Goal: Information Seeking & Learning: Find specific page/section

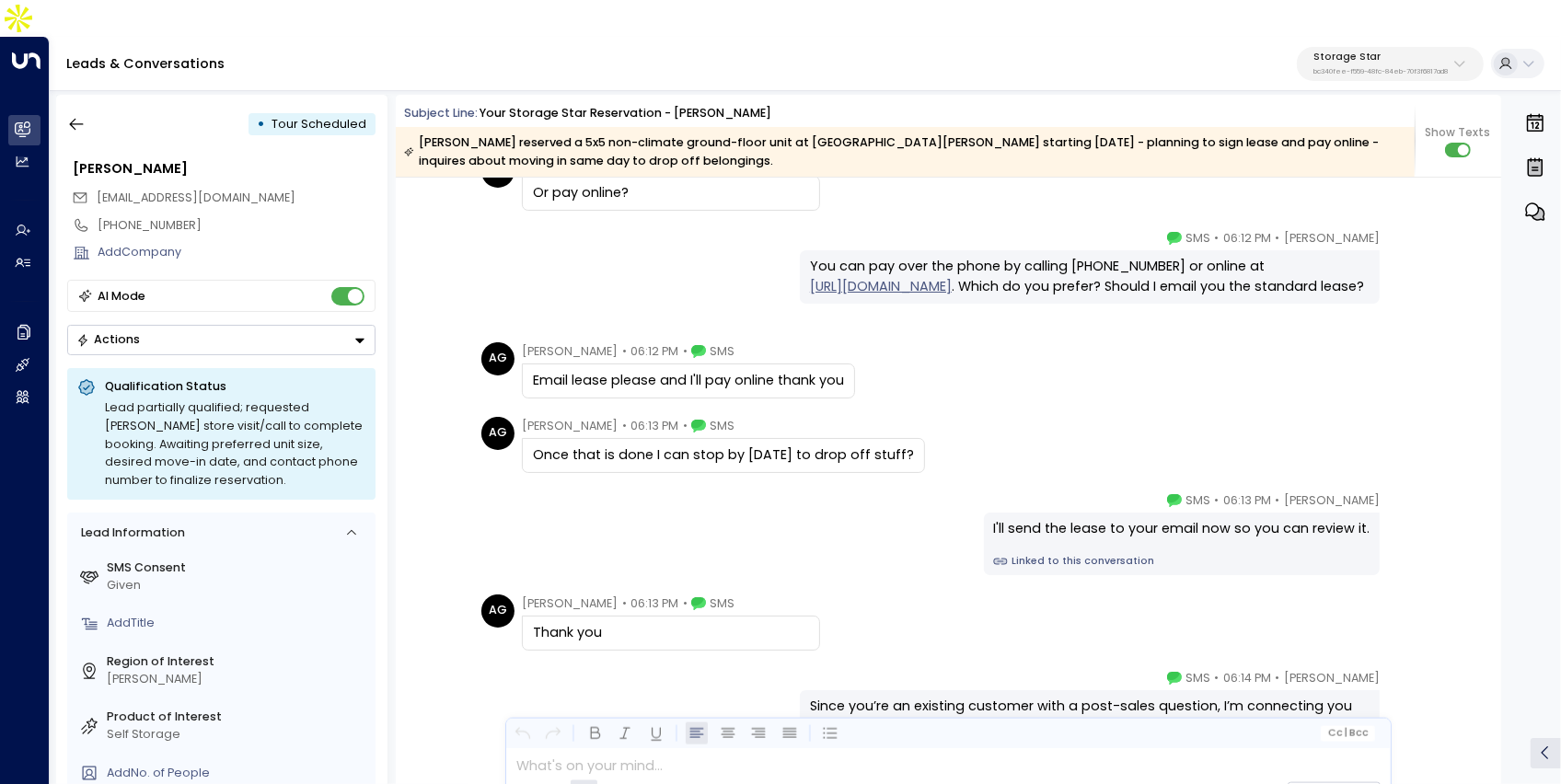
scroll to position [2059, 0]
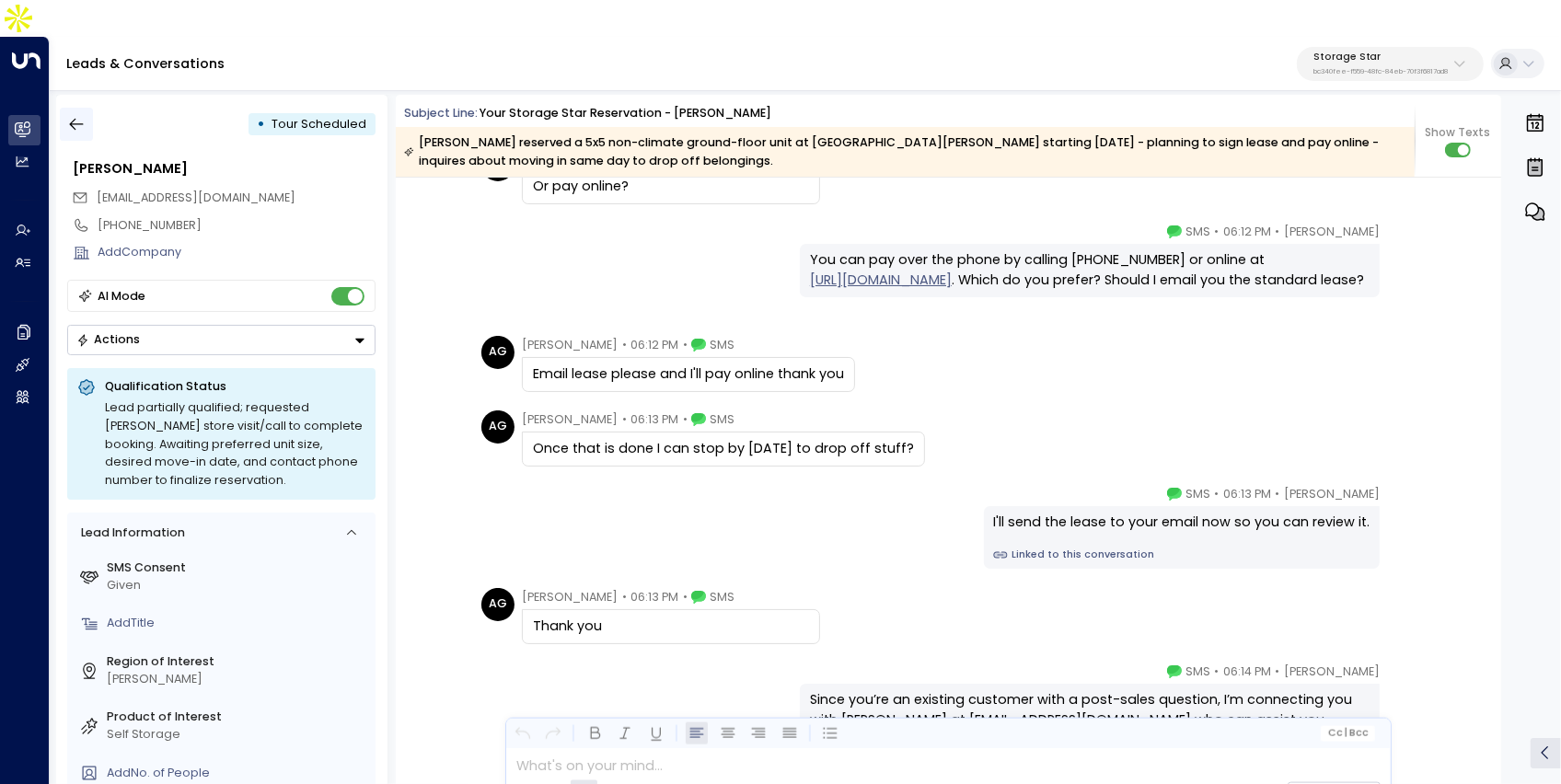
click at [72, 115] on icon "button" at bounding box center [76, 124] width 18 height 18
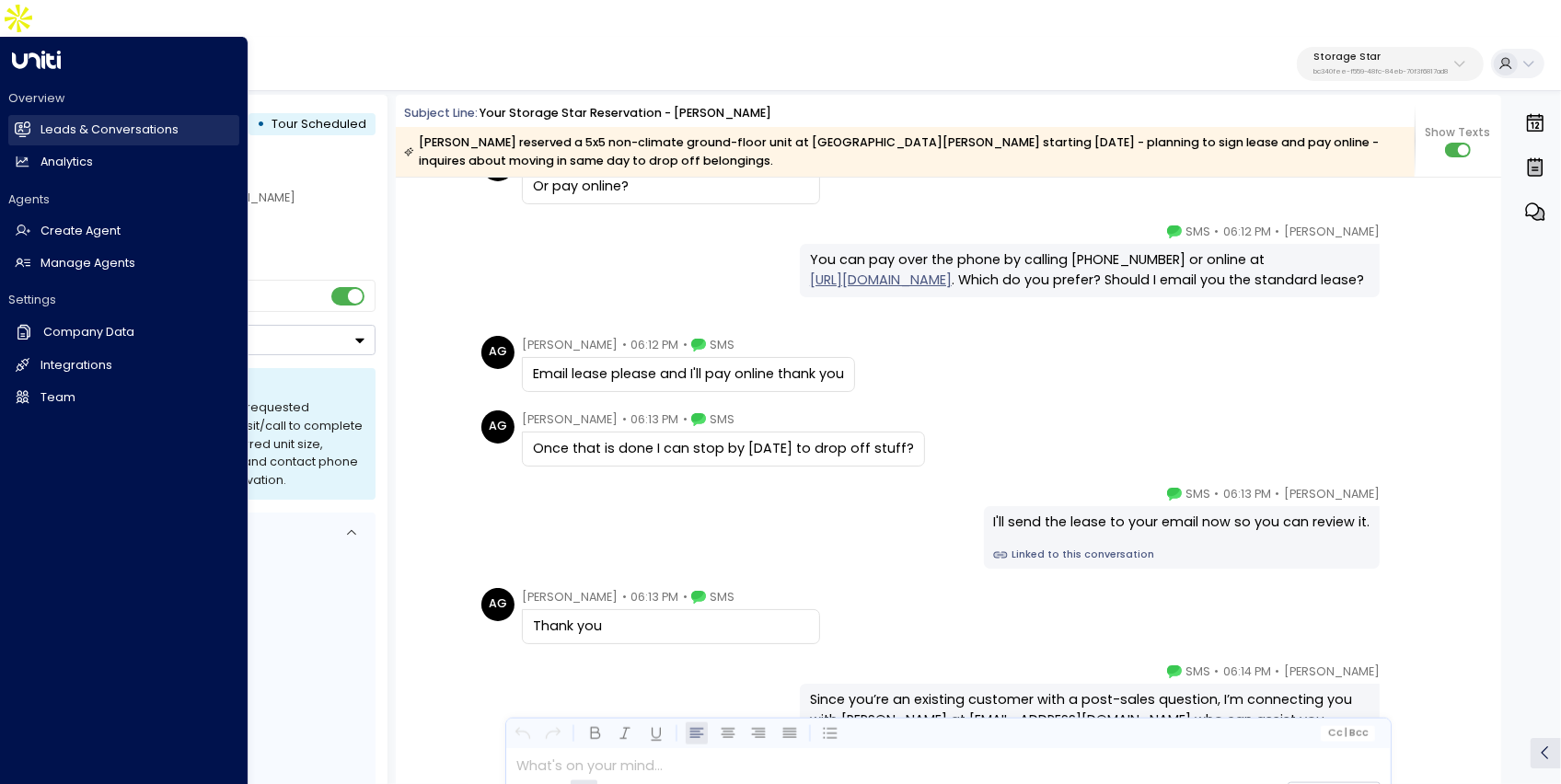
click at [29, 121] on g at bounding box center [22, 129] width 15 height 15
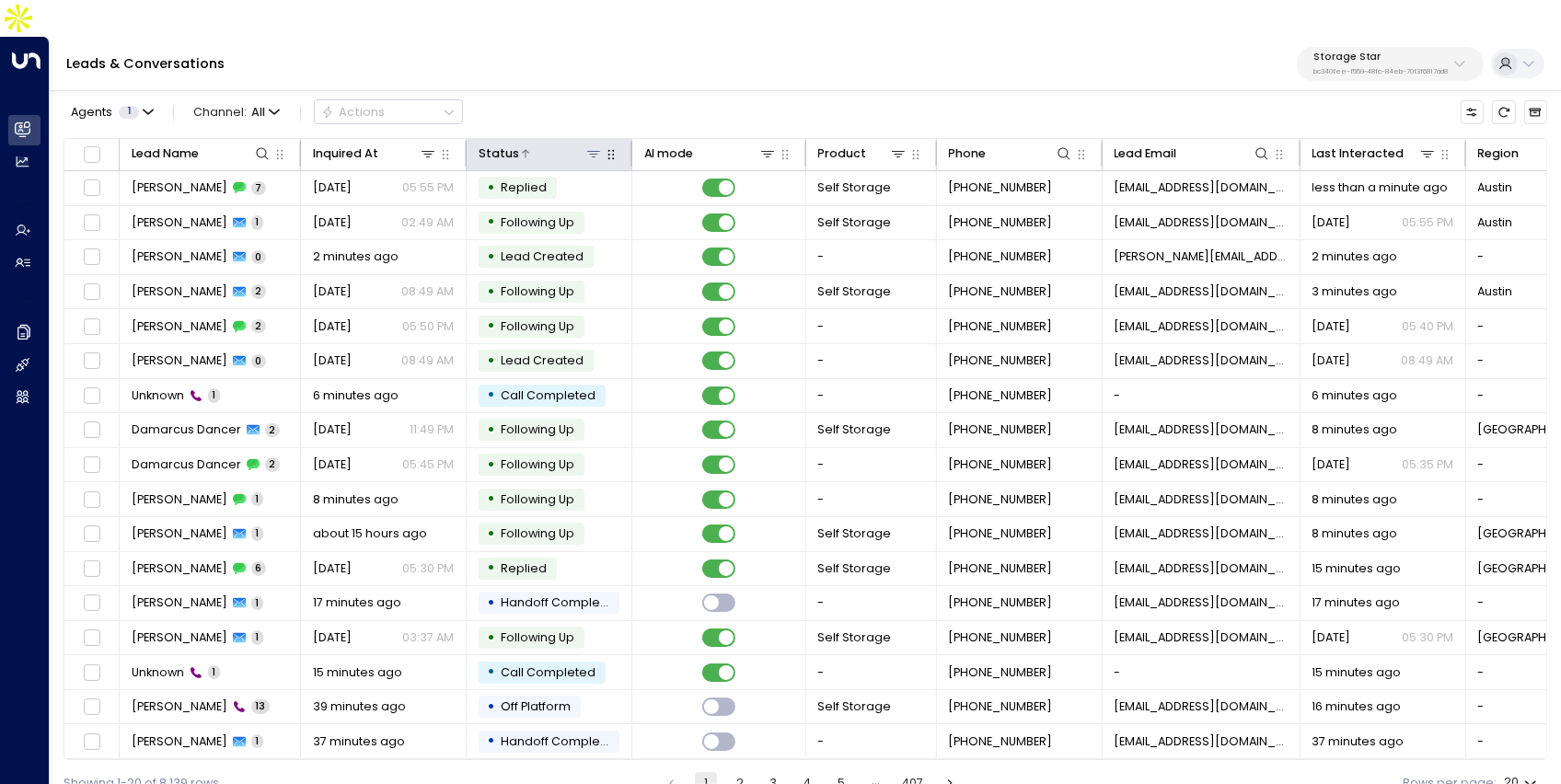
click at [597, 146] on icon at bounding box center [593, 153] width 14 height 14
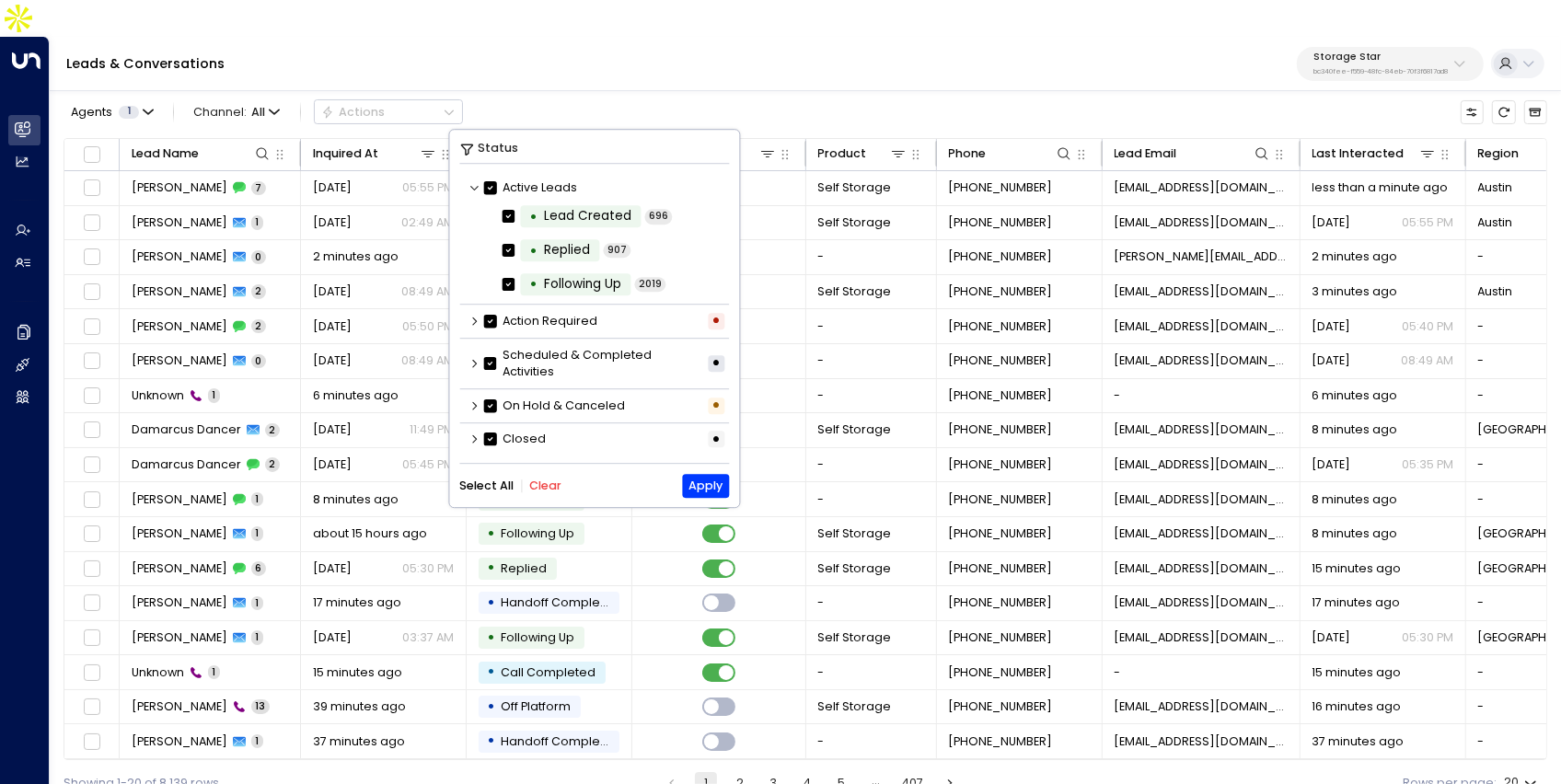
click at [550, 485] on button "Clear" at bounding box center [546, 485] width 33 height 12
click at [475, 365] on icon at bounding box center [473, 363] width 11 height 11
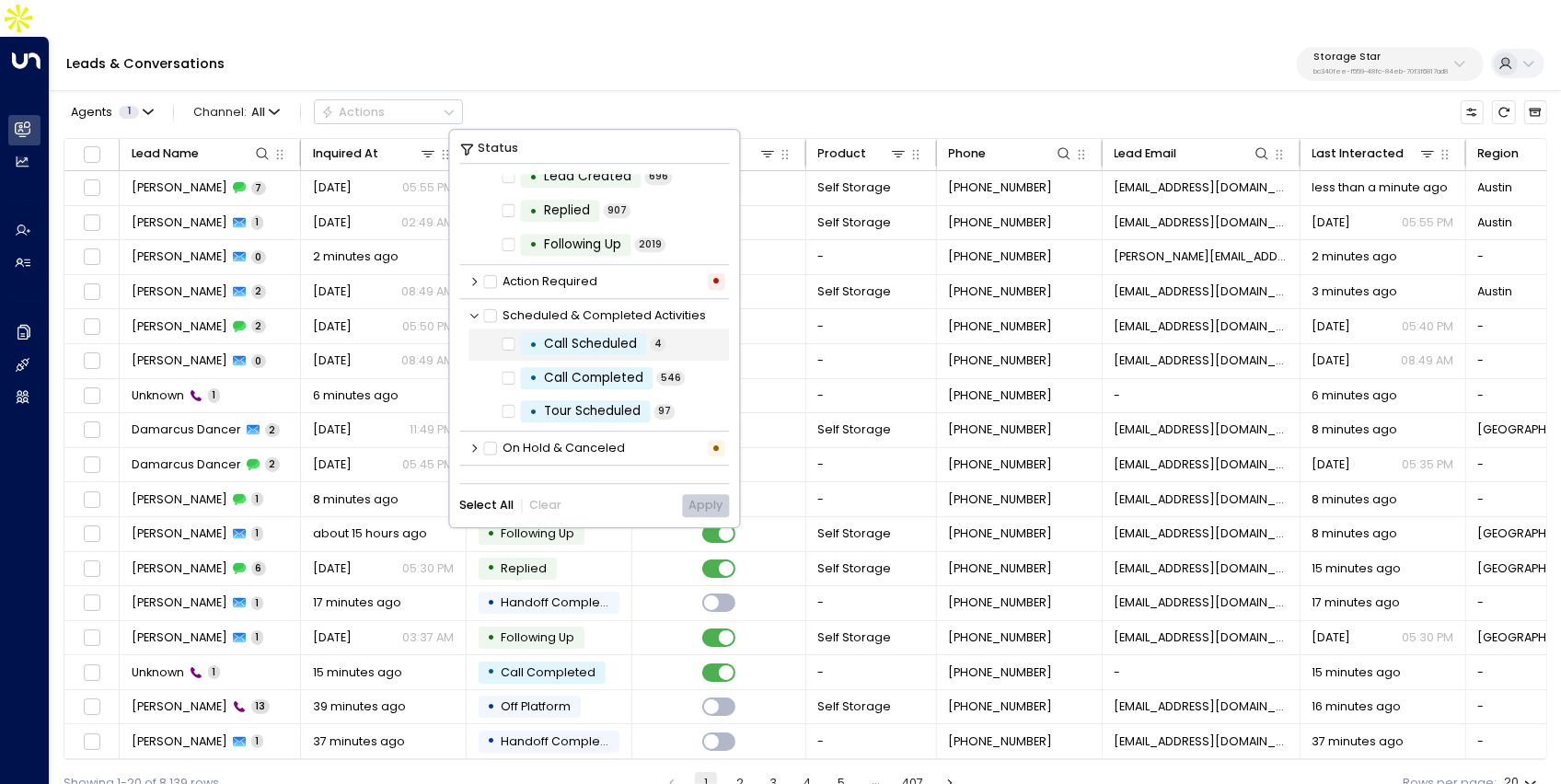
scroll to position [67, 0]
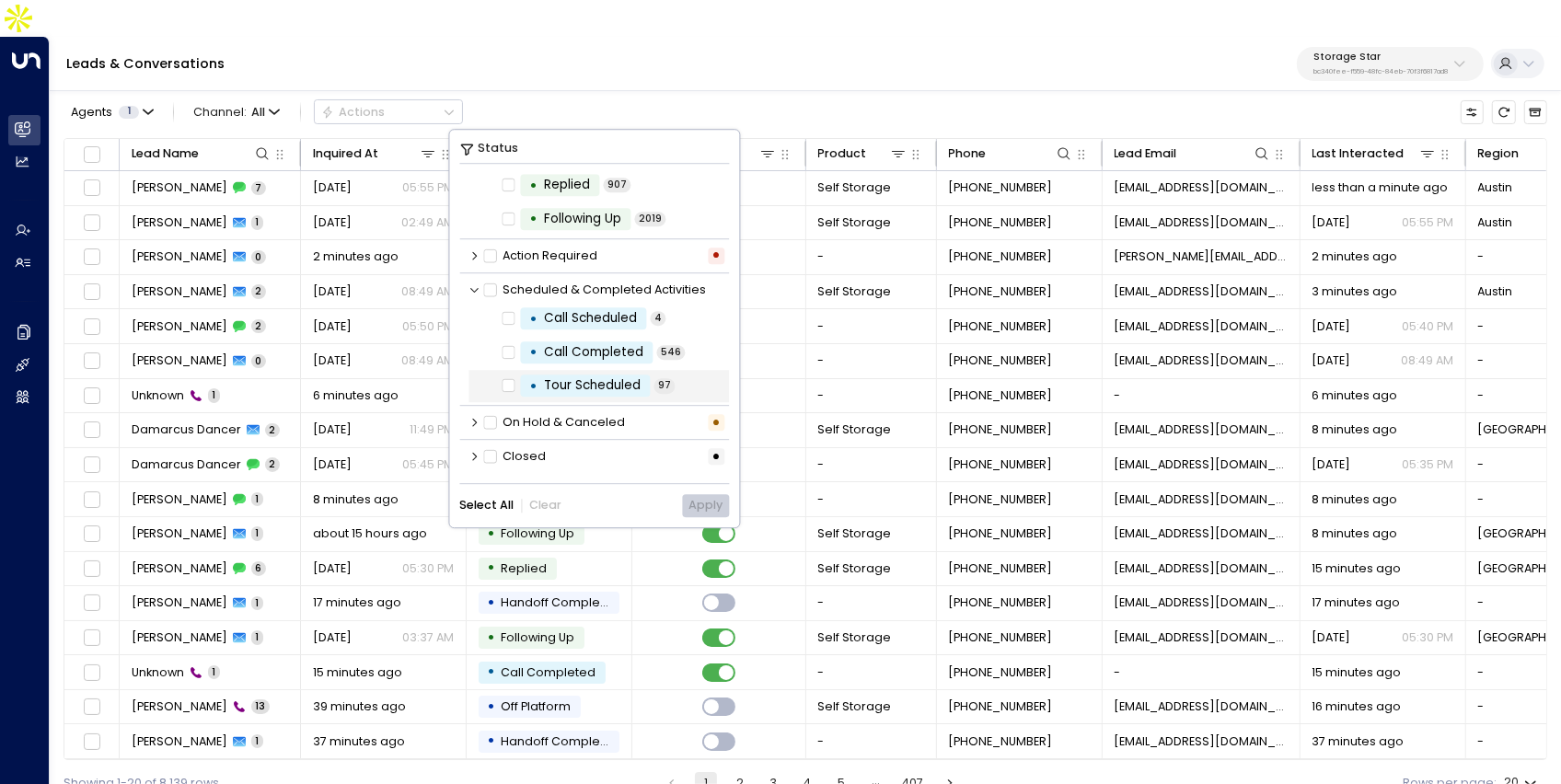
click at [494, 376] on div "• Tour Scheduled 97" at bounding box center [599, 386] width 261 height 33
click at [696, 496] on button "Apply" at bounding box center [706, 505] width 47 height 23
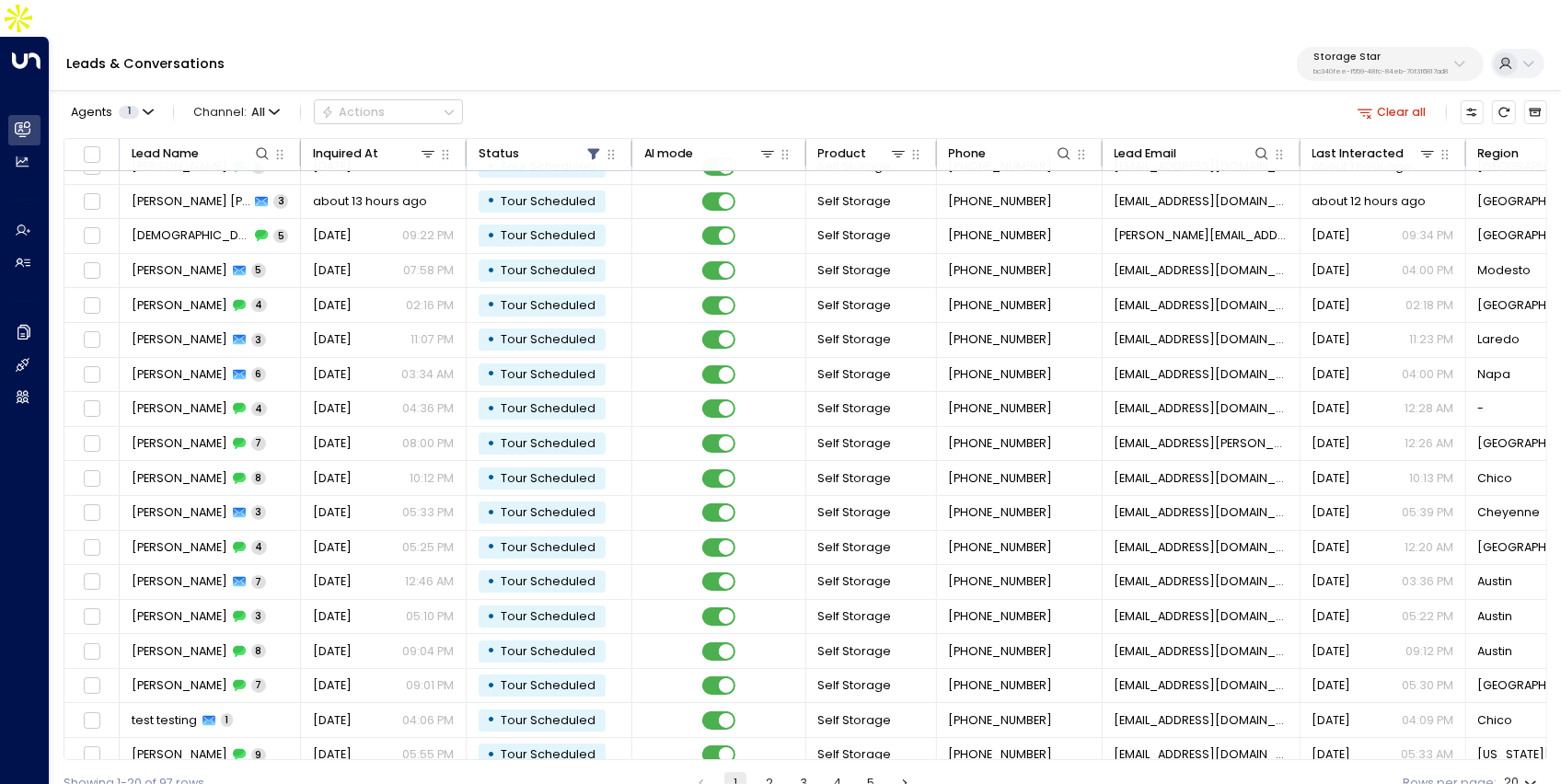
scroll to position [99, 0]
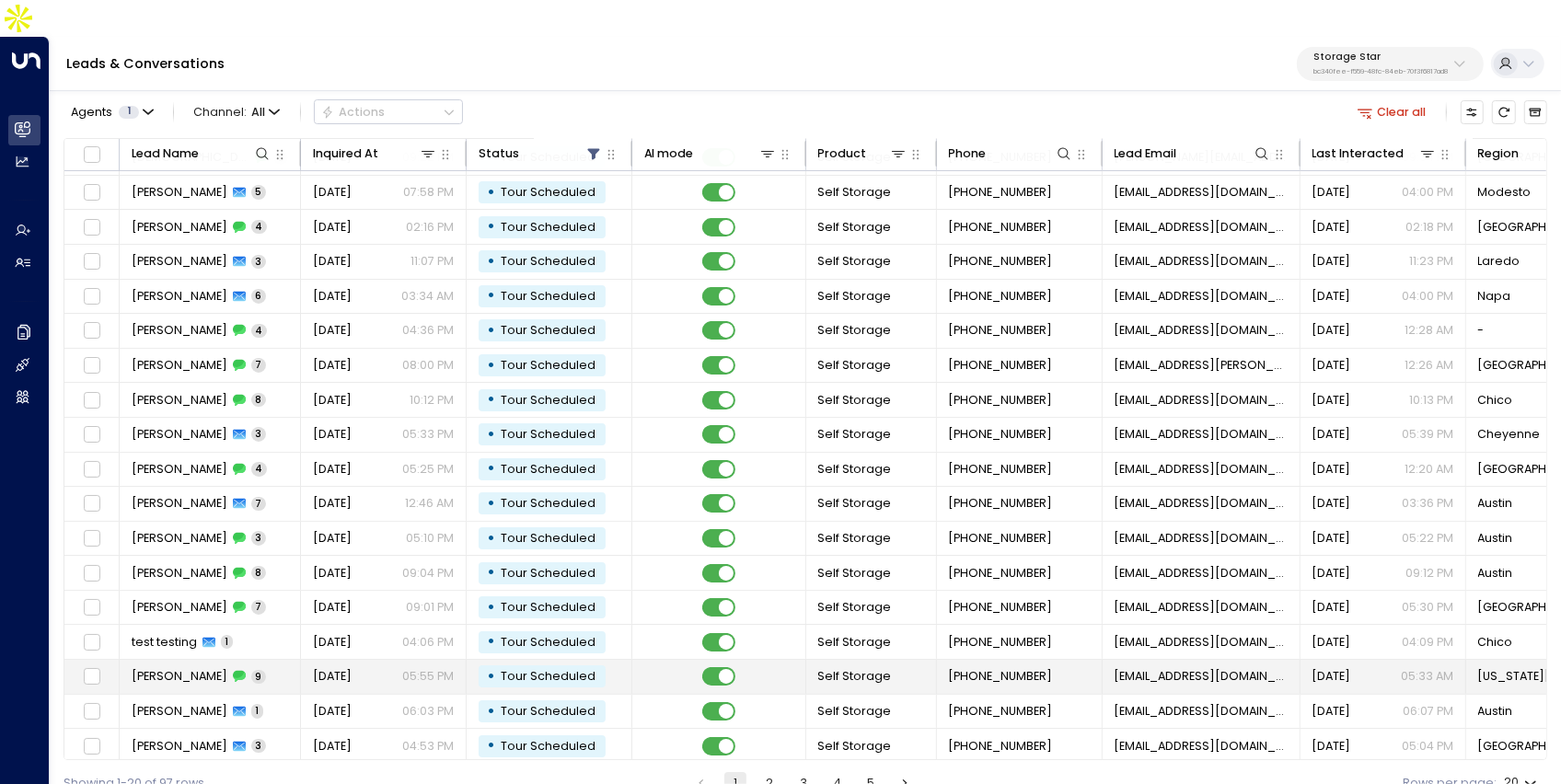
click at [479, 665] on div "• Tour Scheduled" at bounding box center [542, 675] width 127 height 22
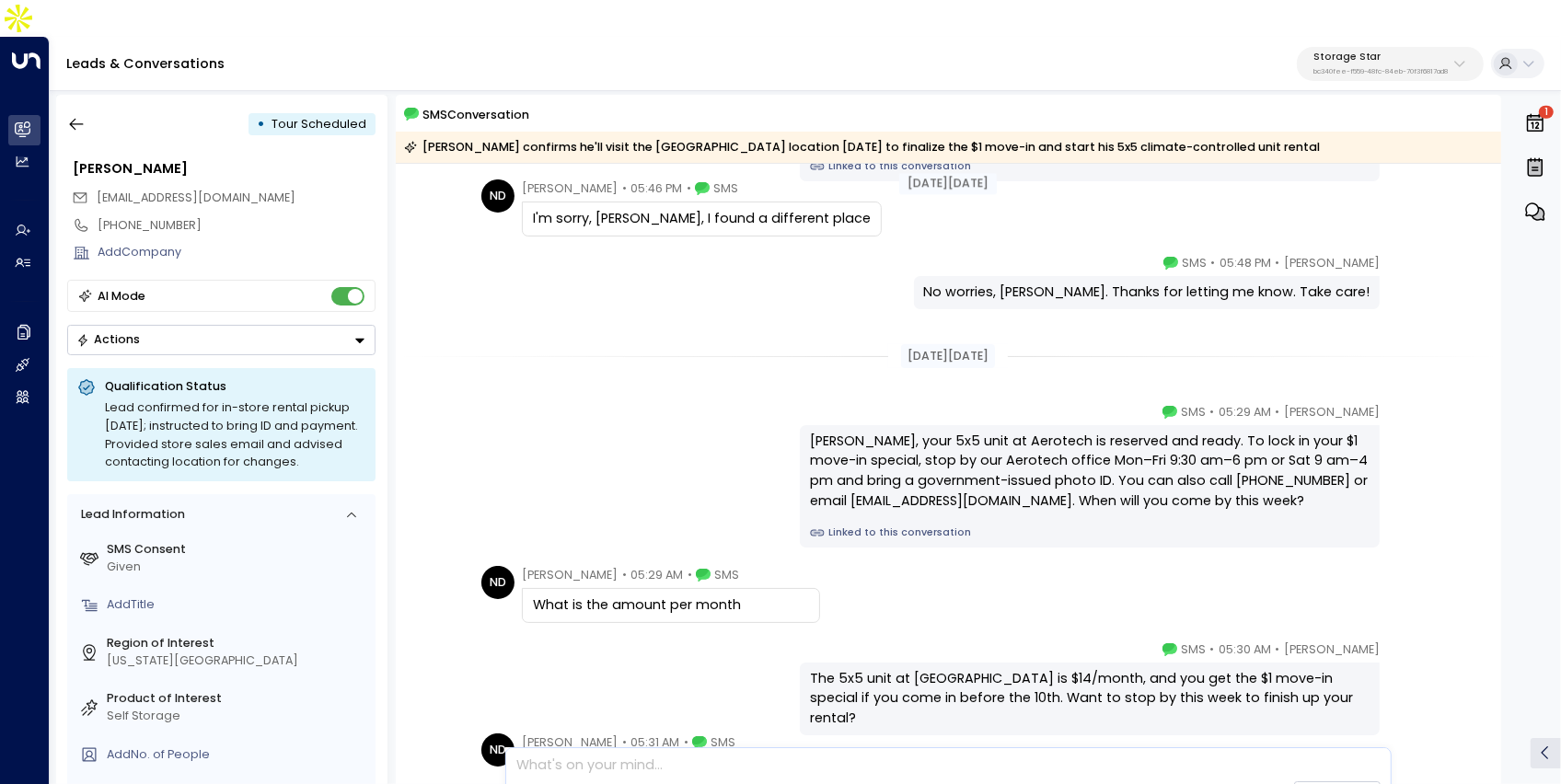
scroll to position [488, 0]
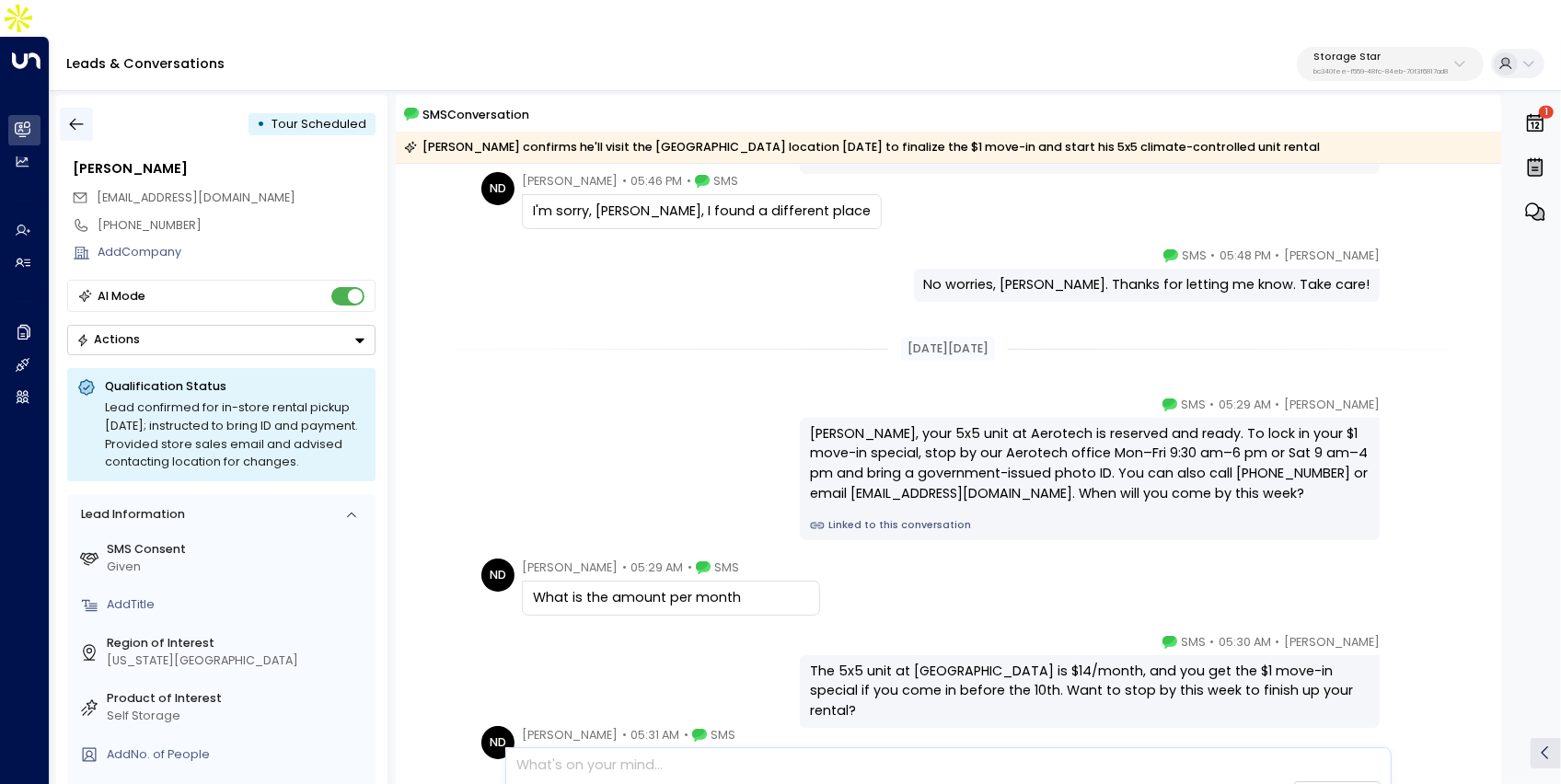
click at [73, 108] on button "button" at bounding box center [76, 124] width 33 height 33
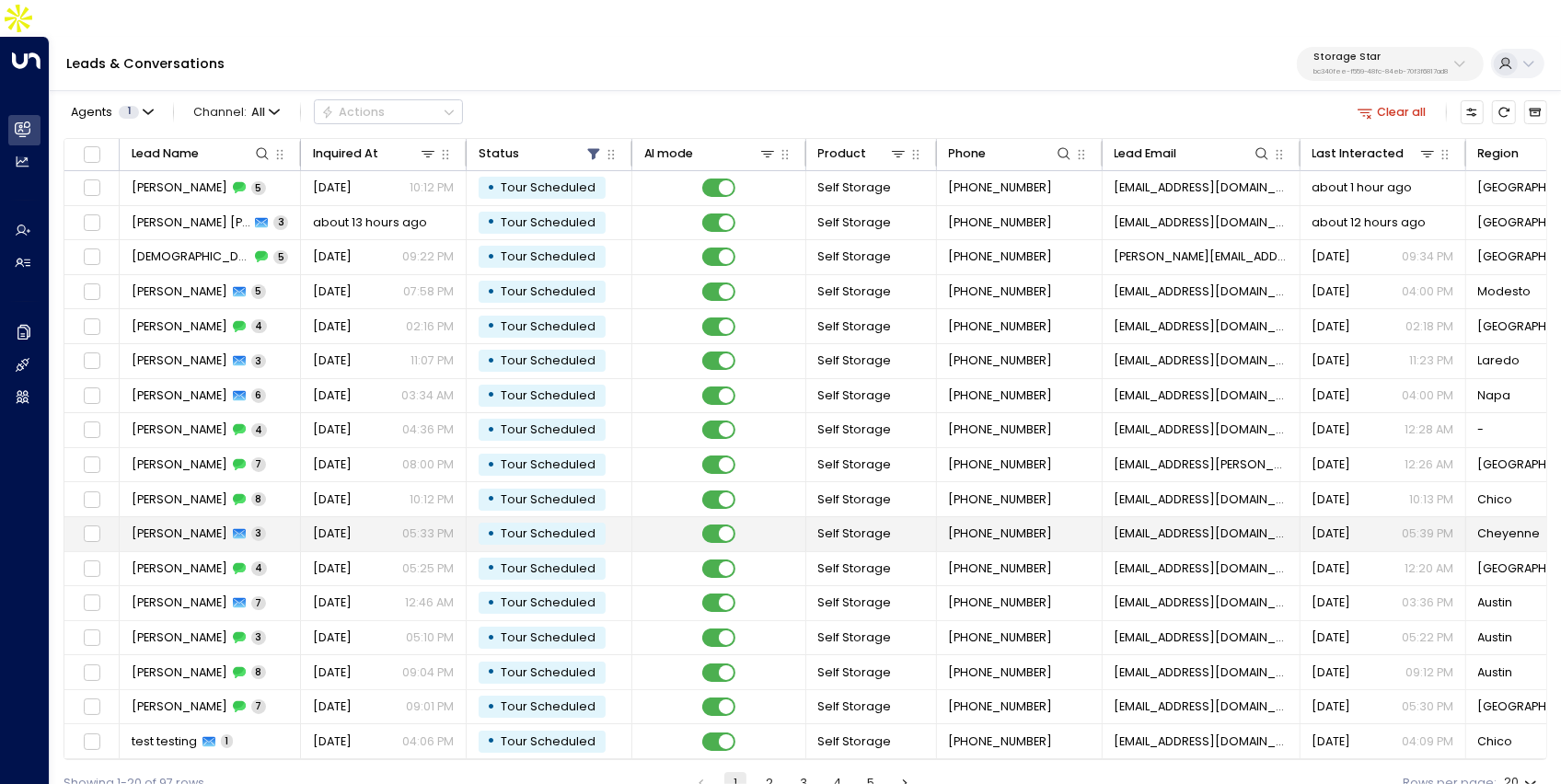
scroll to position [99, 0]
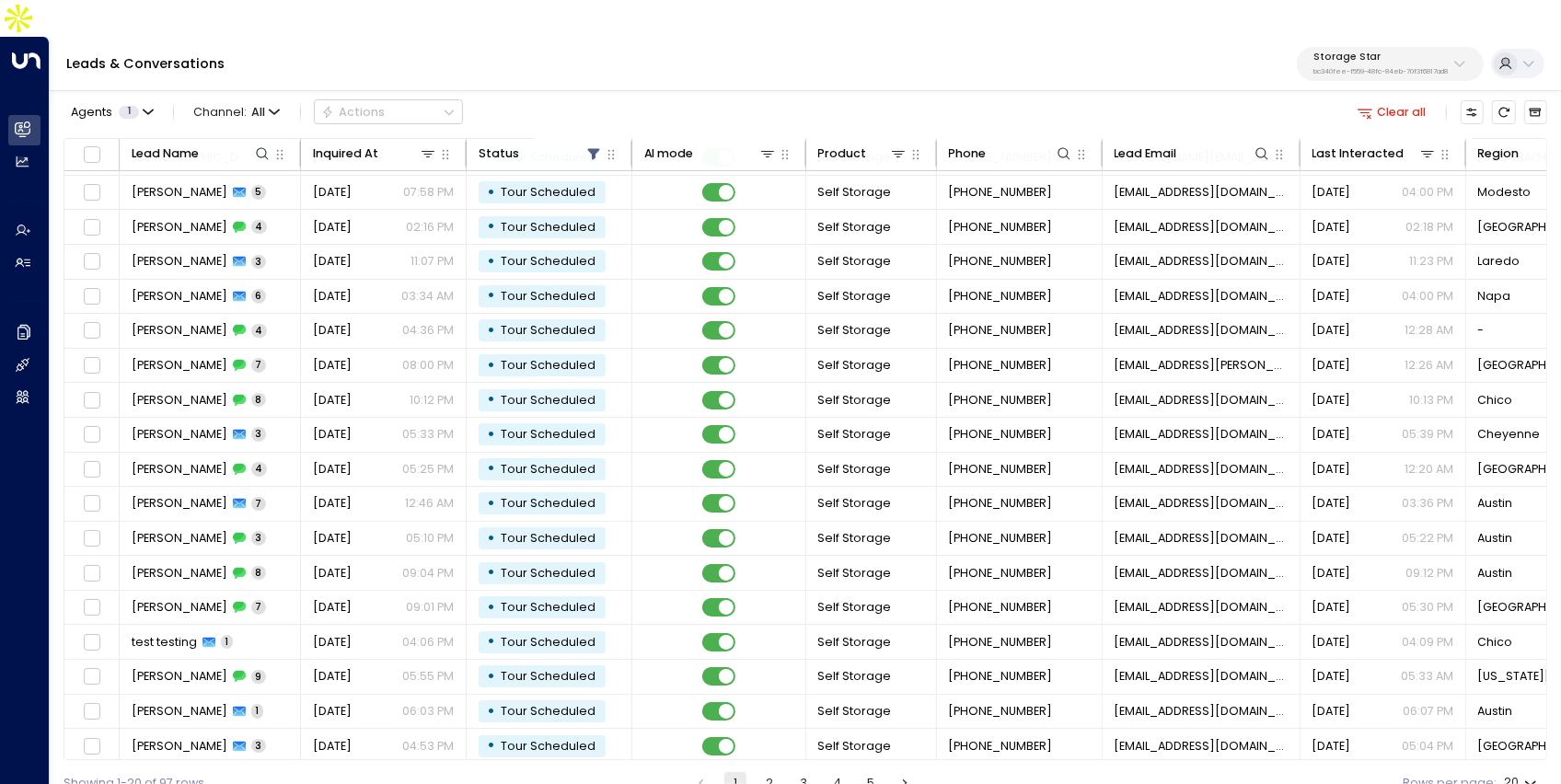
click at [777, 772] on button "2" at bounding box center [769, 782] width 22 height 22
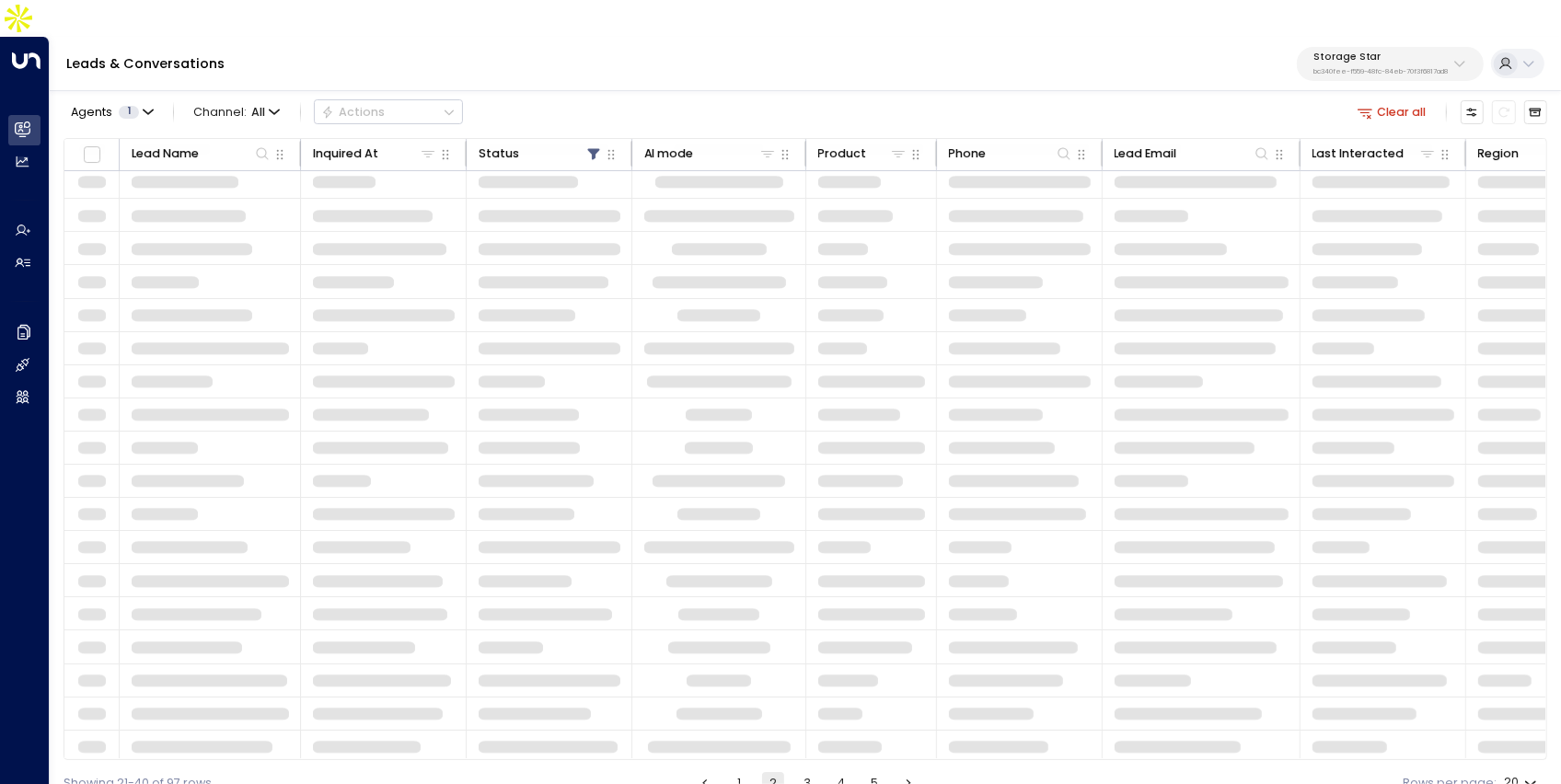
scroll to position [99, 0]
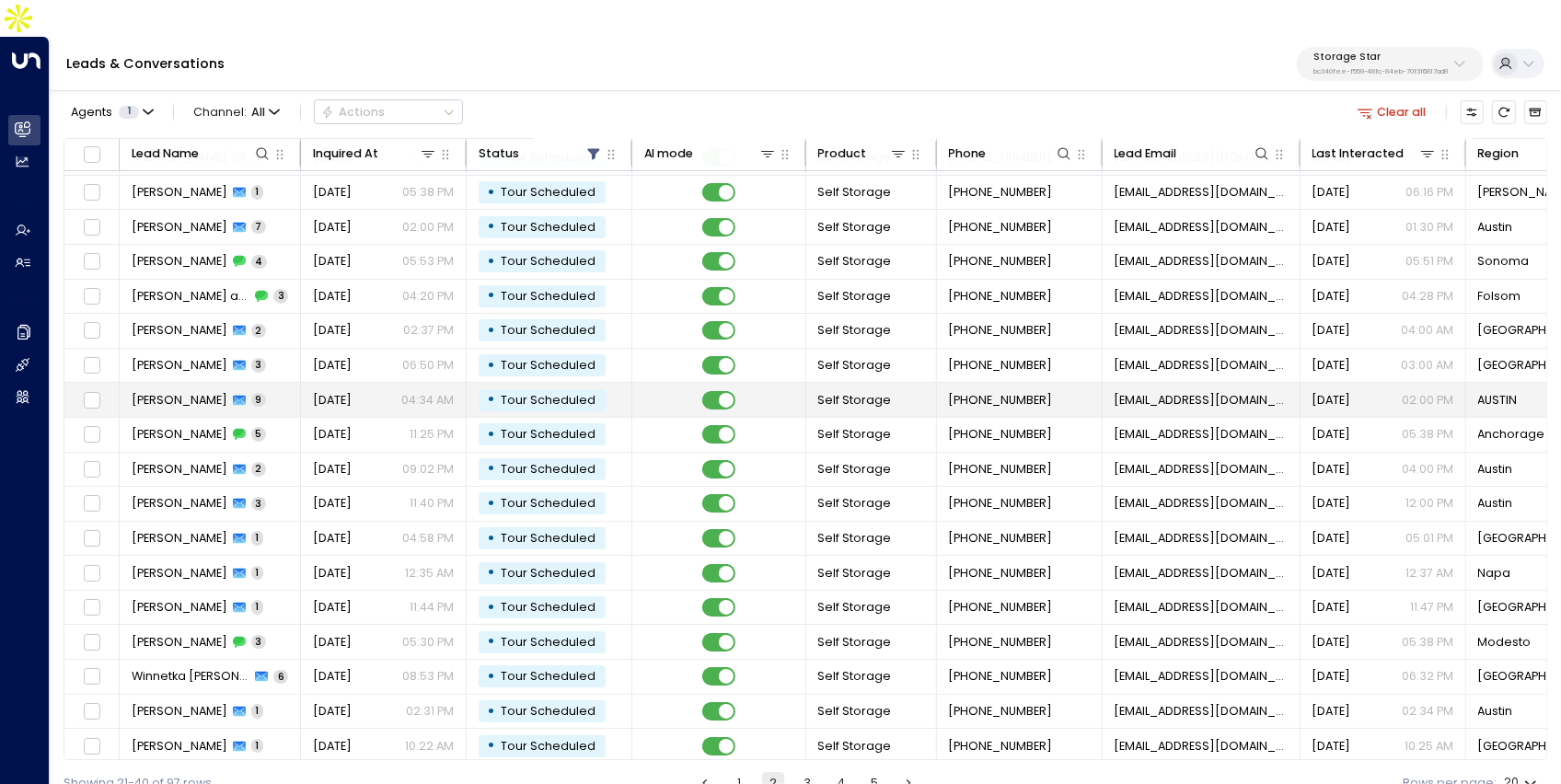
click at [398, 382] on td "Aug 18, 2025 04:34 AM" at bounding box center [384, 399] width 165 height 34
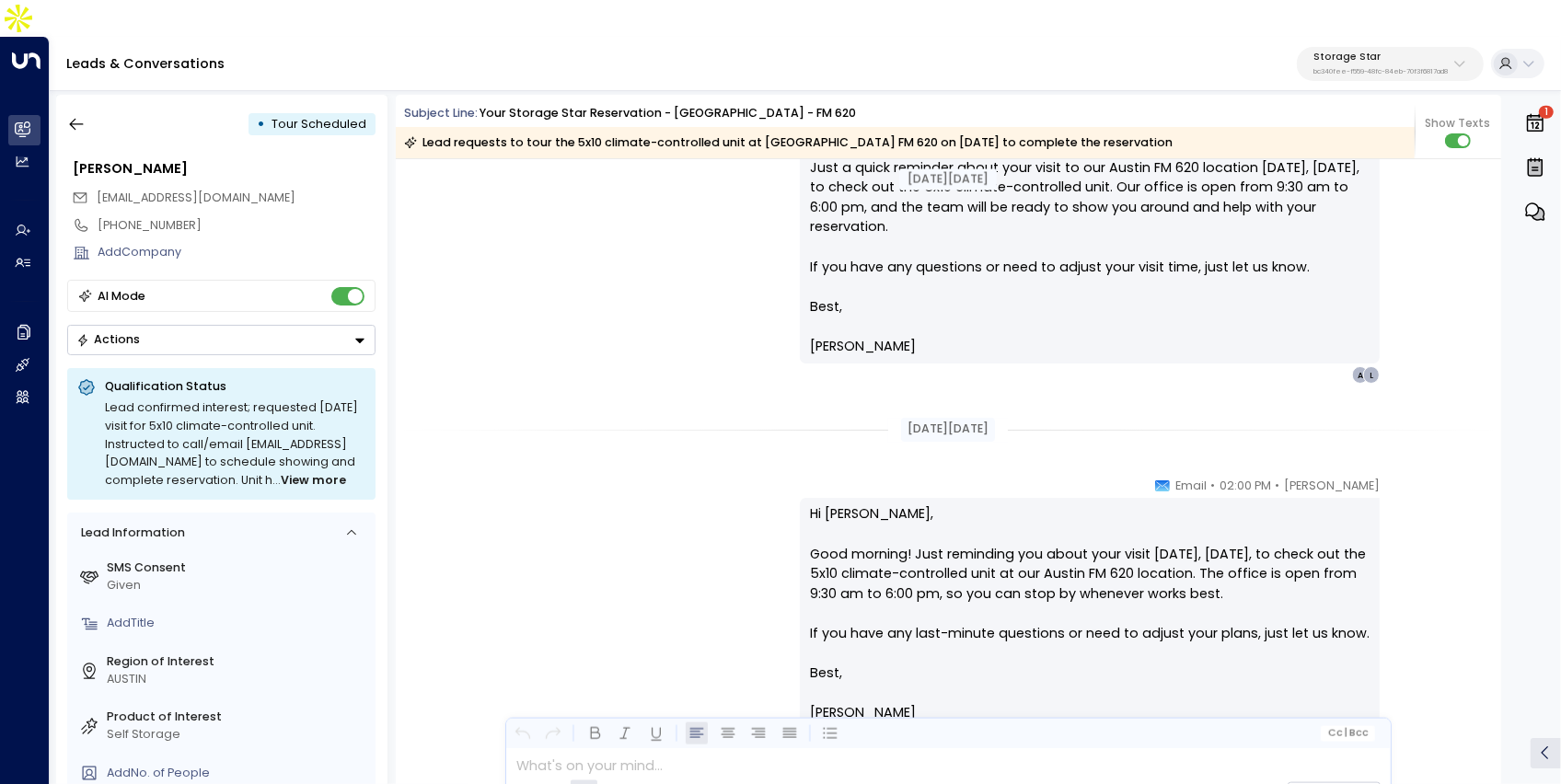
scroll to position [5439, 0]
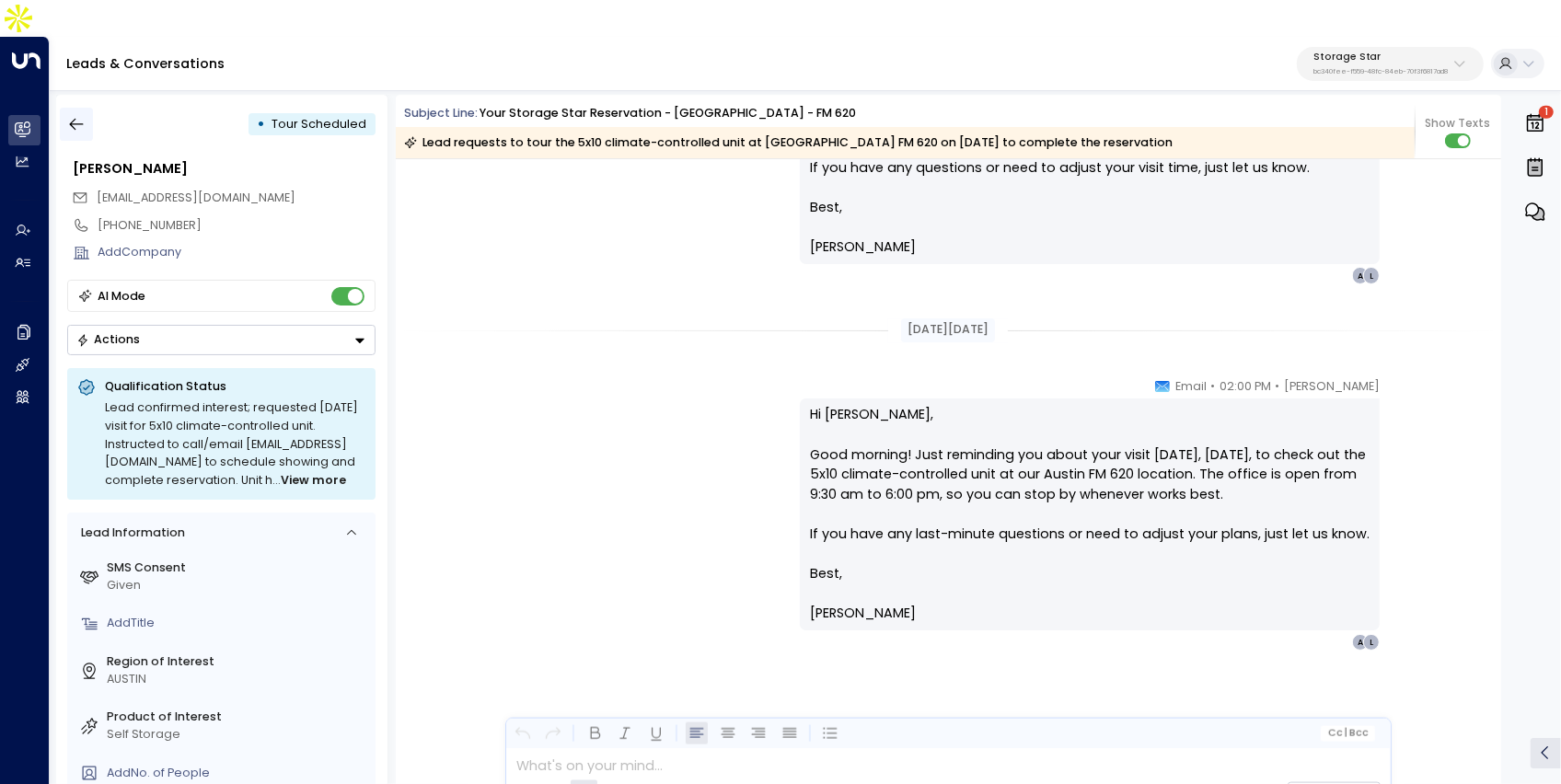
click at [91, 108] on button "button" at bounding box center [76, 124] width 33 height 33
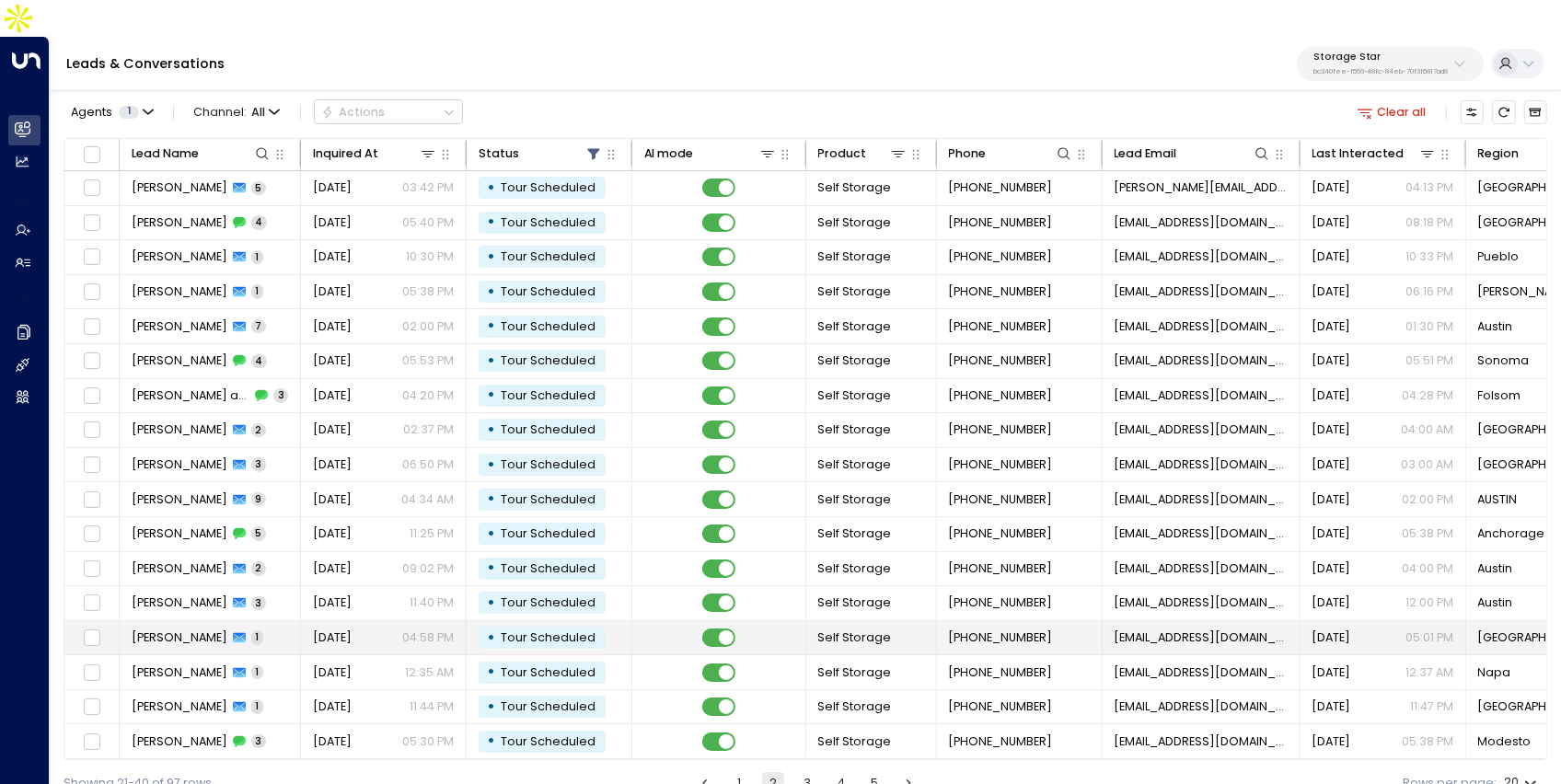
scroll to position [99, 0]
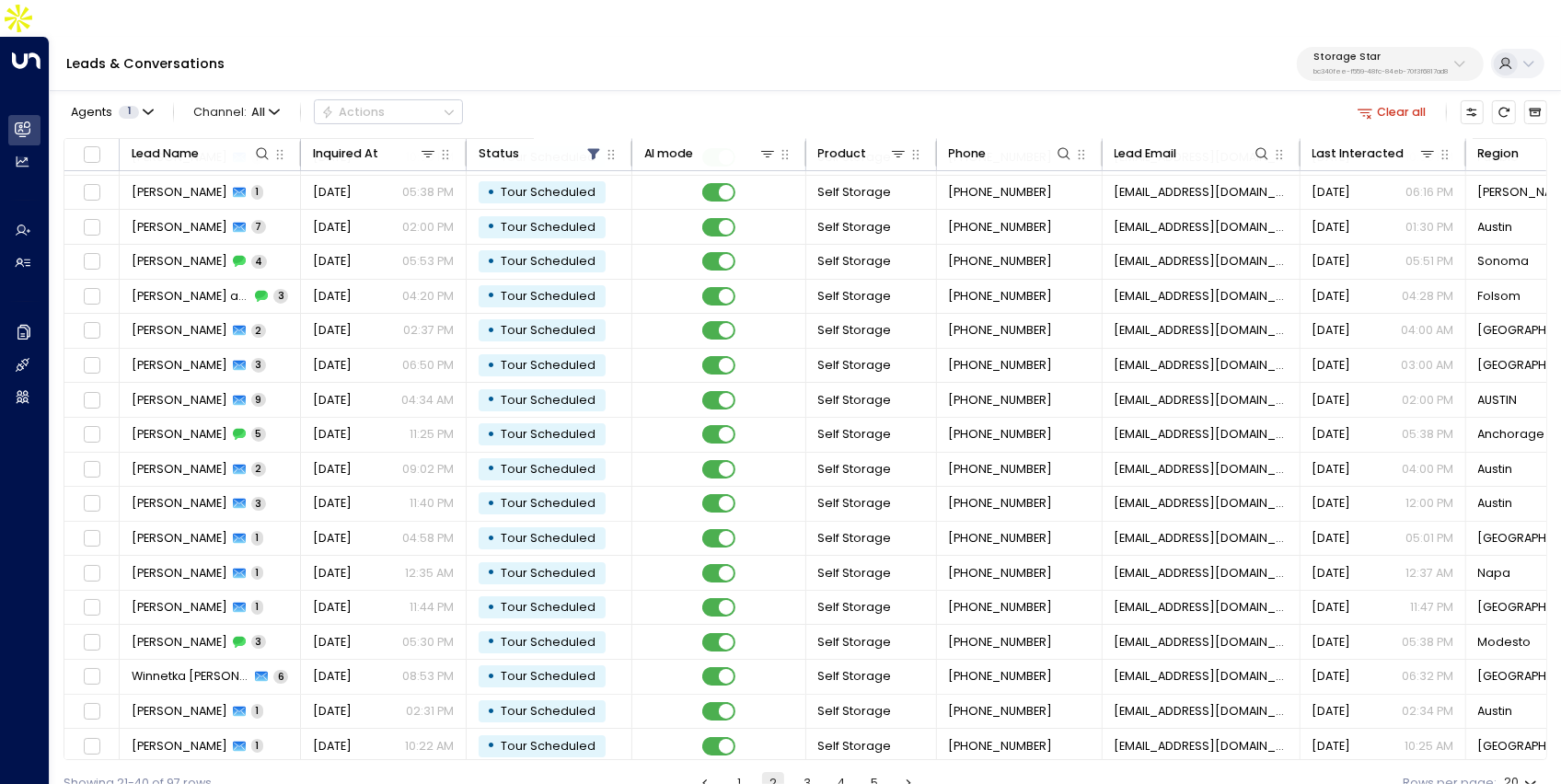
click at [813, 772] on button "3" at bounding box center [806, 782] width 22 height 22
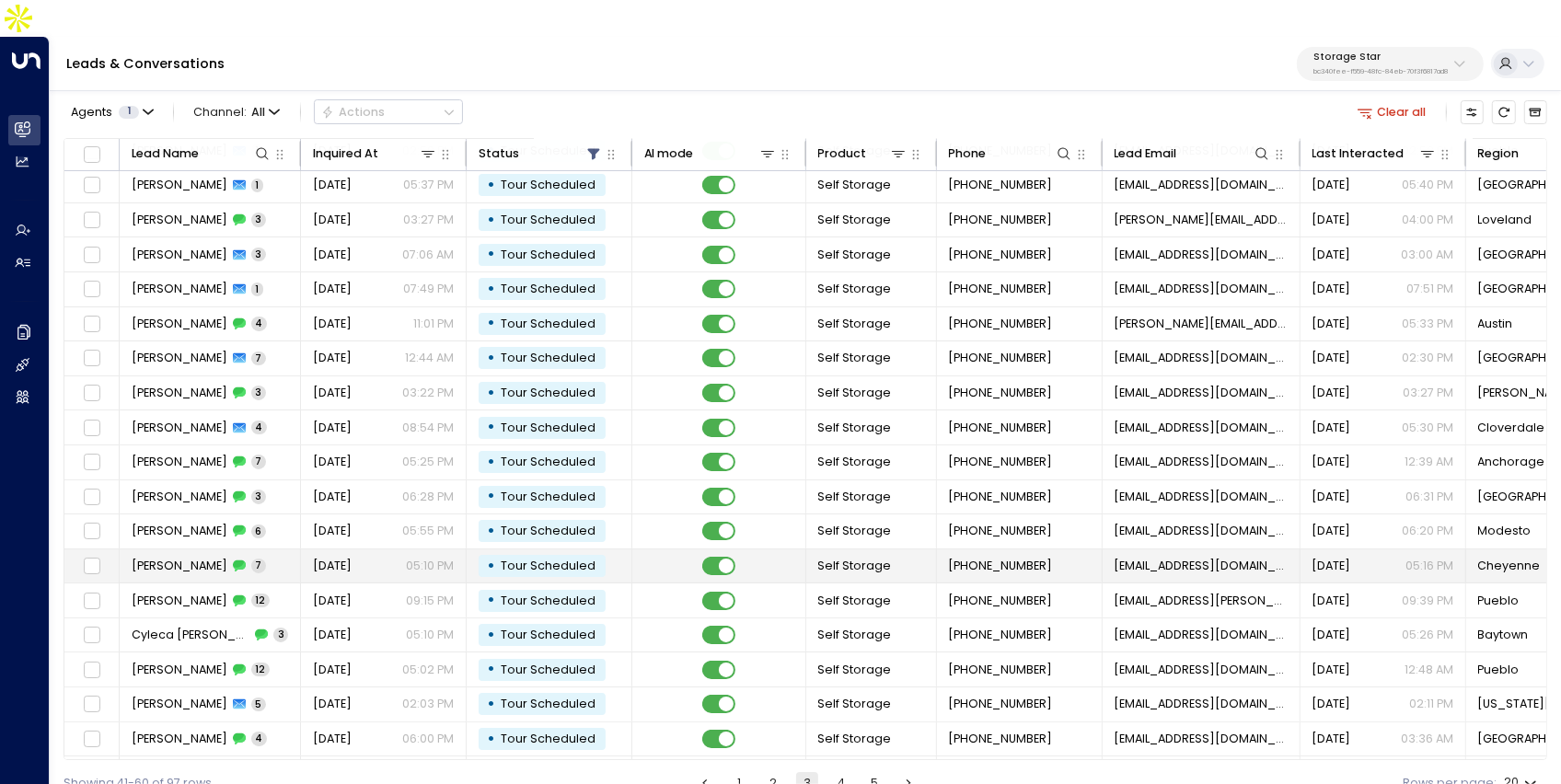
scroll to position [99, 0]
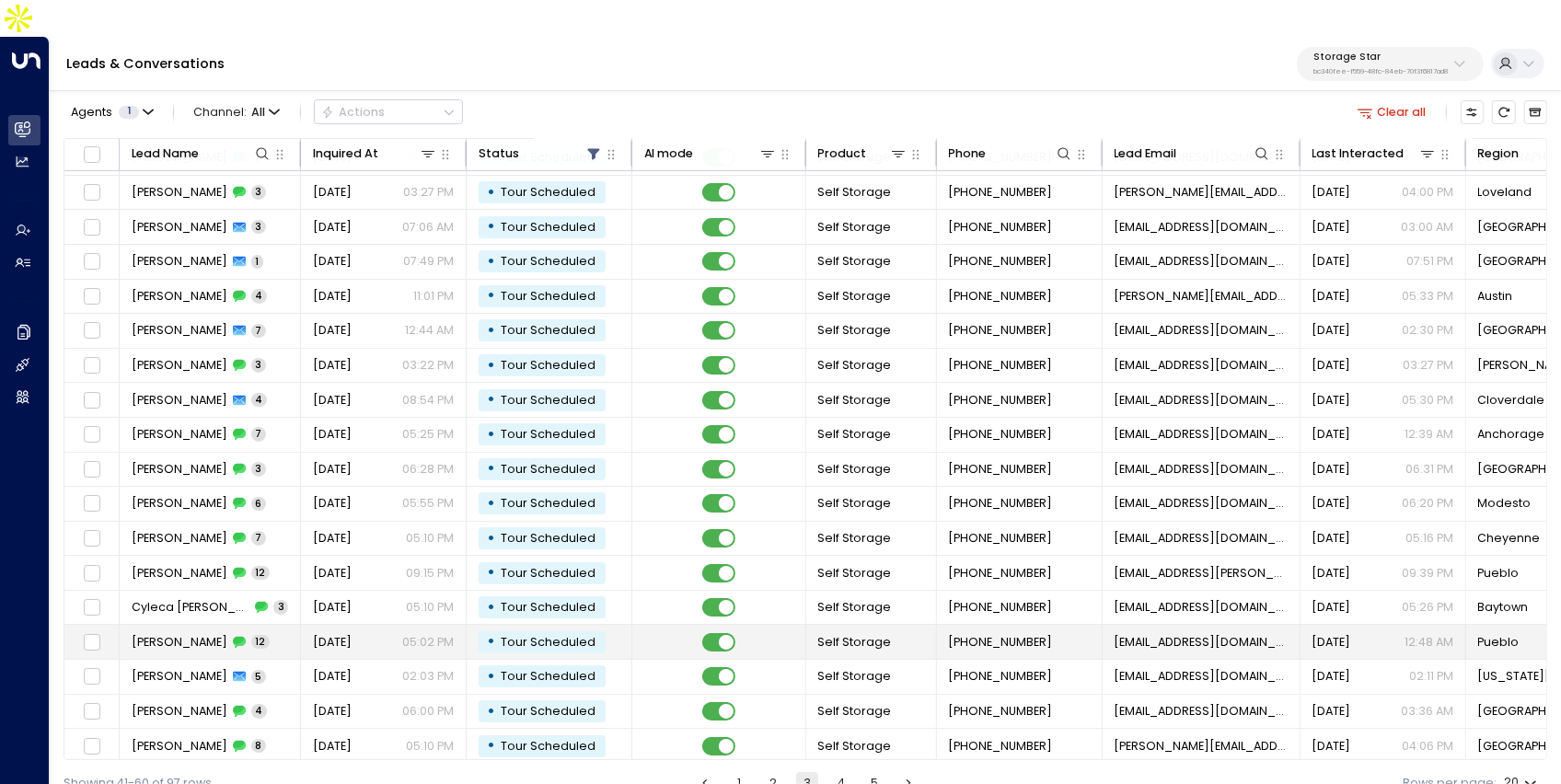
click at [408, 625] on td "Jul 09, 2025 05:02 PM" at bounding box center [384, 641] width 165 height 34
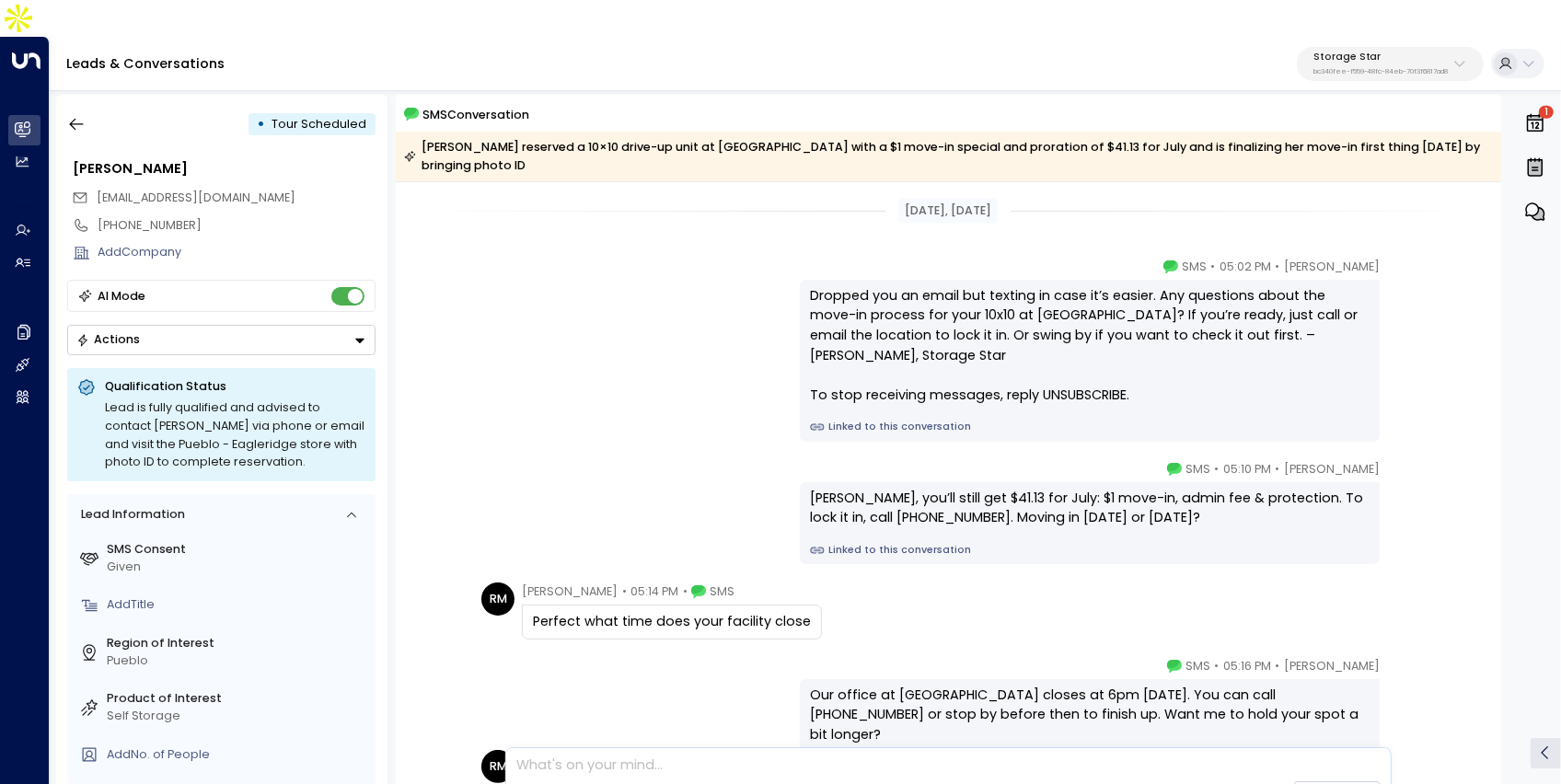
drag, startPoint x: 84, startPoint y: 91, endPoint x: 886, endPoint y: 517, distance: 908.1
click at [886, 517] on div "• Tour Scheduled Roberta Montano bossy131@gmail.com +17199999760 Add Company AI…" at bounding box center [808, 454] width 1505 height 720
click at [886, 543] on link "Linked to this conversation" at bounding box center [1090, 550] width 559 height 14
click at [1369, 47] on button "Storage Star bc340fee-f559-48fc-84eb-70f3f6817ad8" at bounding box center [1390, 63] width 186 height 34
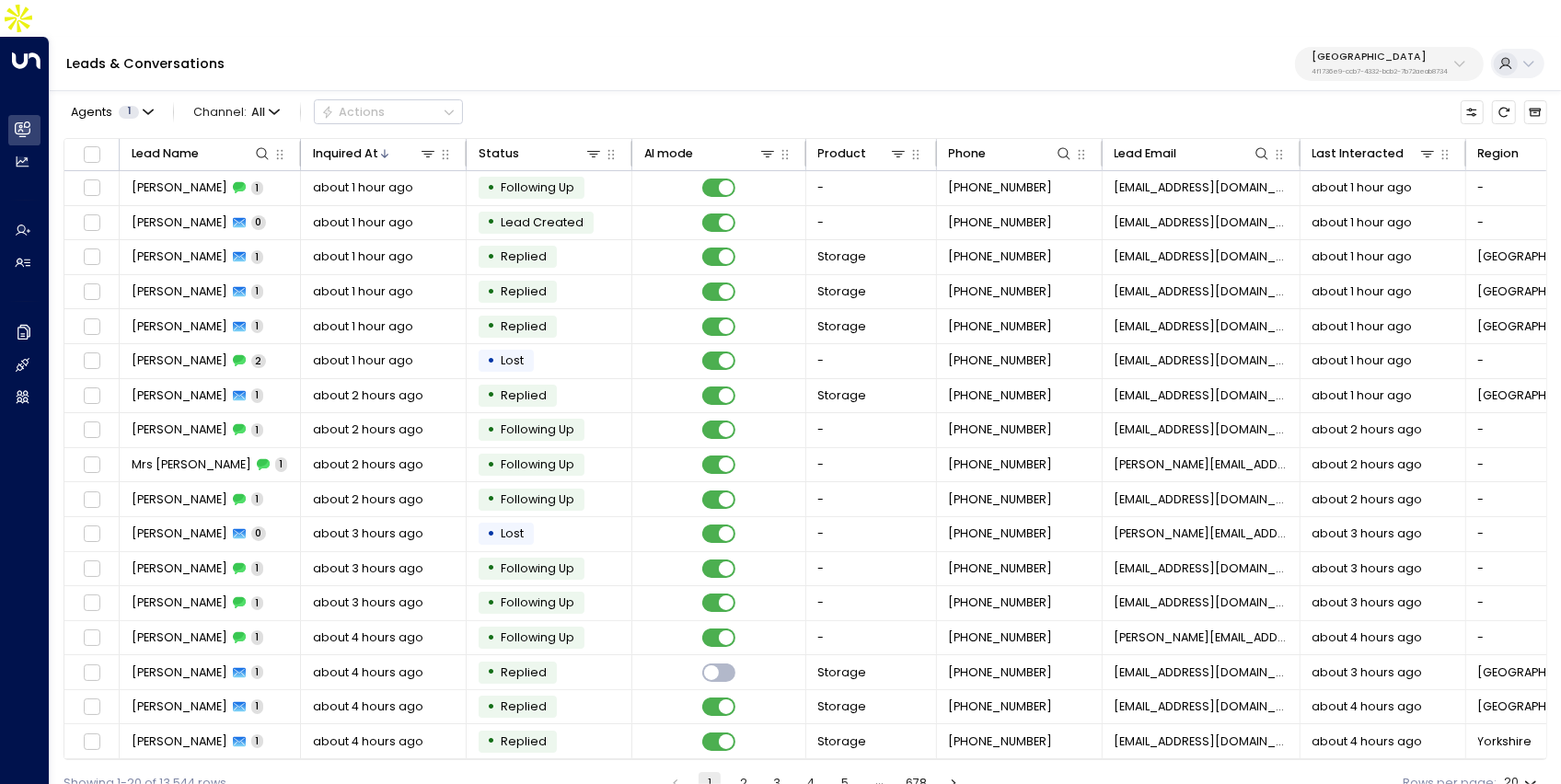
click at [1393, 52] on p "[GEOGRAPHIC_DATA]" at bounding box center [1380, 57] width 137 height 11
type input "****"
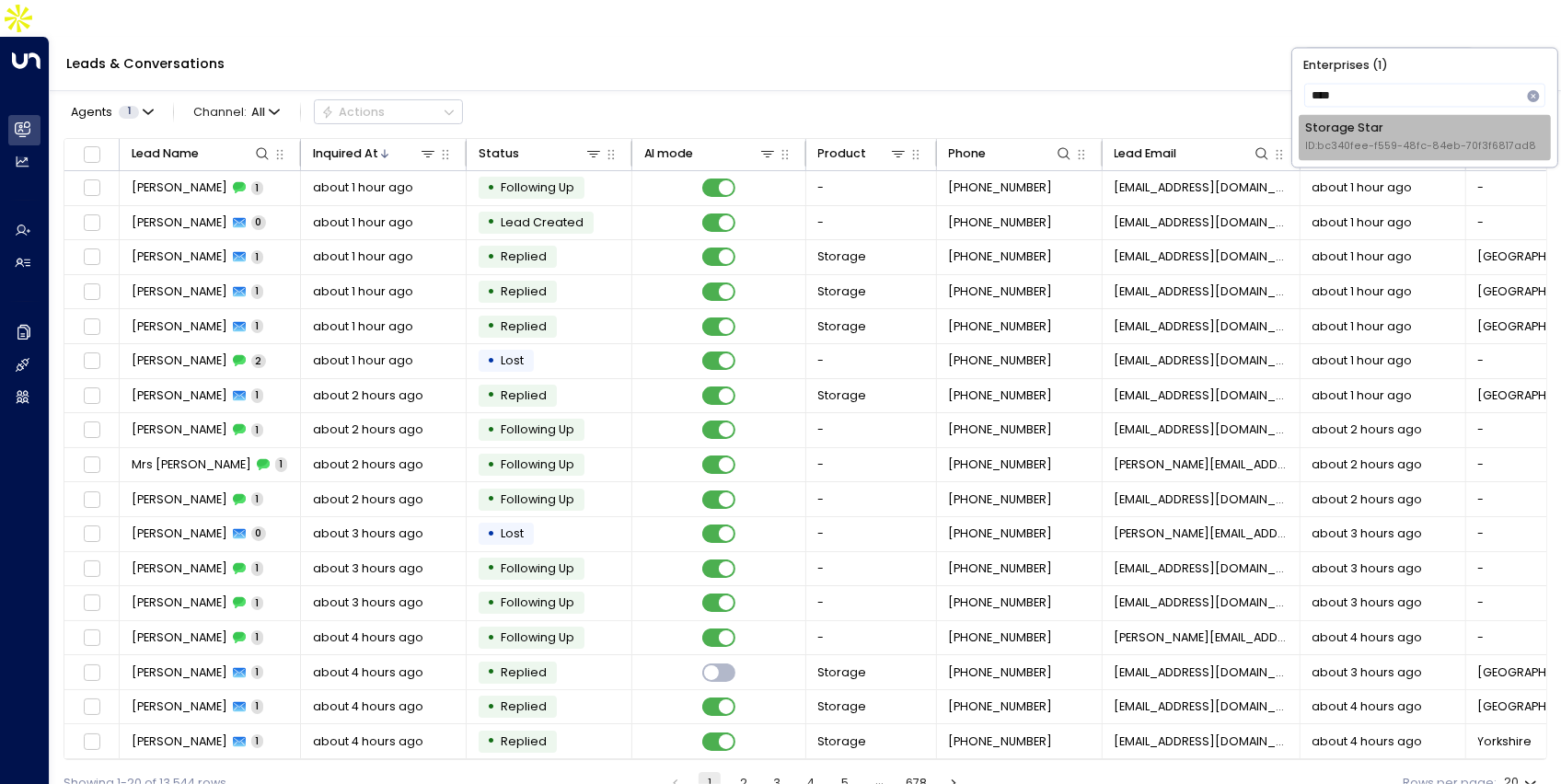
click at [1367, 140] on span "ID: bc340fee-f559-48fc-84eb-70f3f6817ad8" at bounding box center [1421, 147] width 231 height 14
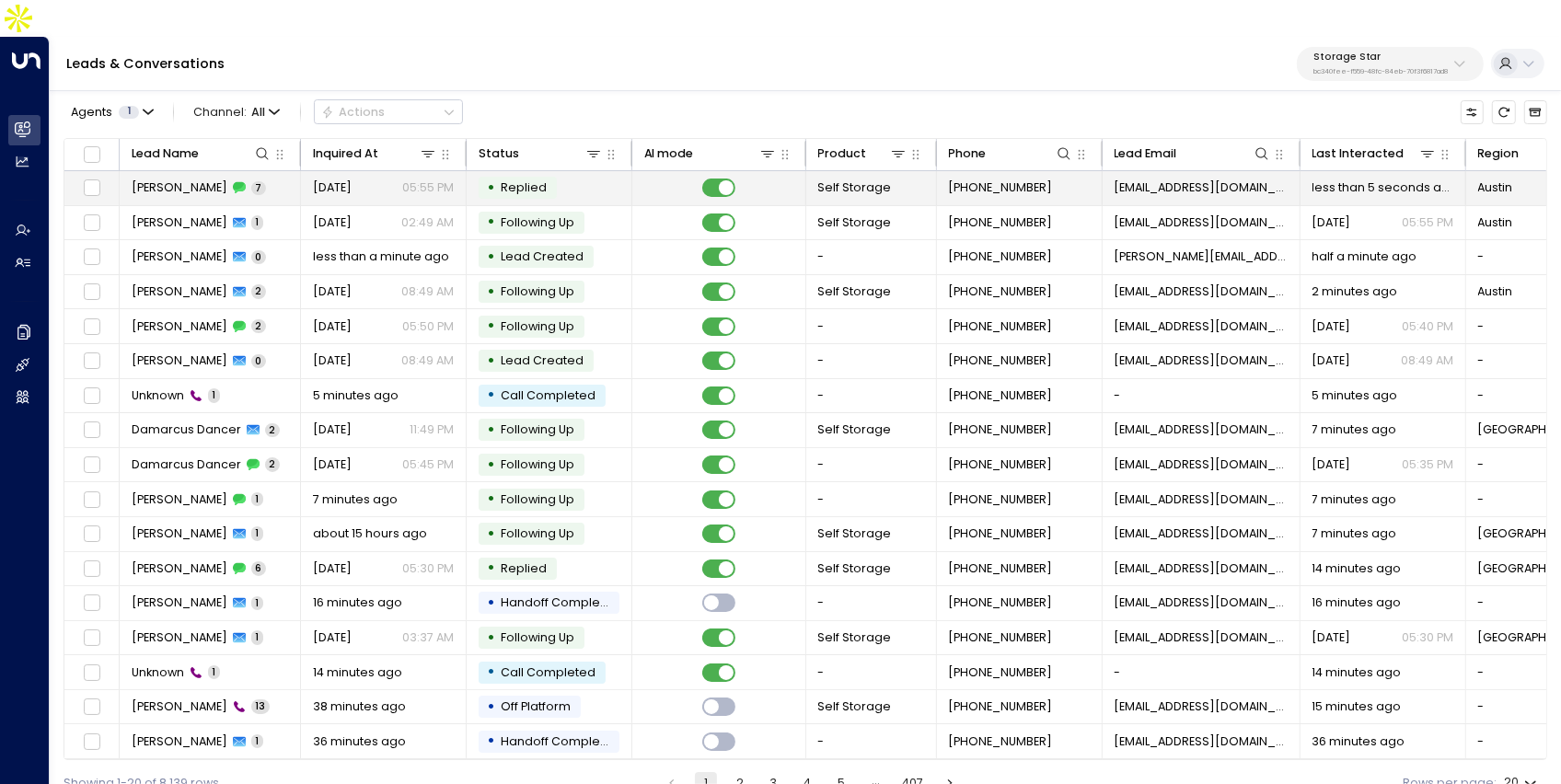
click at [340, 180] on span "Sep 22, 2025" at bounding box center [333, 187] width 38 height 16
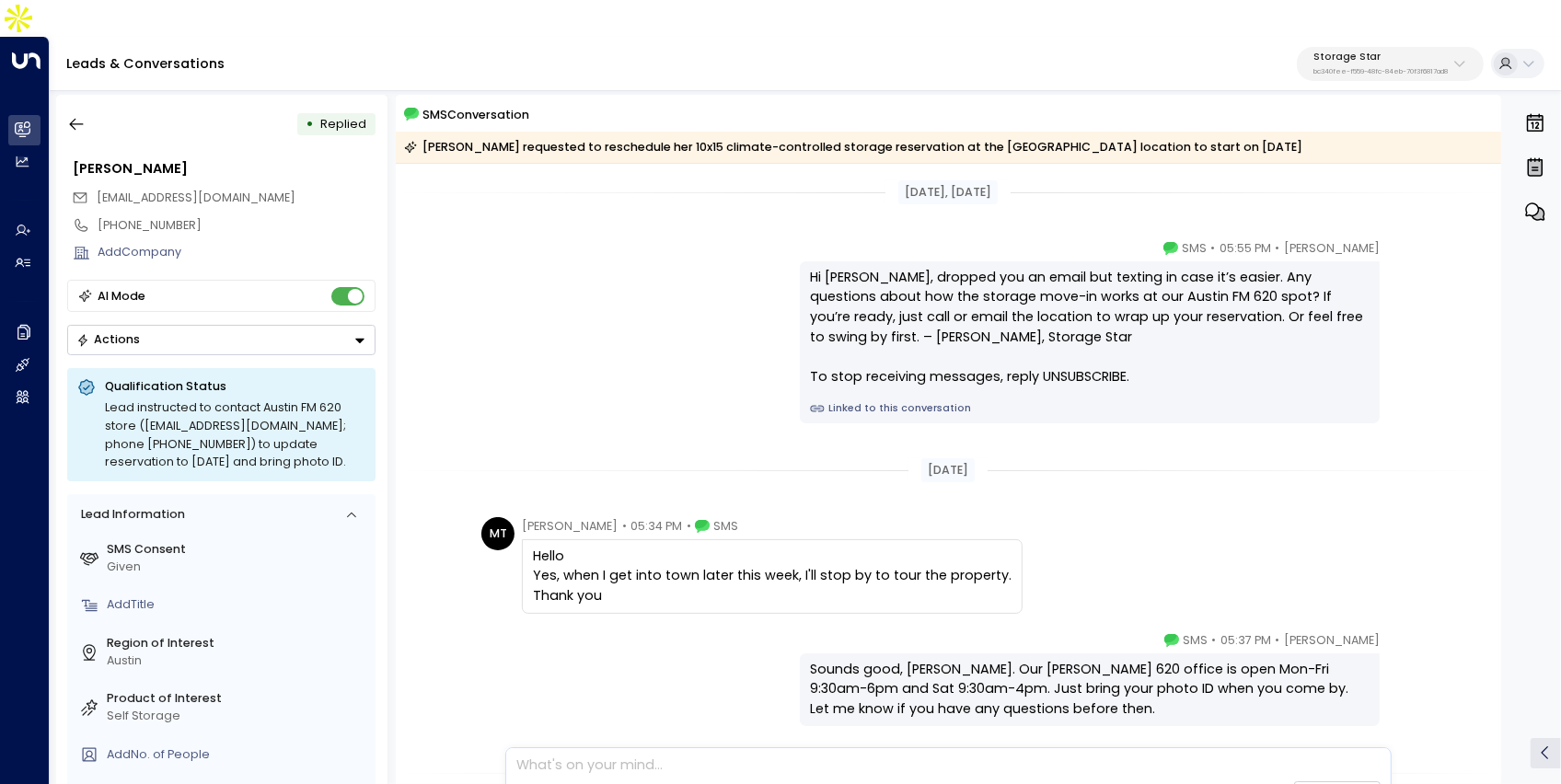
click at [861, 402] on link "Linked to this conversation" at bounding box center [1090, 408] width 559 height 14
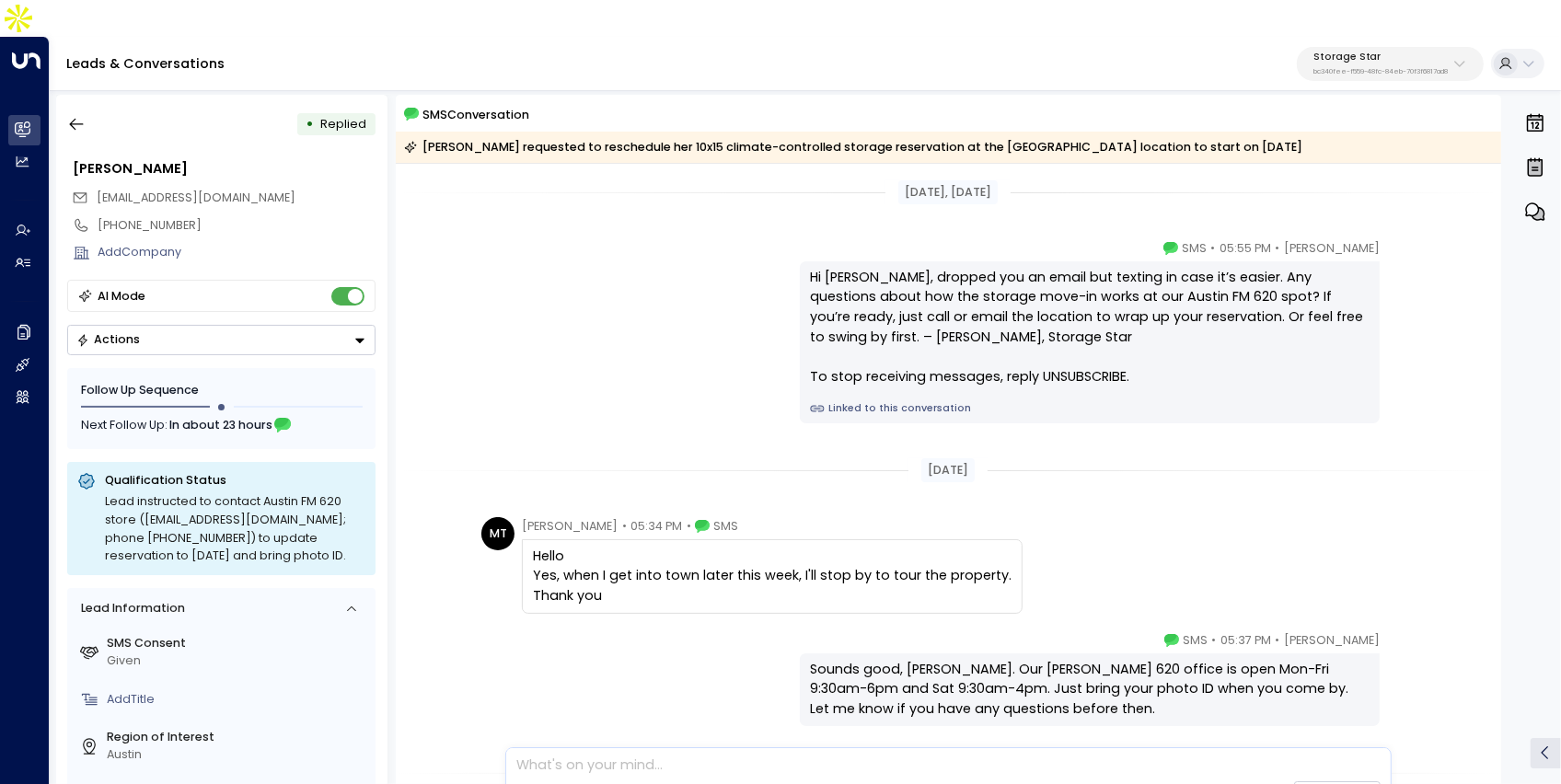
click at [87, 108] on button "button" at bounding box center [76, 124] width 33 height 33
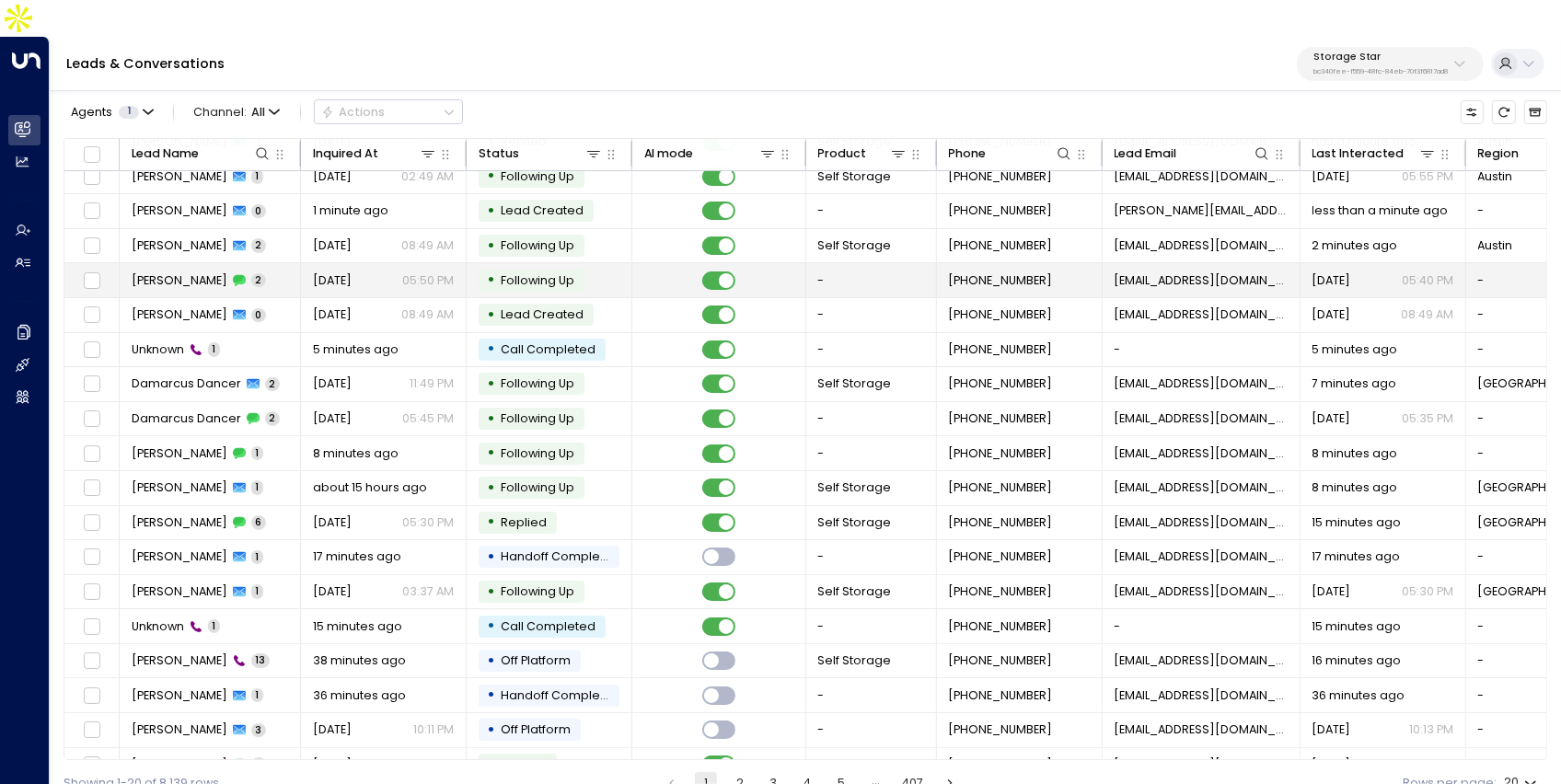
scroll to position [99, 0]
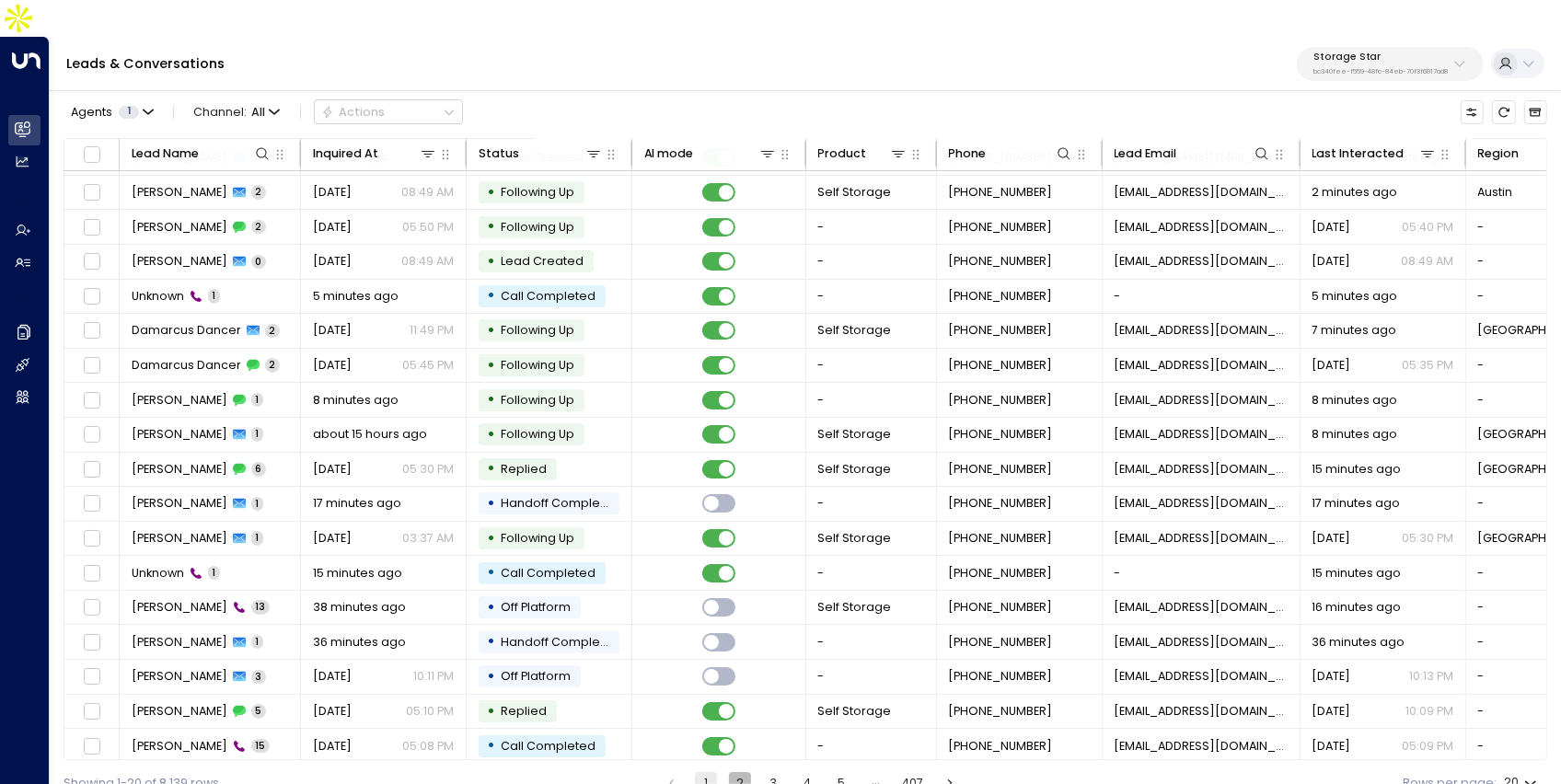
click at [745, 772] on button "2" at bounding box center [739, 782] width 22 height 22
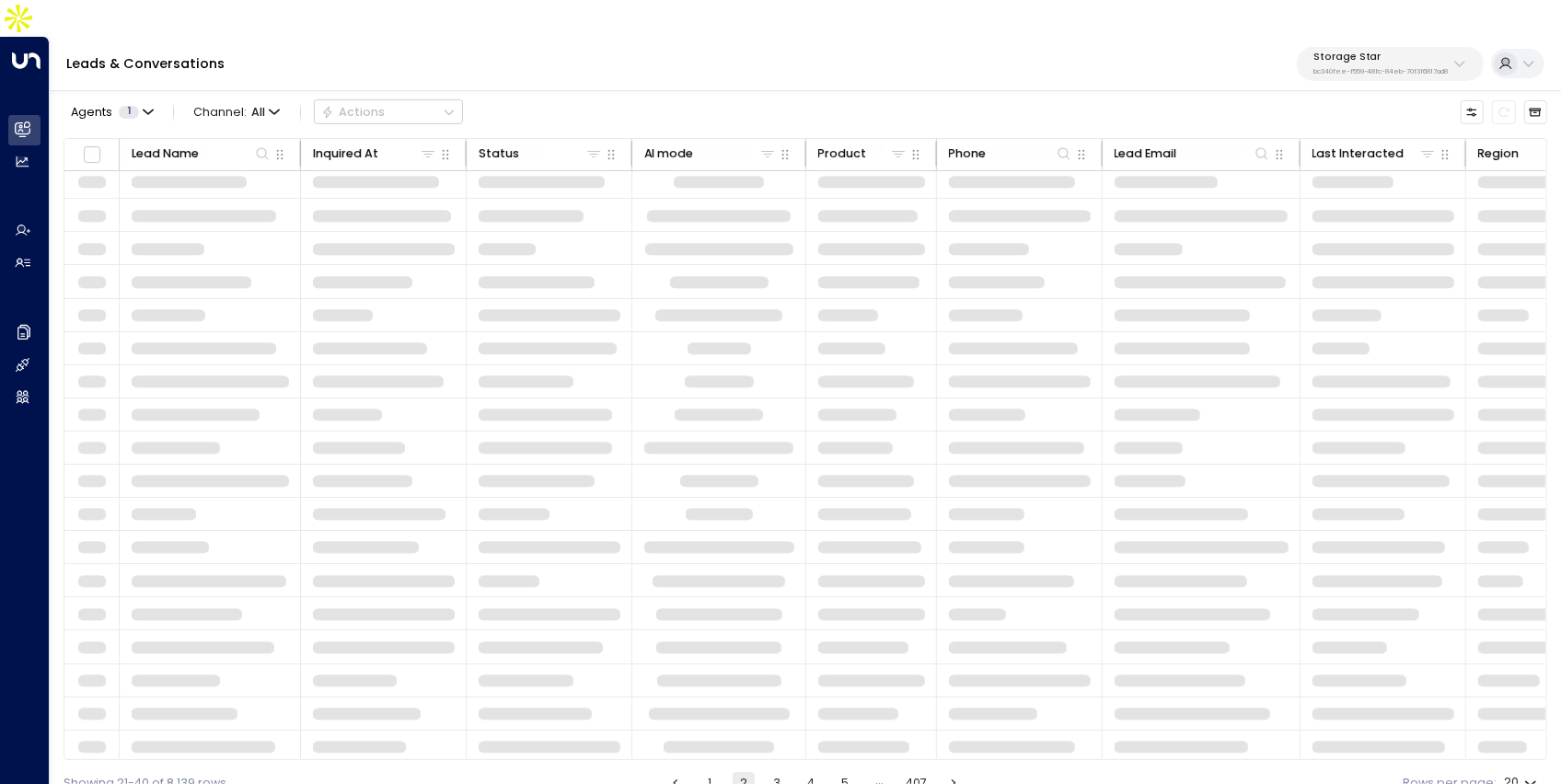
scroll to position [99, 0]
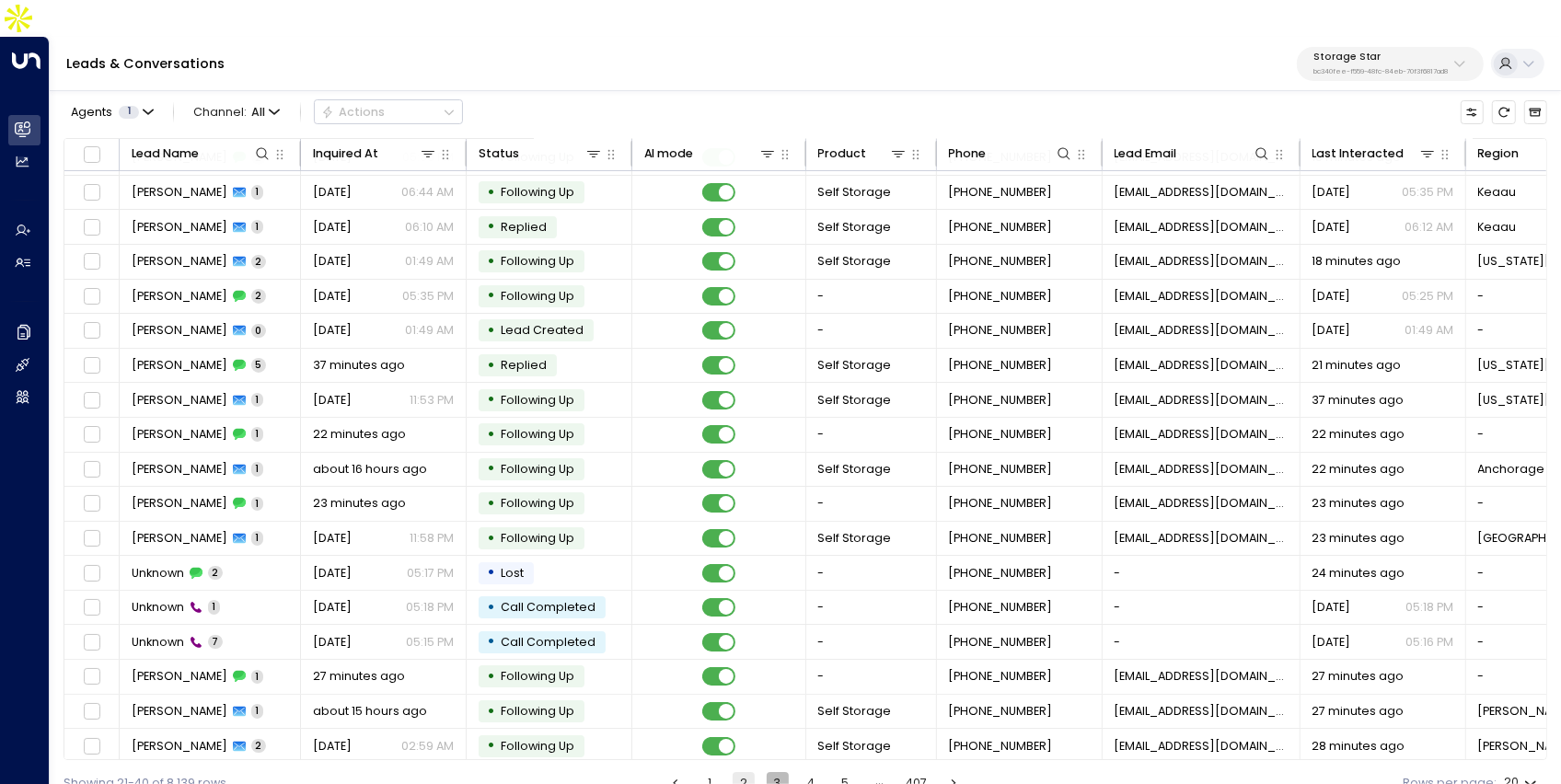
click at [786, 772] on button "3" at bounding box center [778, 782] width 22 height 22
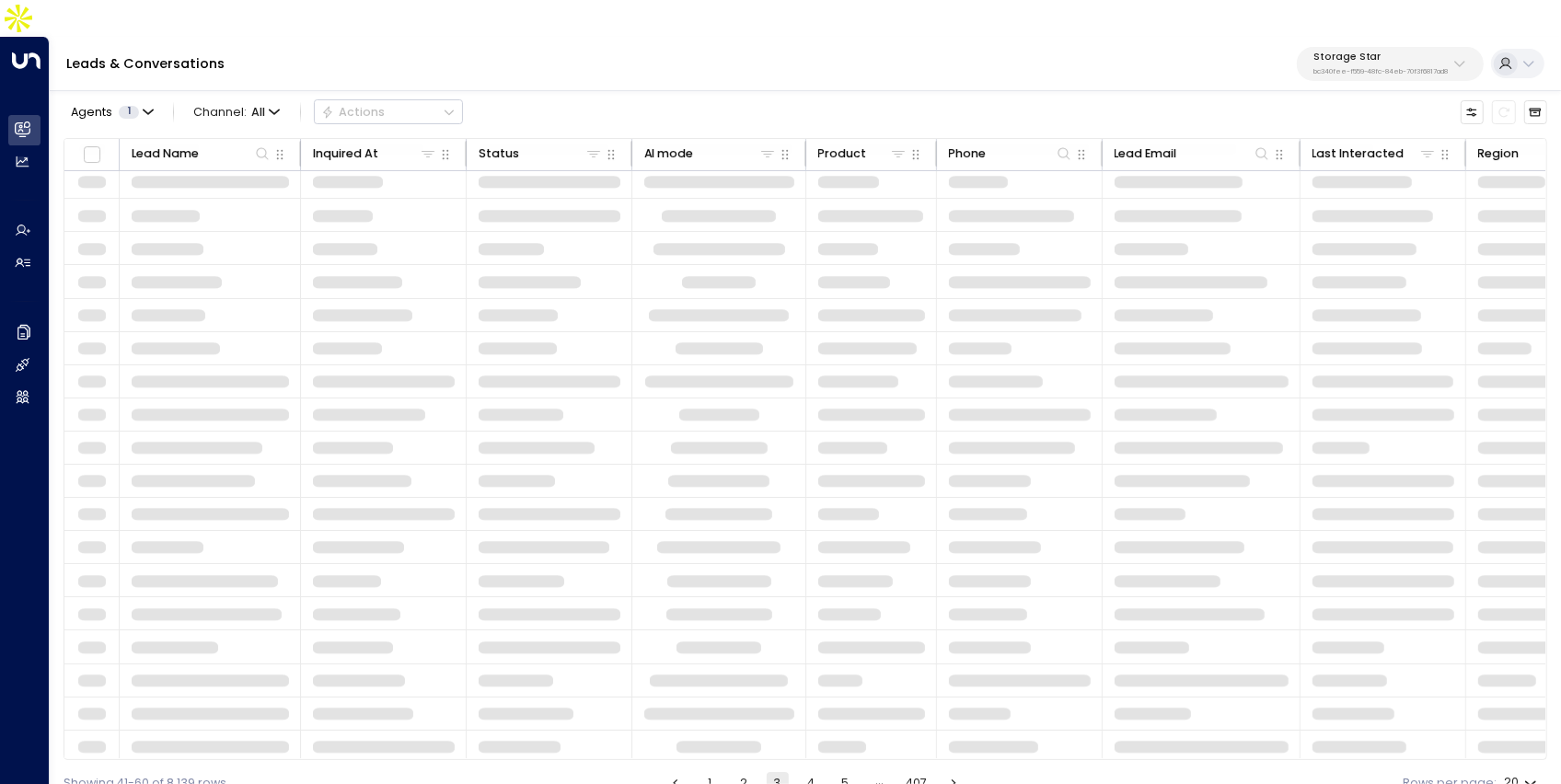
scroll to position [99, 0]
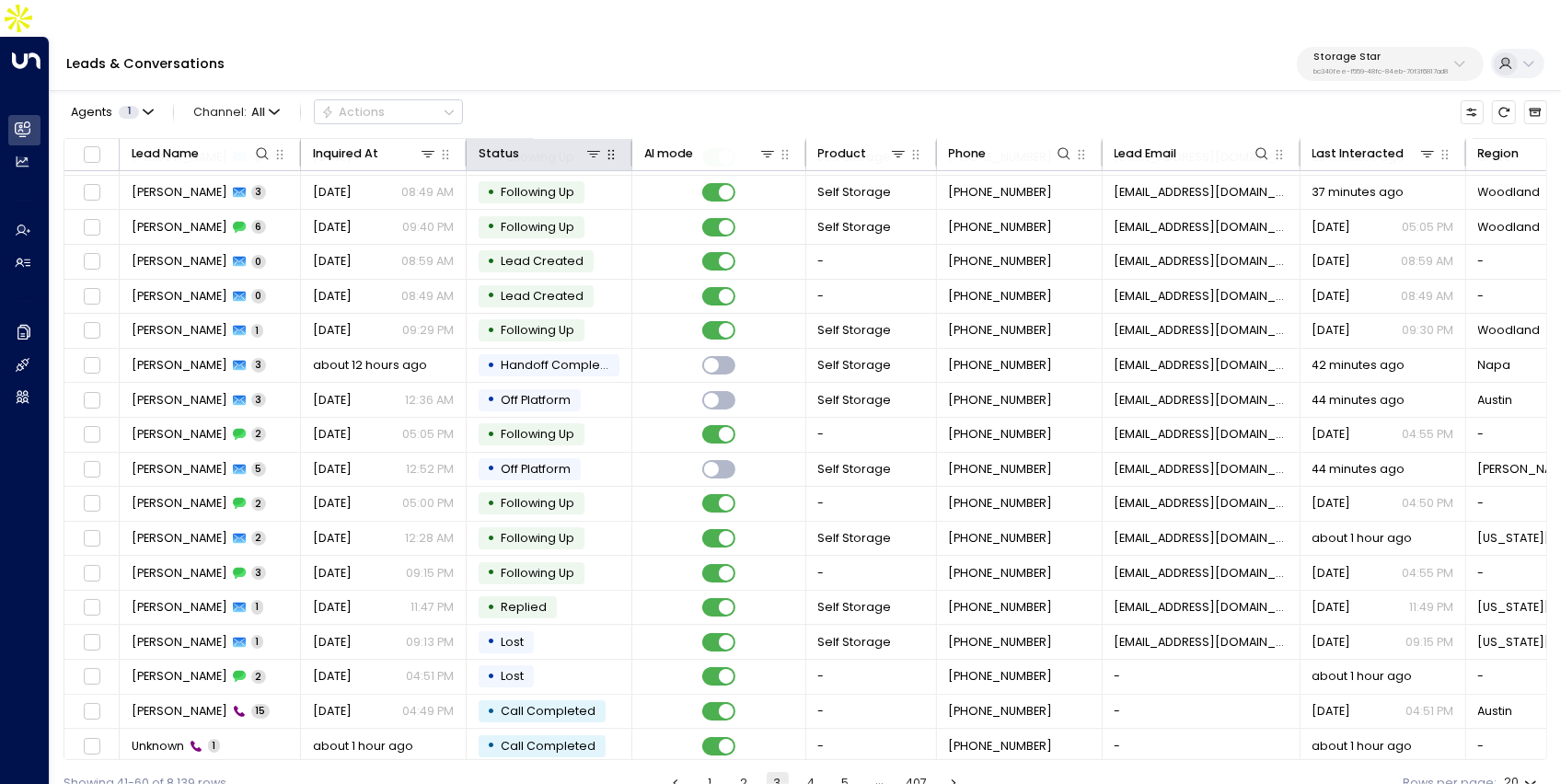
click at [587, 146] on icon at bounding box center [593, 153] width 14 height 14
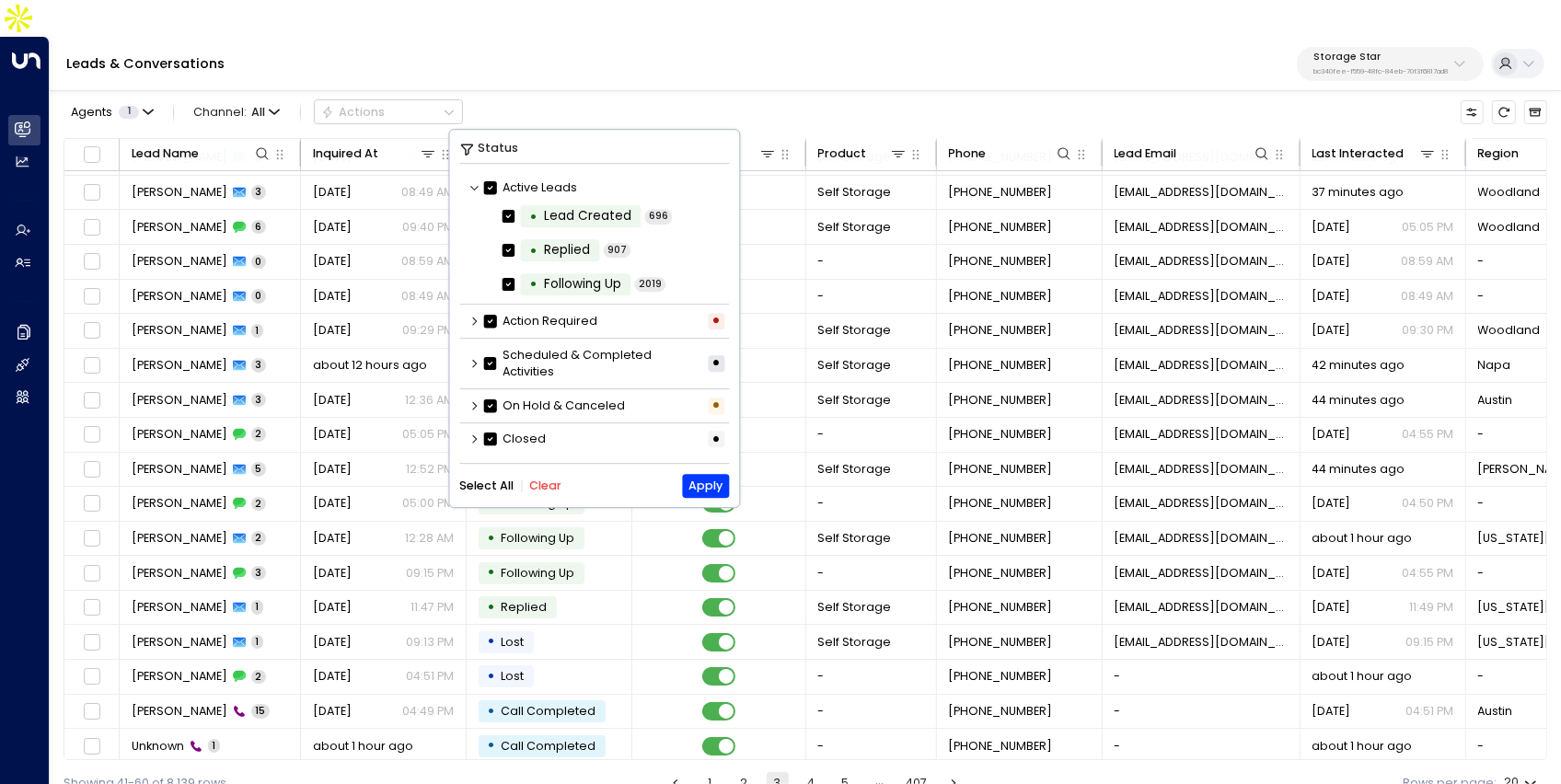
click at [468, 361] on icon at bounding box center [473, 363] width 11 height 11
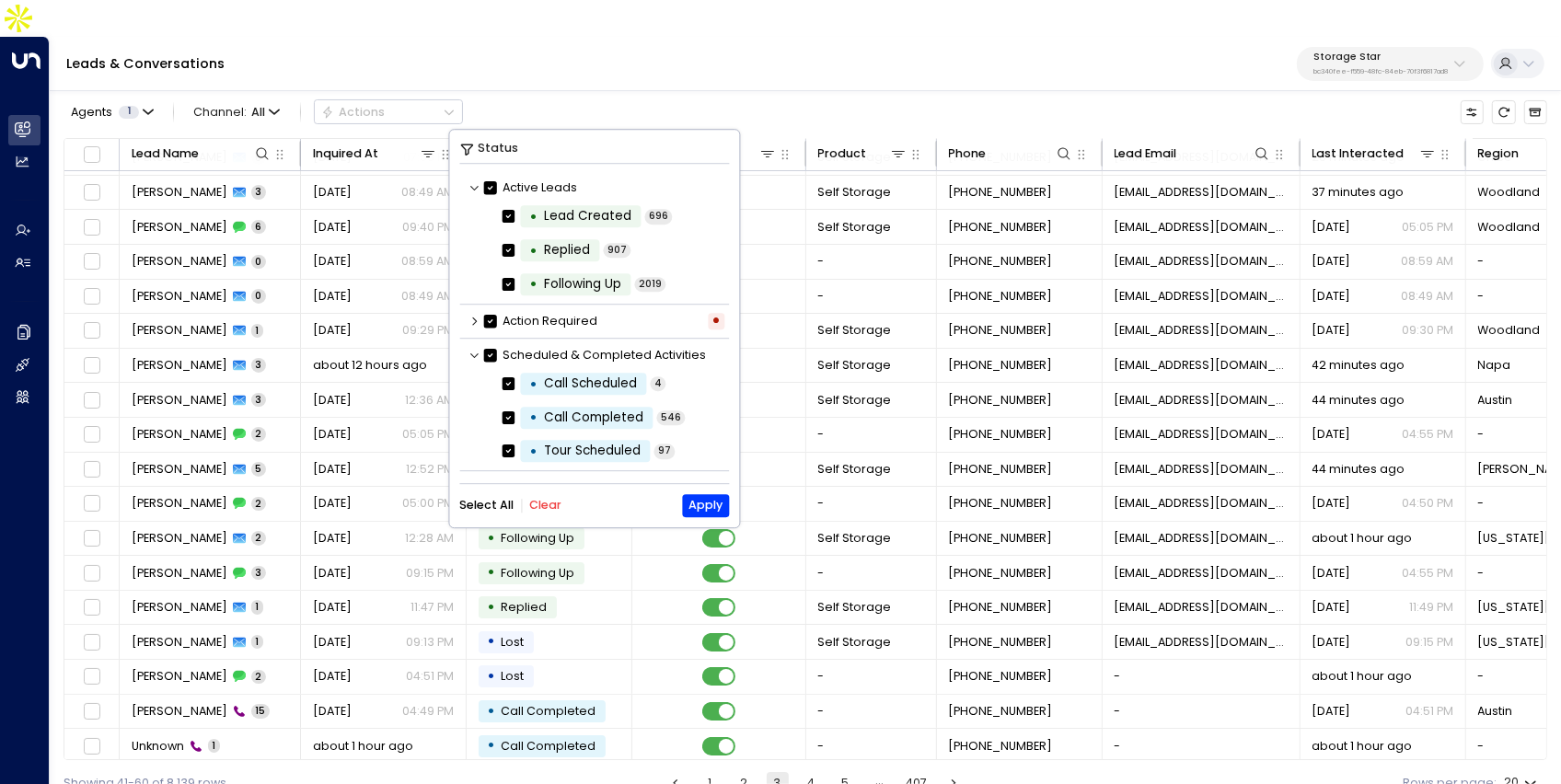
scroll to position [11, 0]
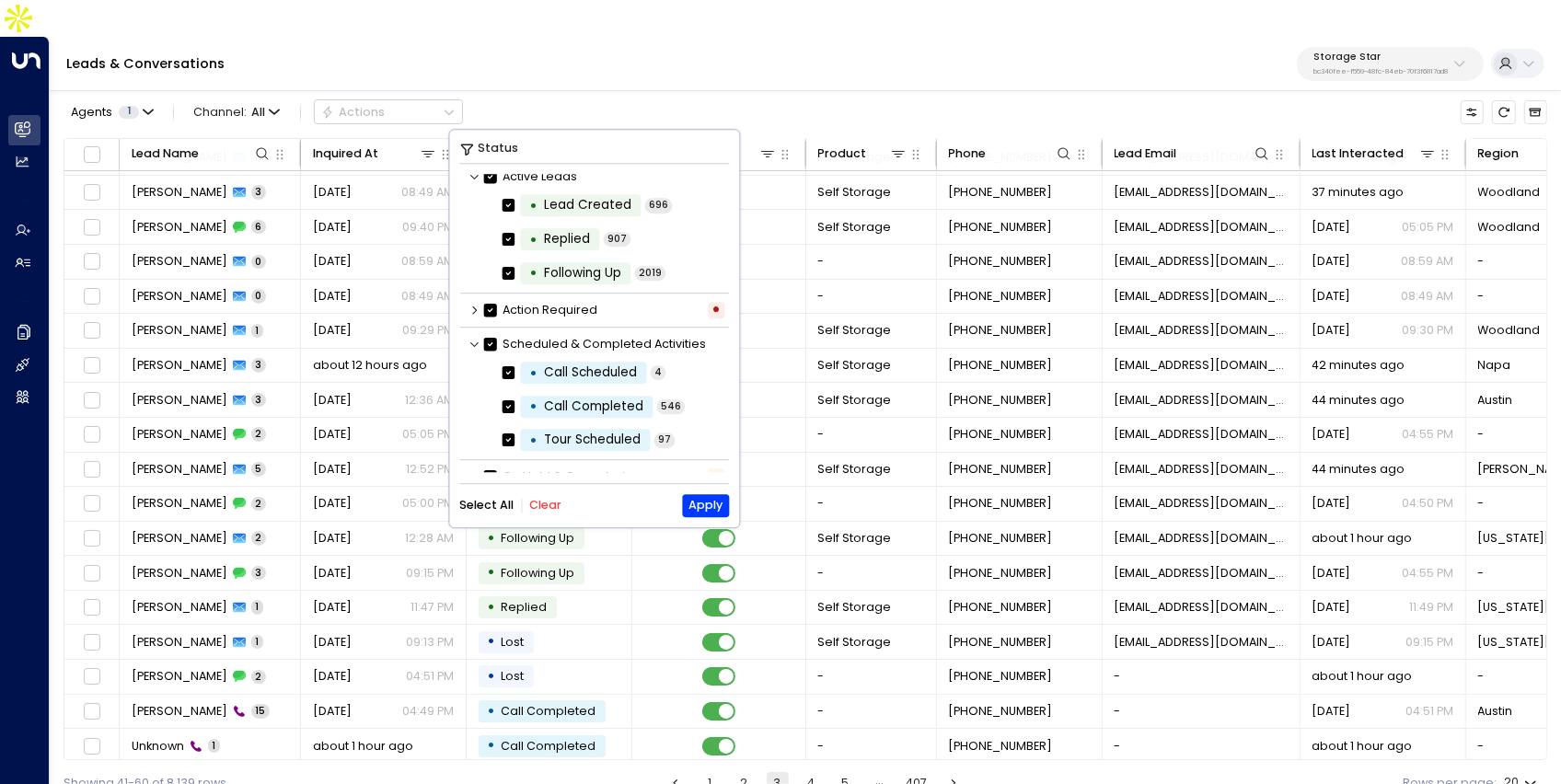
click at [543, 502] on button "Clear" at bounding box center [546, 504] width 33 height 12
click at [518, 446] on label "• Tour Scheduled" at bounding box center [576, 440] width 148 height 22
click at [714, 508] on button "Apply" at bounding box center [706, 505] width 47 height 23
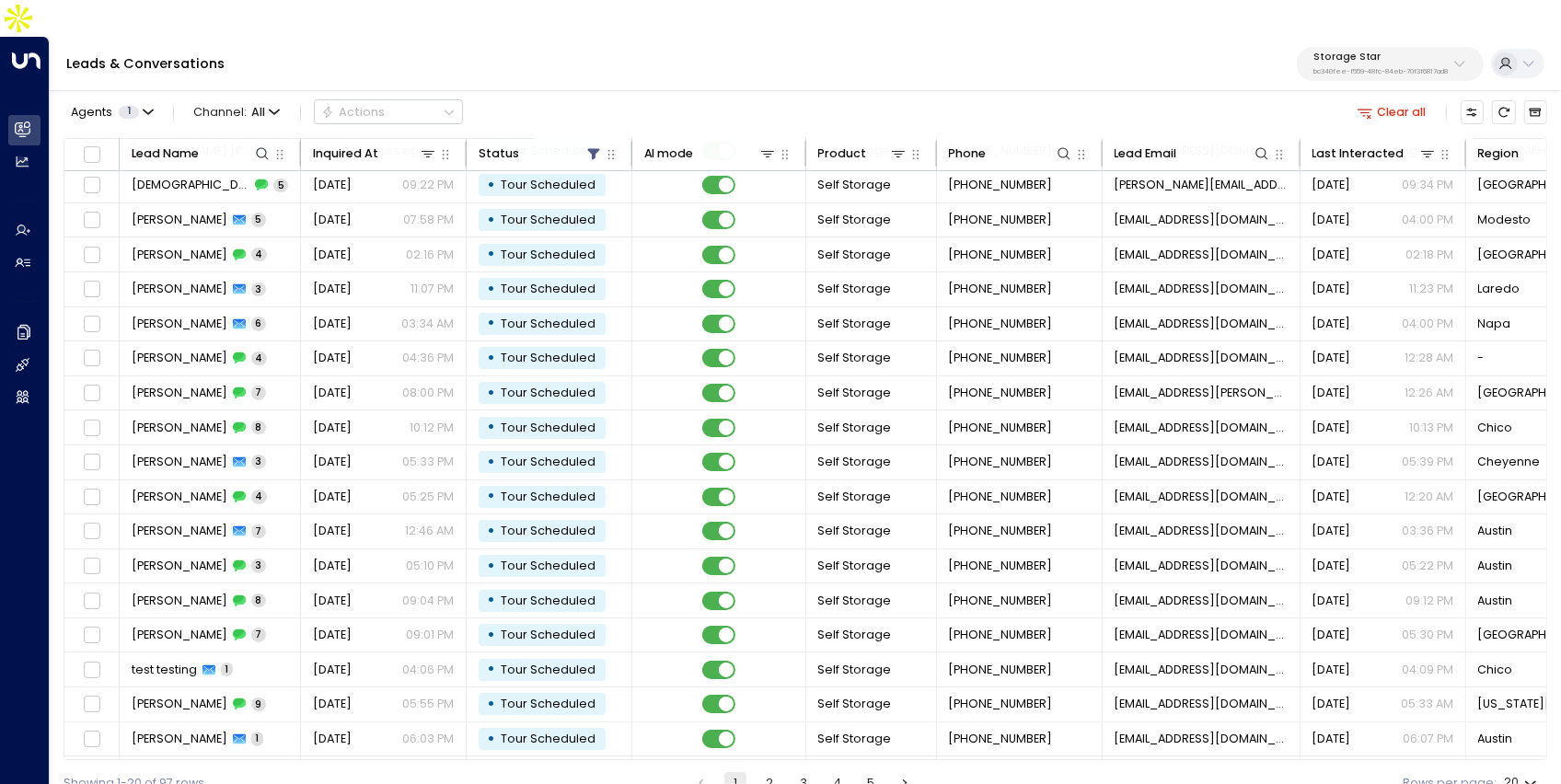
scroll to position [99, 0]
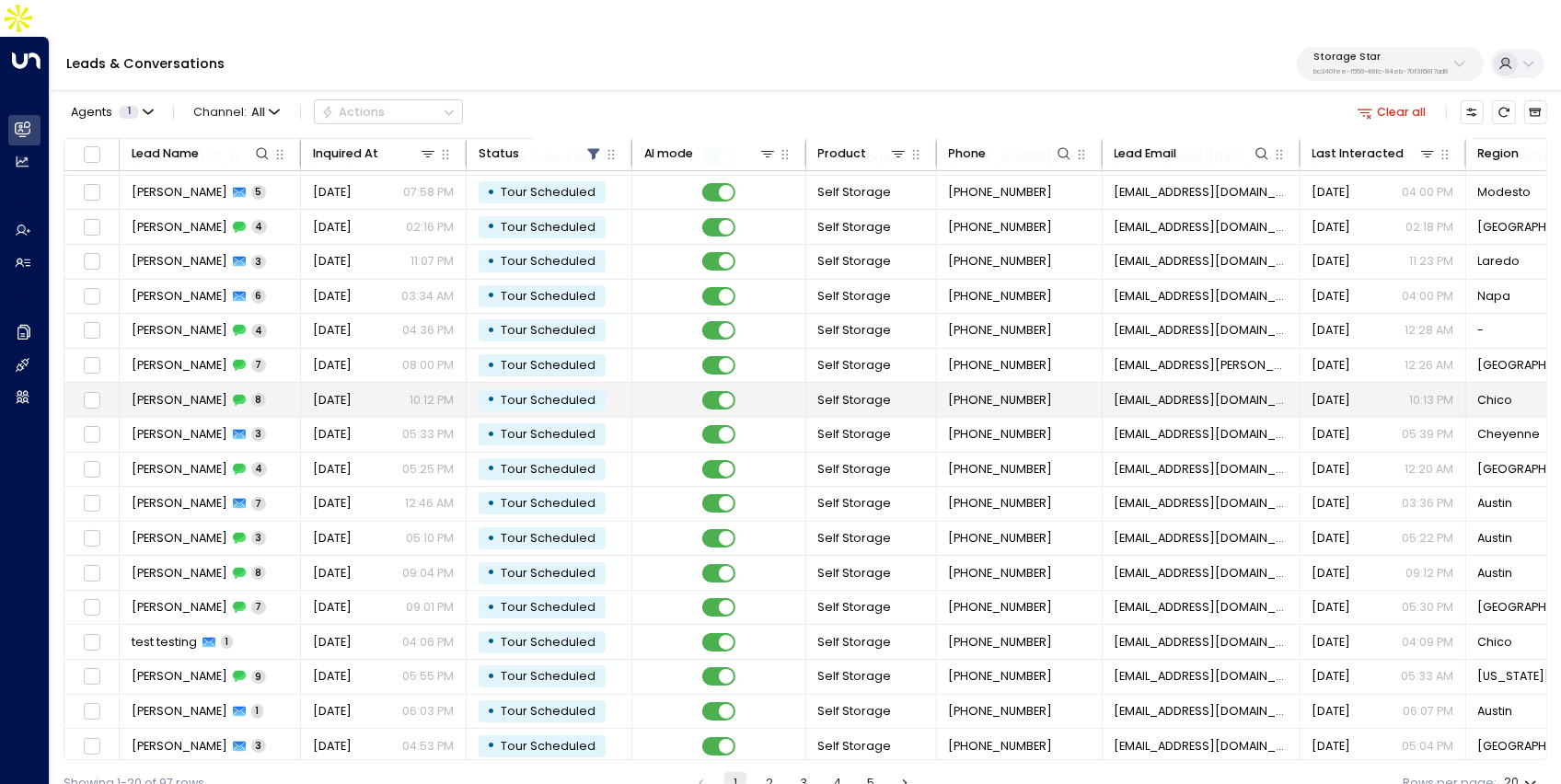
click at [299, 382] on td "Matthew Sherod 8" at bounding box center [210, 399] width 182 height 34
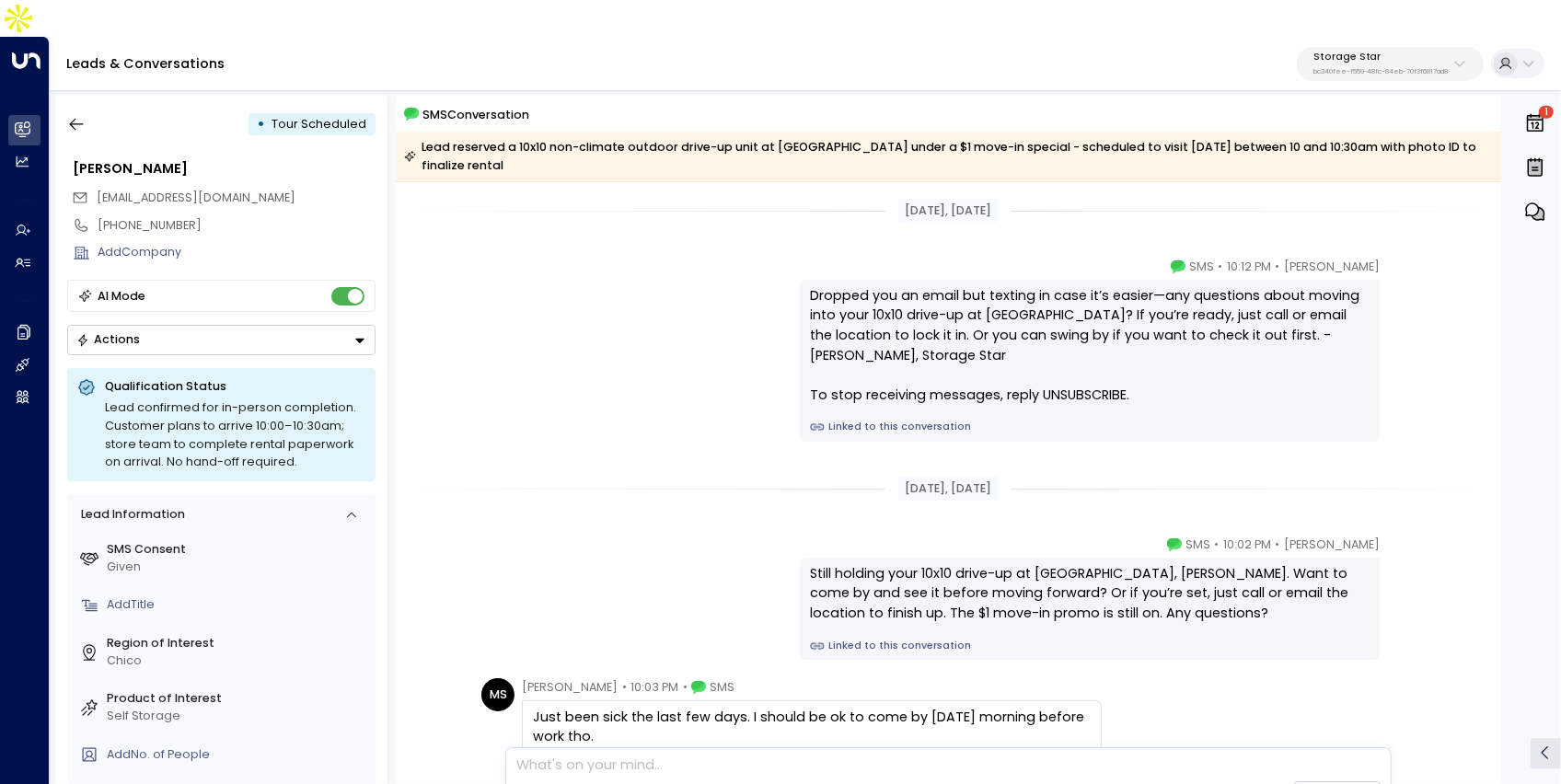
click at [844, 420] on link "Linked to this conversation" at bounding box center [1090, 427] width 559 height 14
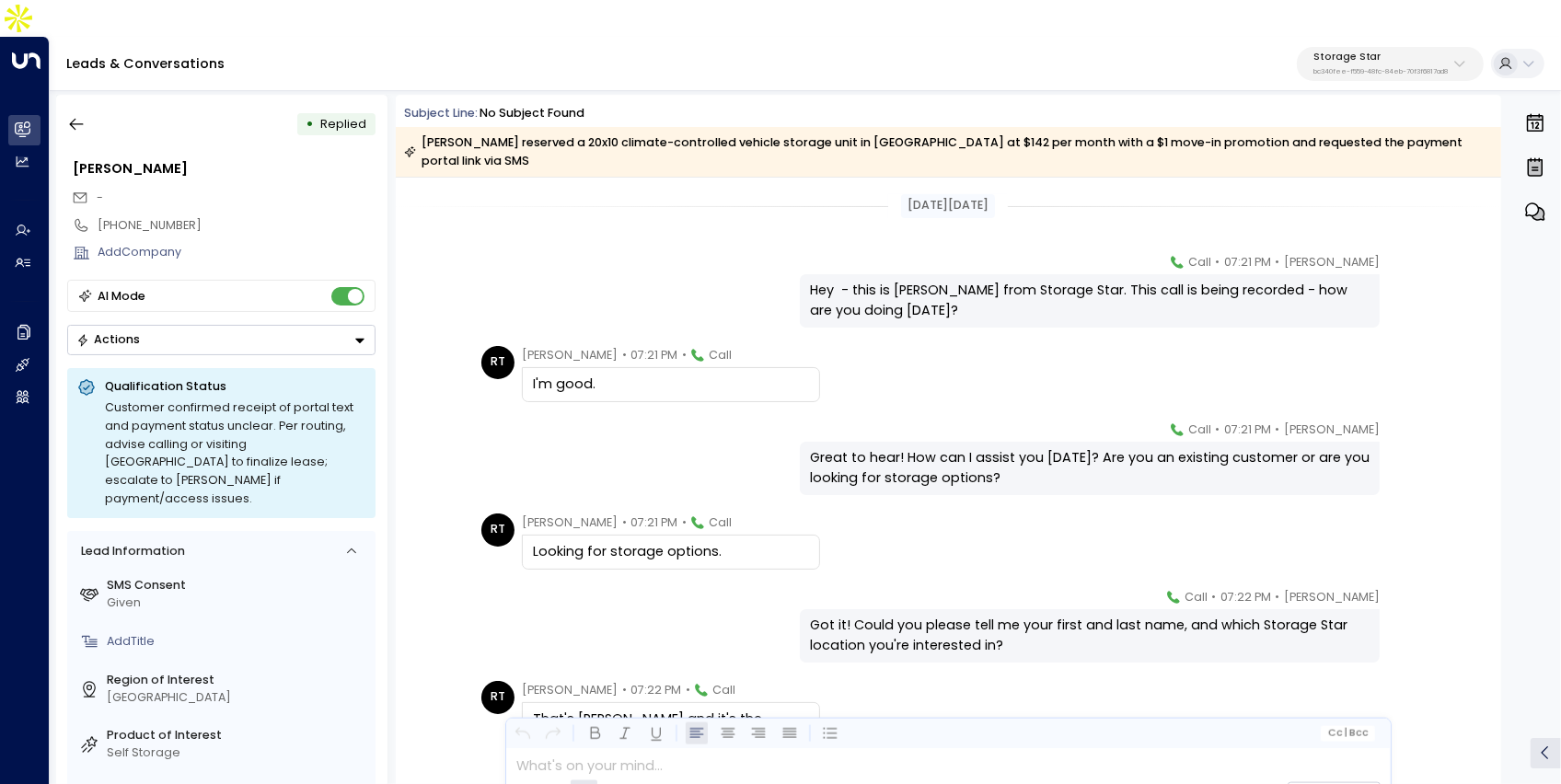
click at [1362, 52] on div "Storage Star bc340fee-f559-48fc-84eb-70f3f6817ad8" at bounding box center [1381, 63] width 136 height 24
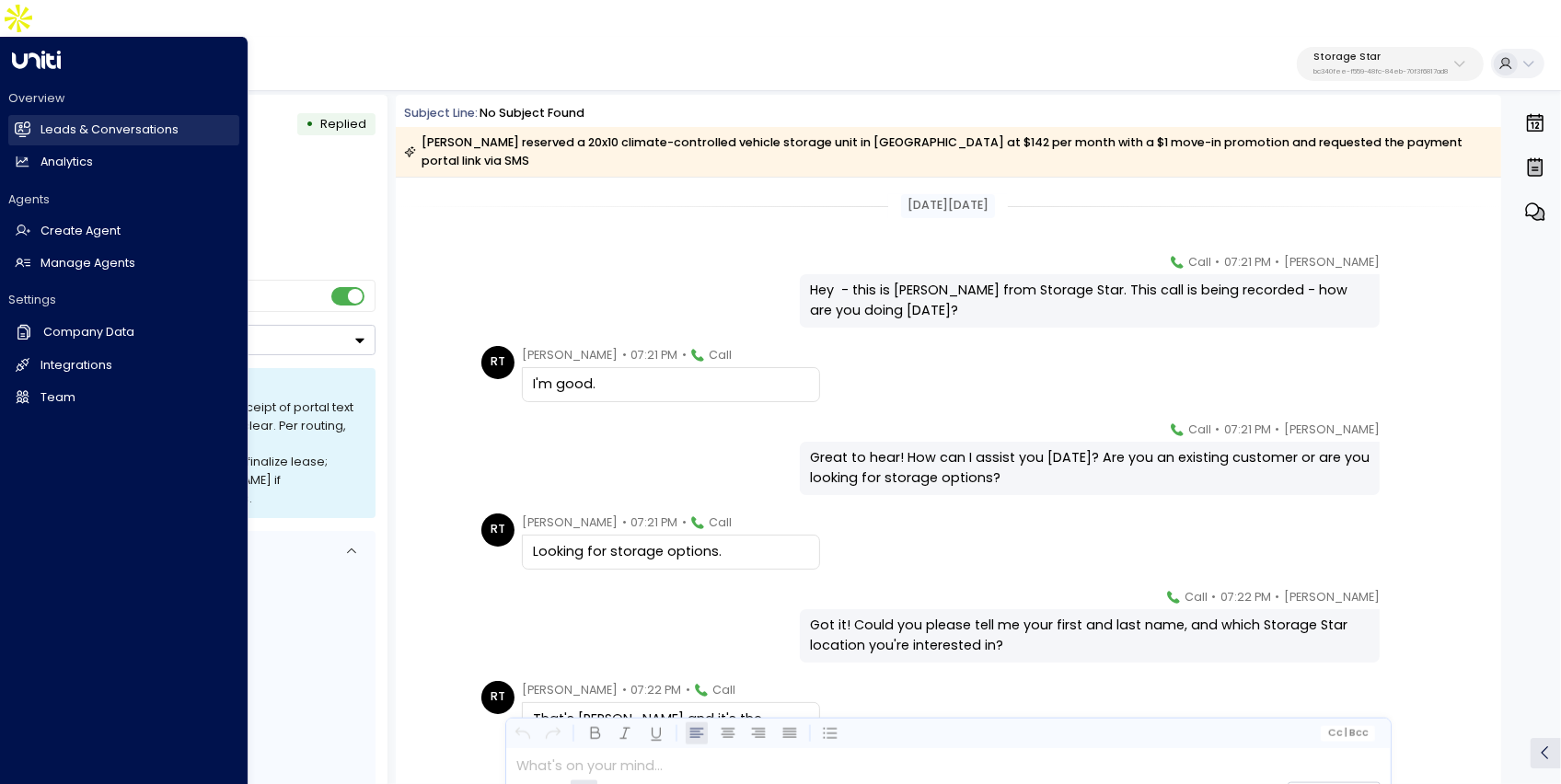
click at [39, 115] on link "Leads & Conversations Leads & Conversations" at bounding box center [124, 131] width 231 height 31
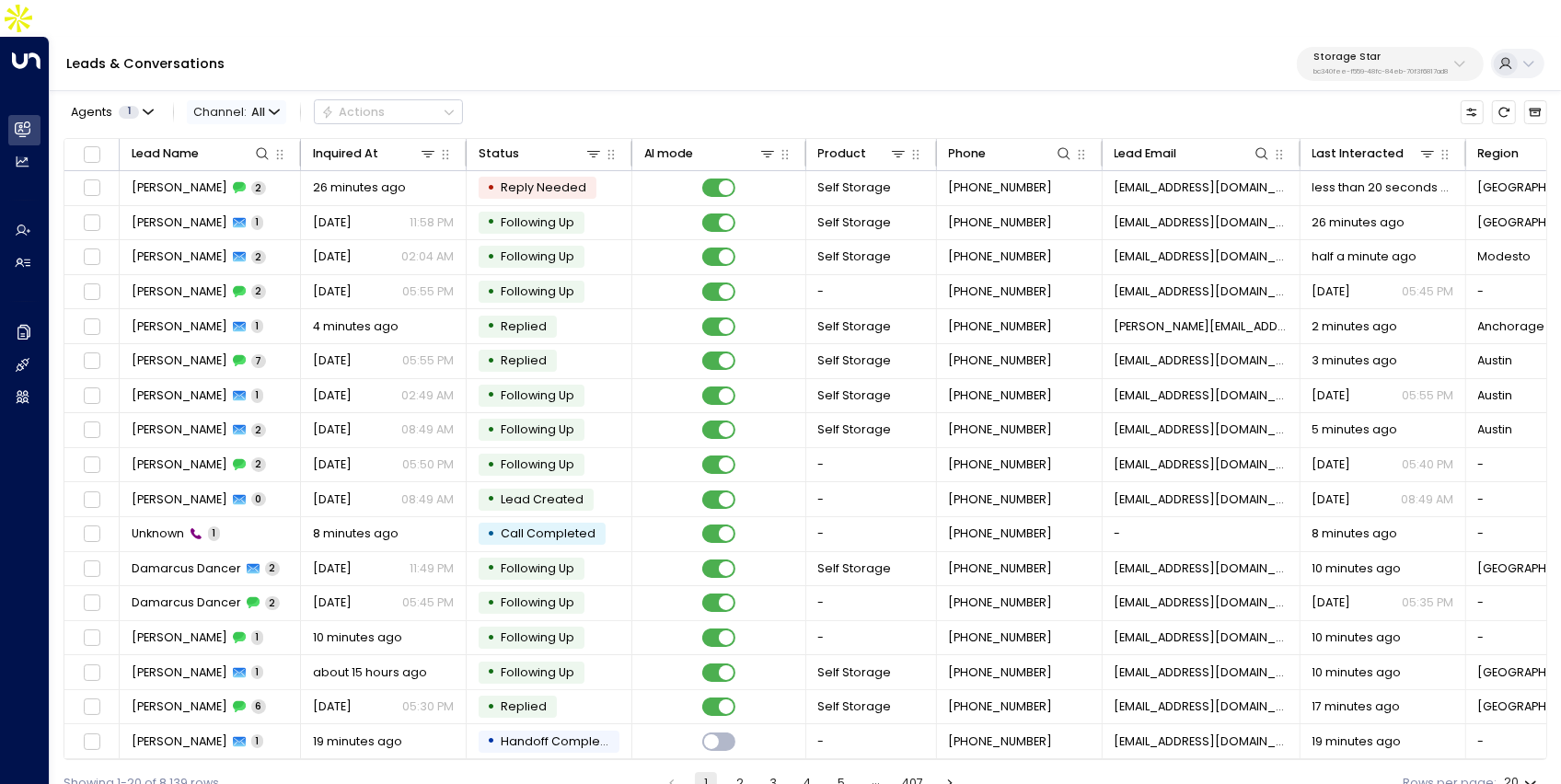
click at [258, 106] on span "All" at bounding box center [258, 111] width 13 height 12
click at [239, 182] on li "Voice" at bounding box center [229, 173] width 79 height 15
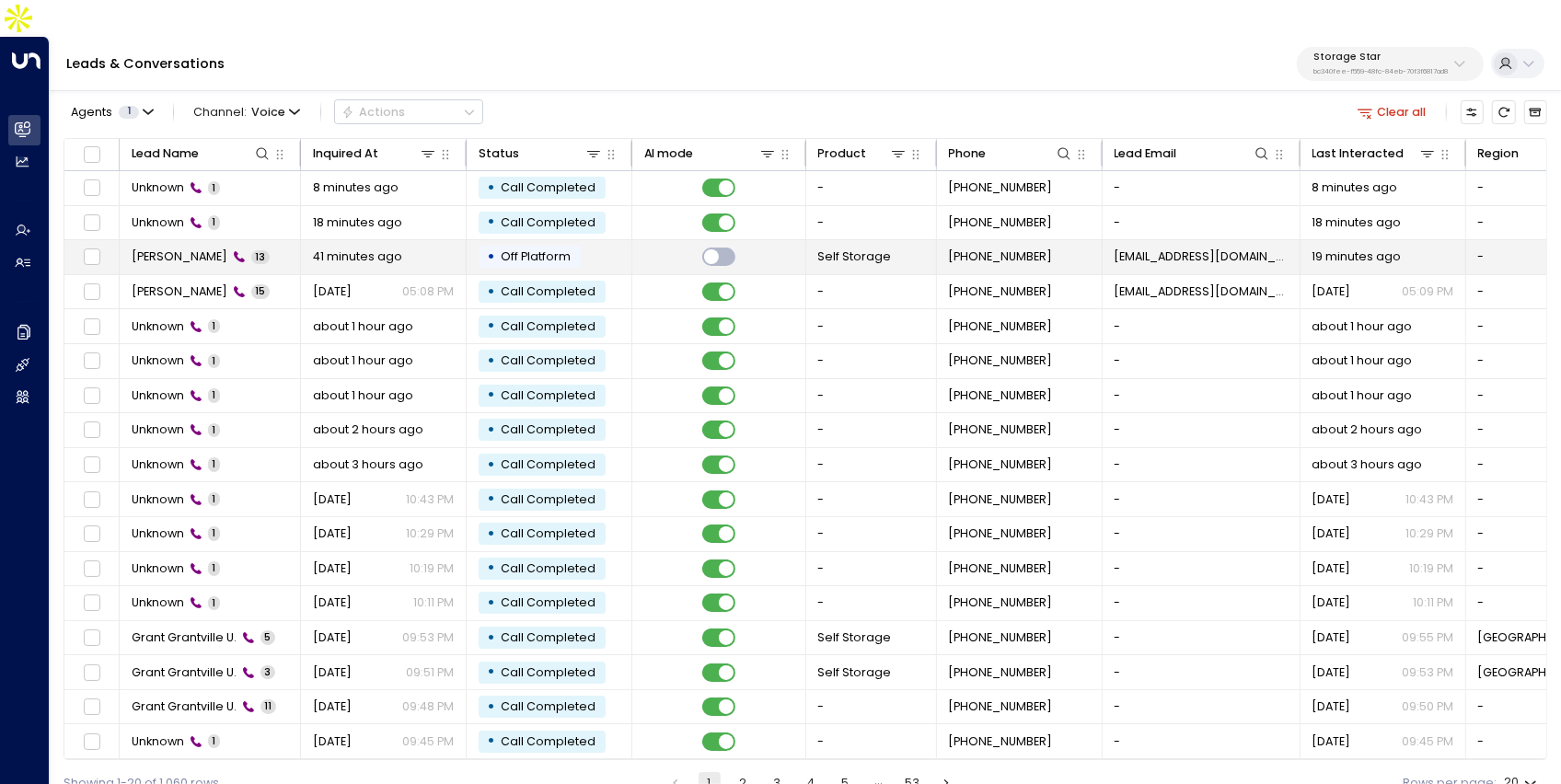
click at [295, 240] on td "Zachariah Hall 13" at bounding box center [210, 257] width 182 height 34
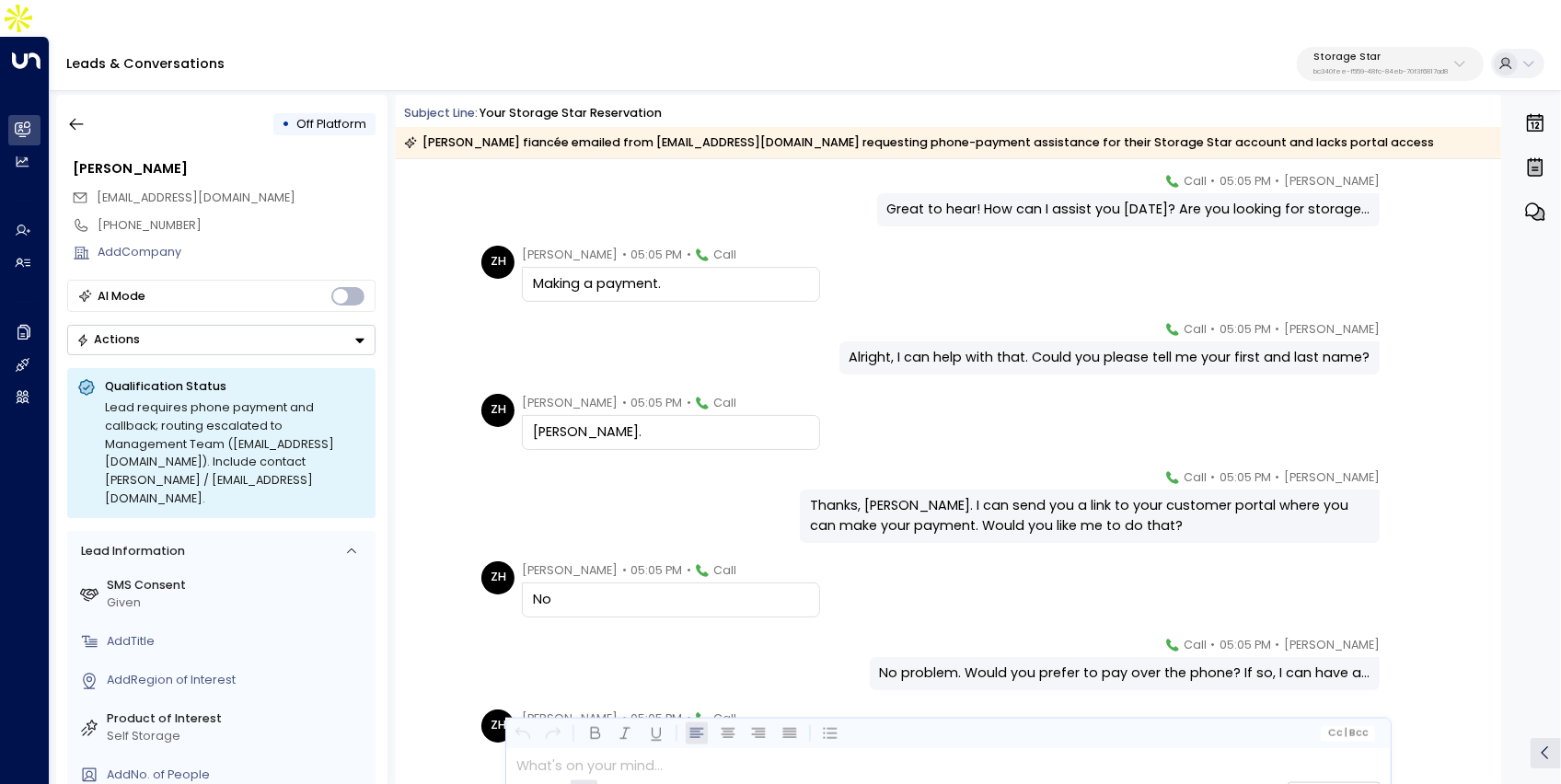
scroll to position [193, 0]
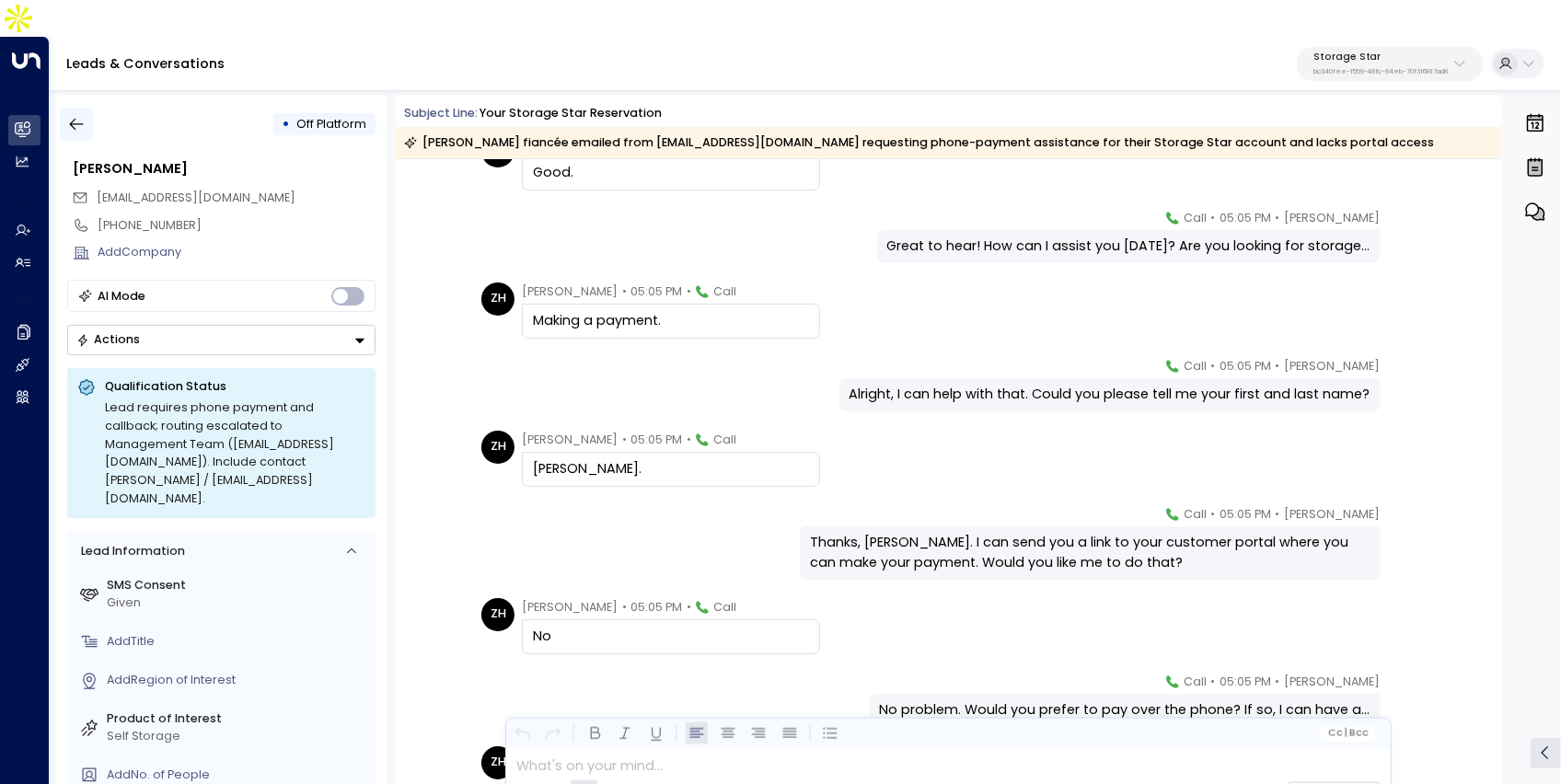
click at [71, 115] on icon "button" at bounding box center [76, 124] width 18 height 18
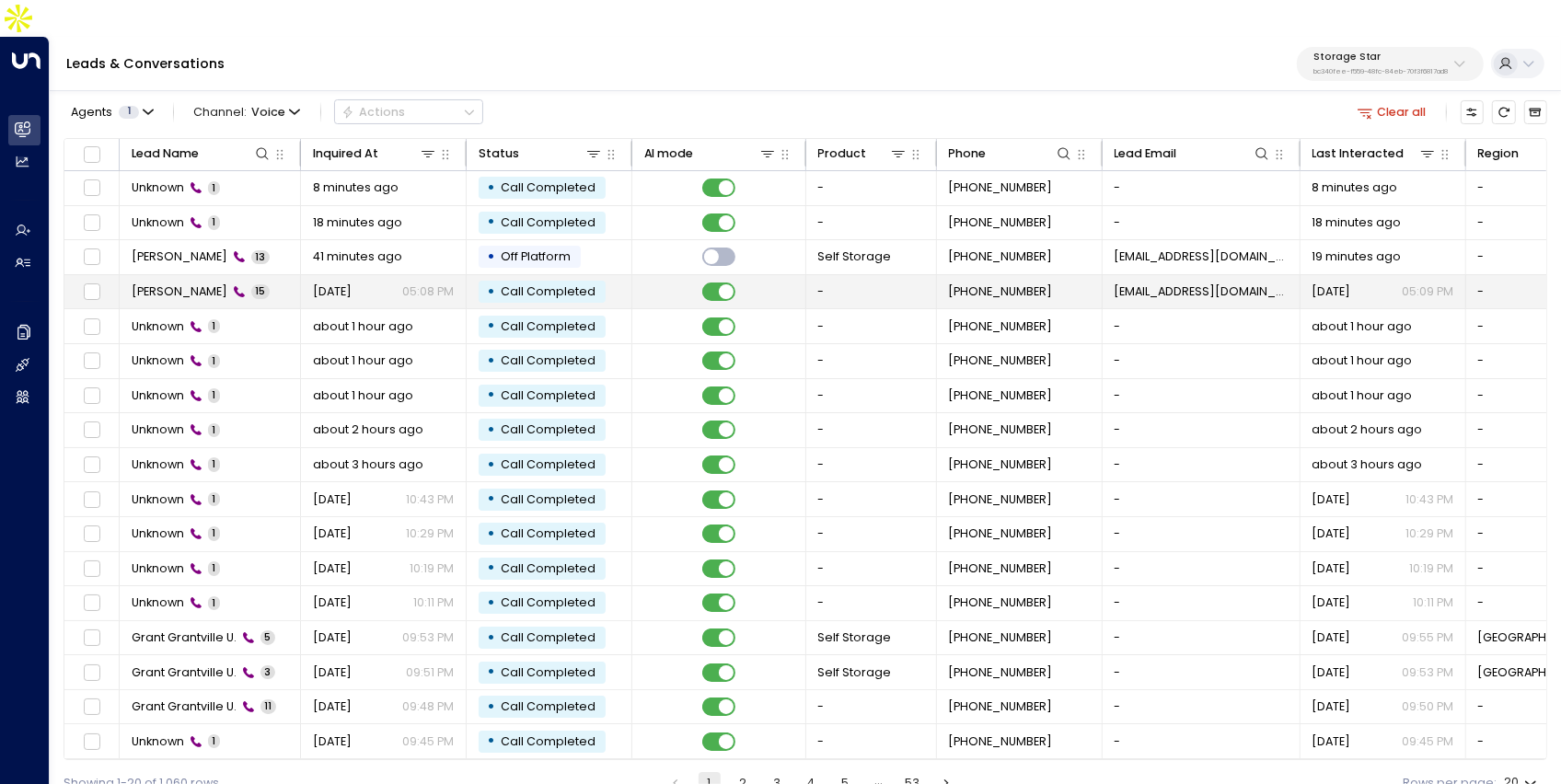
click at [215, 283] on div "Zachariah Hall 15" at bounding box center [201, 291] width 138 height 16
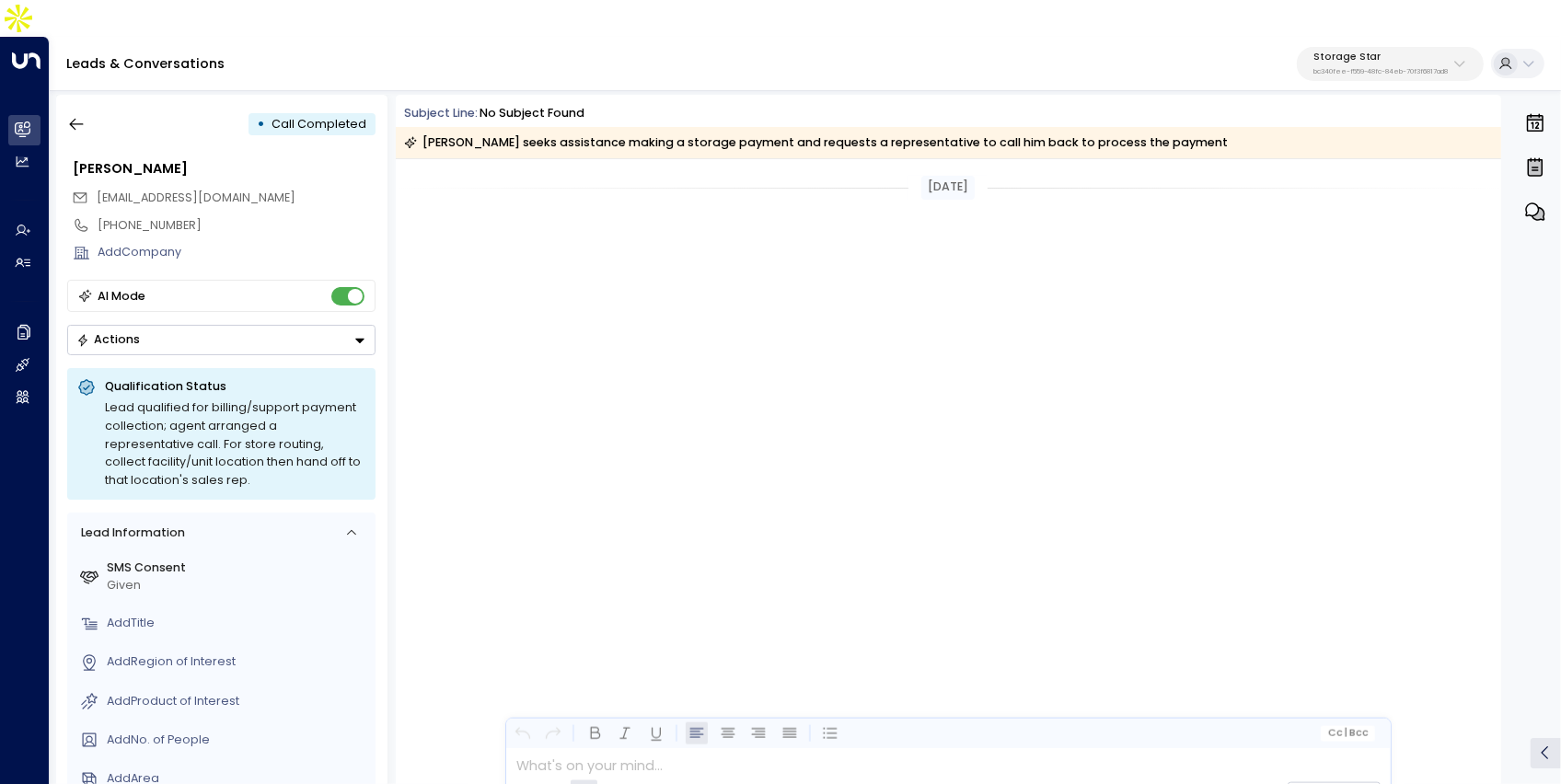
scroll to position [804, 0]
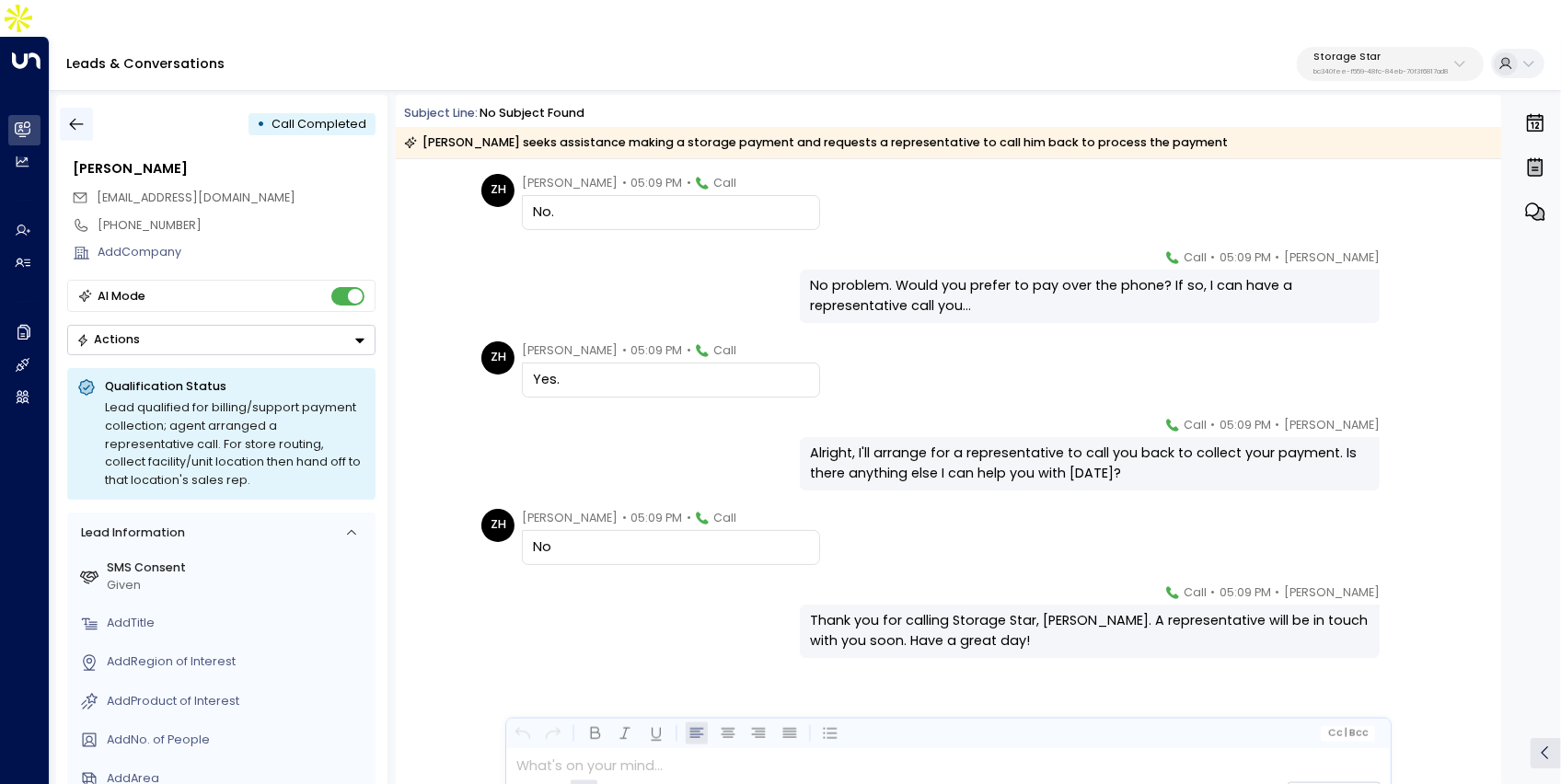
click at [78, 108] on button "button" at bounding box center [76, 124] width 33 height 33
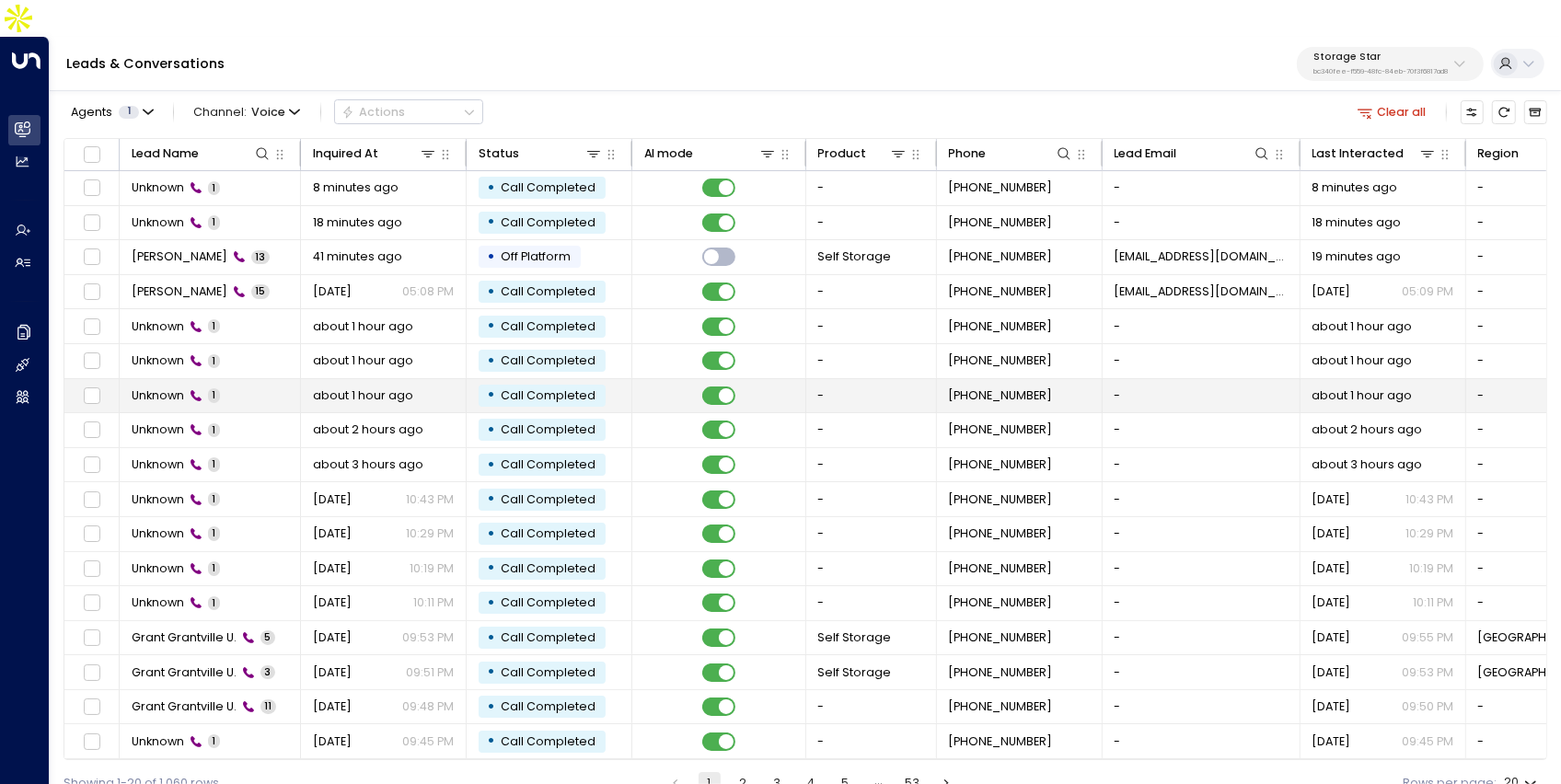
scroll to position [99, 0]
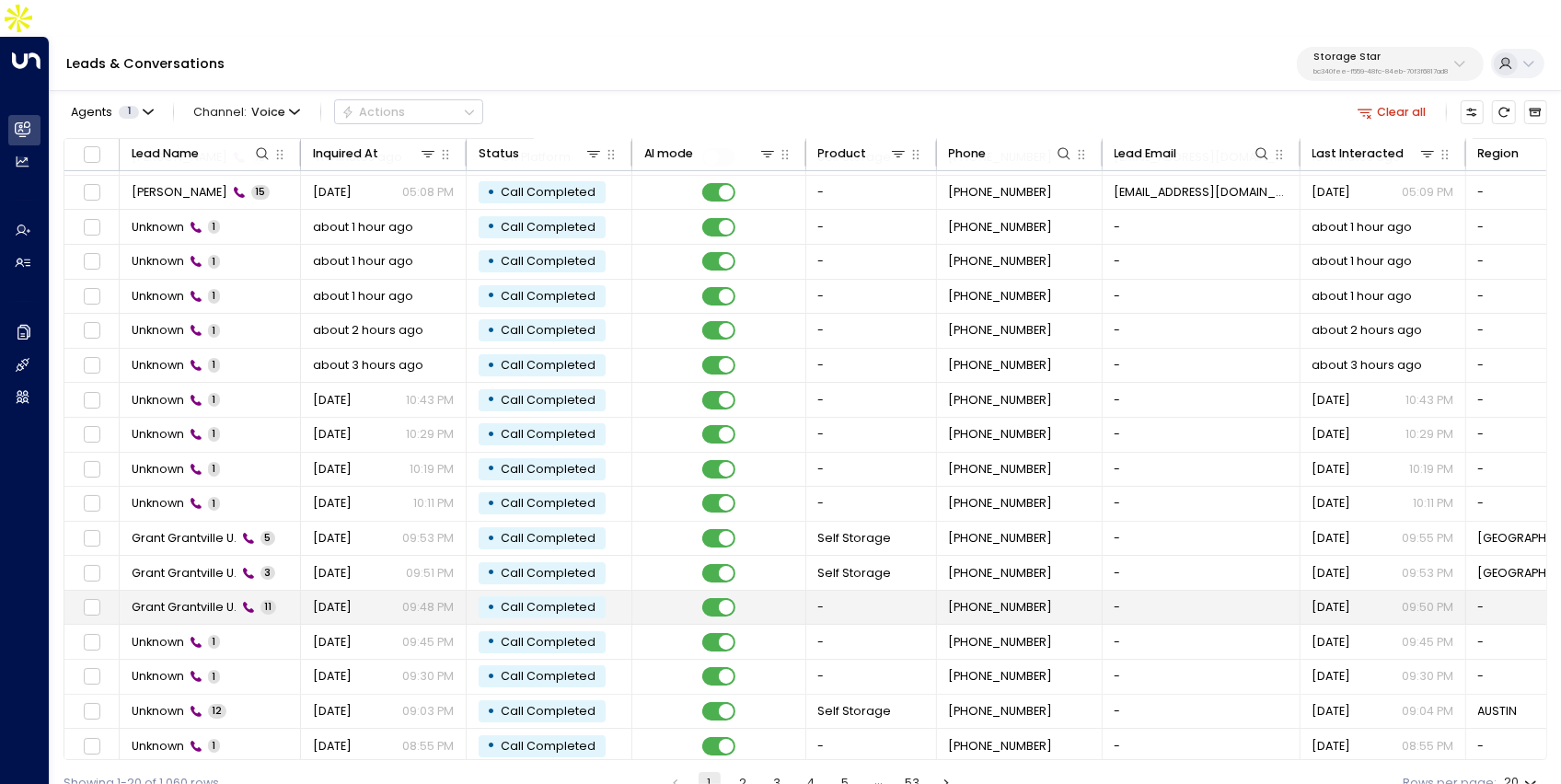
click at [277, 591] on td "Grant Grantville U. 11" at bounding box center [210, 607] width 182 height 34
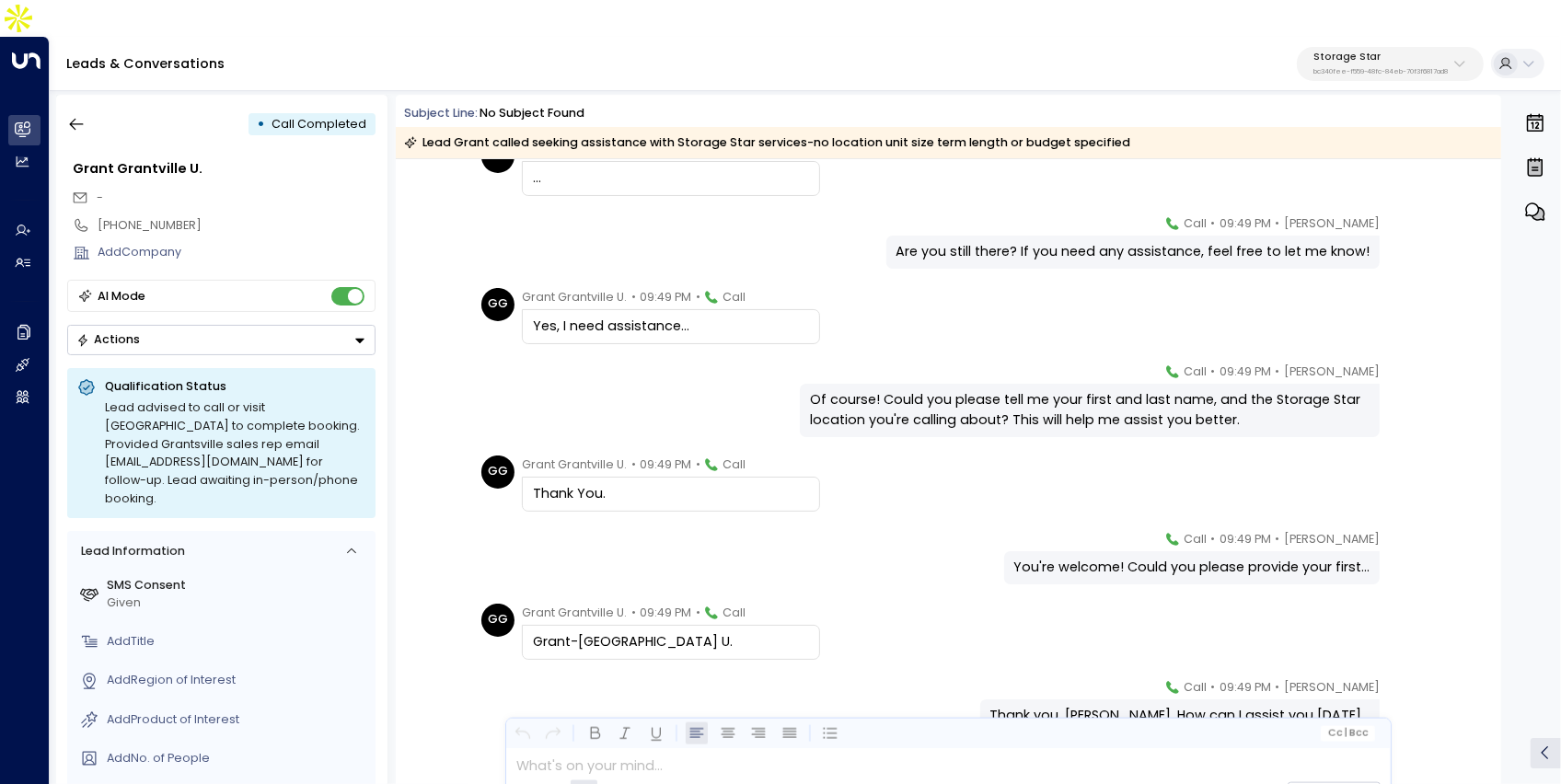
scroll to position [429, 0]
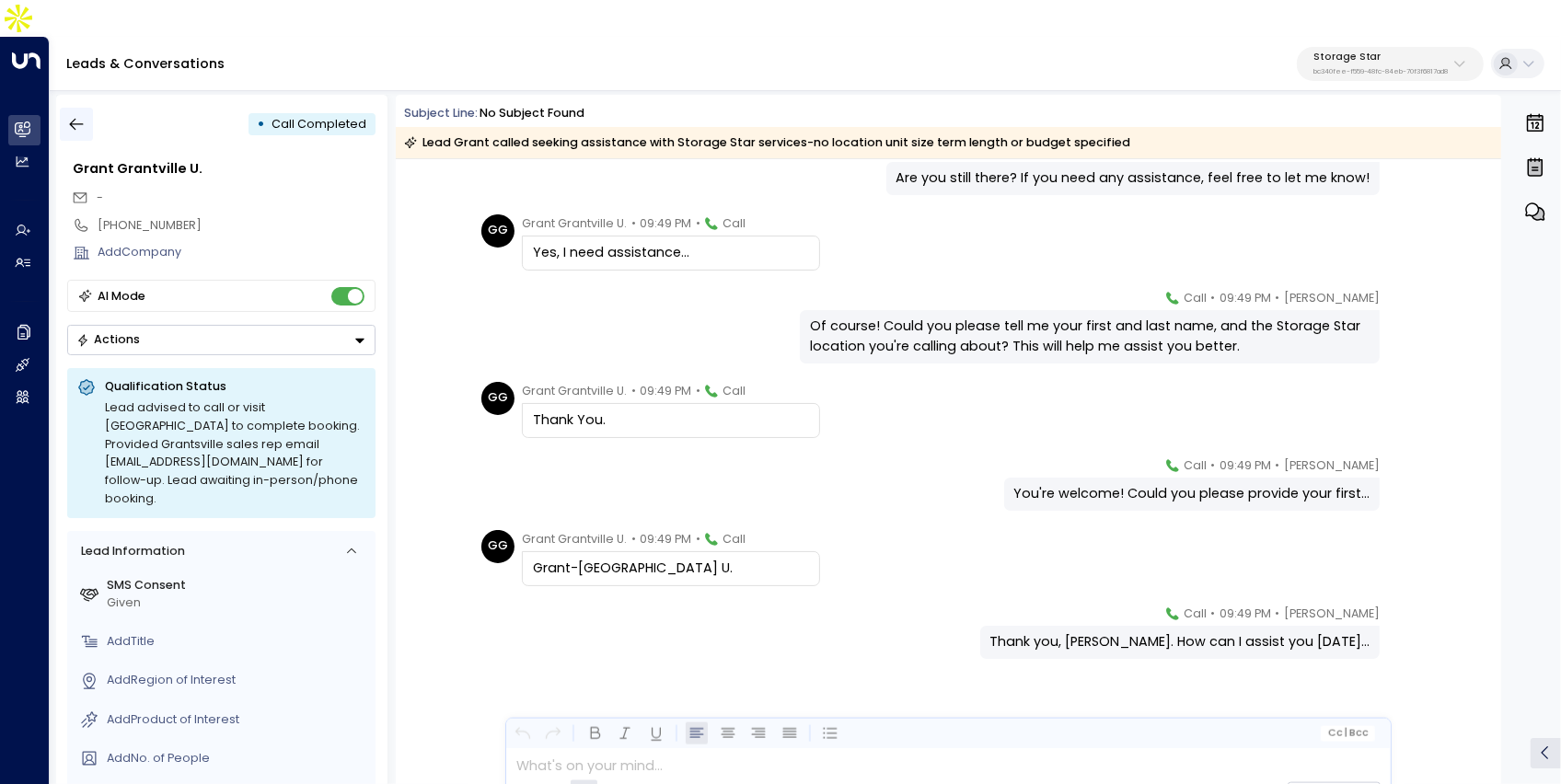
click at [85, 115] on icon "button" at bounding box center [76, 124] width 18 height 18
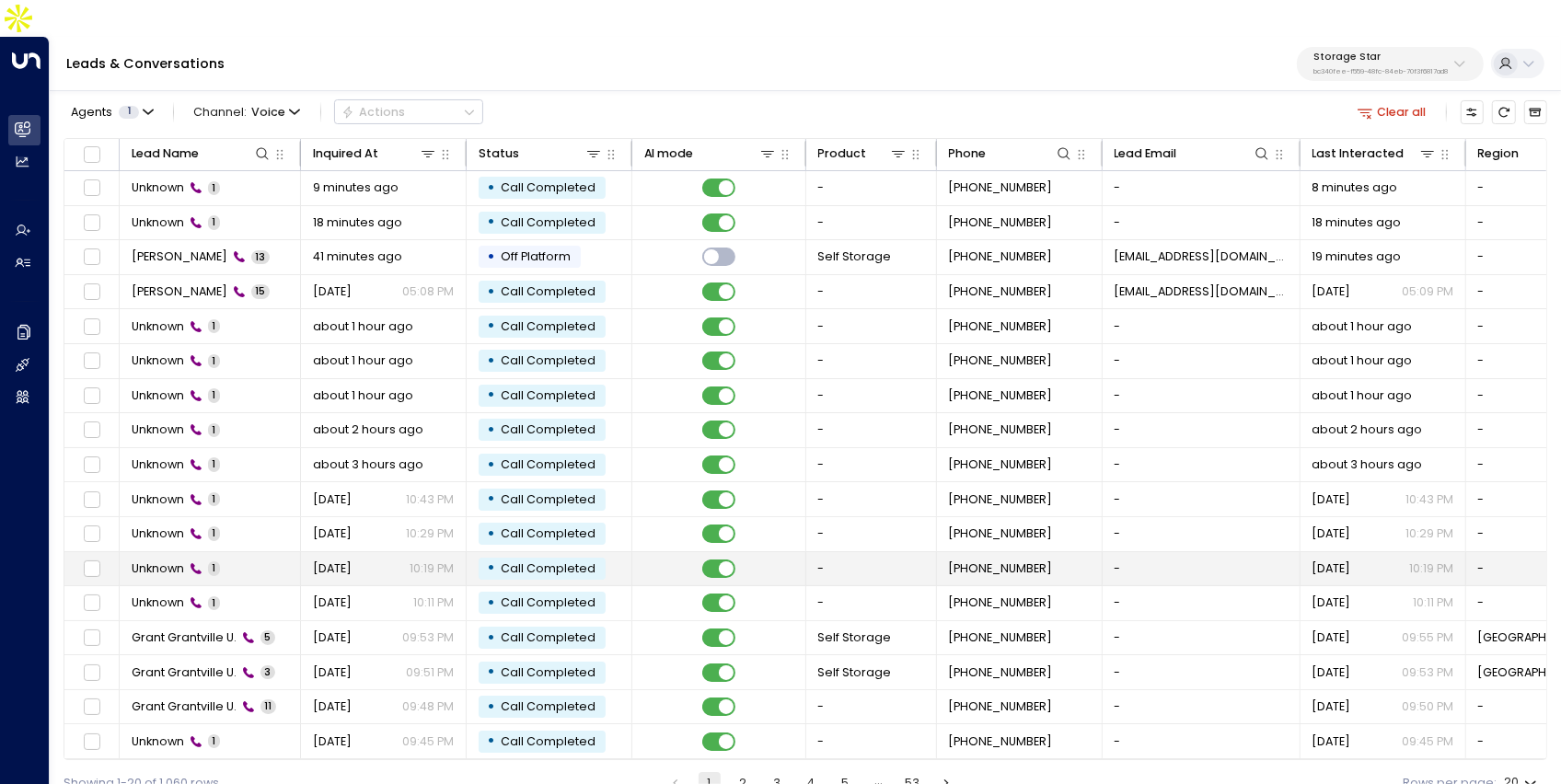
scroll to position [99, 0]
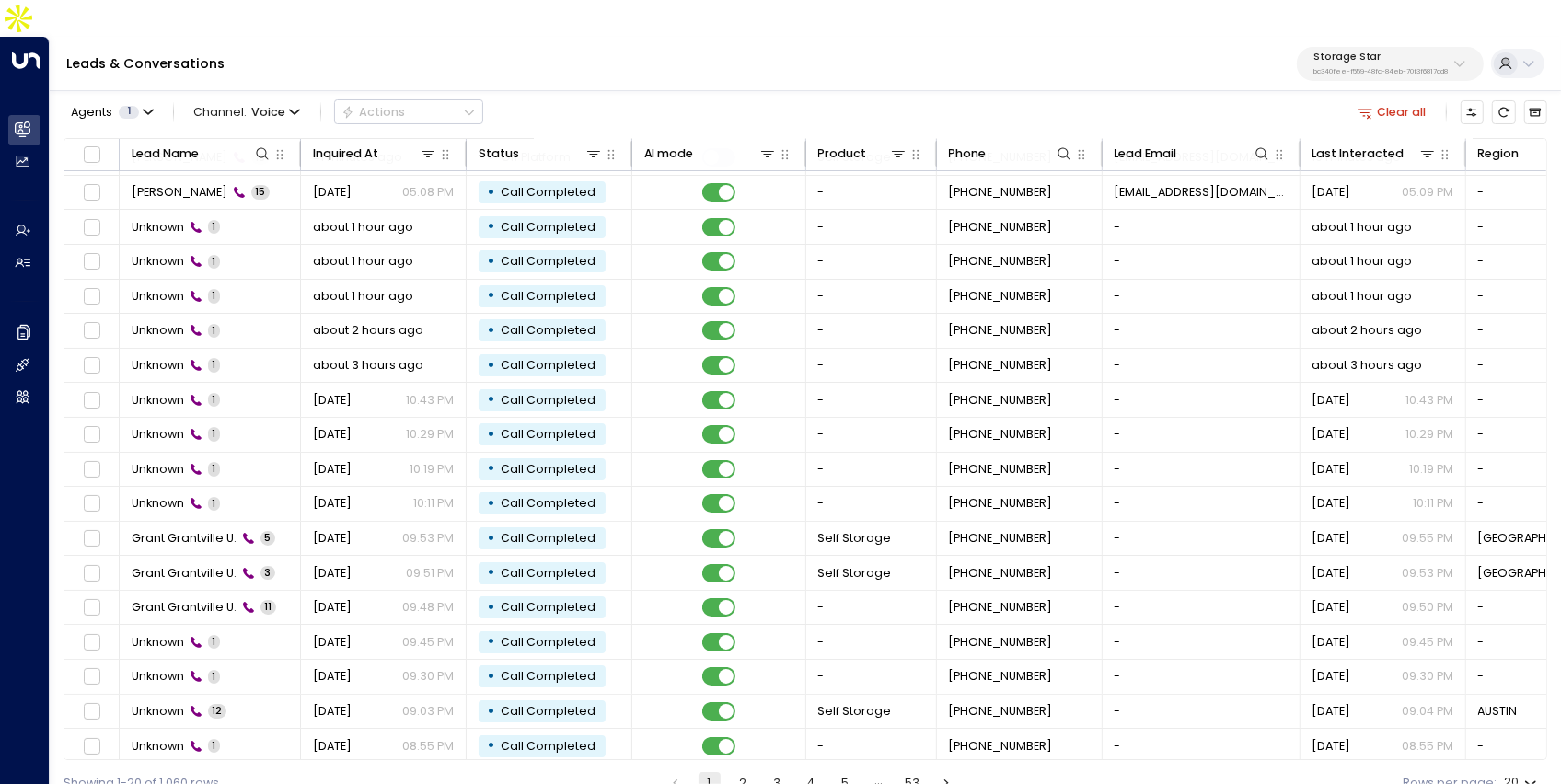
click at [748, 772] on button "2" at bounding box center [742, 782] width 22 height 22
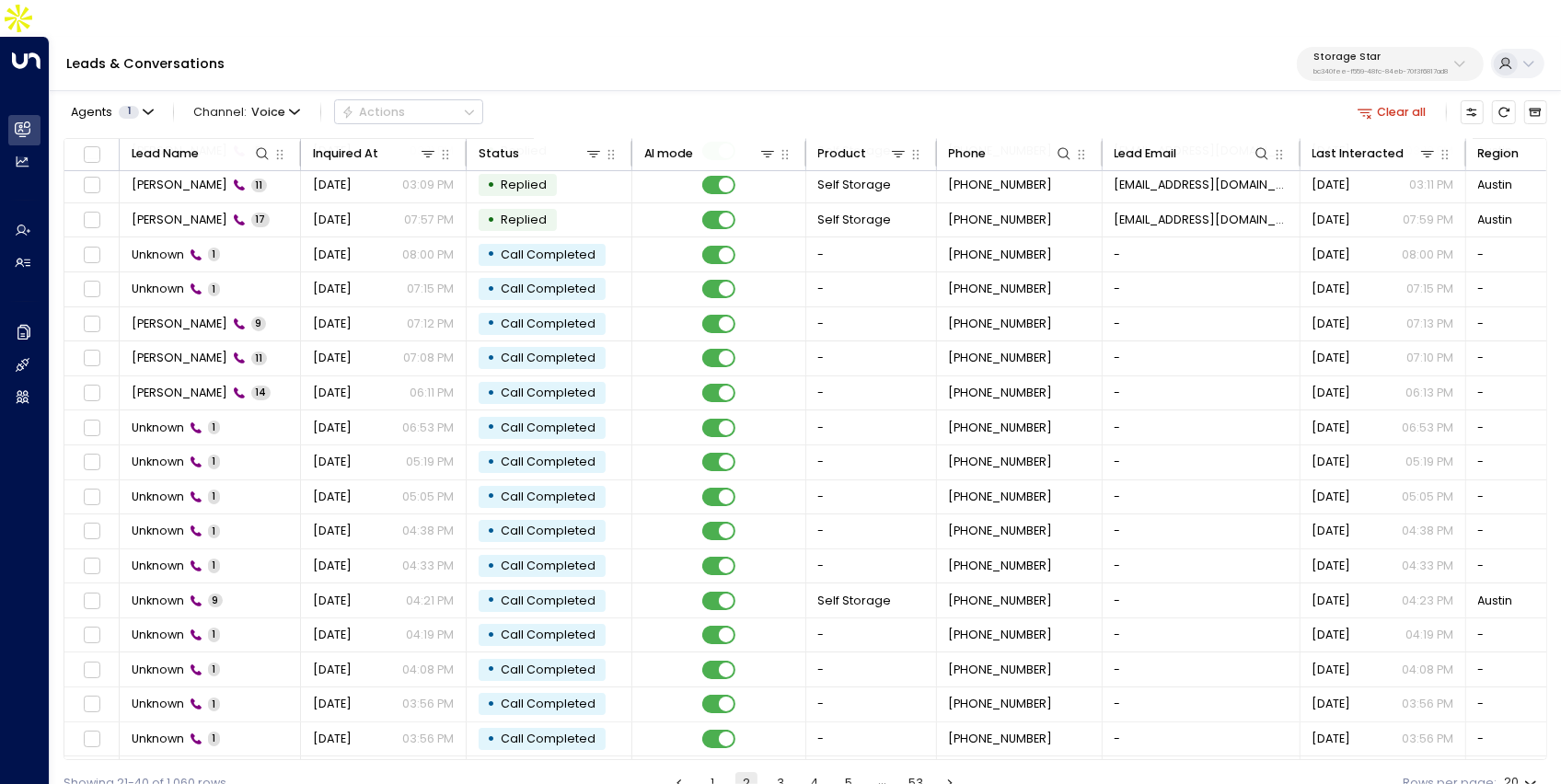
scroll to position [99, 0]
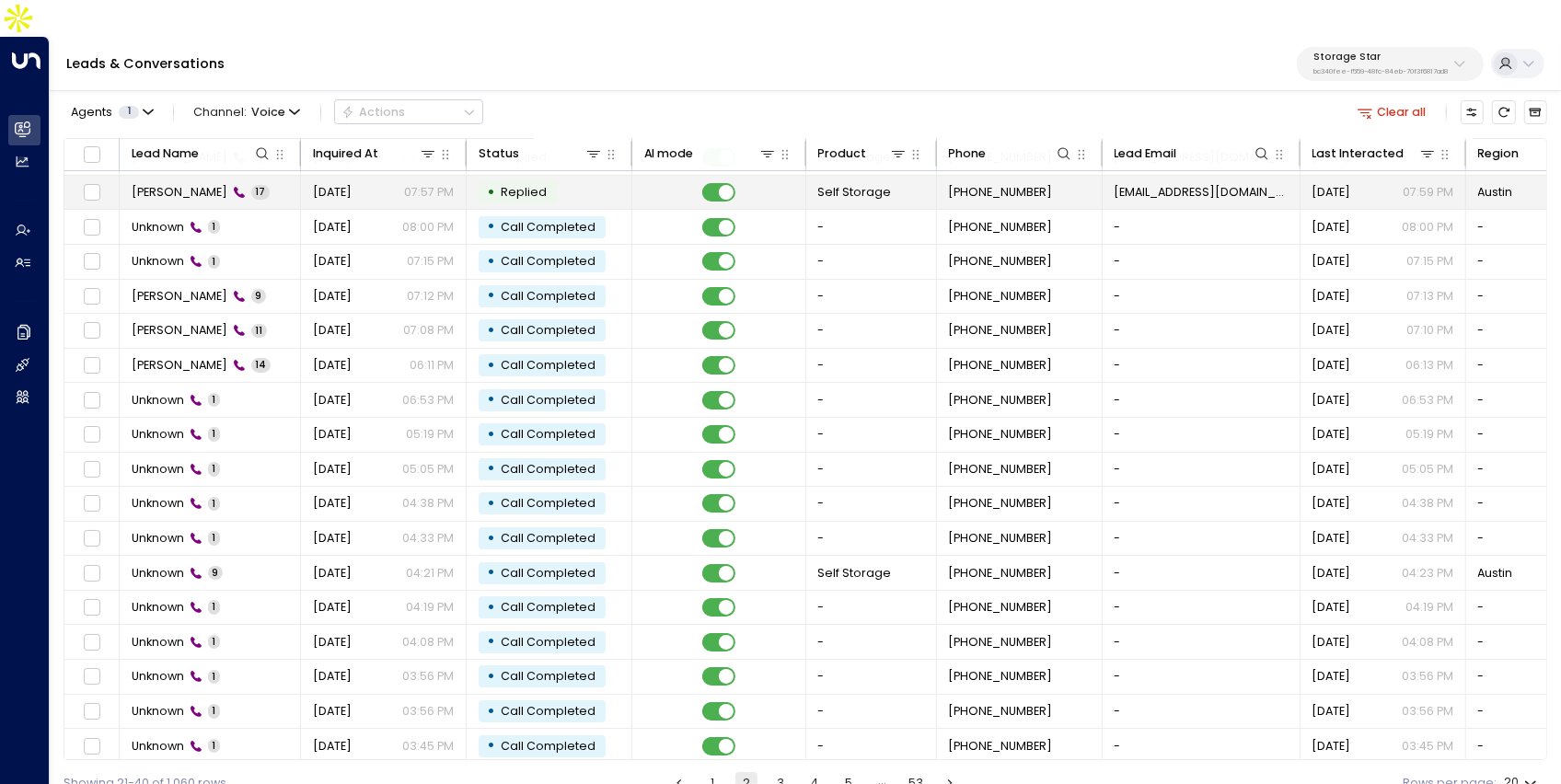
click at [249, 176] on td "Kevin Blusher 17" at bounding box center [210, 192] width 182 height 34
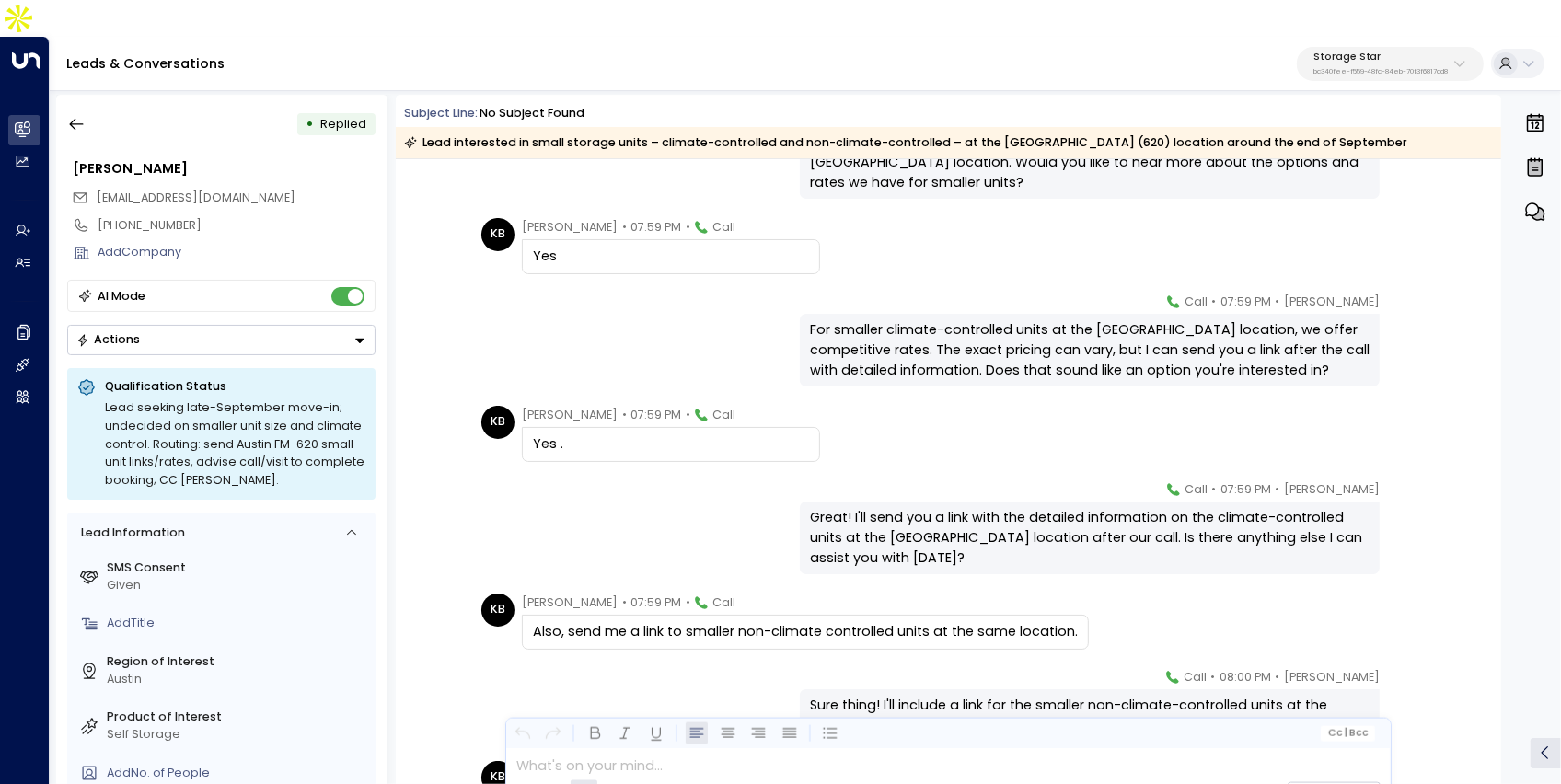
scroll to position [1061, 0]
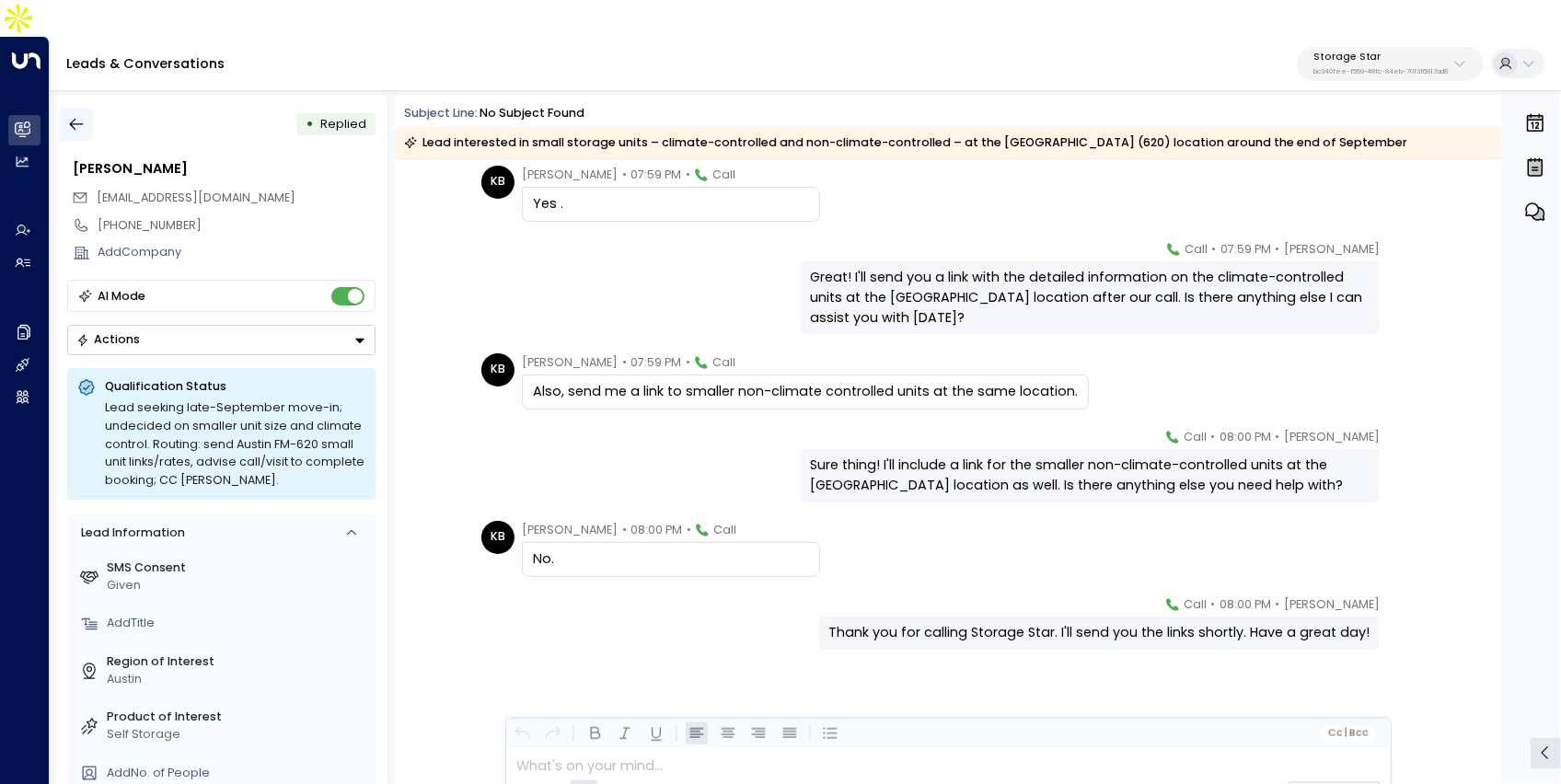
click at [79, 115] on icon "button" at bounding box center [76, 124] width 18 height 18
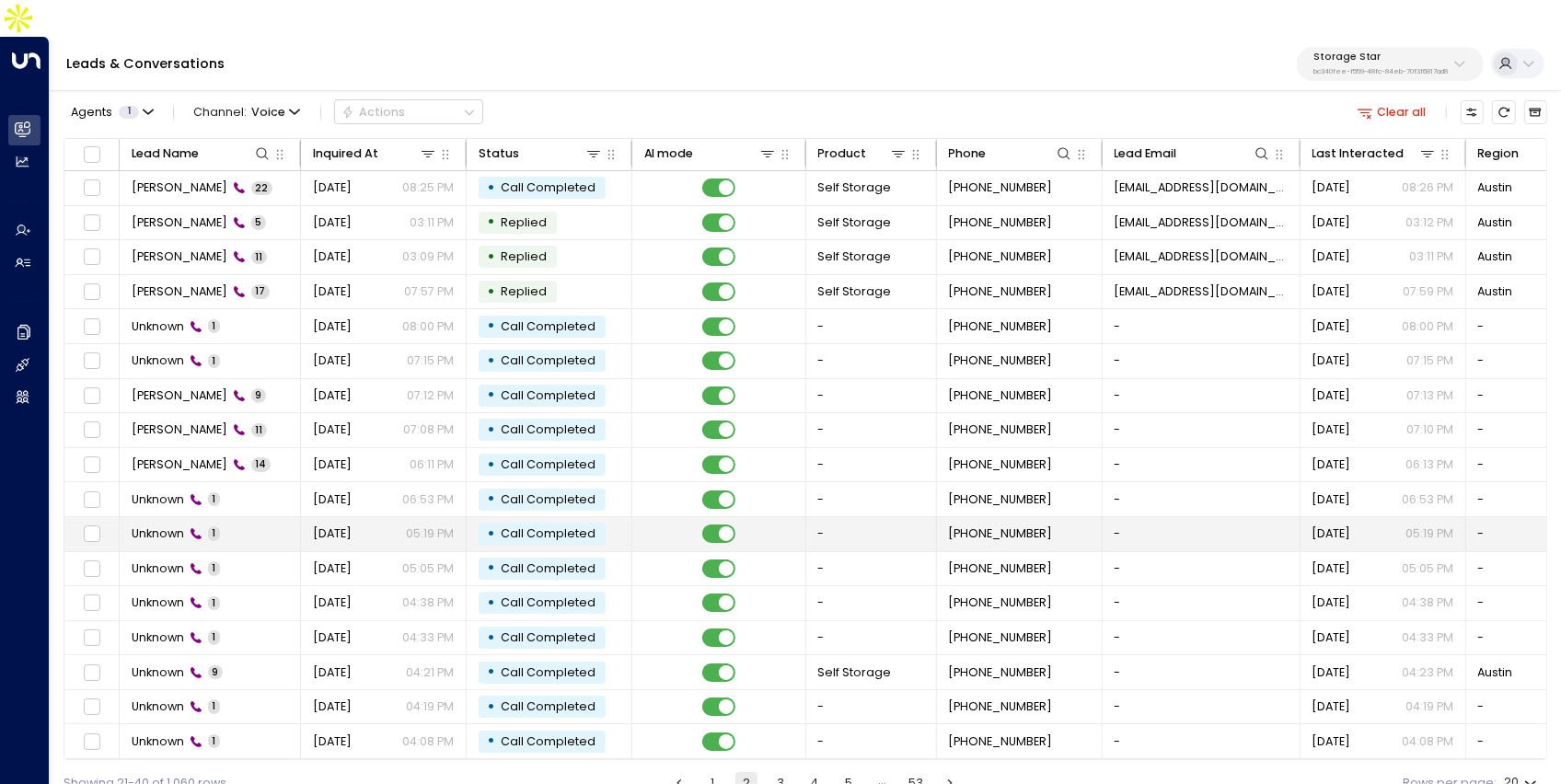
scroll to position [37, 7]
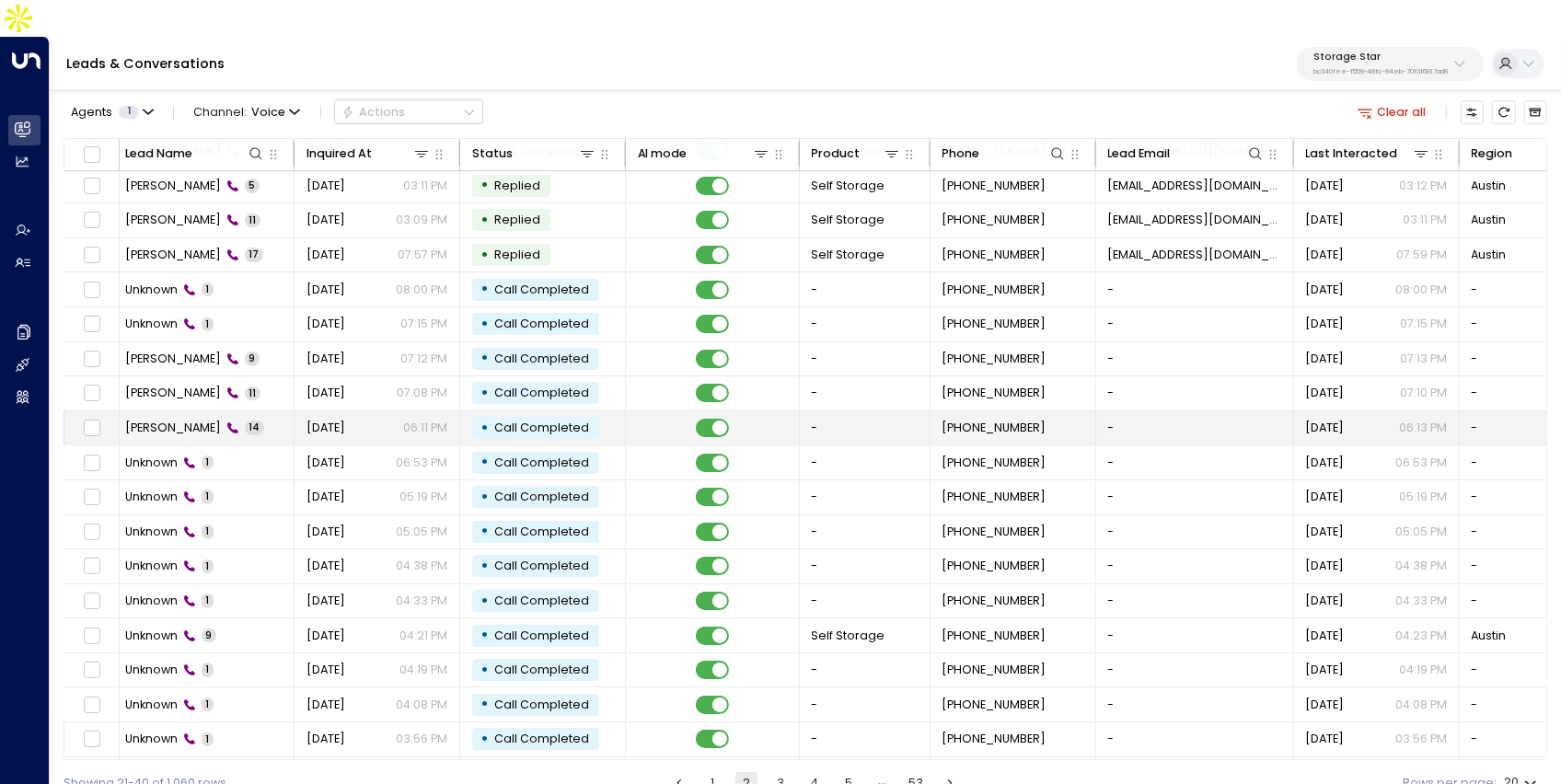
click at [295, 411] on td "Yesterday 06:11 PM" at bounding box center [377, 428] width 165 height 34
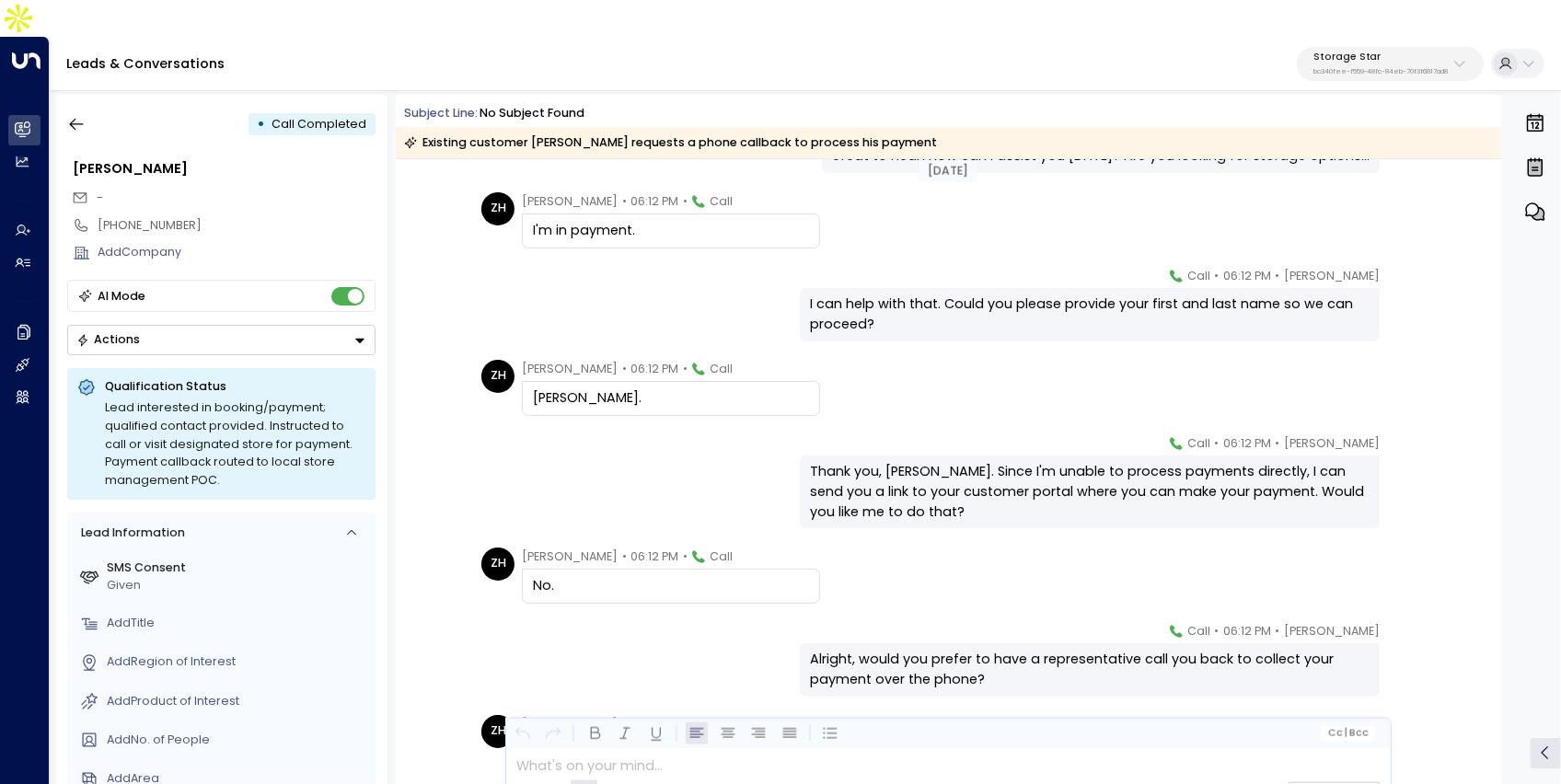
scroll to position [334, 0]
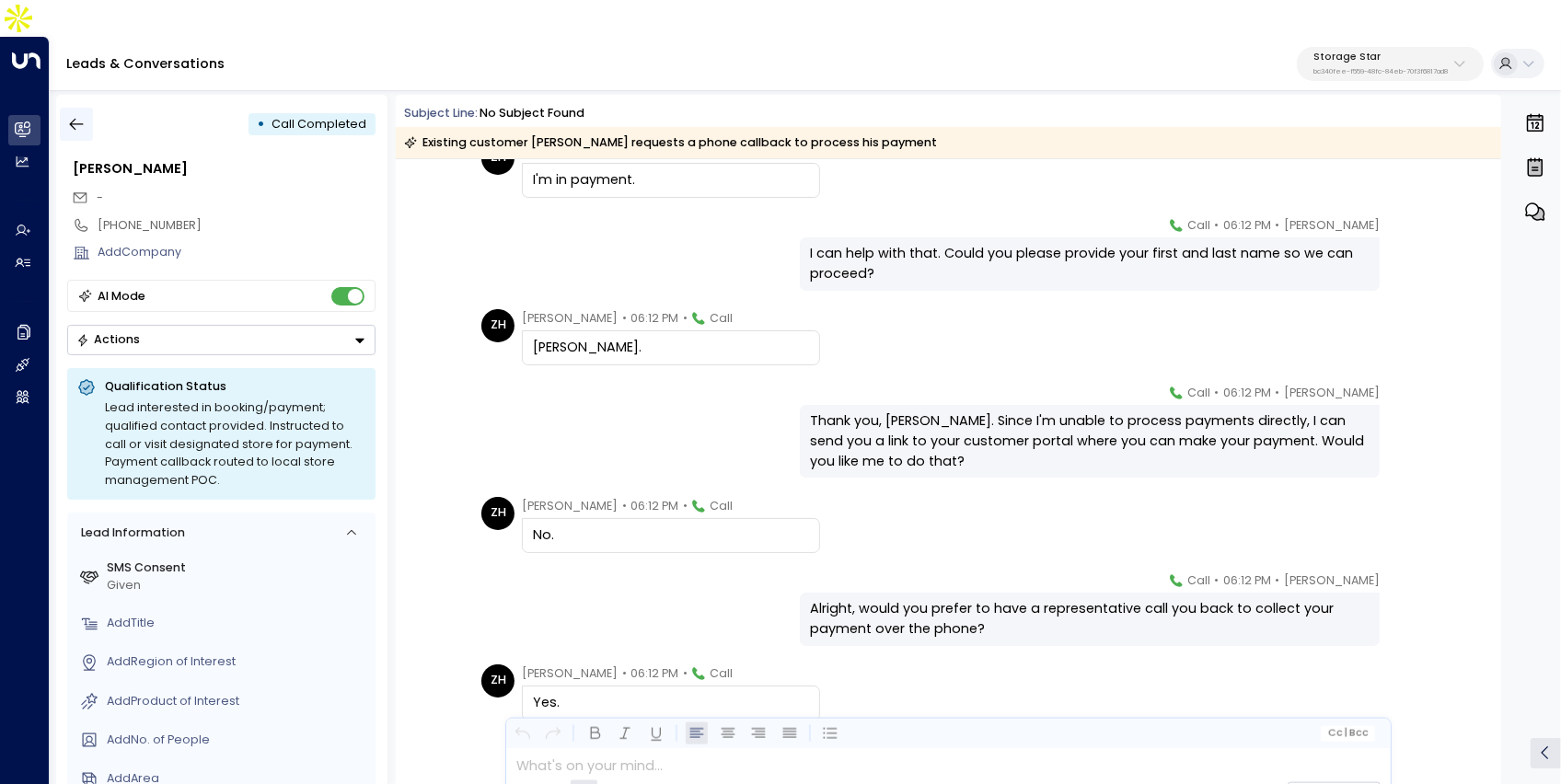
click at [76, 108] on button "button" at bounding box center [76, 124] width 33 height 33
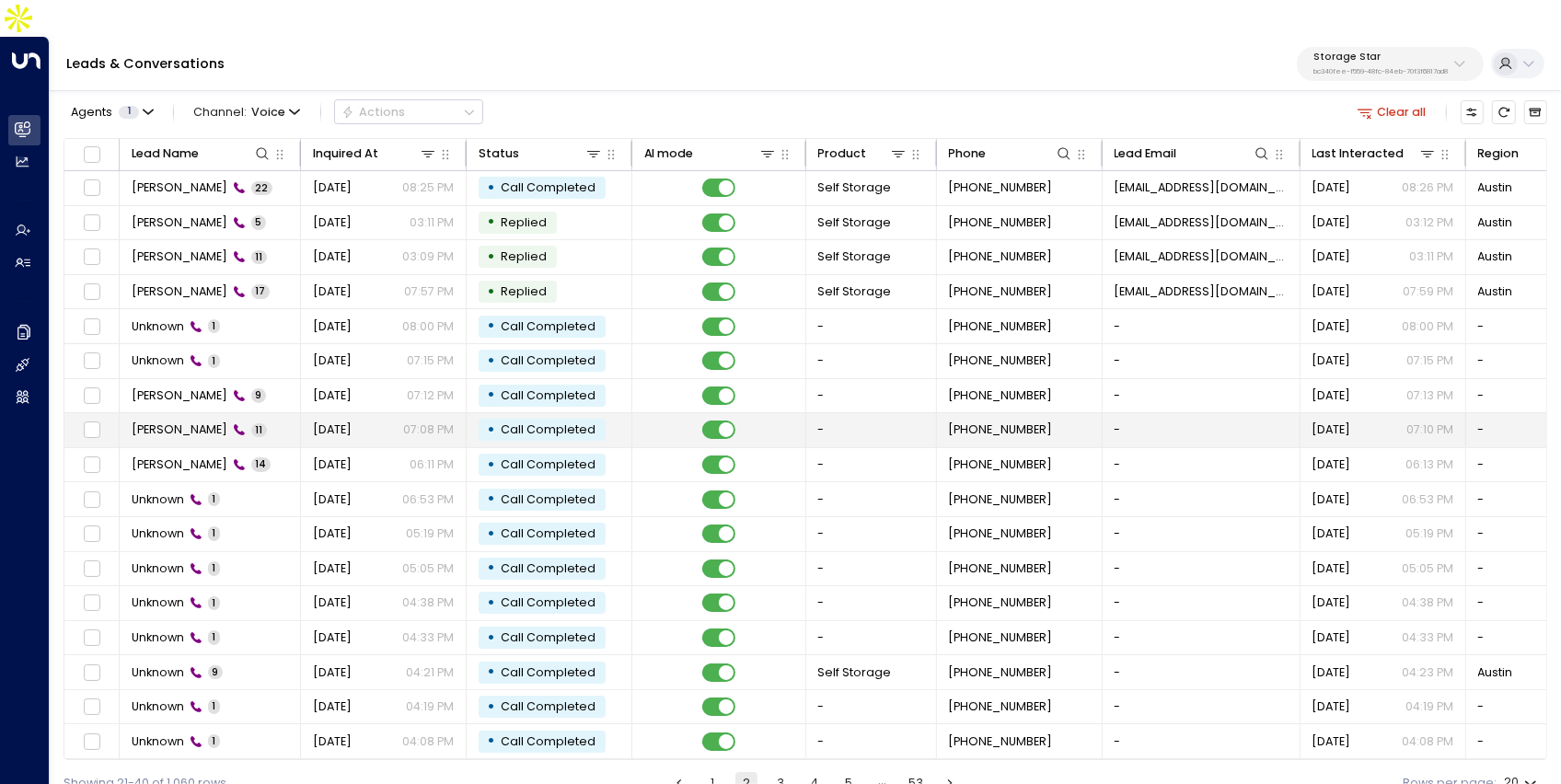
click at [233, 424] on icon at bounding box center [238, 429] width 12 height 12
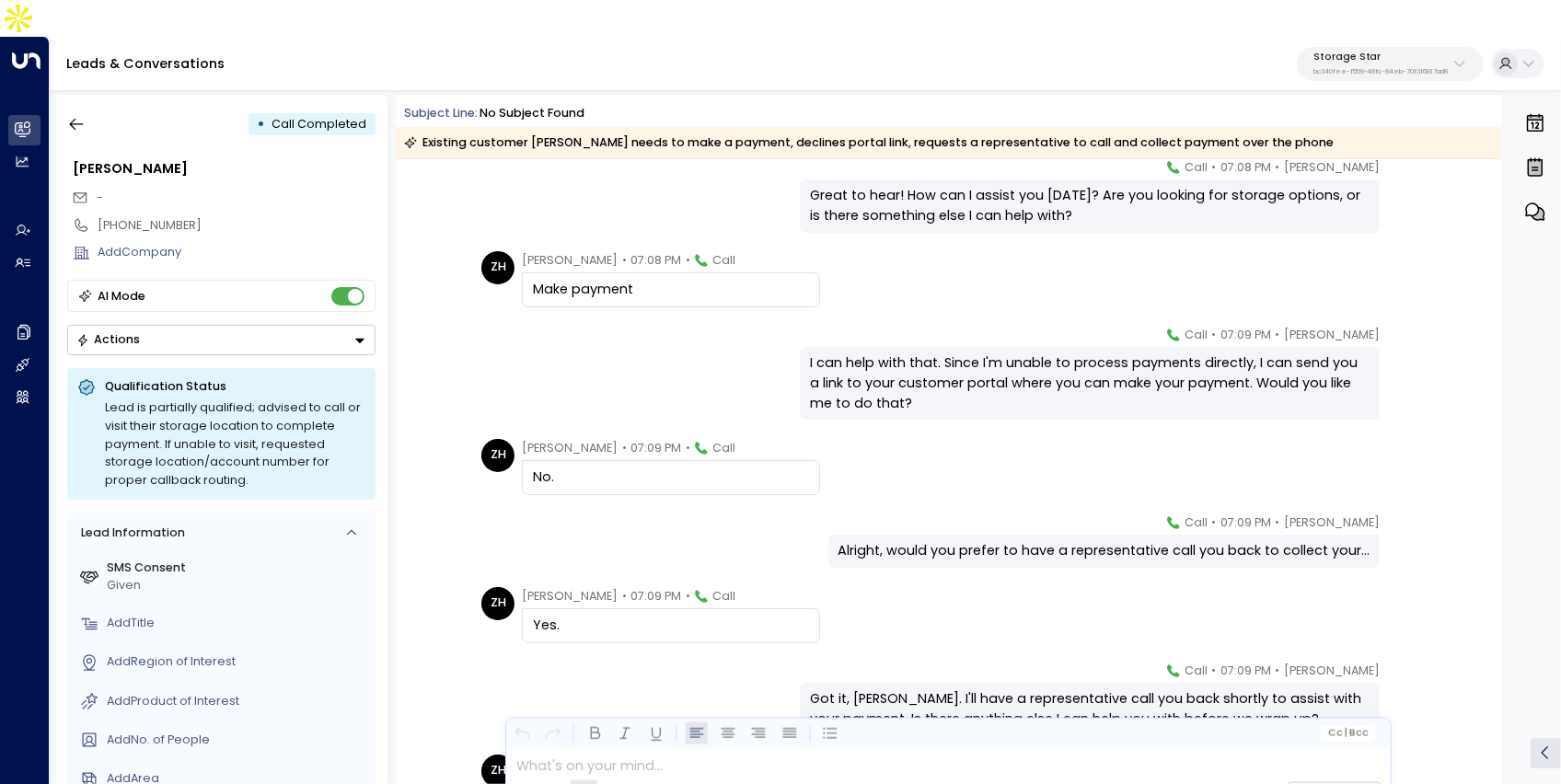
scroll to position [167, 0]
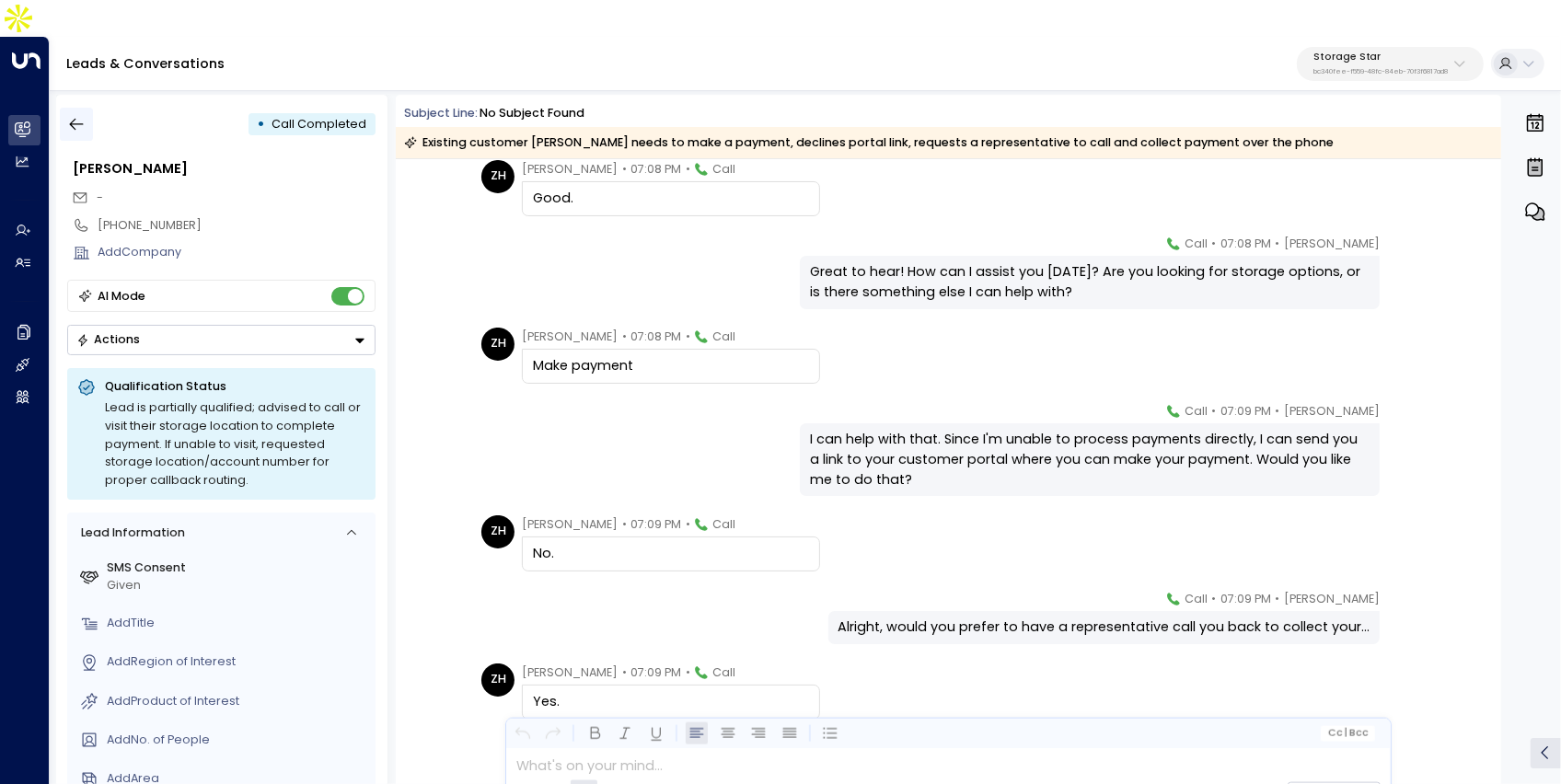
click at [79, 119] on icon "button" at bounding box center [77, 125] width 13 height 12
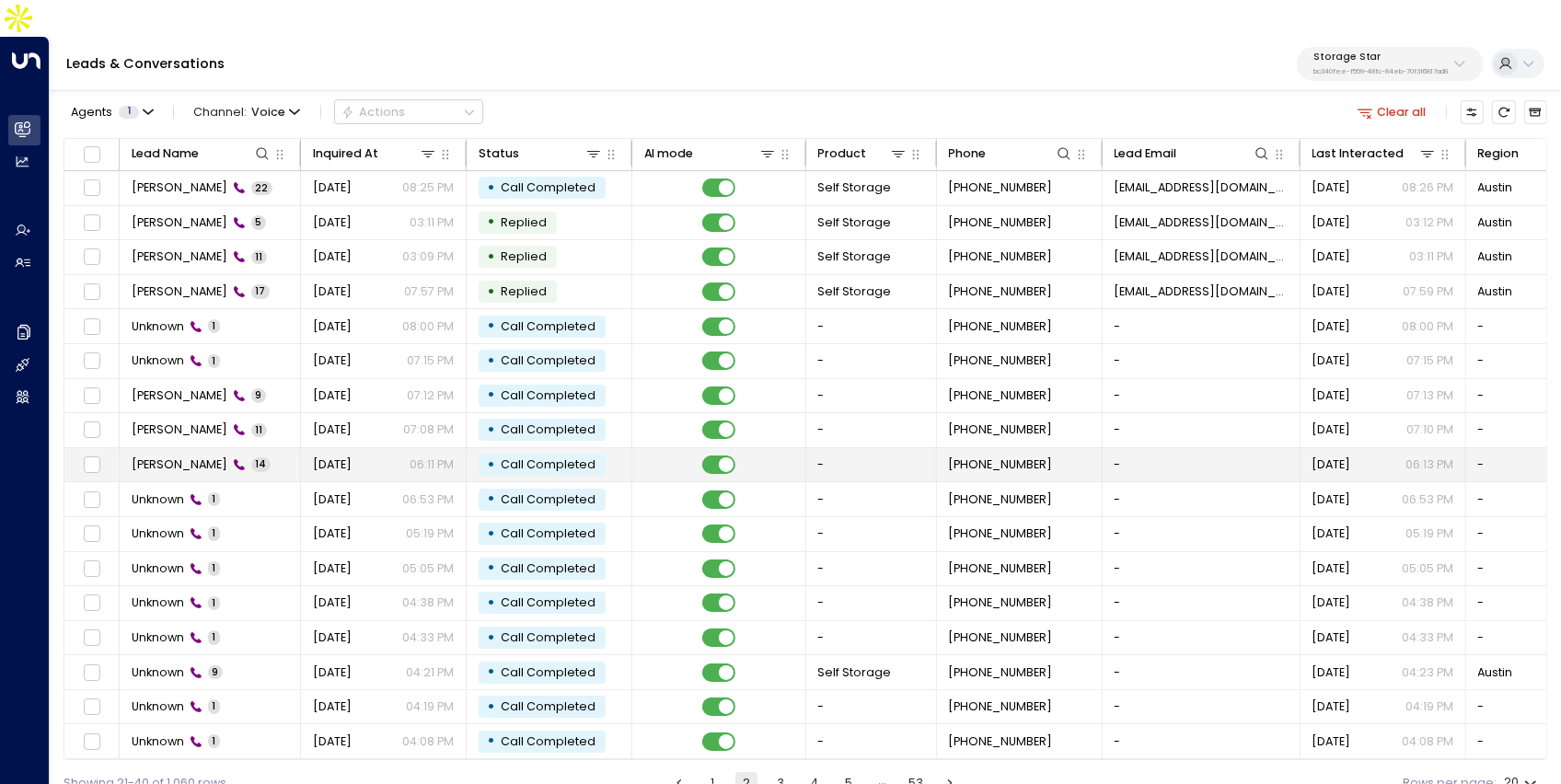
scroll to position [99, 0]
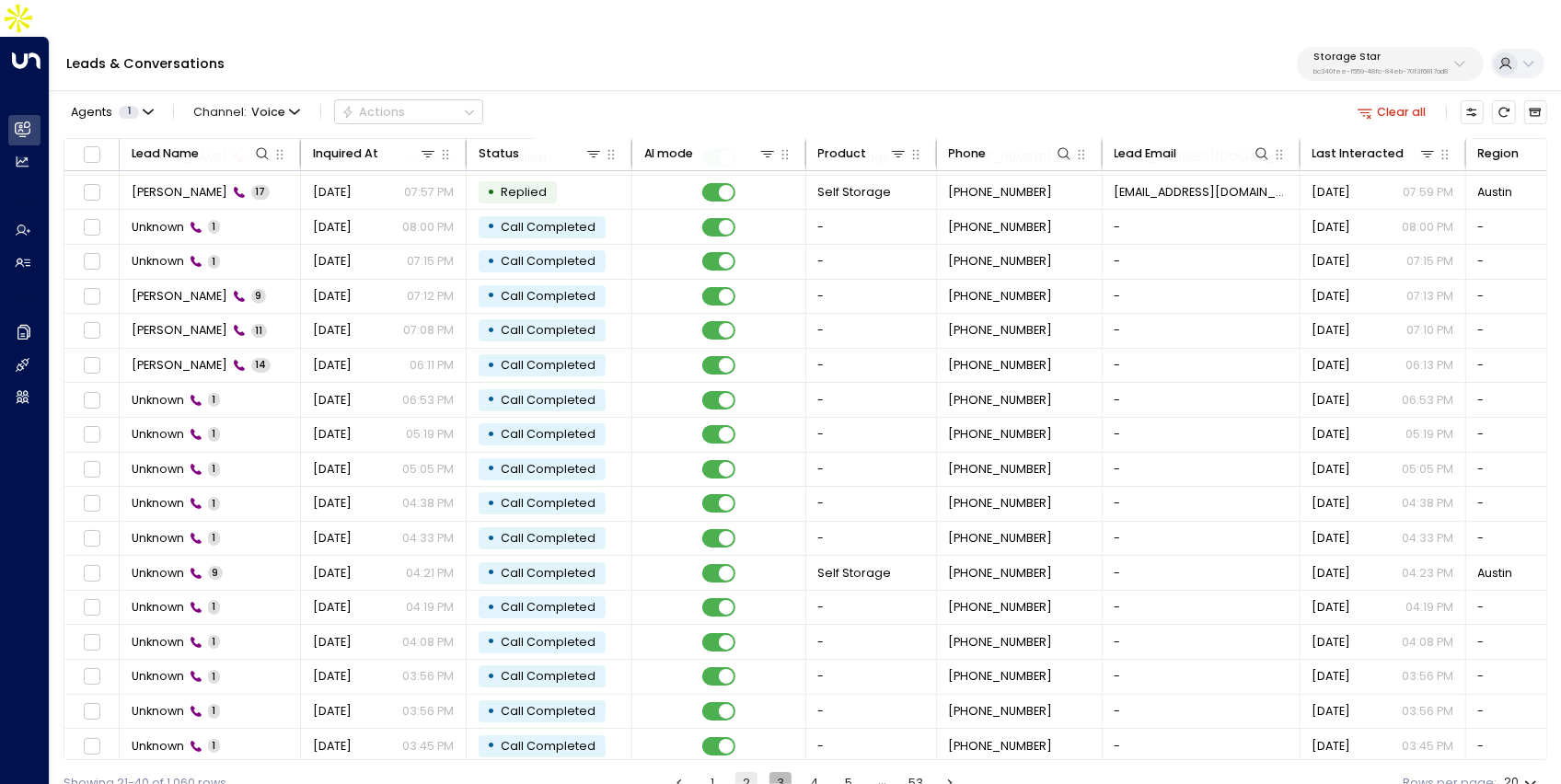
click at [777, 772] on button "3" at bounding box center [780, 782] width 22 height 22
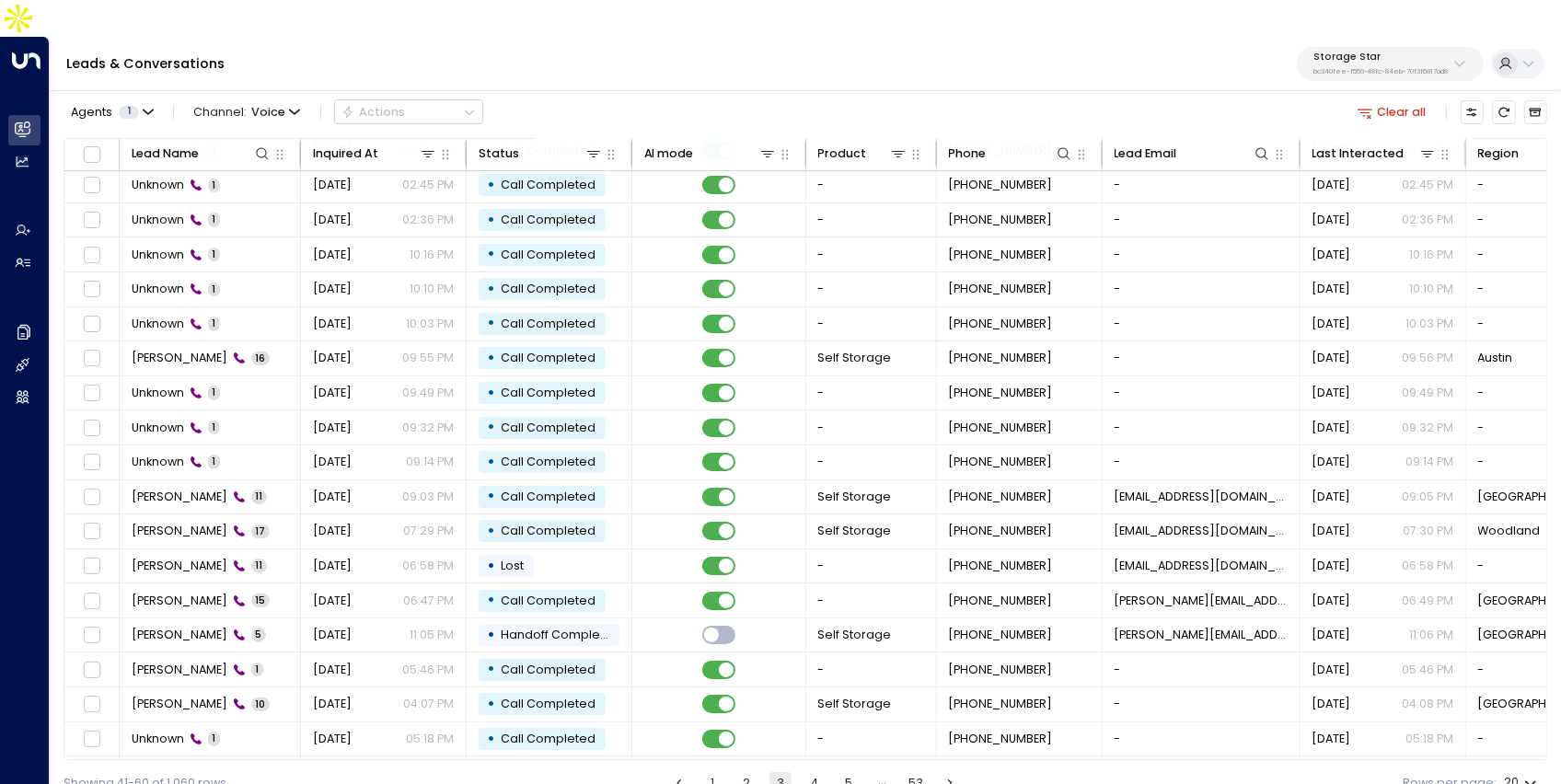
scroll to position [99, 0]
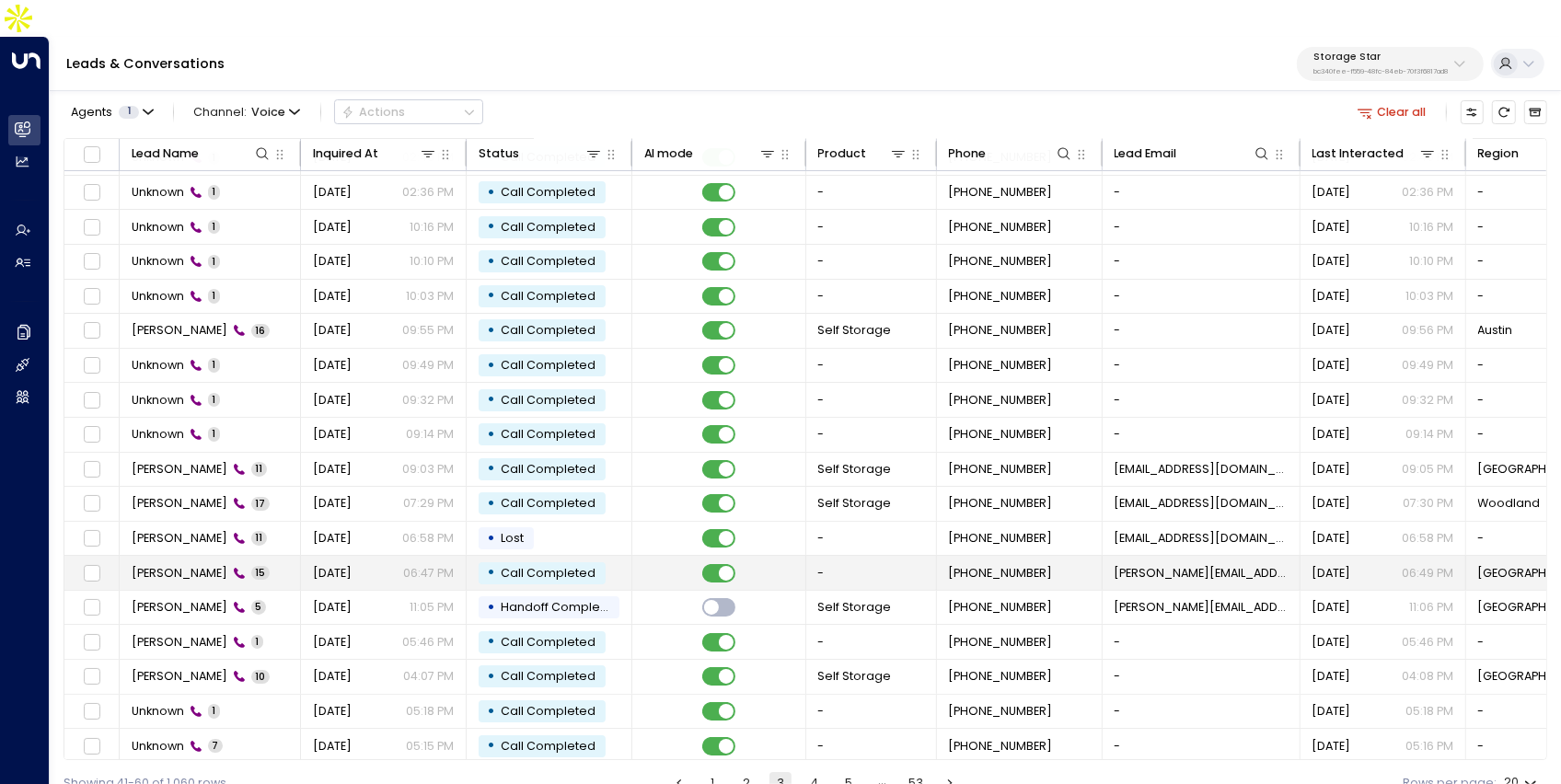
click at [176, 555] on td "Deborah Dwyer 15" at bounding box center [210, 572] width 182 height 34
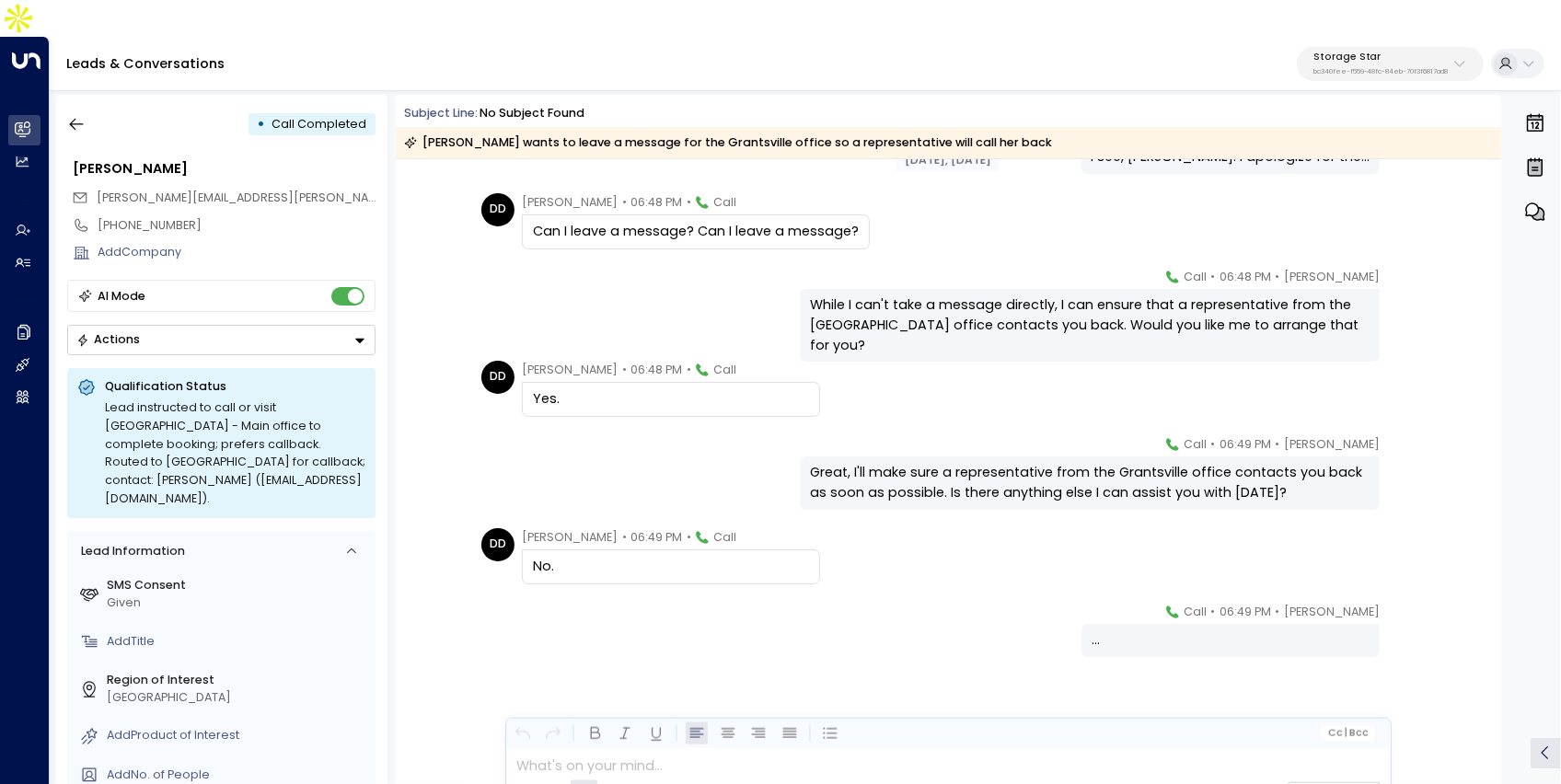
scroll to position [764, 0]
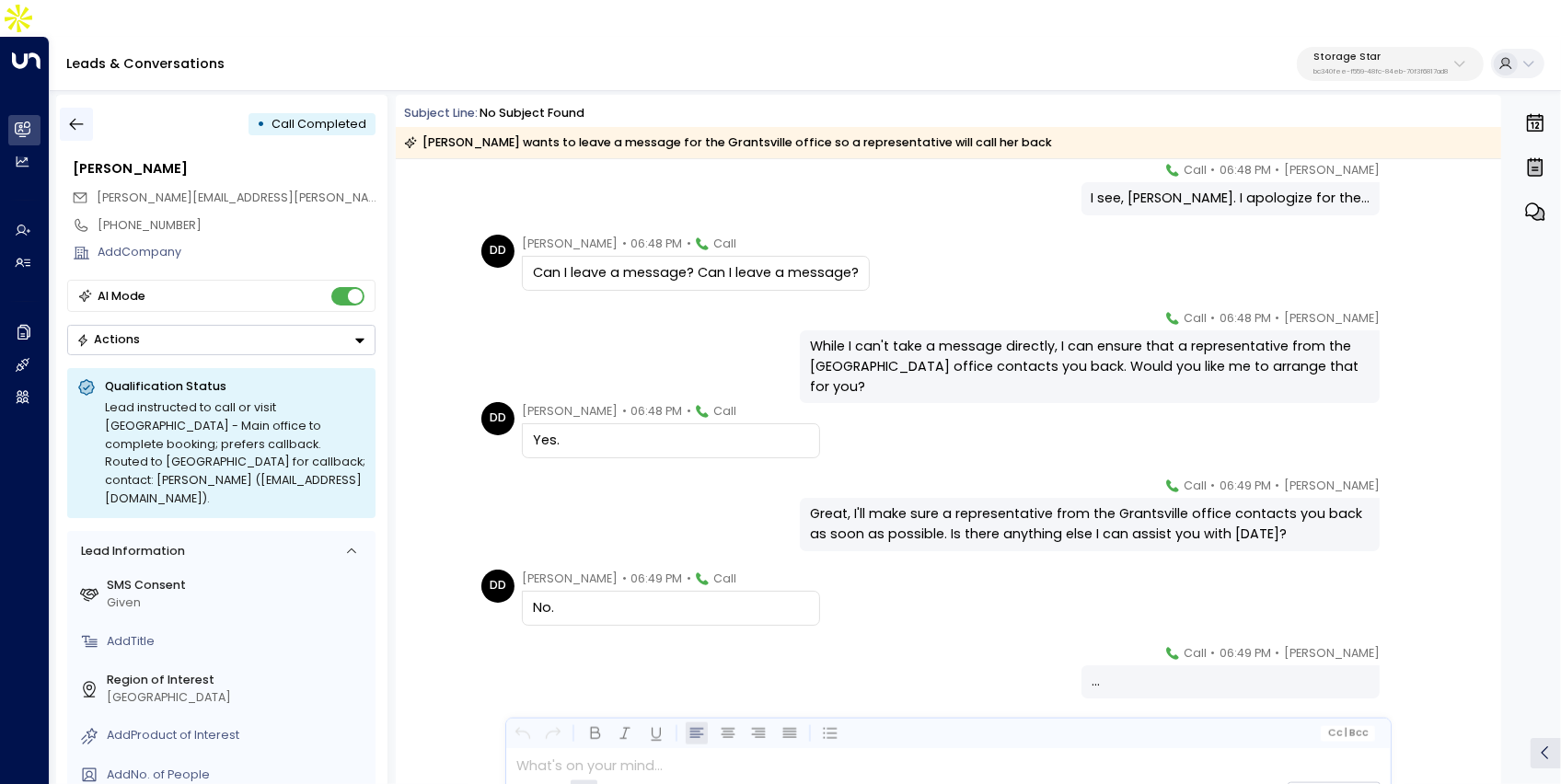
click at [76, 115] on icon "button" at bounding box center [76, 124] width 18 height 18
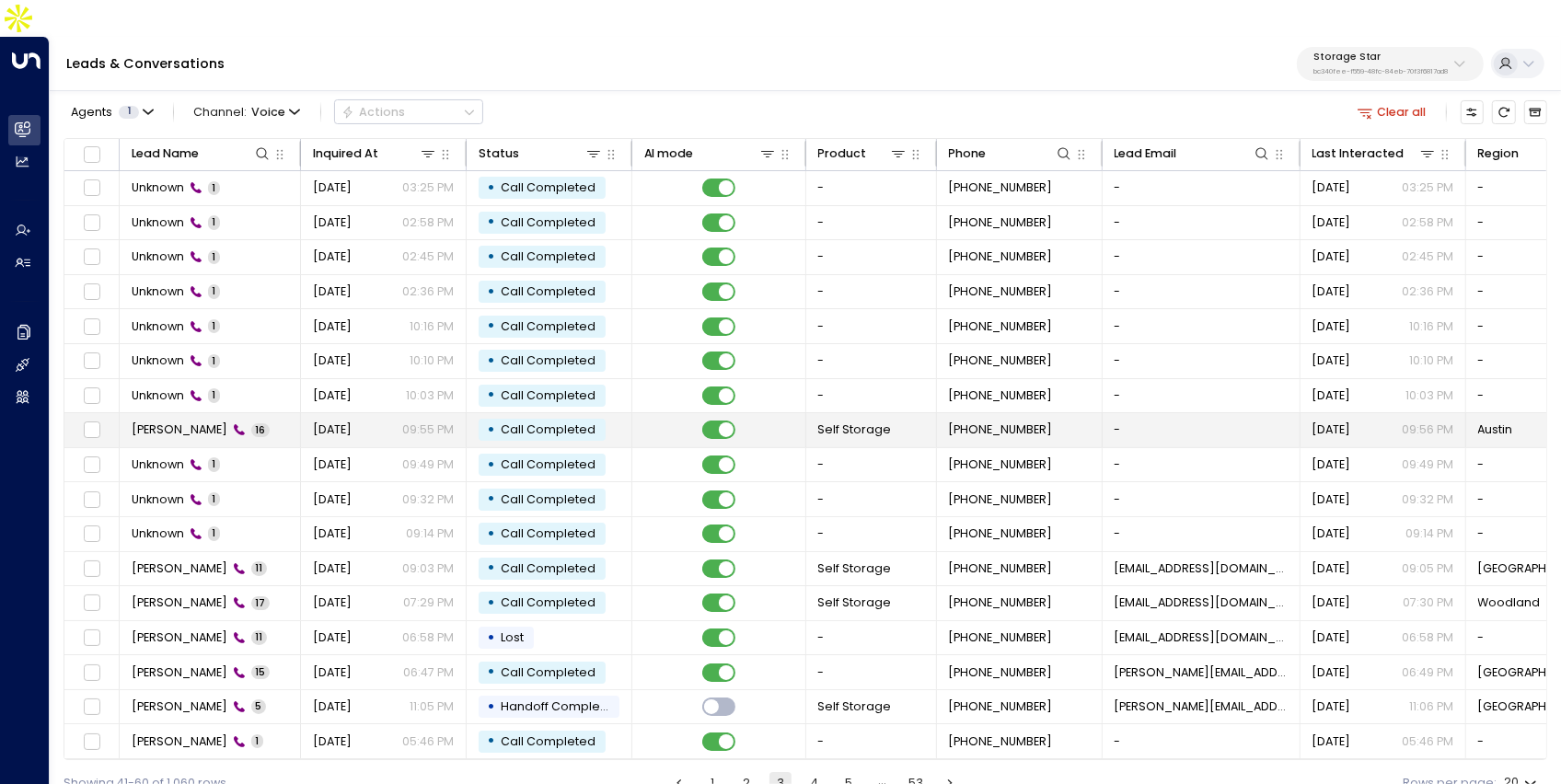
click at [266, 413] on td "Cynthia Serban 16" at bounding box center [210, 429] width 182 height 34
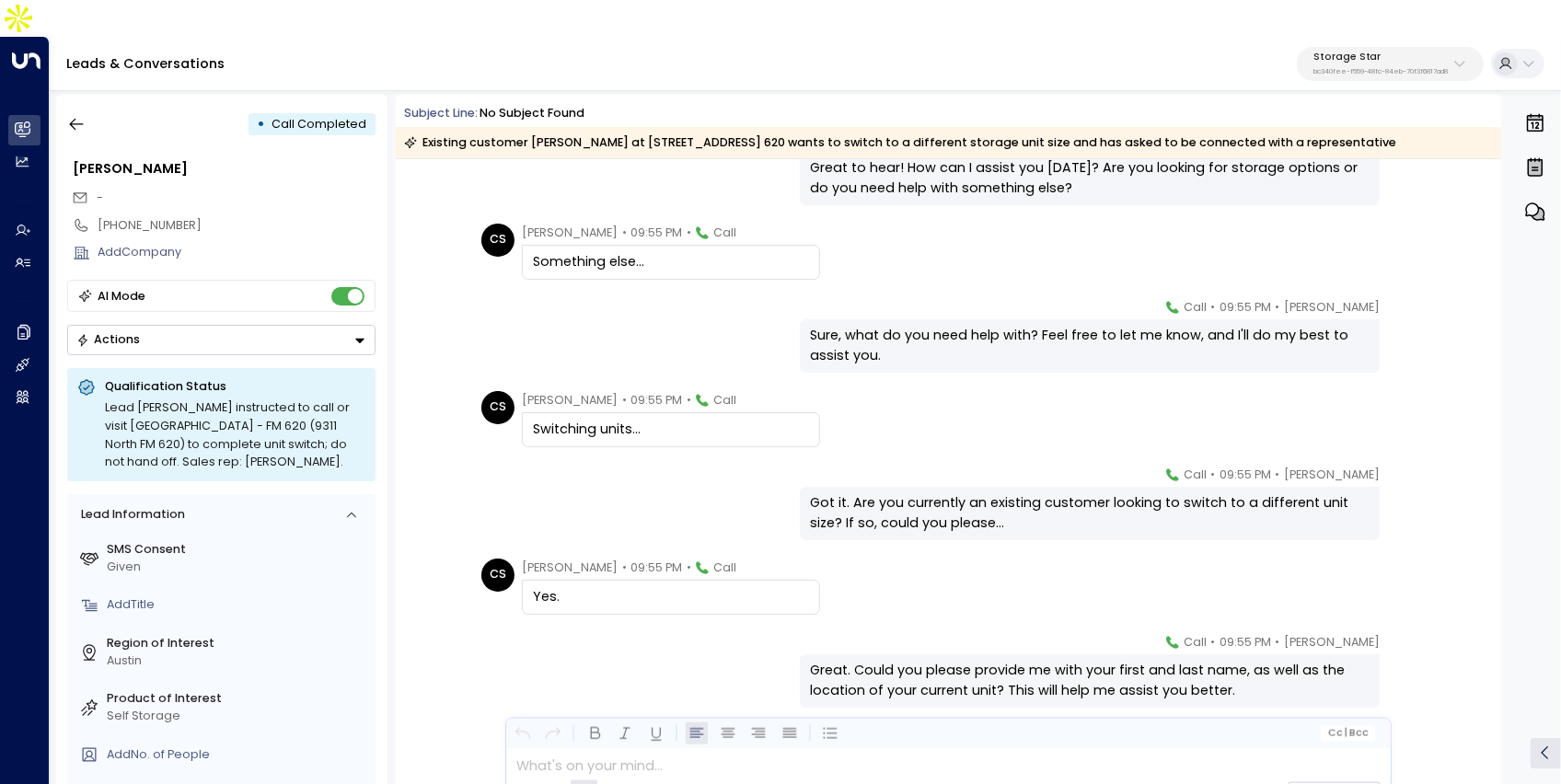
scroll to position [665, 0]
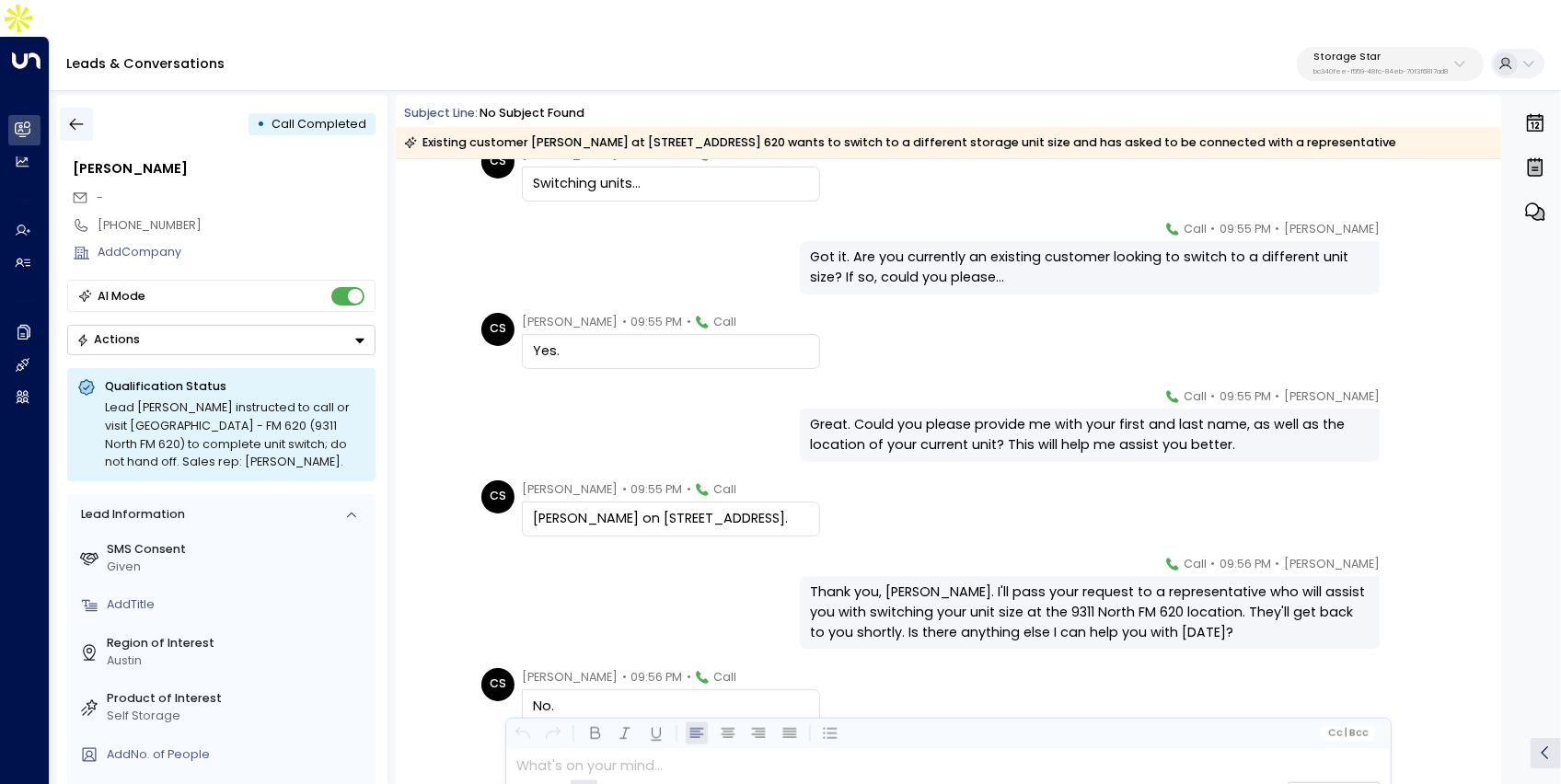
click at [82, 115] on icon "button" at bounding box center [76, 124] width 18 height 18
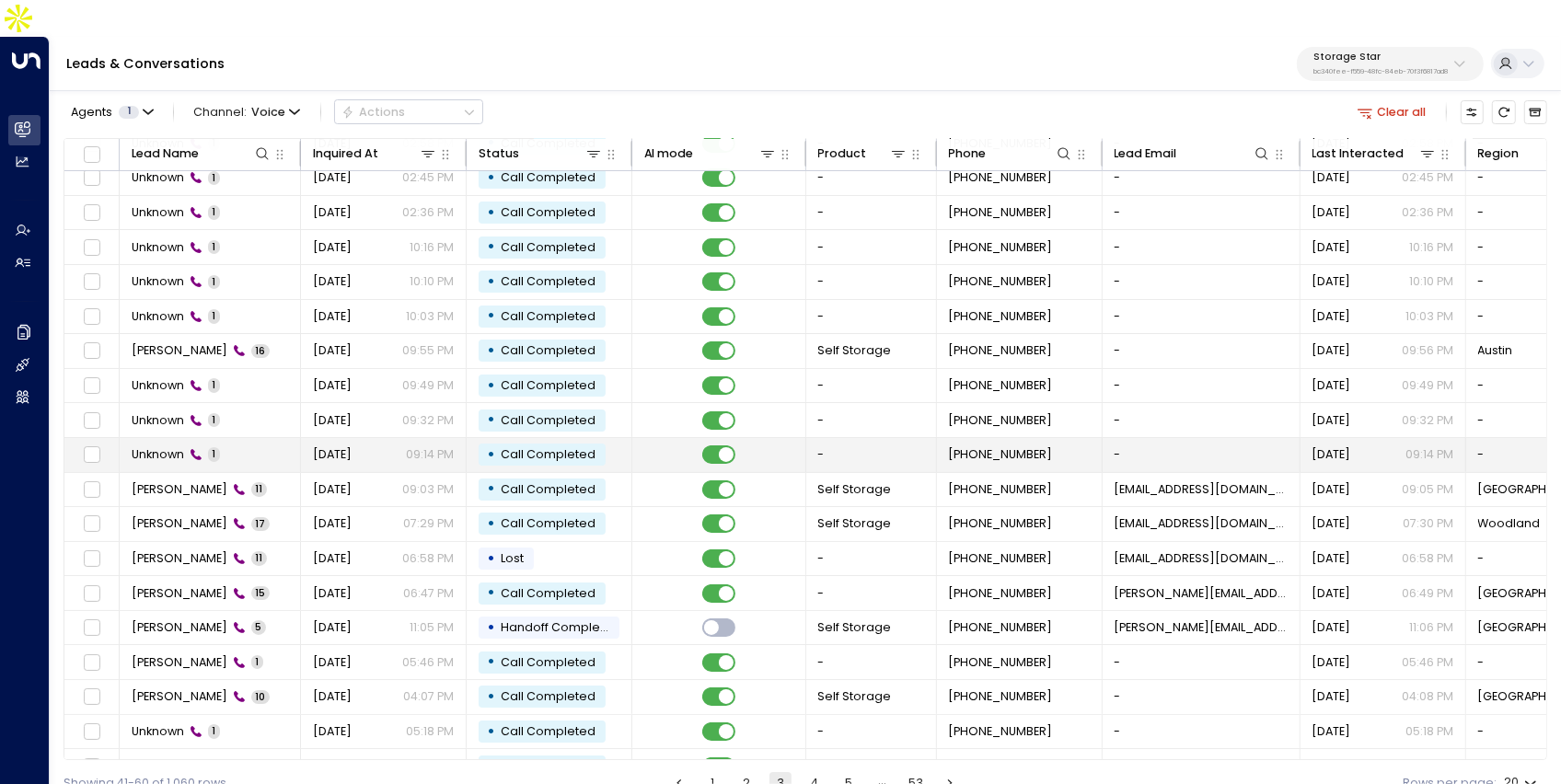
scroll to position [99, 0]
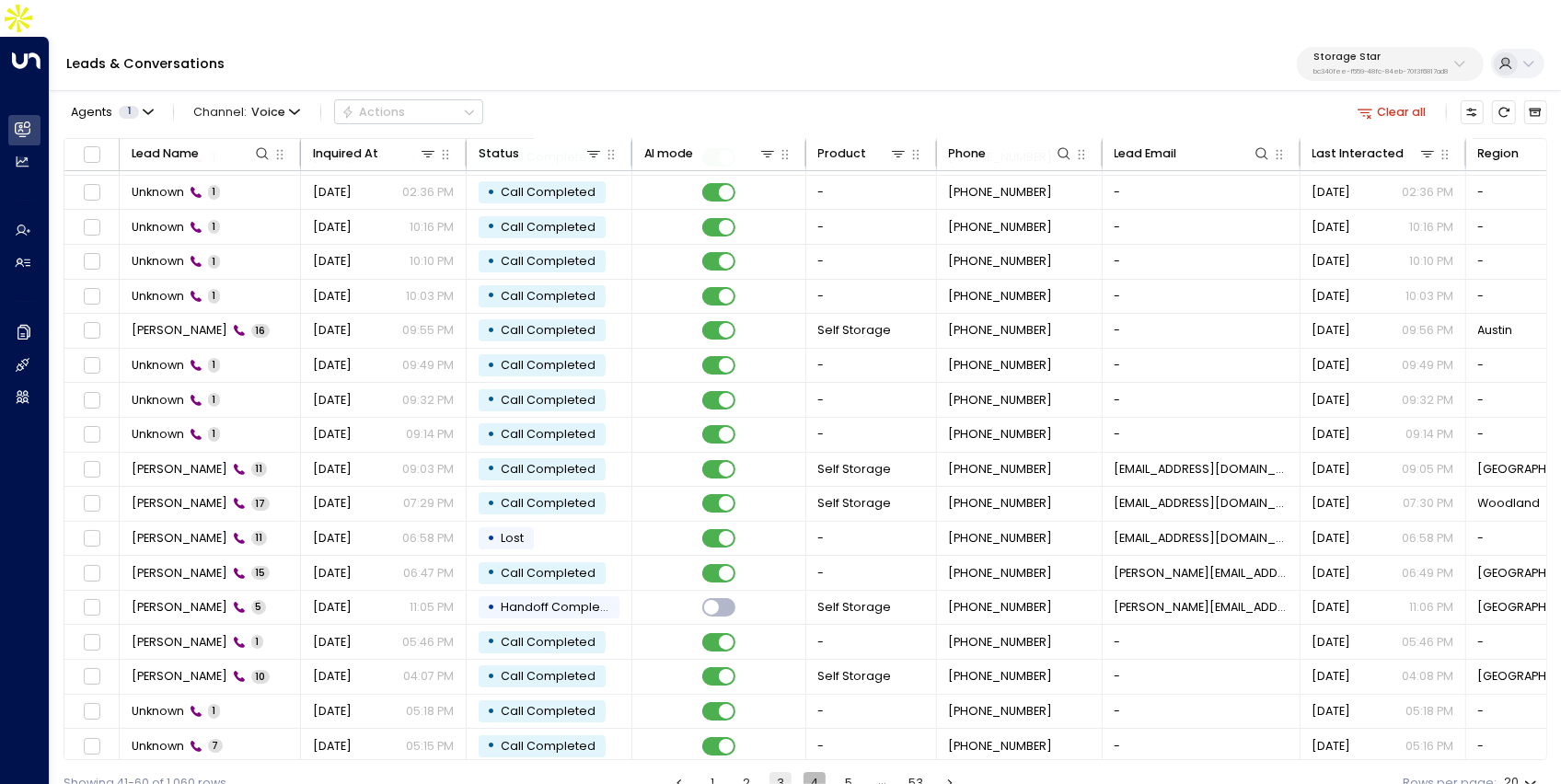
click at [813, 772] on button "4" at bounding box center [814, 782] width 22 height 22
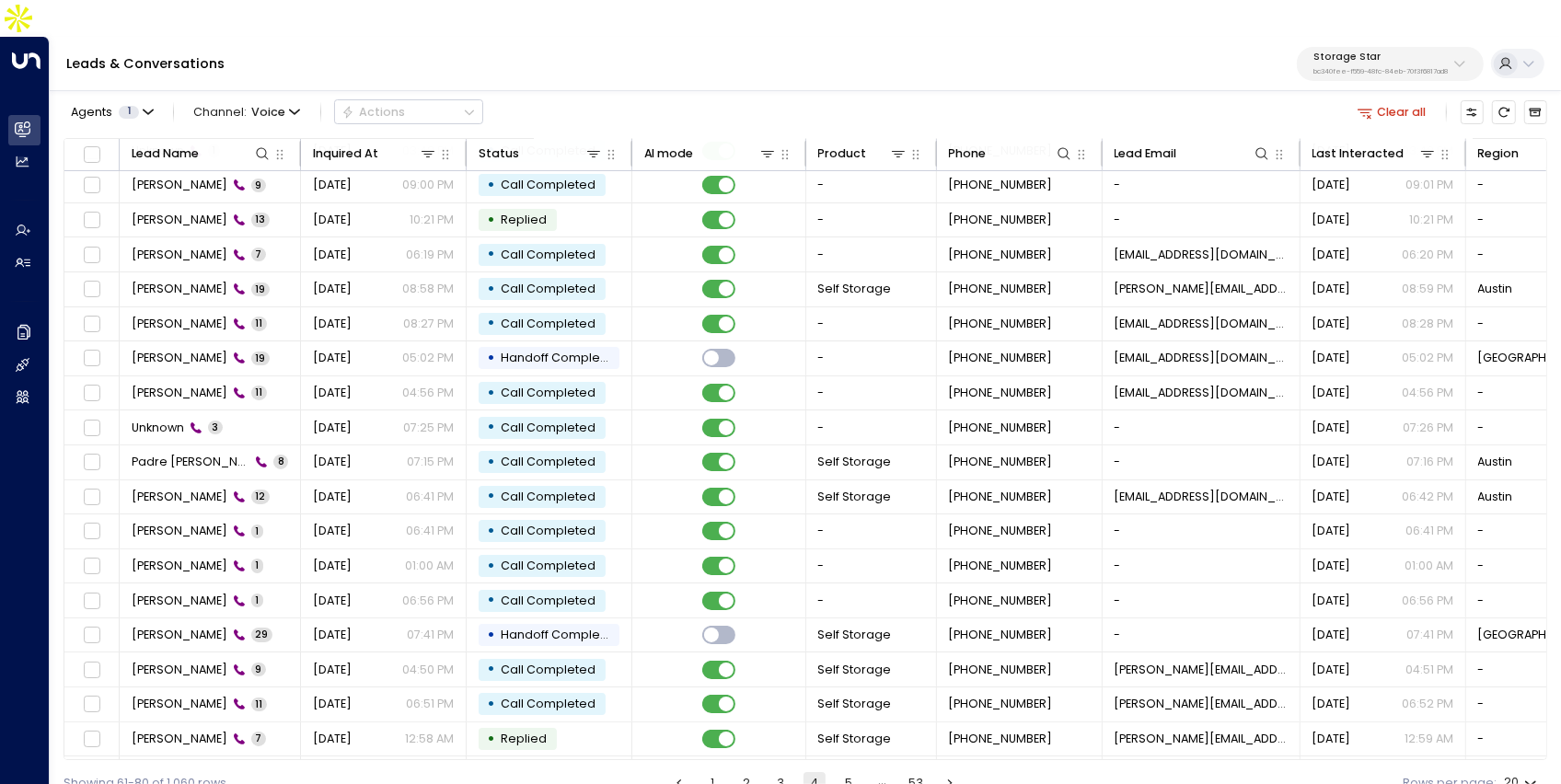
scroll to position [99, 0]
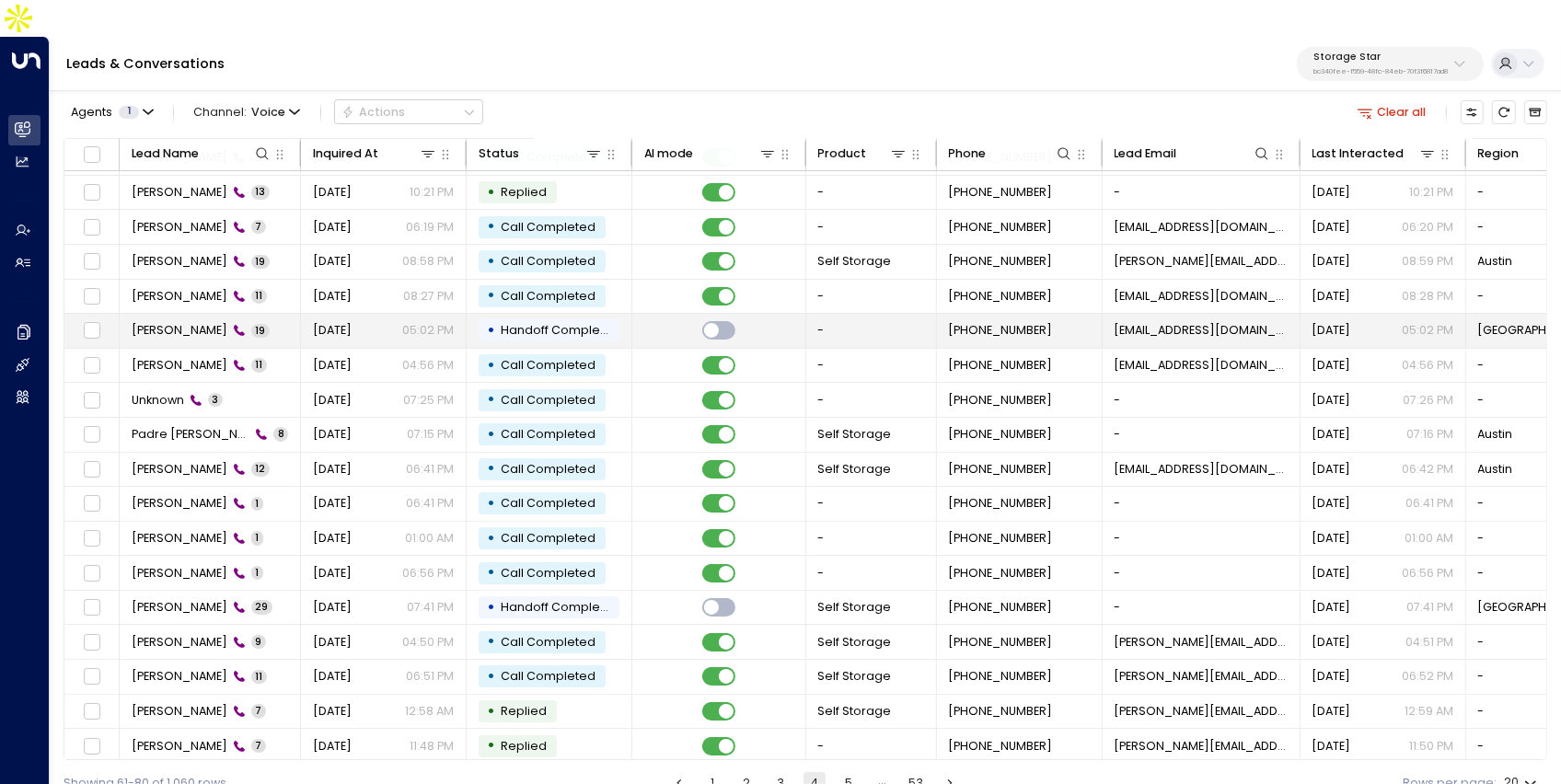
click at [293, 314] on td "Tammy Robinson 19" at bounding box center [210, 331] width 182 height 34
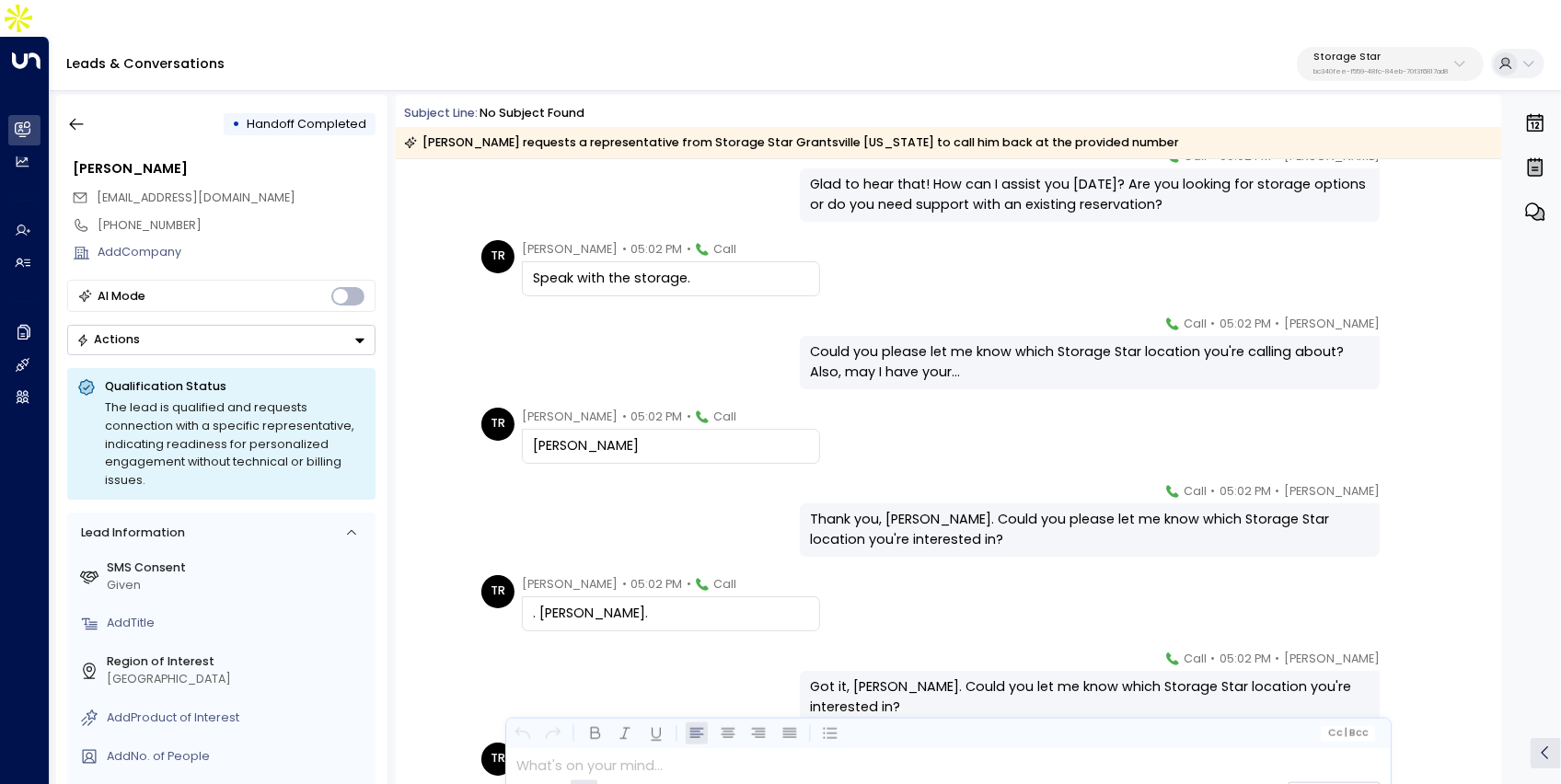
scroll to position [305, 0]
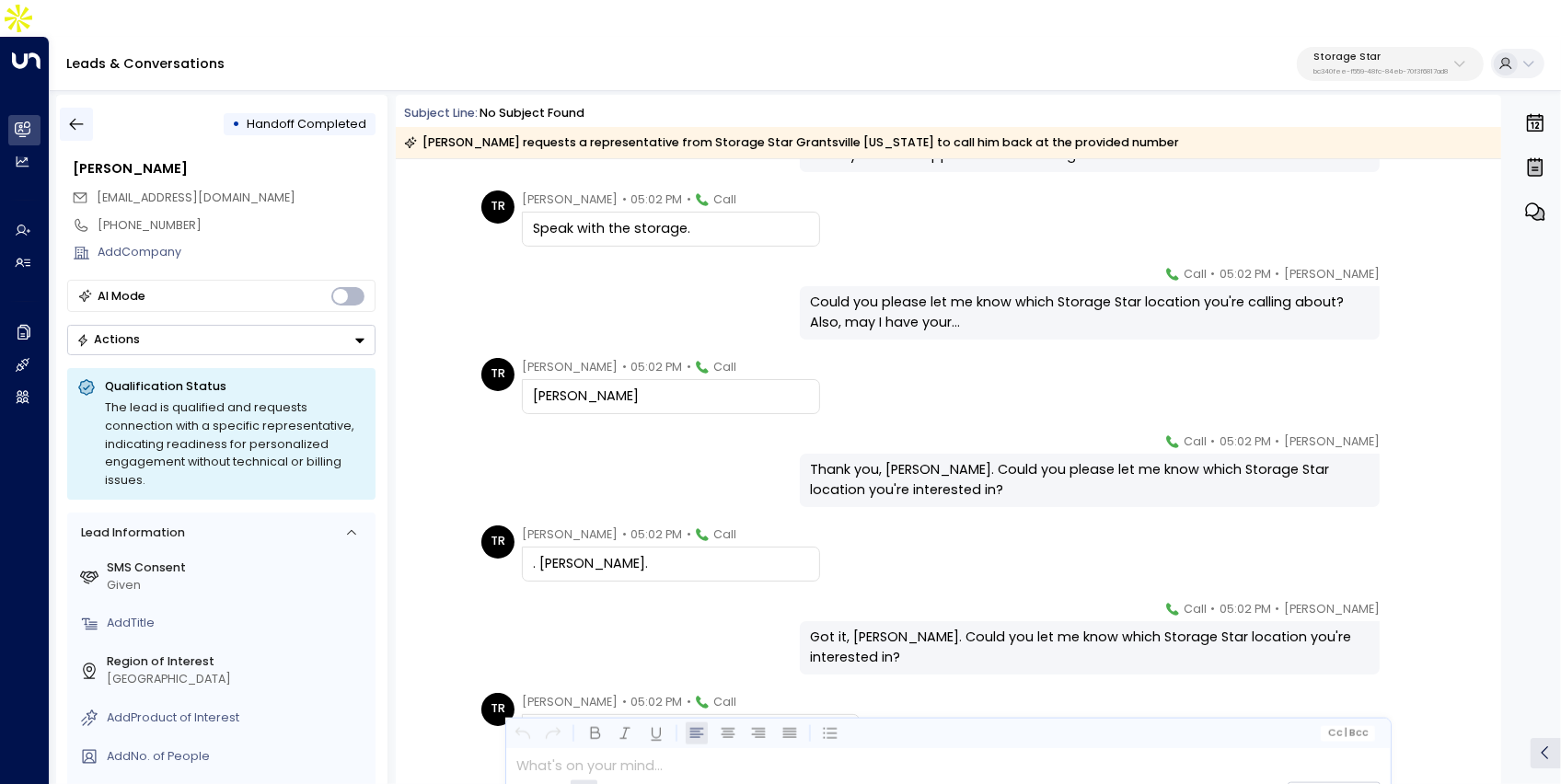
click at [72, 108] on button "button" at bounding box center [76, 124] width 33 height 33
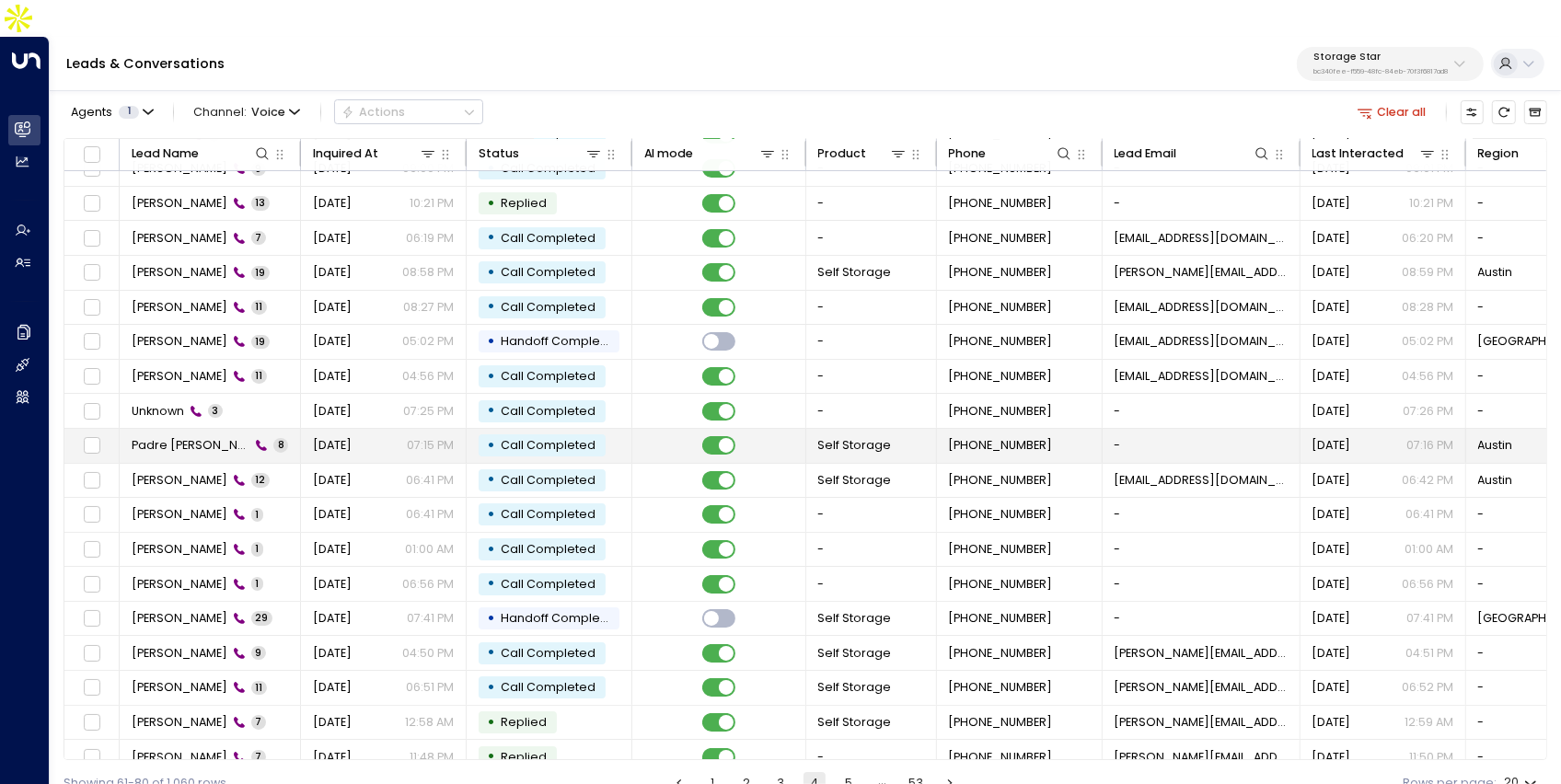
scroll to position [99, 0]
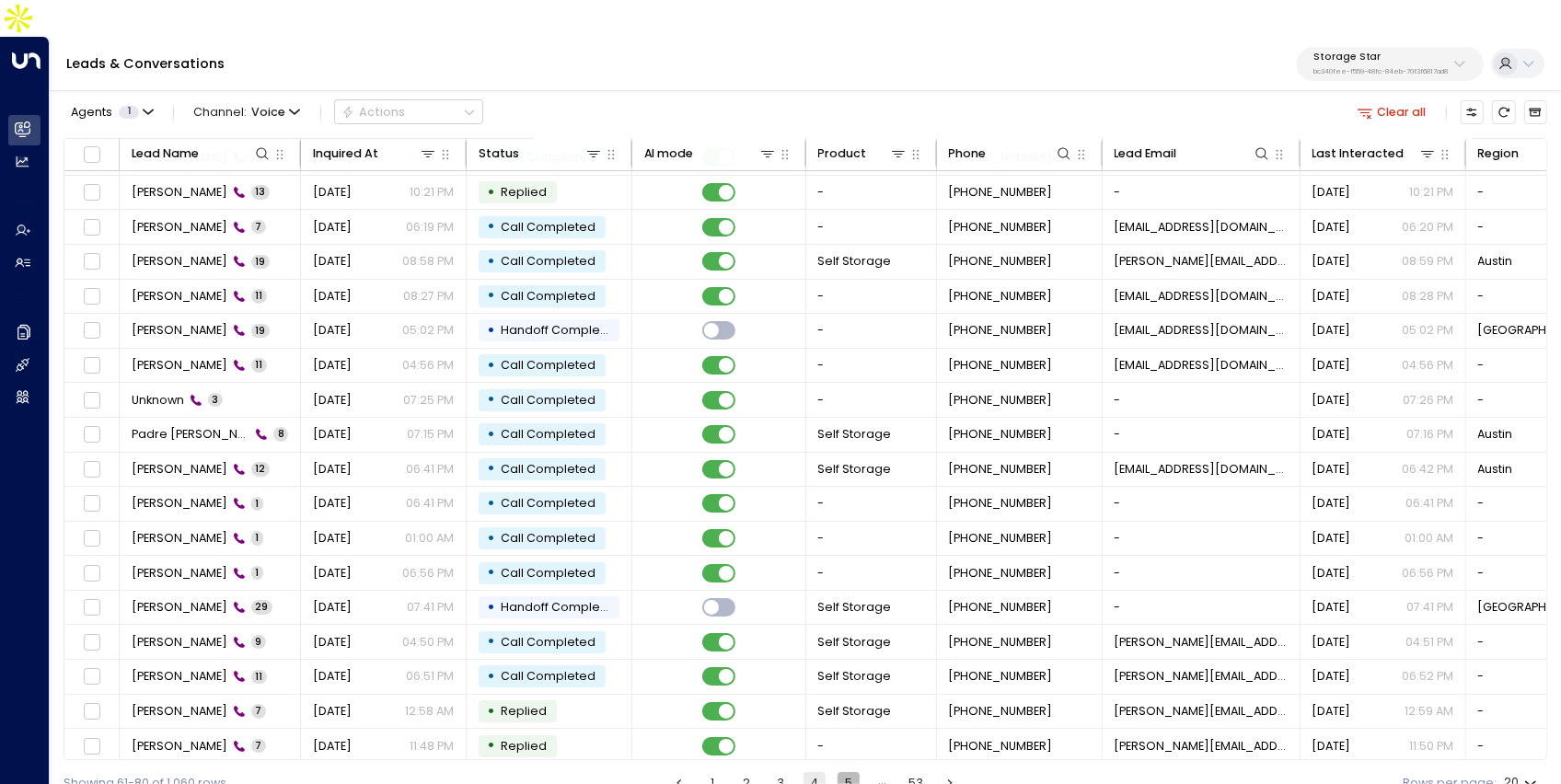
click at [855, 772] on button "5" at bounding box center [848, 782] width 22 height 22
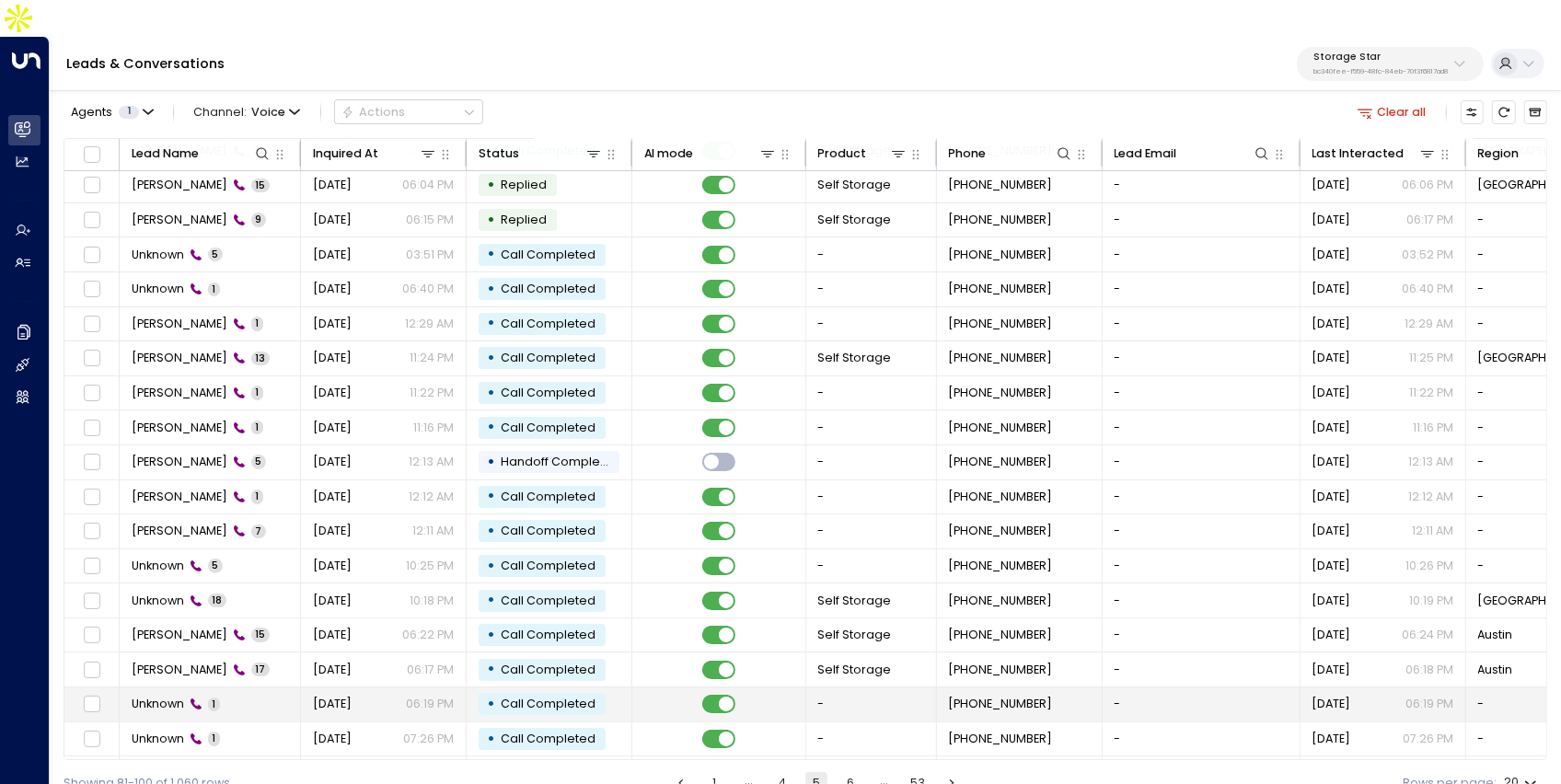
scroll to position [99, 0]
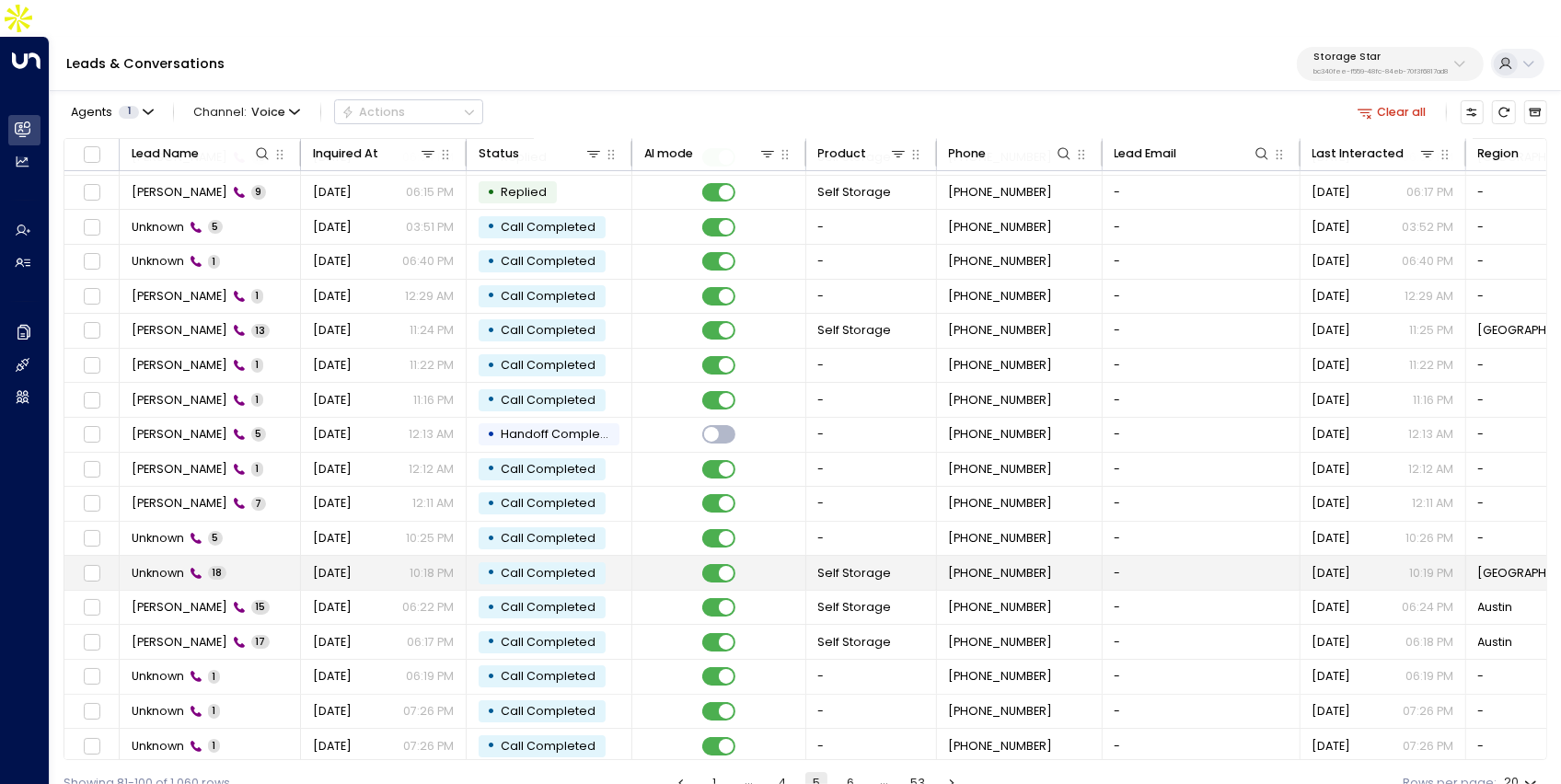
click at [460, 555] on td "Sep 18, 2025 10:18 PM" at bounding box center [384, 572] width 165 height 34
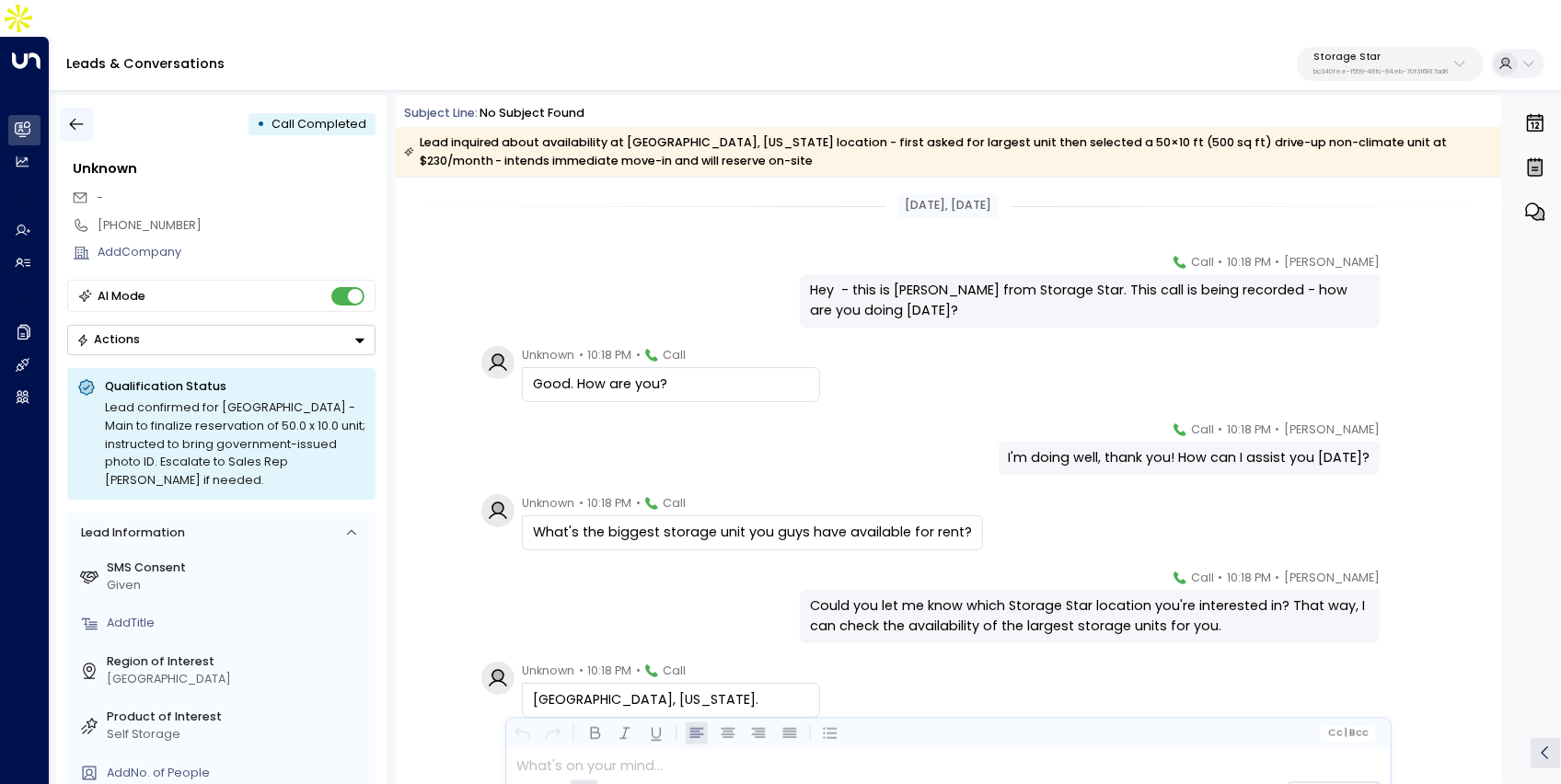
click at [87, 108] on button "button" at bounding box center [76, 124] width 33 height 33
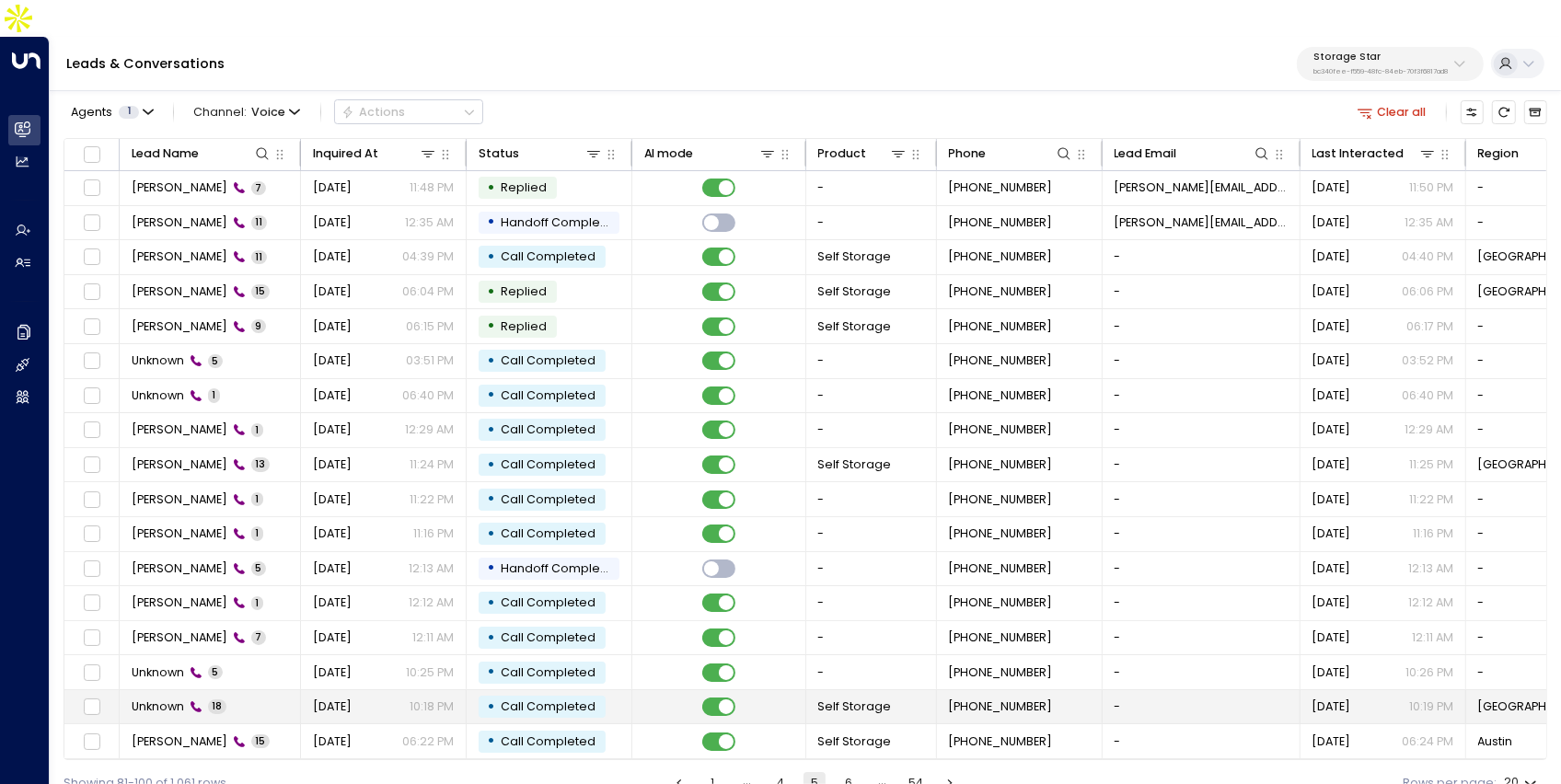
click at [250, 690] on td "Unknown 18" at bounding box center [210, 706] width 182 height 34
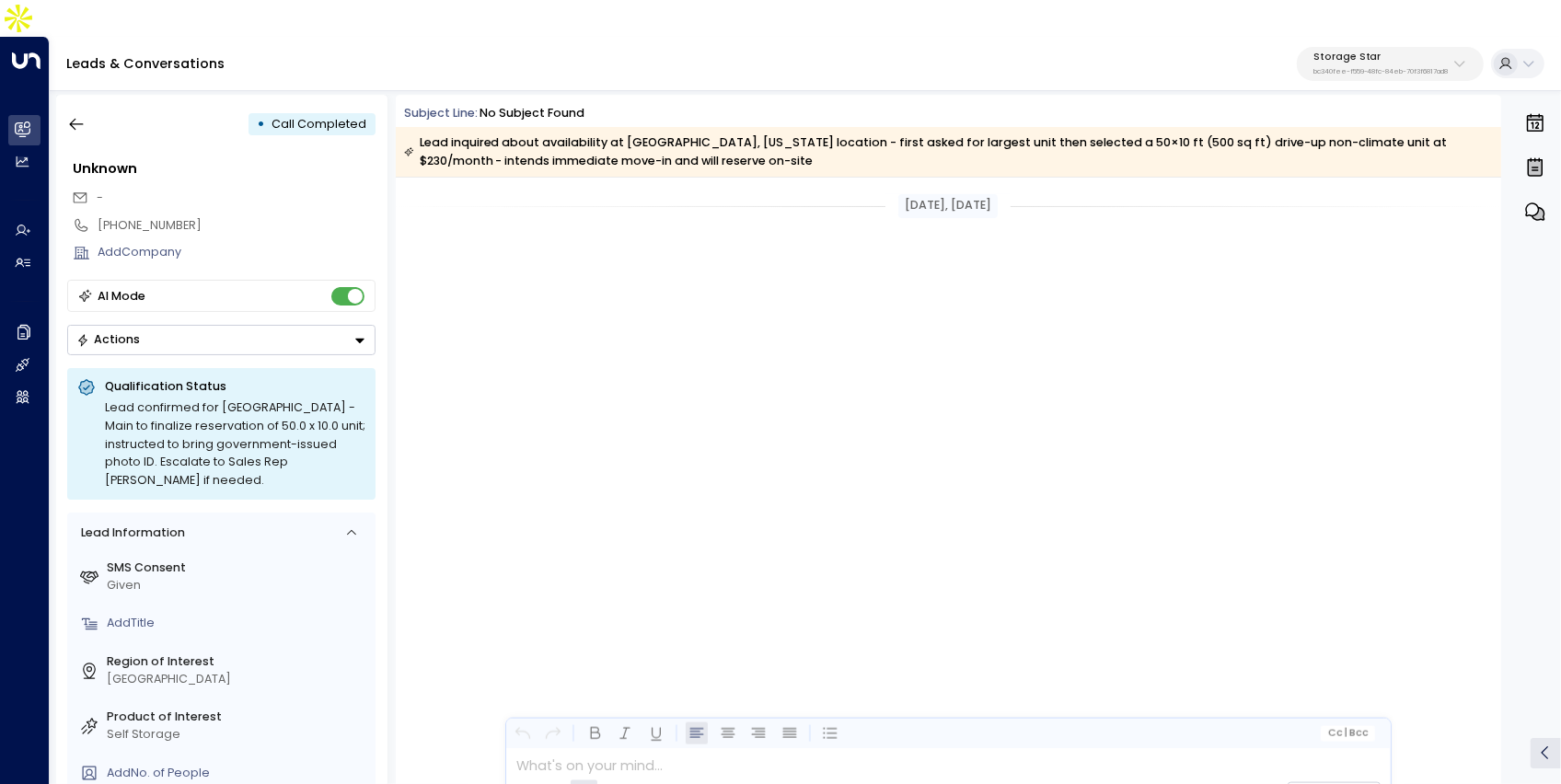
scroll to position [1941, 0]
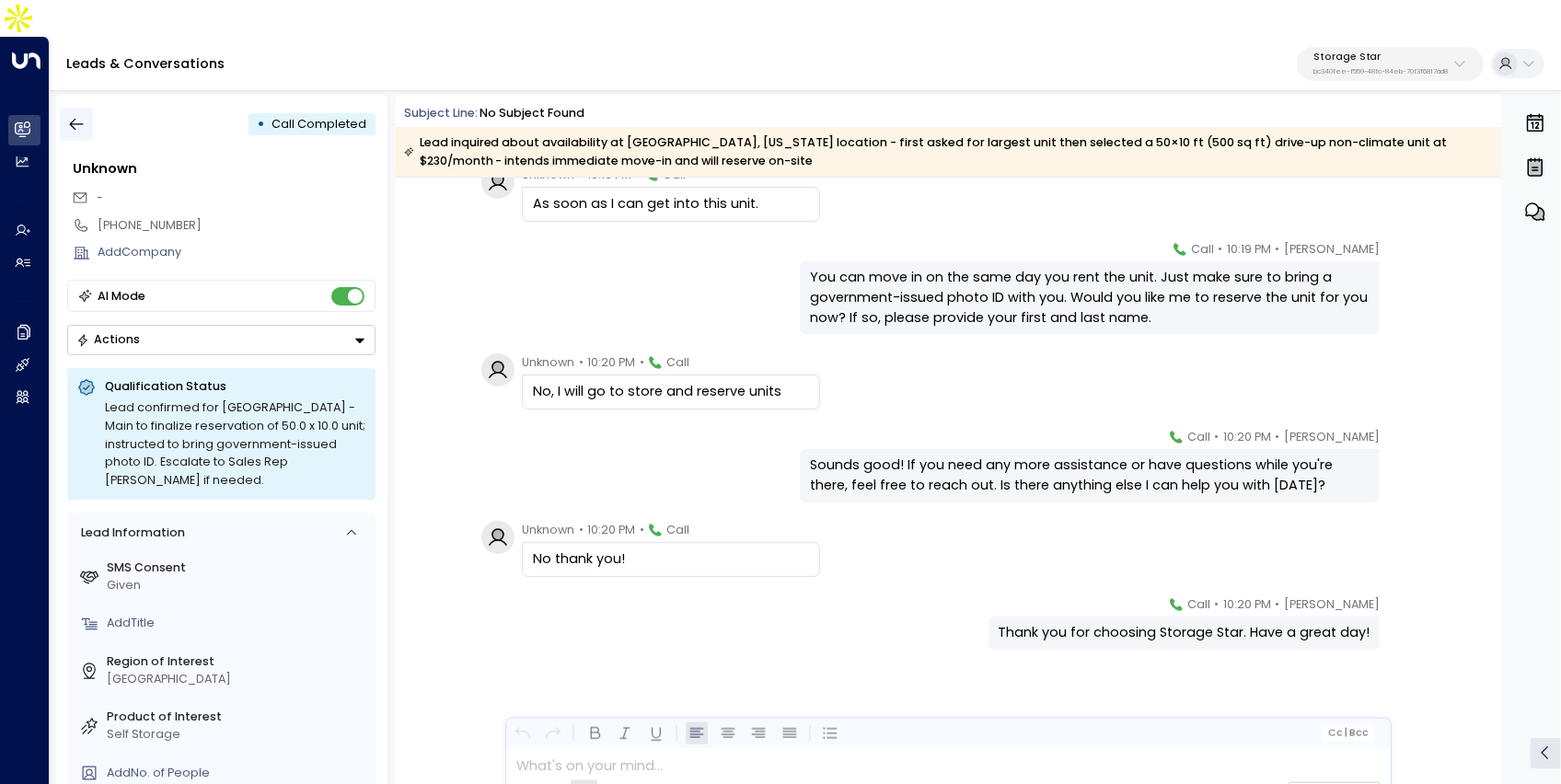
click at [88, 108] on button "button" at bounding box center [76, 124] width 33 height 33
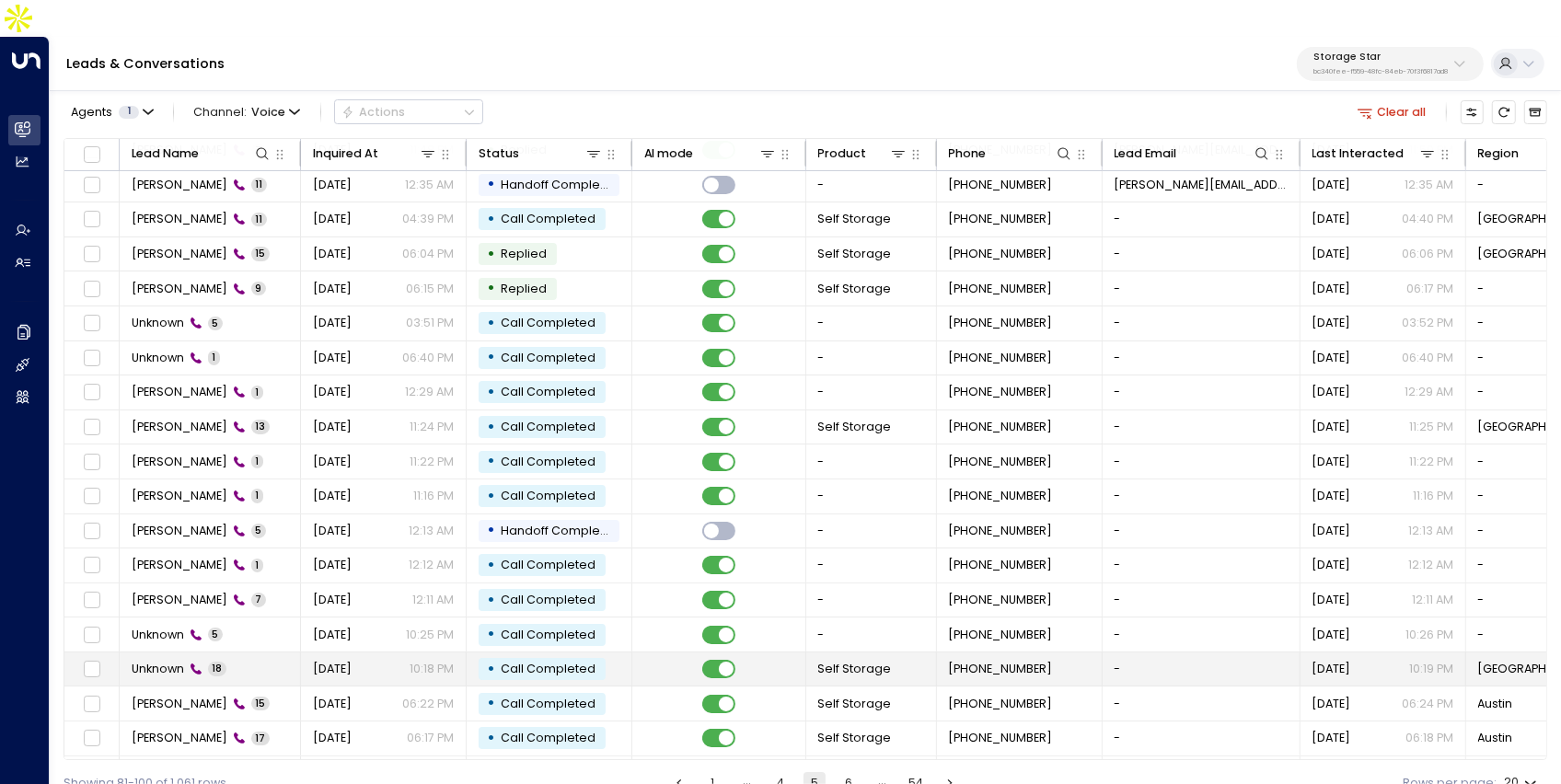
scroll to position [39, 0]
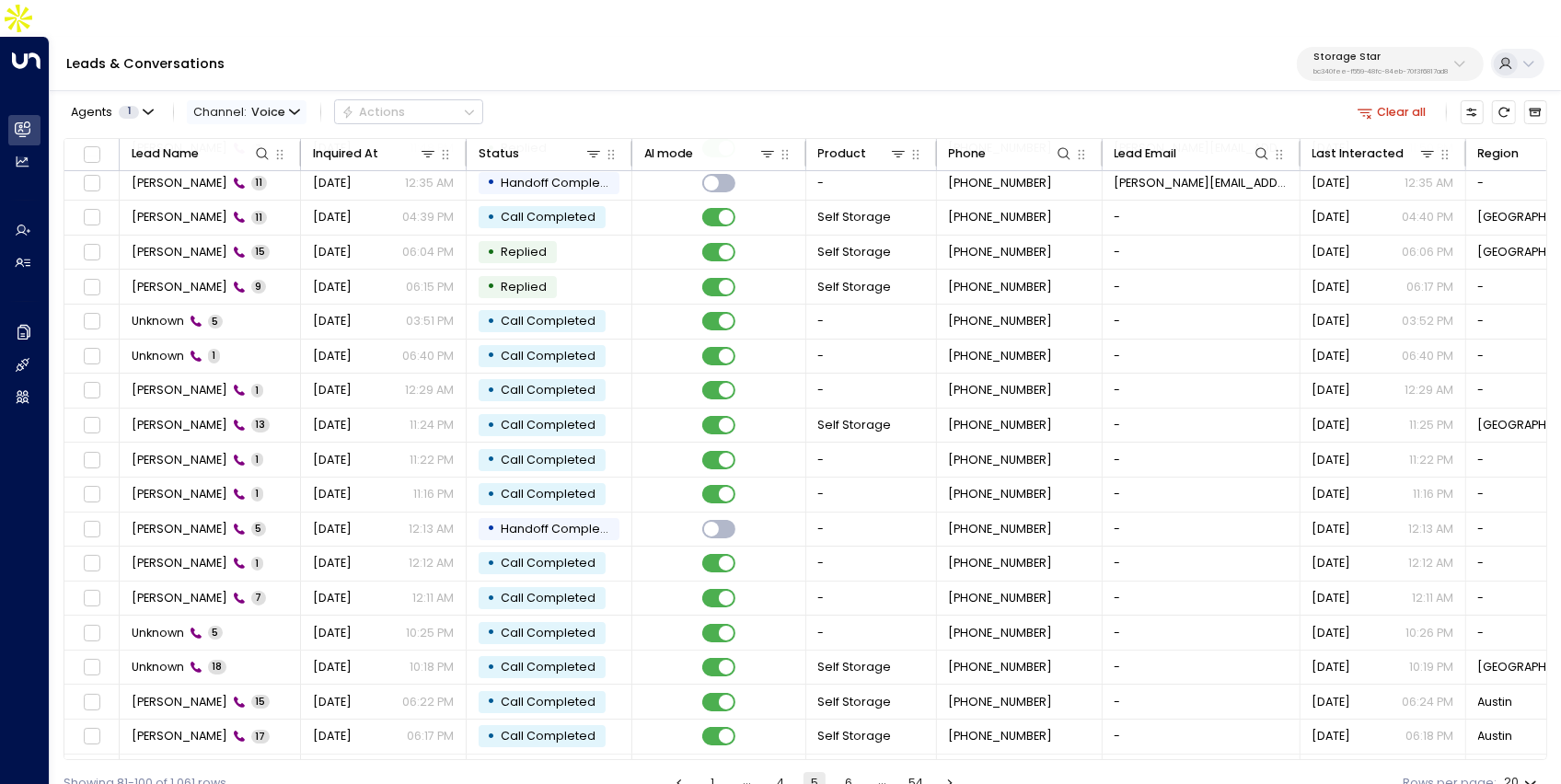
click at [229, 100] on span "Channel: Voice" at bounding box center [246, 111] width 119 height 23
click at [211, 107] on span "All" at bounding box center [206, 102] width 11 height 11
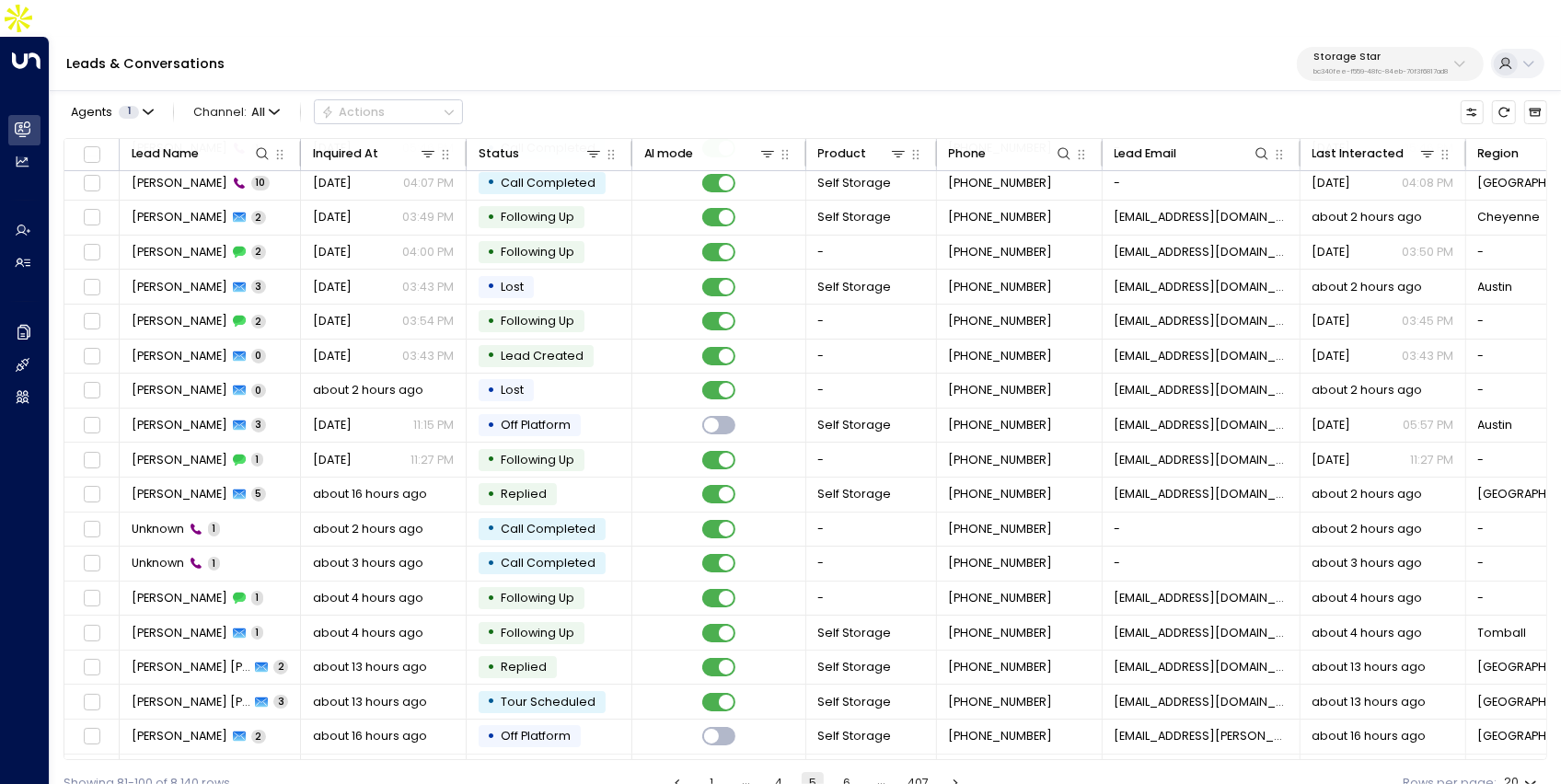
scroll to position [99, 0]
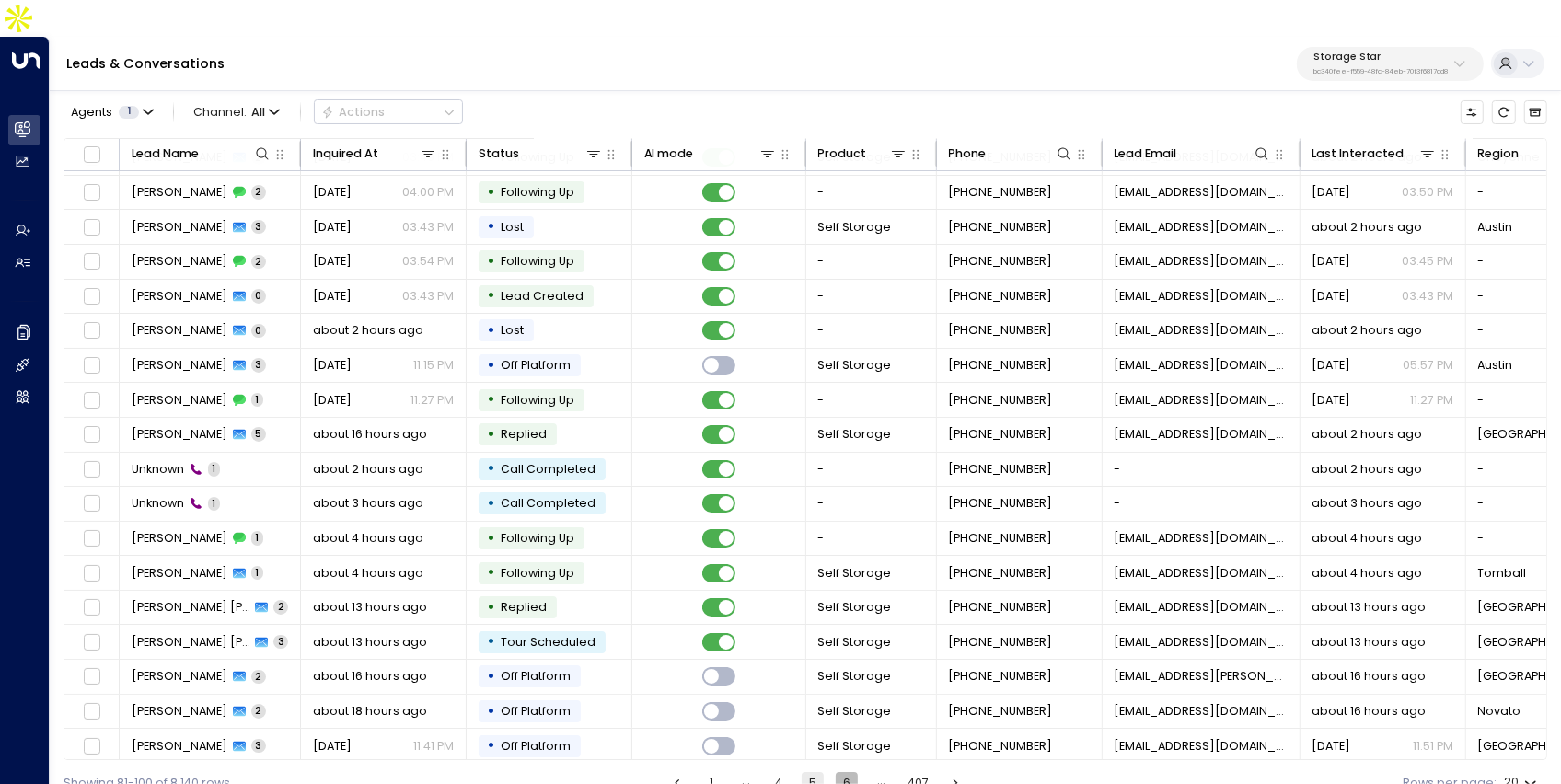
click at [846, 772] on button "6" at bounding box center [847, 782] width 22 height 22
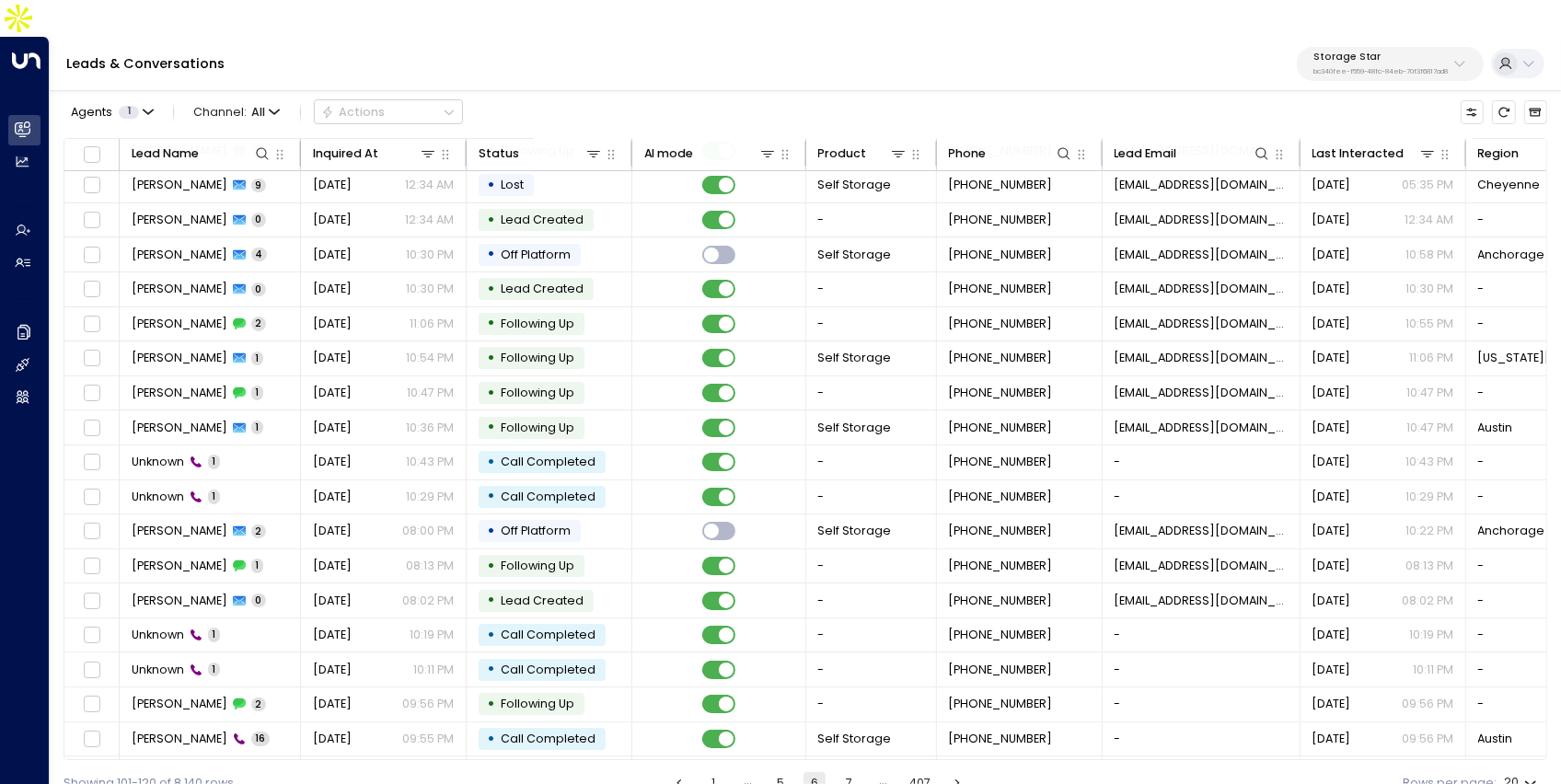
scroll to position [99, 0]
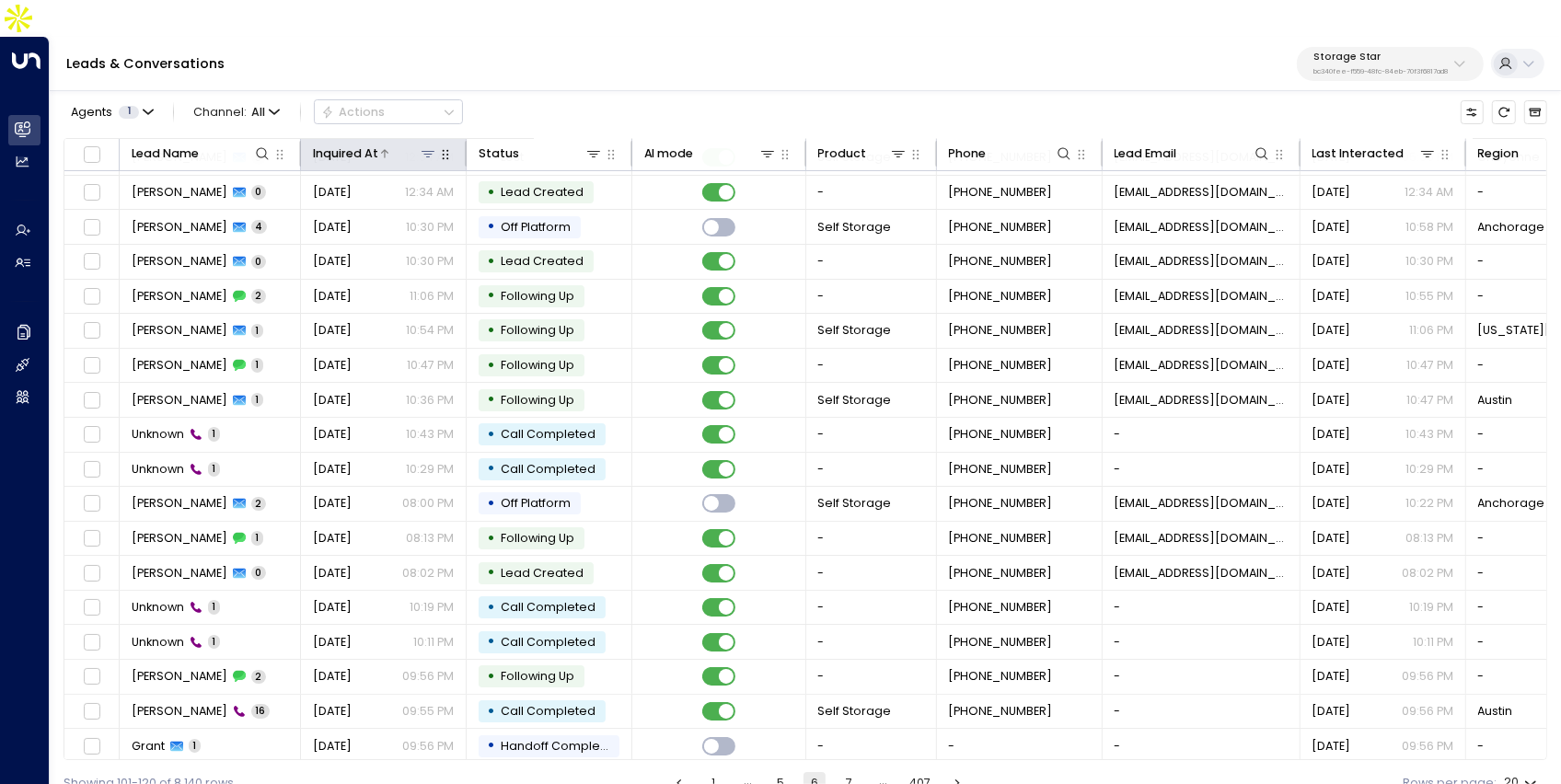
click at [379, 144] on div at bounding box center [409, 153] width 60 height 18
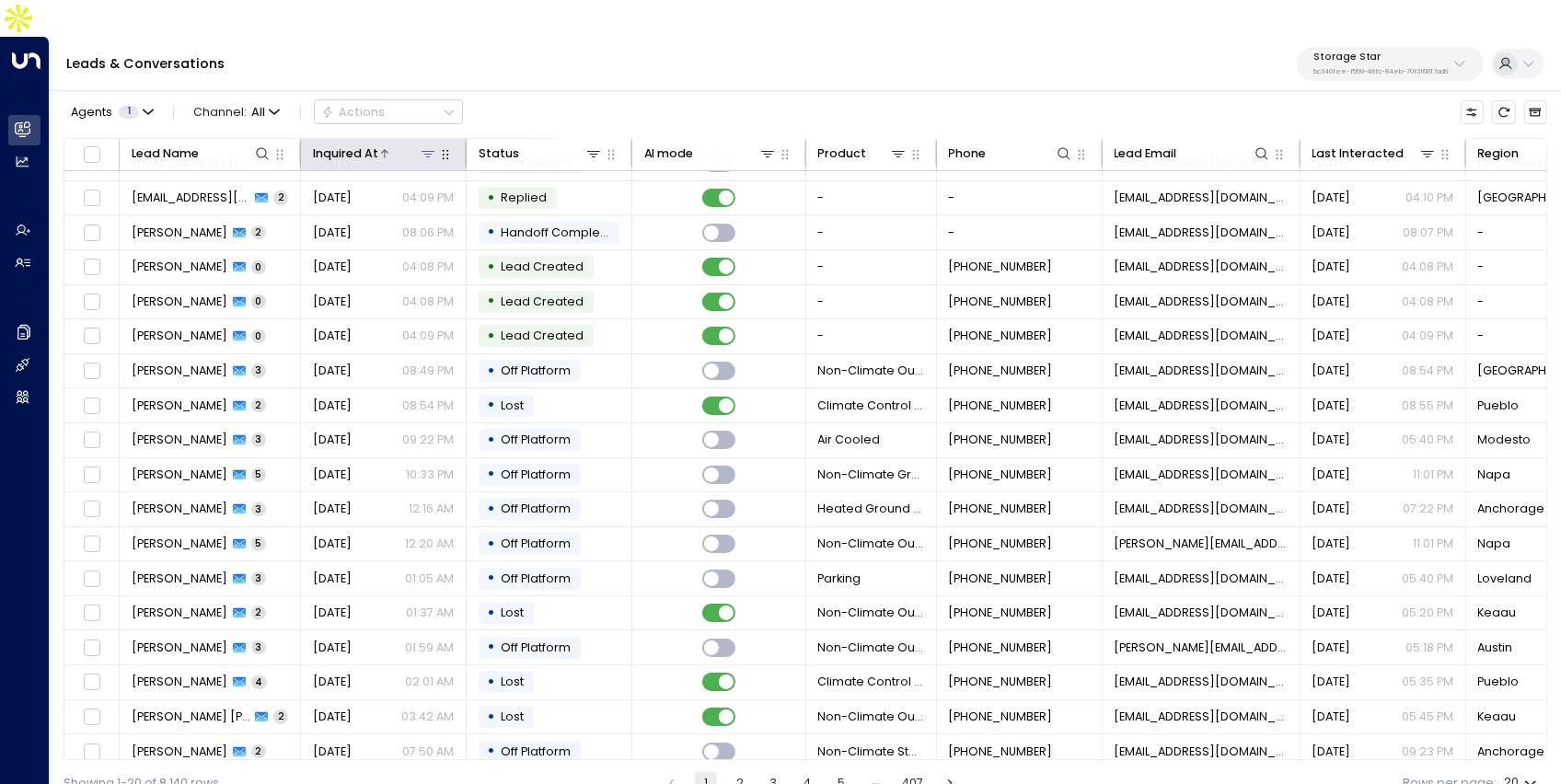
click at [379, 144] on div at bounding box center [409, 153] width 60 height 18
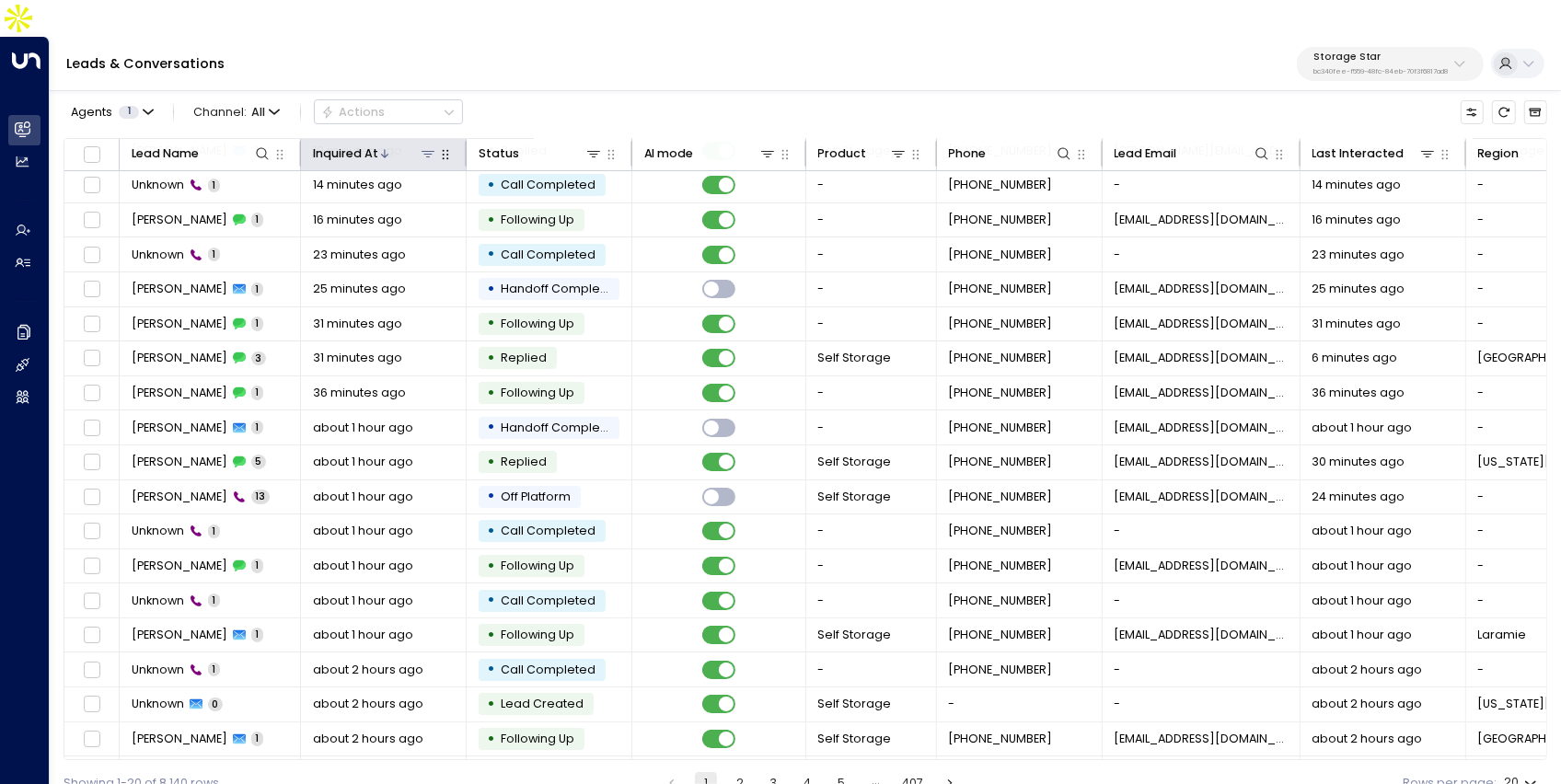
scroll to position [99, 0]
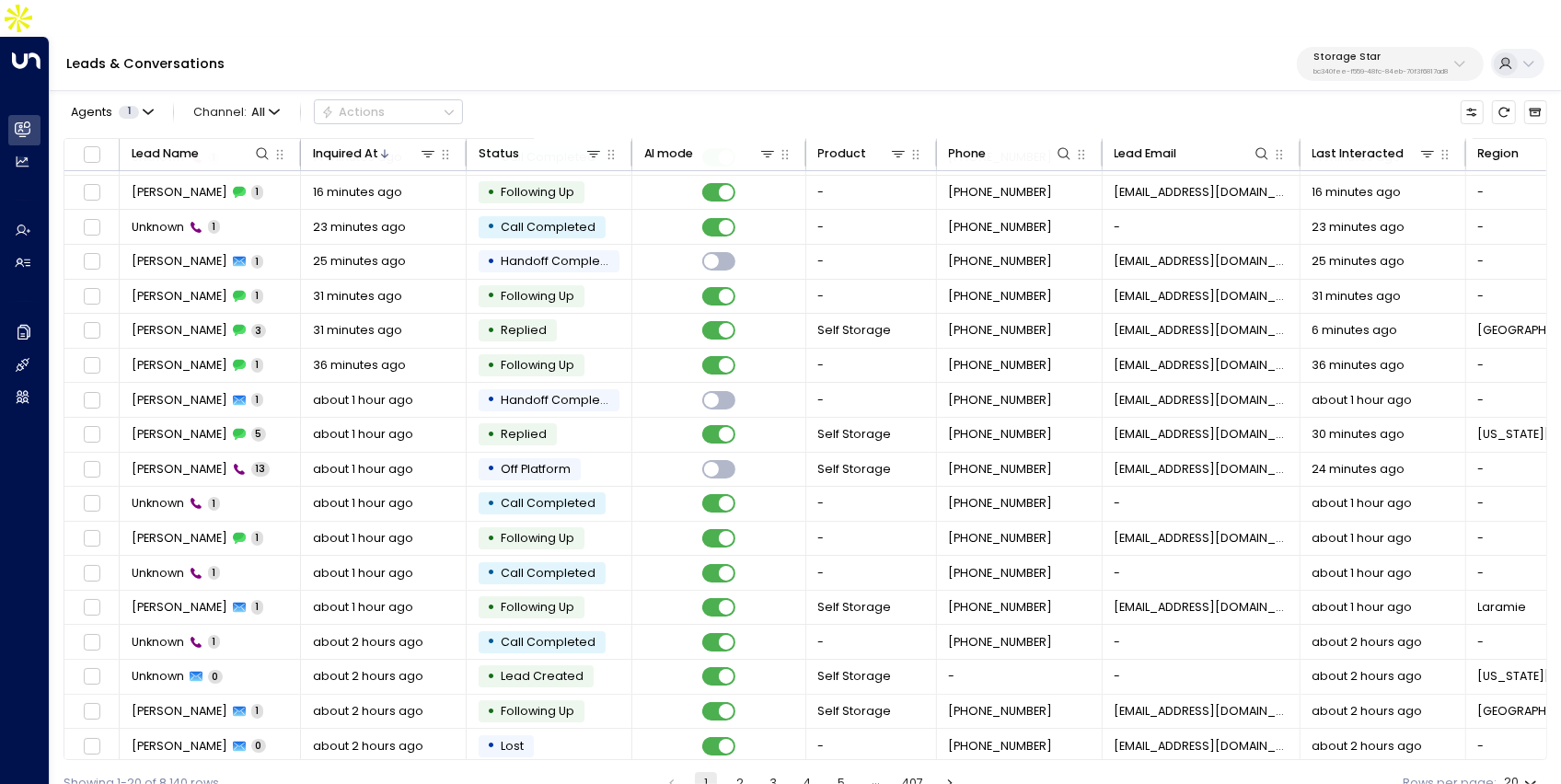
click at [808, 772] on button "4" at bounding box center [806, 782] width 22 height 22
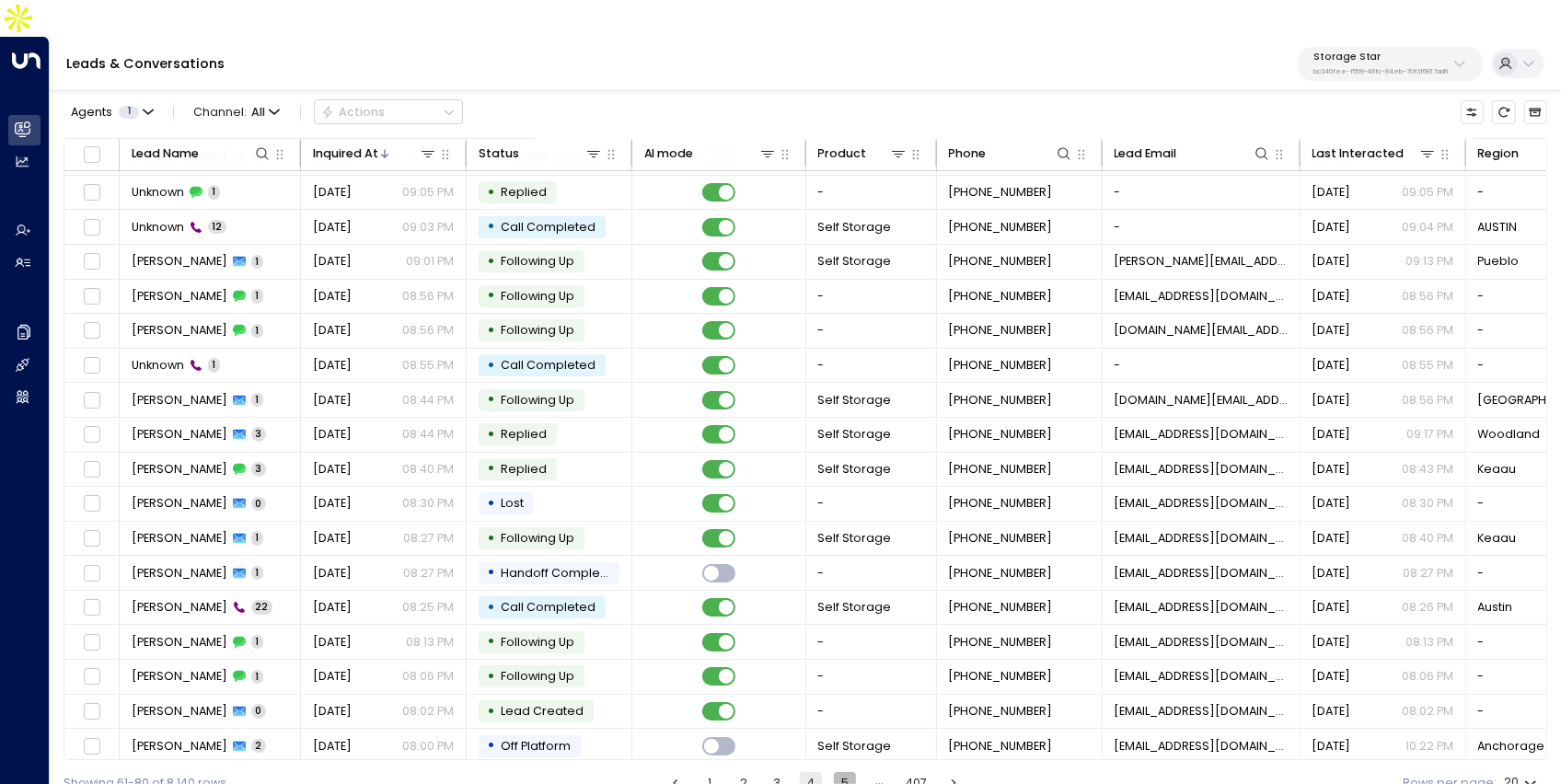
click at [836, 772] on button "5" at bounding box center [845, 782] width 22 height 22
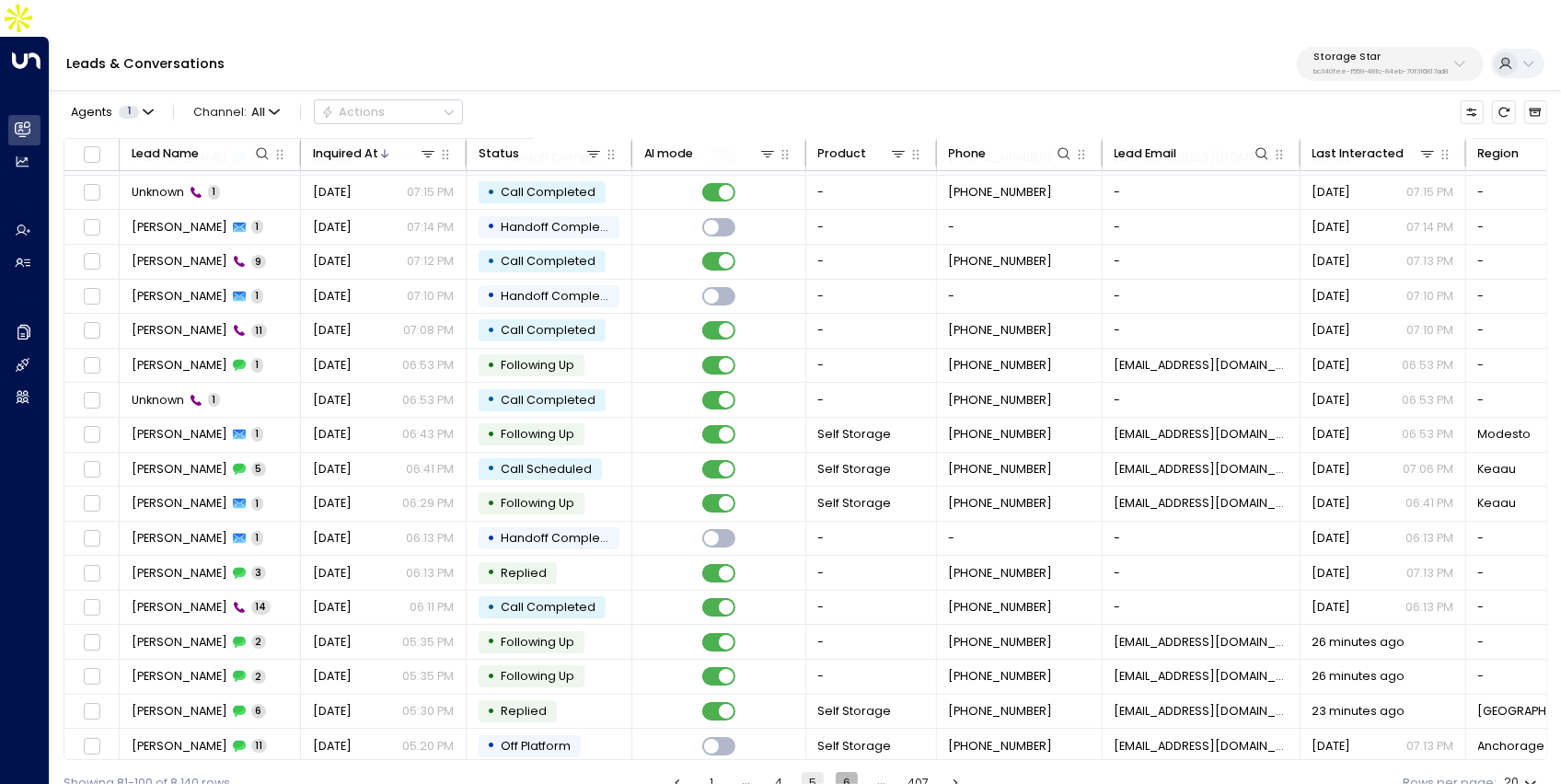
click at [847, 772] on button "6" at bounding box center [847, 782] width 22 height 22
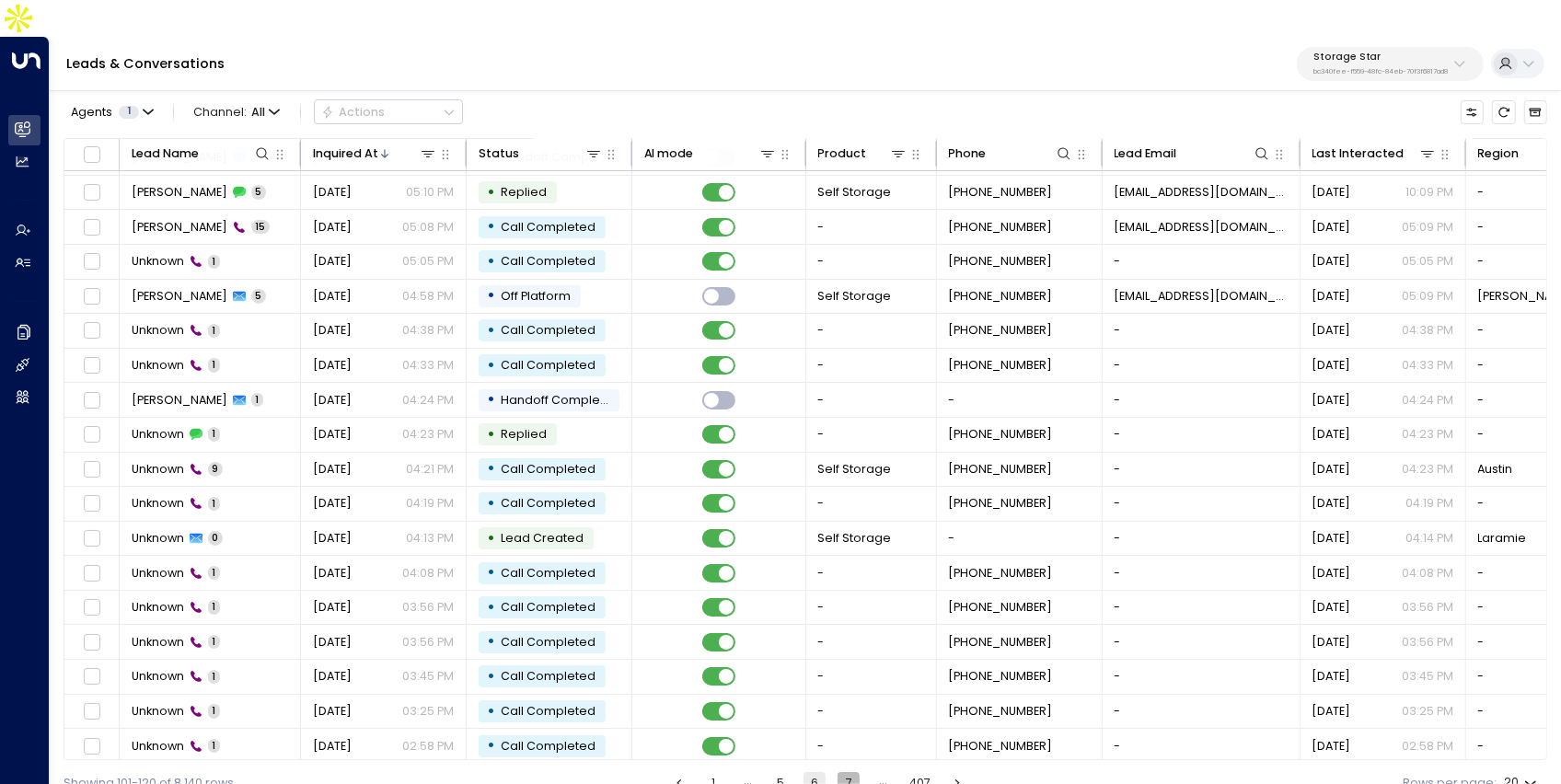
click at [847, 772] on button "7" at bounding box center [848, 782] width 22 height 22
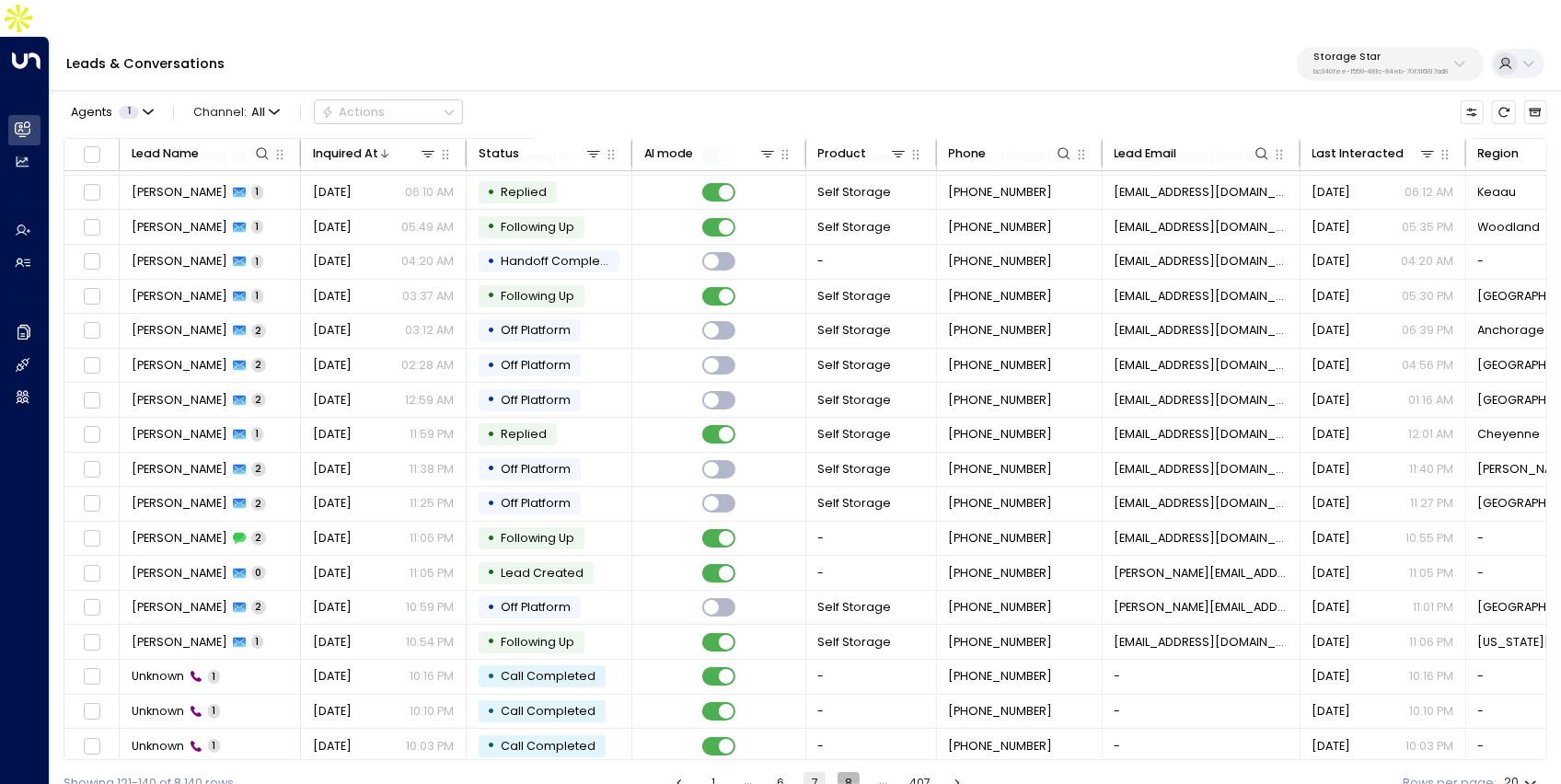
click at [847, 772] on button "8" at bounding box center [848, 782] width 22 height 22
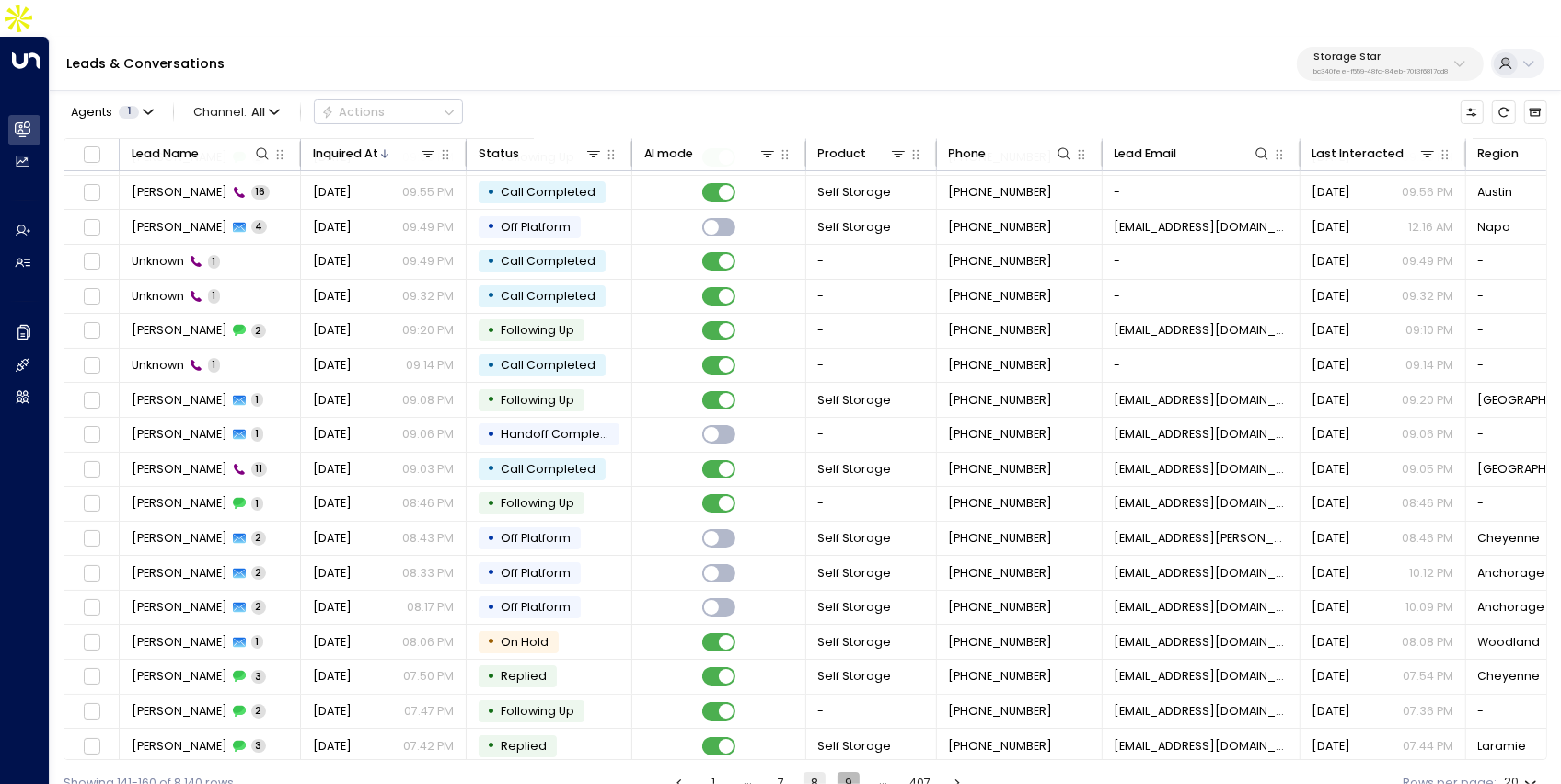
click at [848, 772] on button "9" at bounding box center [848, 782] width 22 height 22
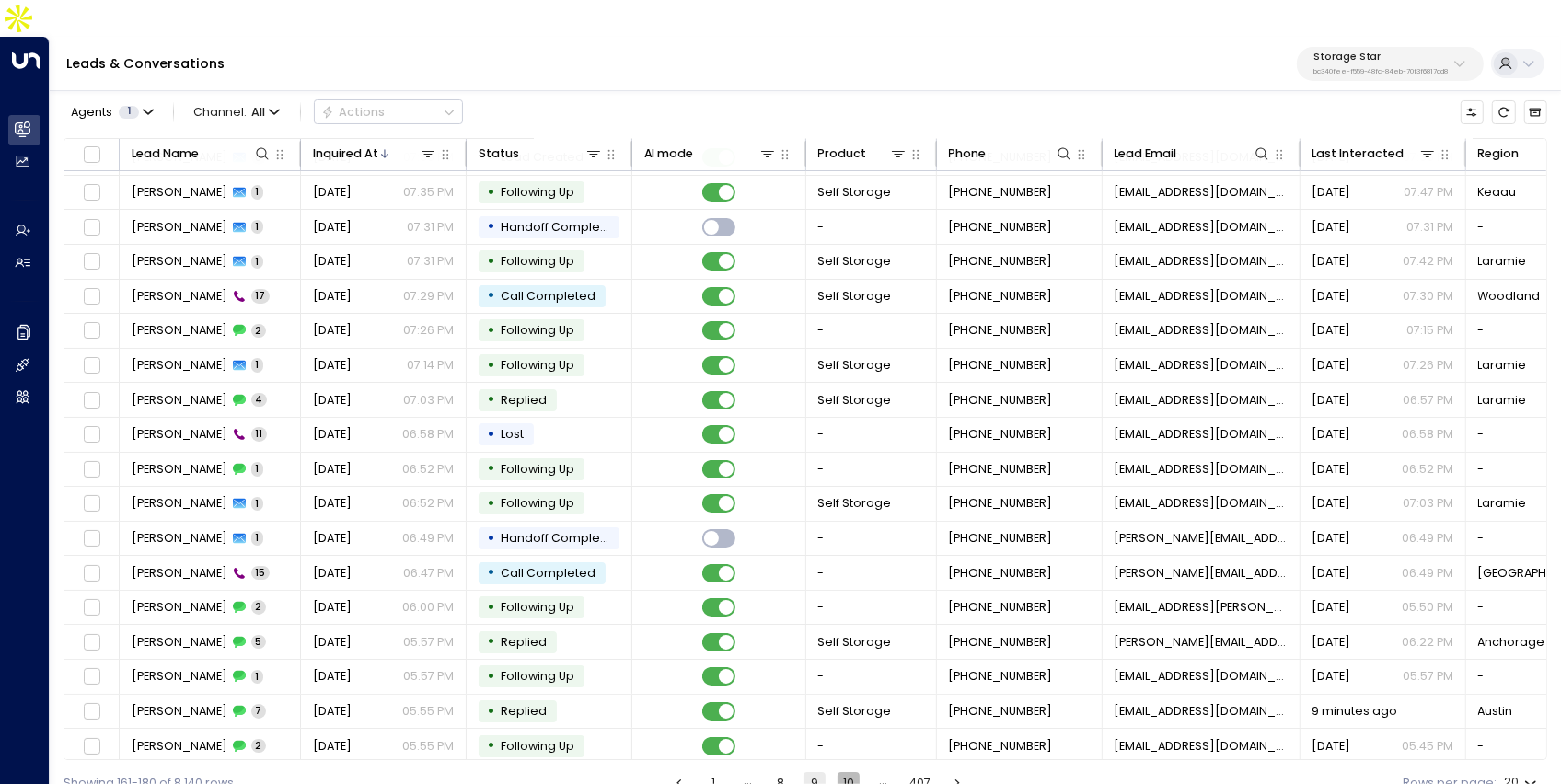
click at [848, 772] on button "10" at bounding box center [848, 782] width 22 height 22
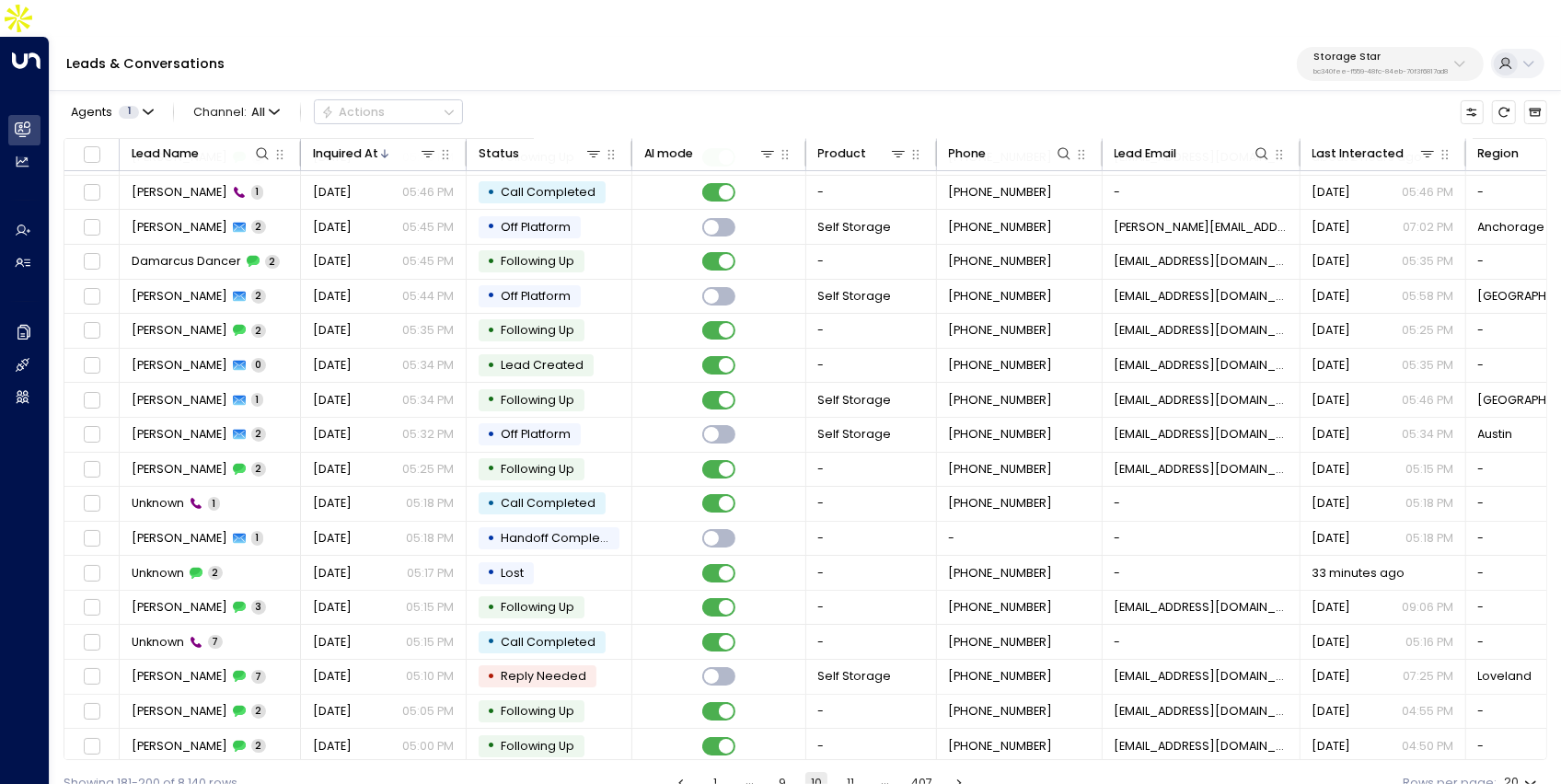
click at [848, 772] on button "11" at bounding box center [850, 782] width 22 height 22
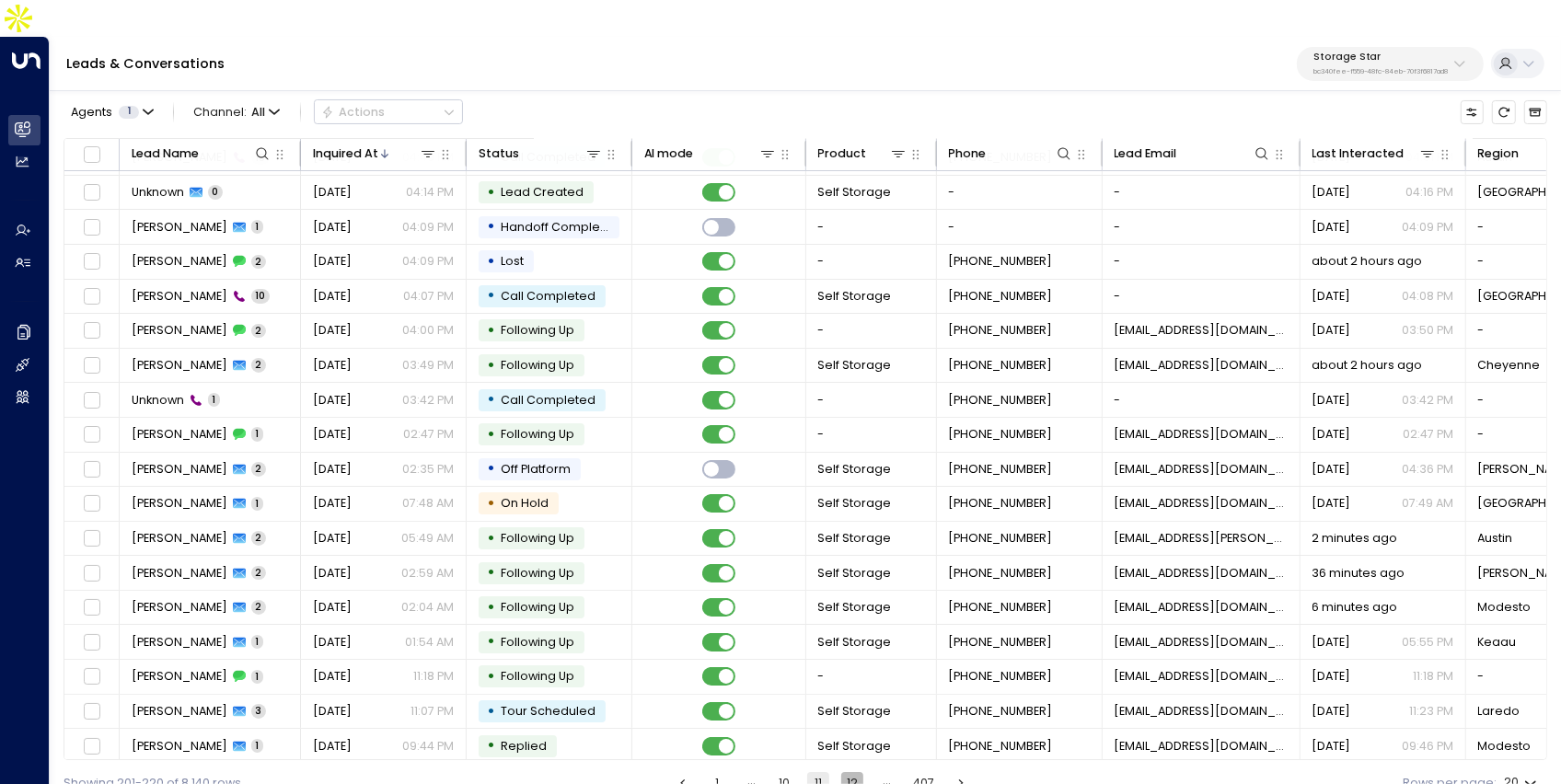
click at [848, 772] on button "12" at bounding box center [852, 782] width 22 height 22
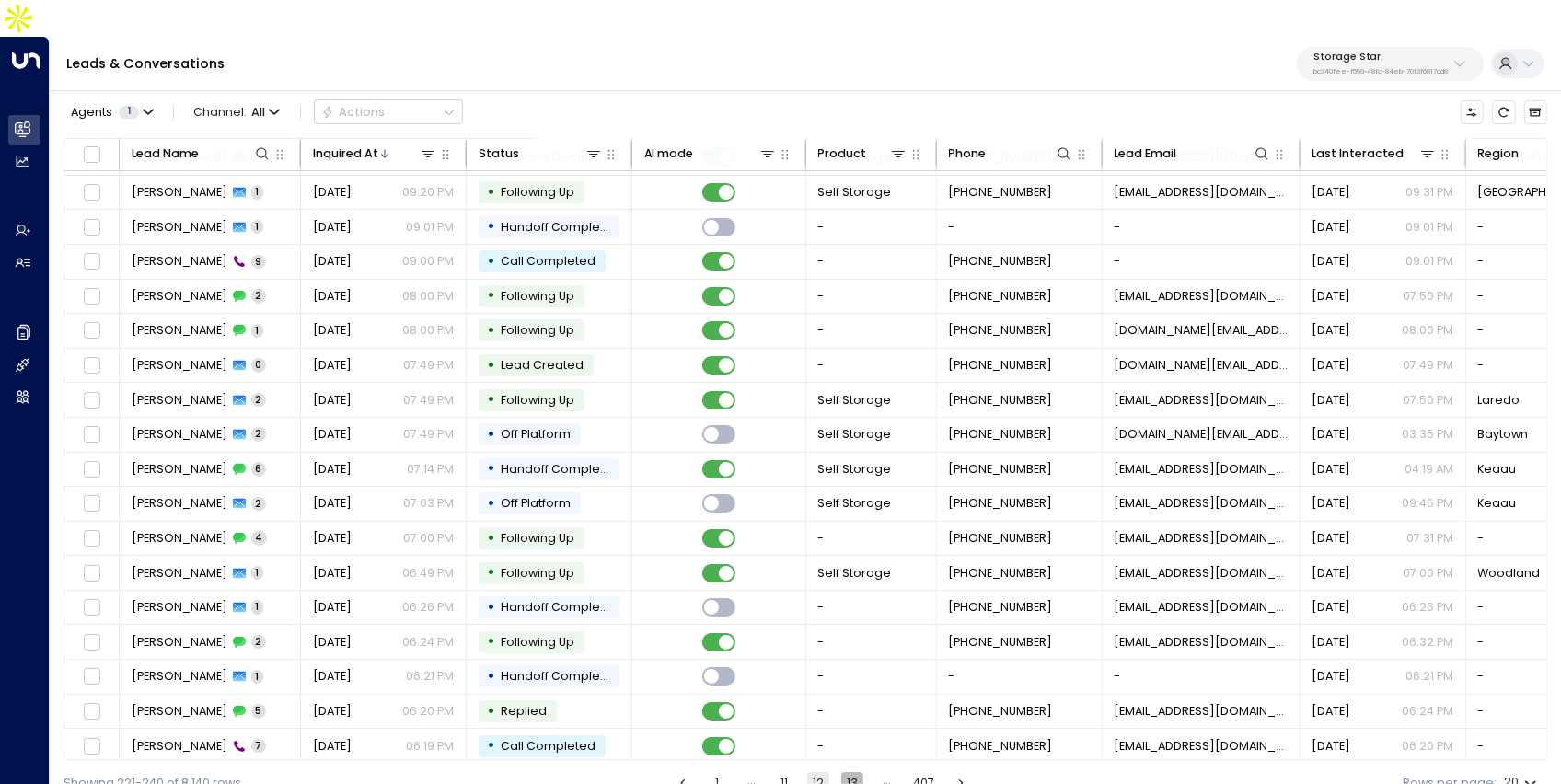
click at [848, 772] on button "13" at bounding box center [852, 782] width 22 height 22
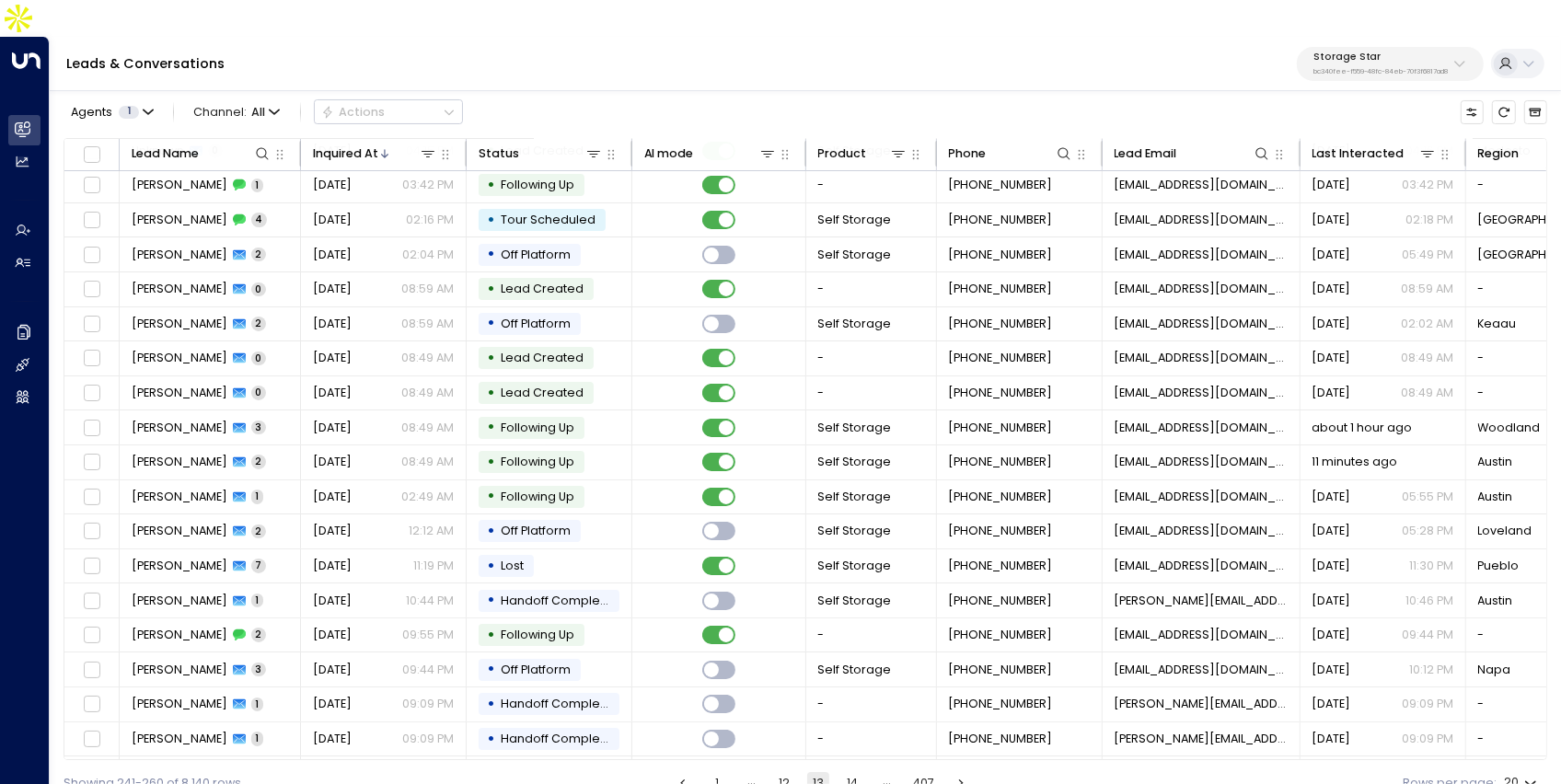
scroll to position [99, 0]
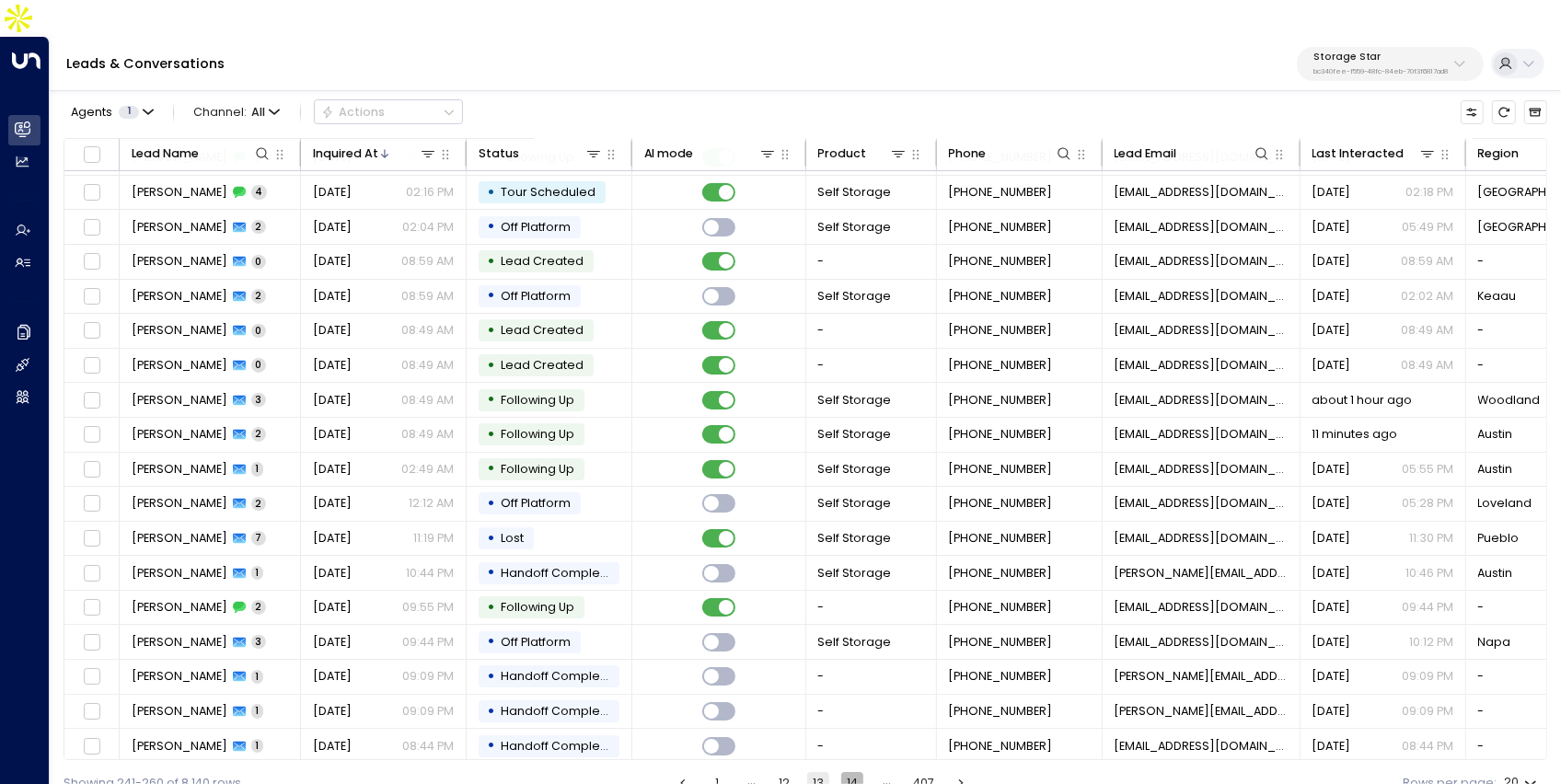
click at [848, 772] on button "14" at bounding box center [852, 782] width 22 height 22
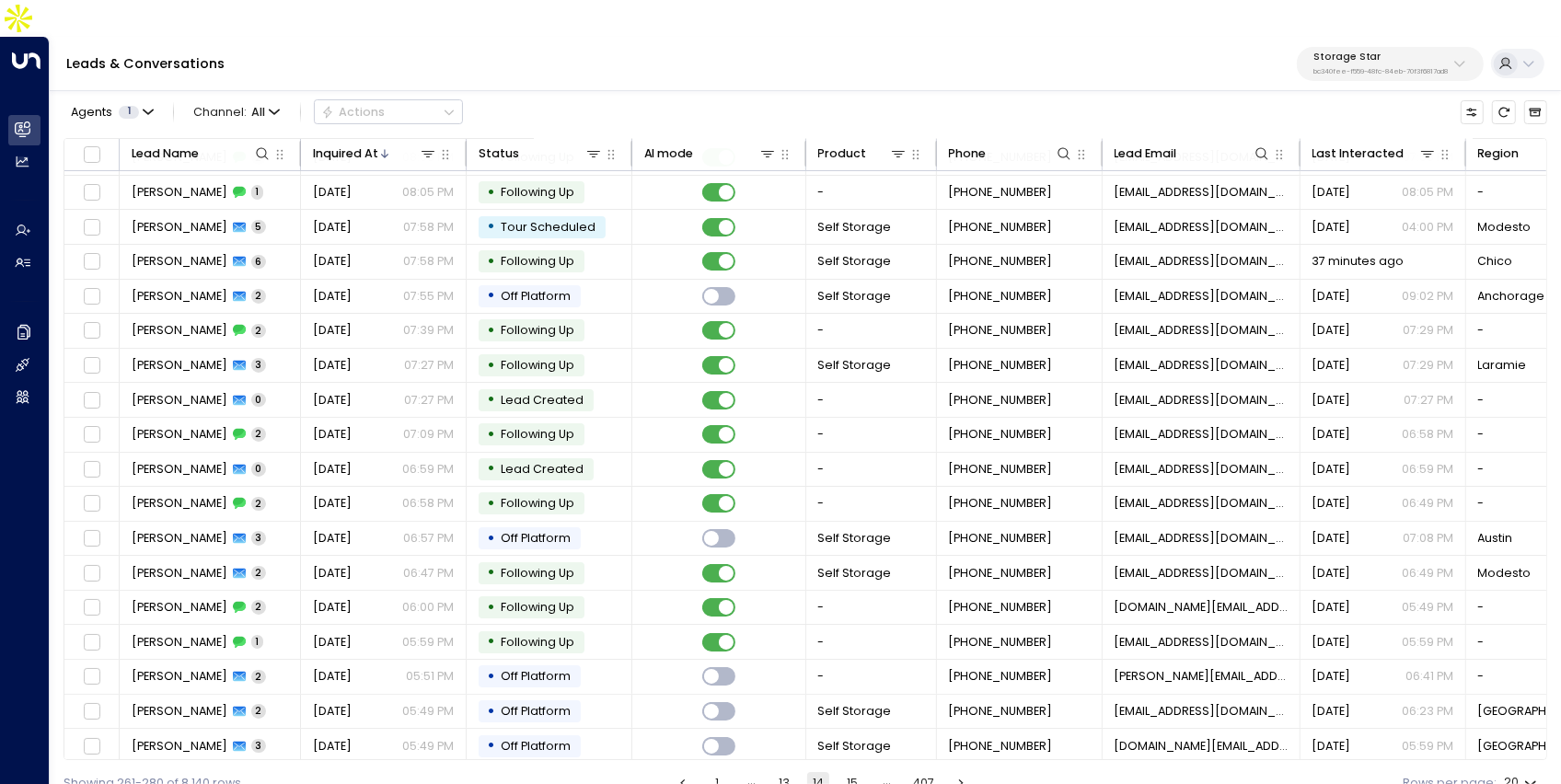
click at [848, 772] on button "15" at bounding box center [852, 782] width 22 height 22
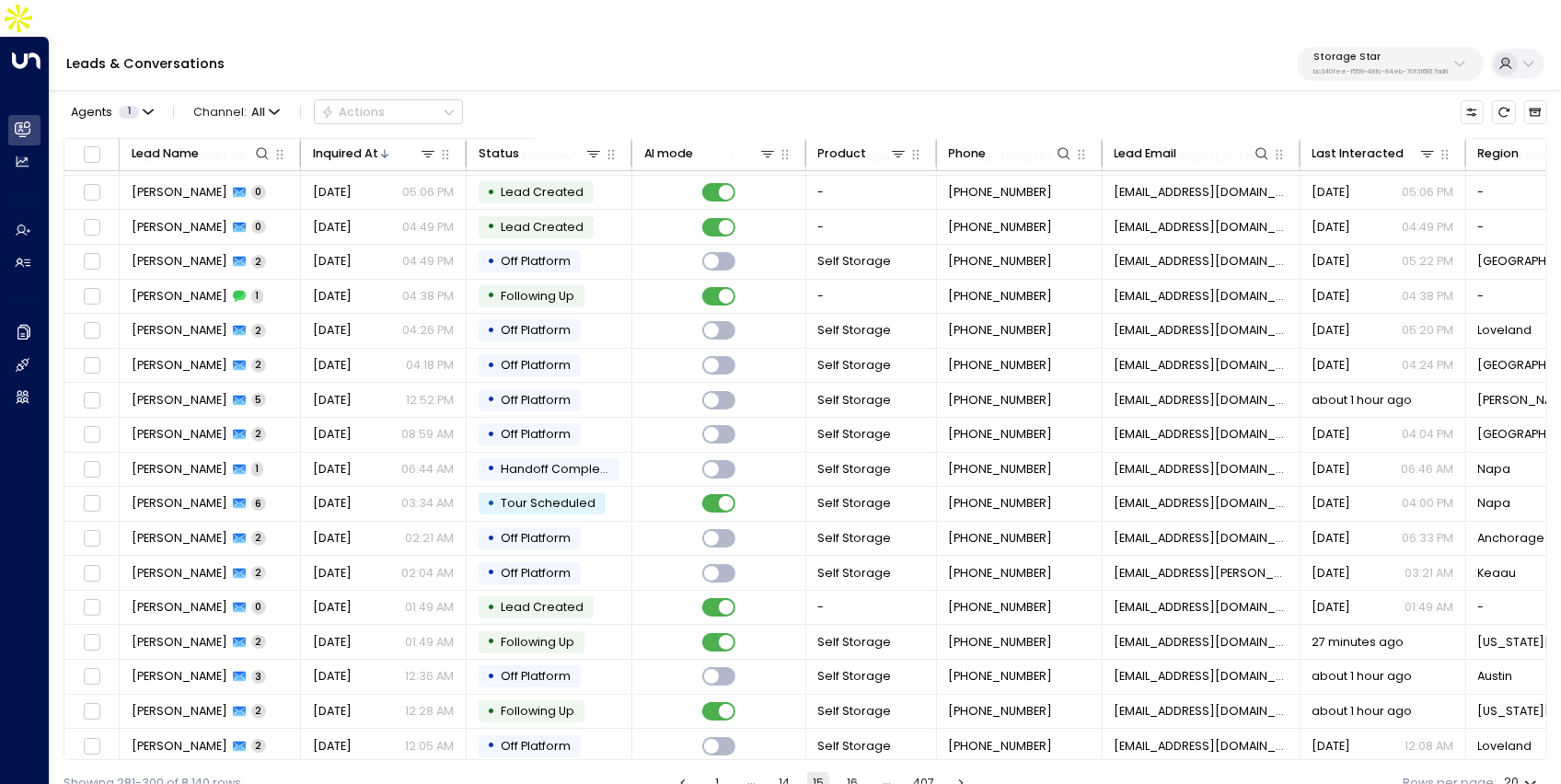
click at [848, 772] on button "16" at bounding box center [852, 782] width 22 height 22
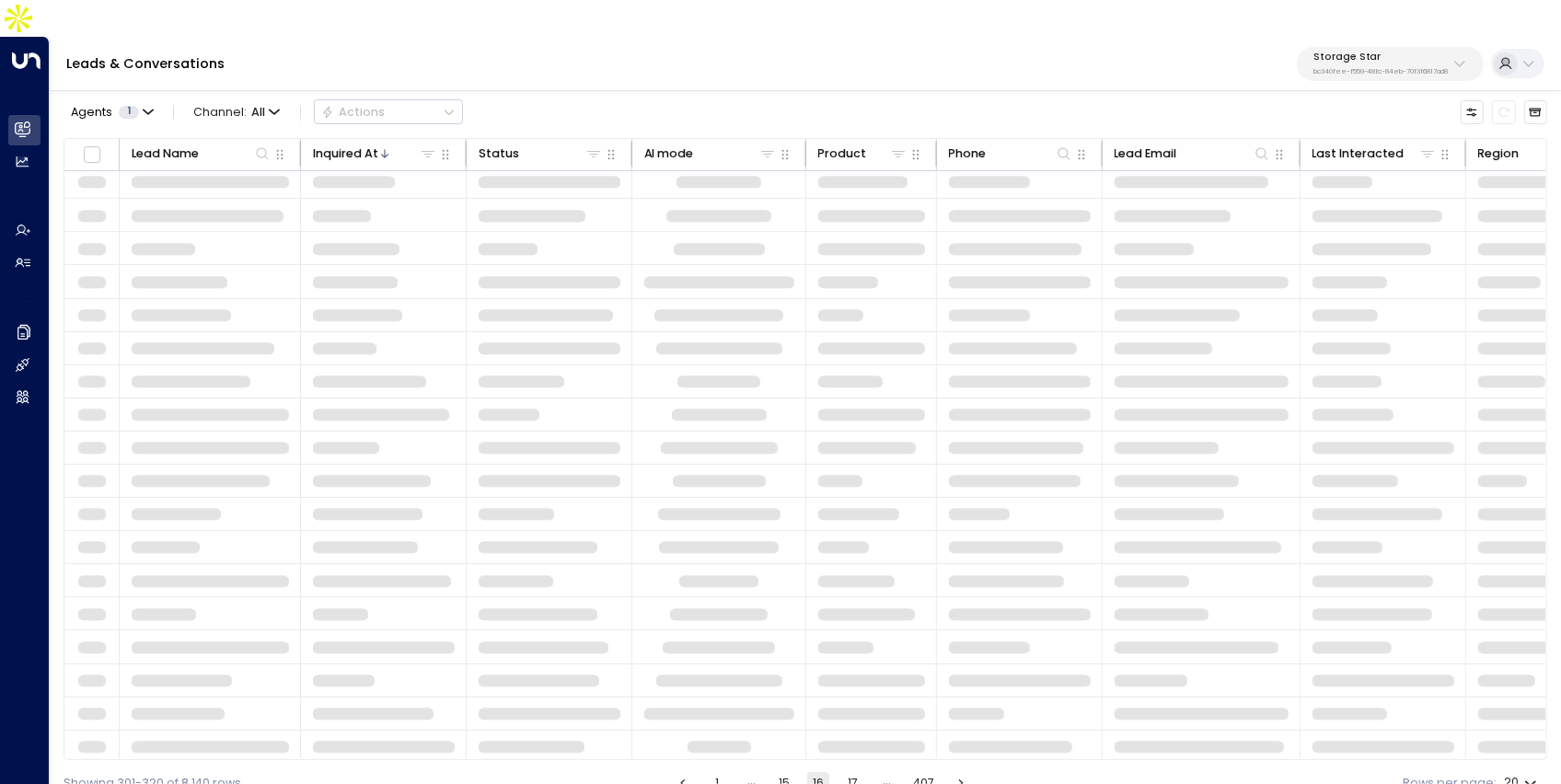
scroll to position [99, 0]
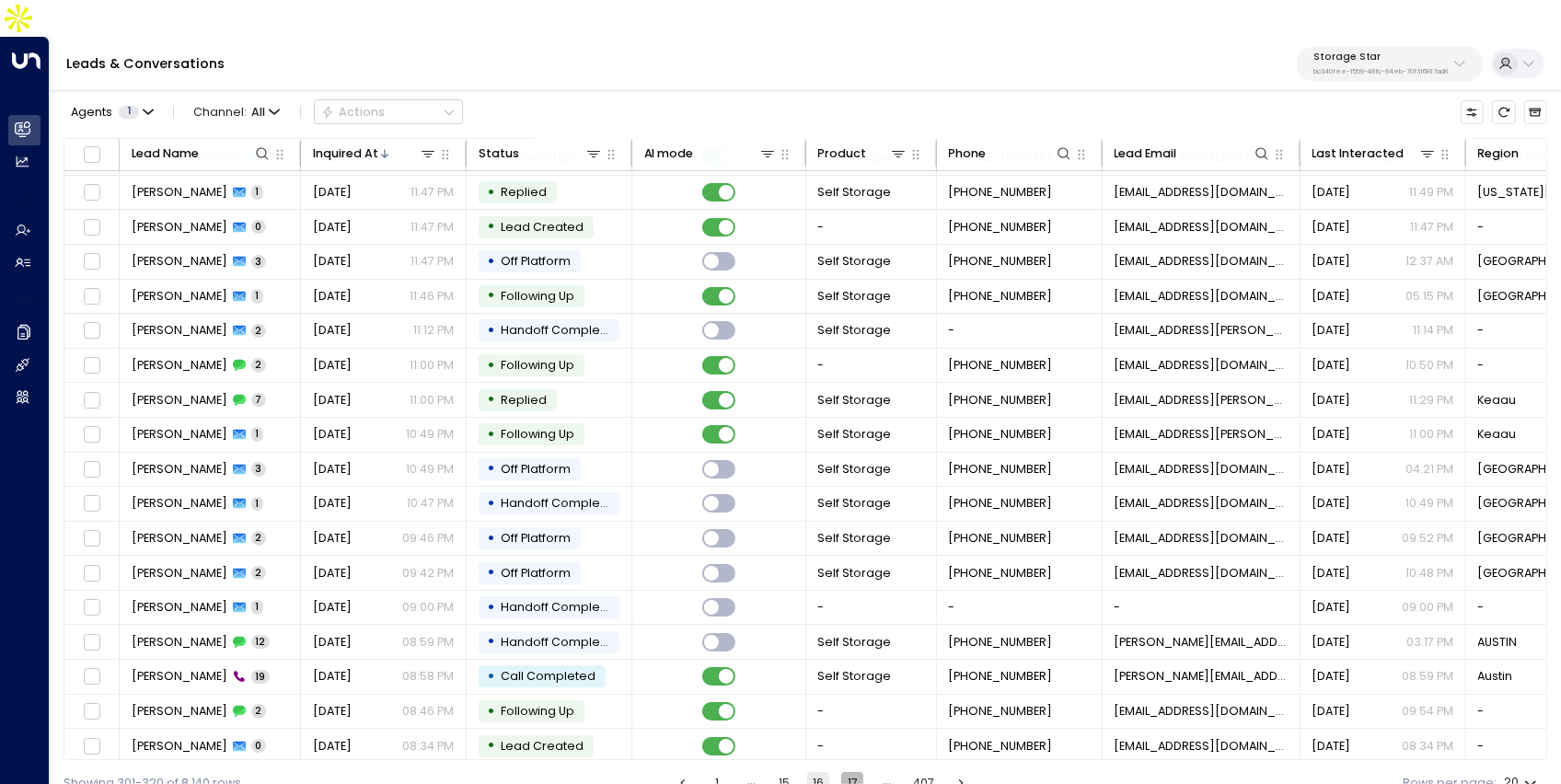
click at [848, 772] on button "17" at bounding box center [852, 782] width 22 height 22
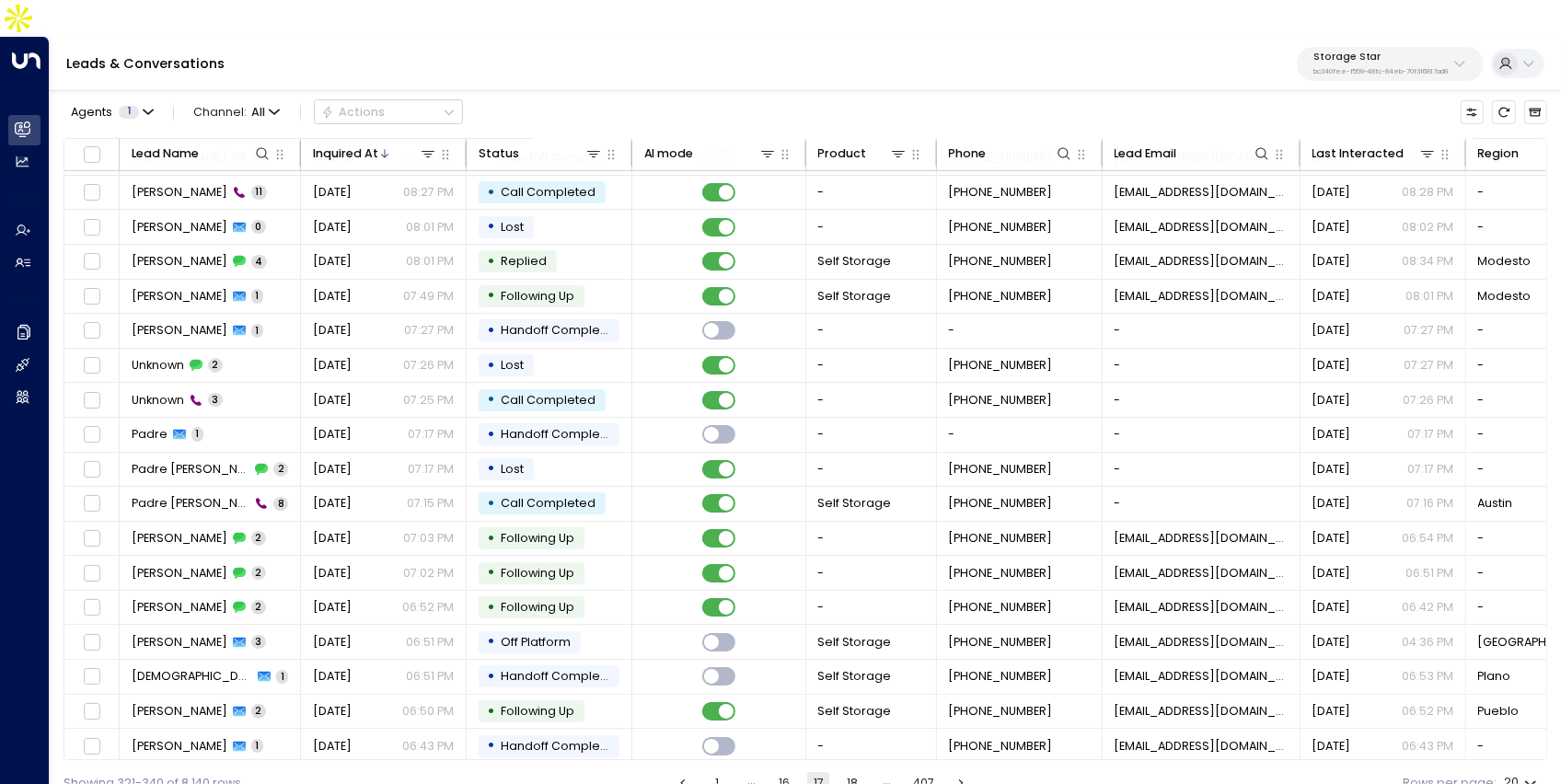
click at [848, 772] on button "18" at bounding box center [852, 782] width 22 height 22
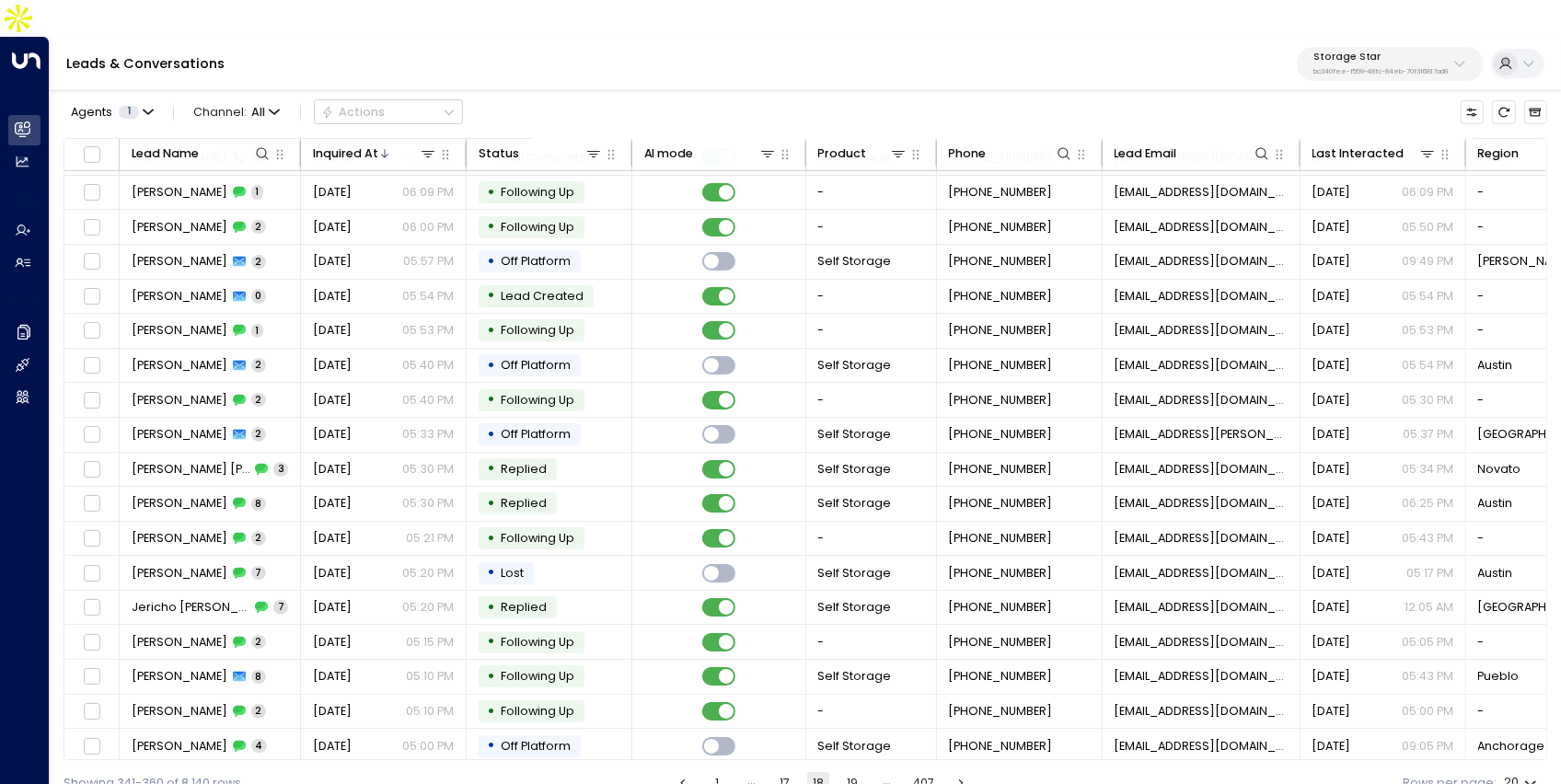
click at [848, 772] on button "19" at bounding box center [852, 782] width 22 height 22
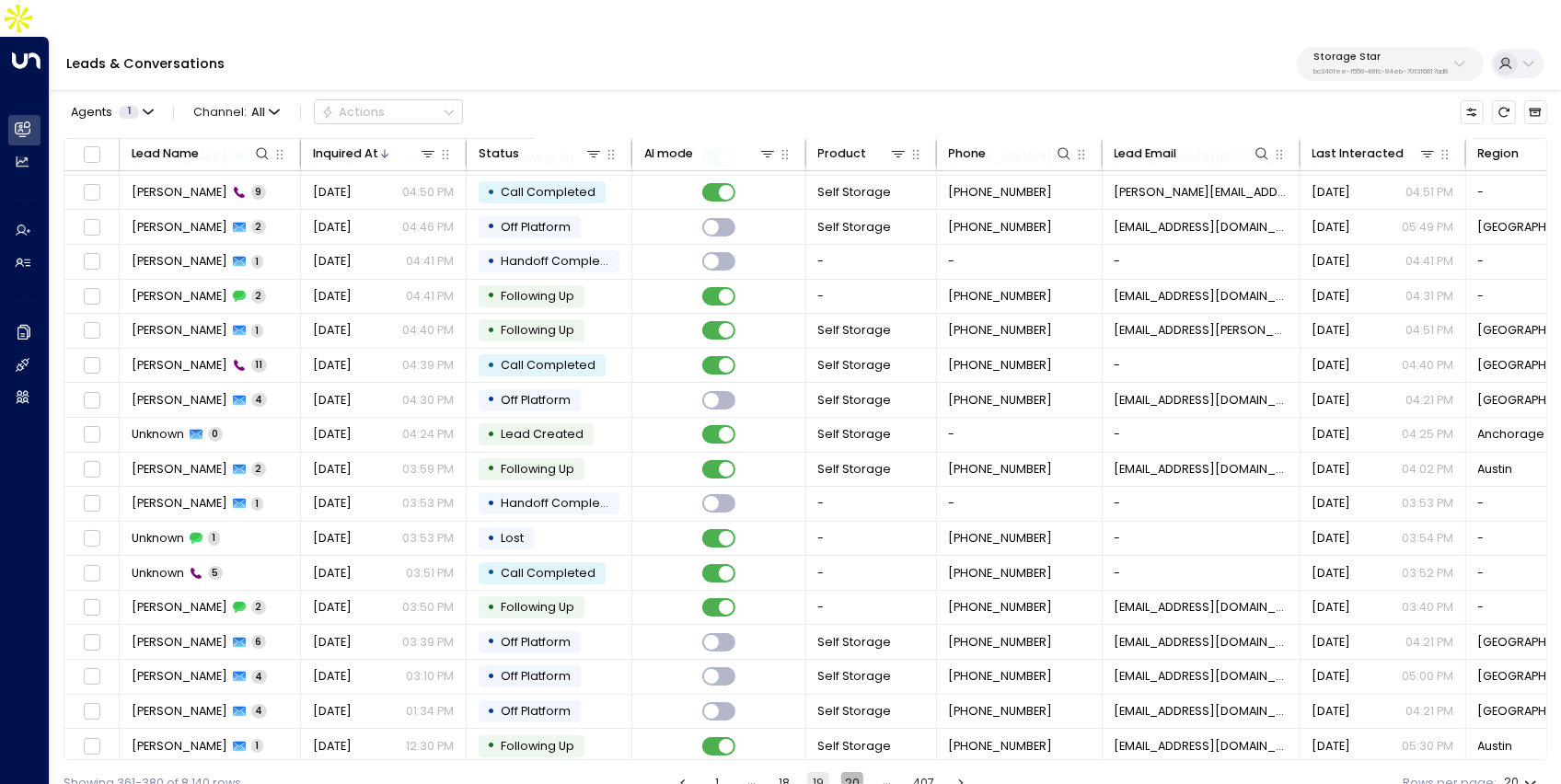
click at [848, 772] on button "20" at bounding box center [852, 782] width 22 height 22
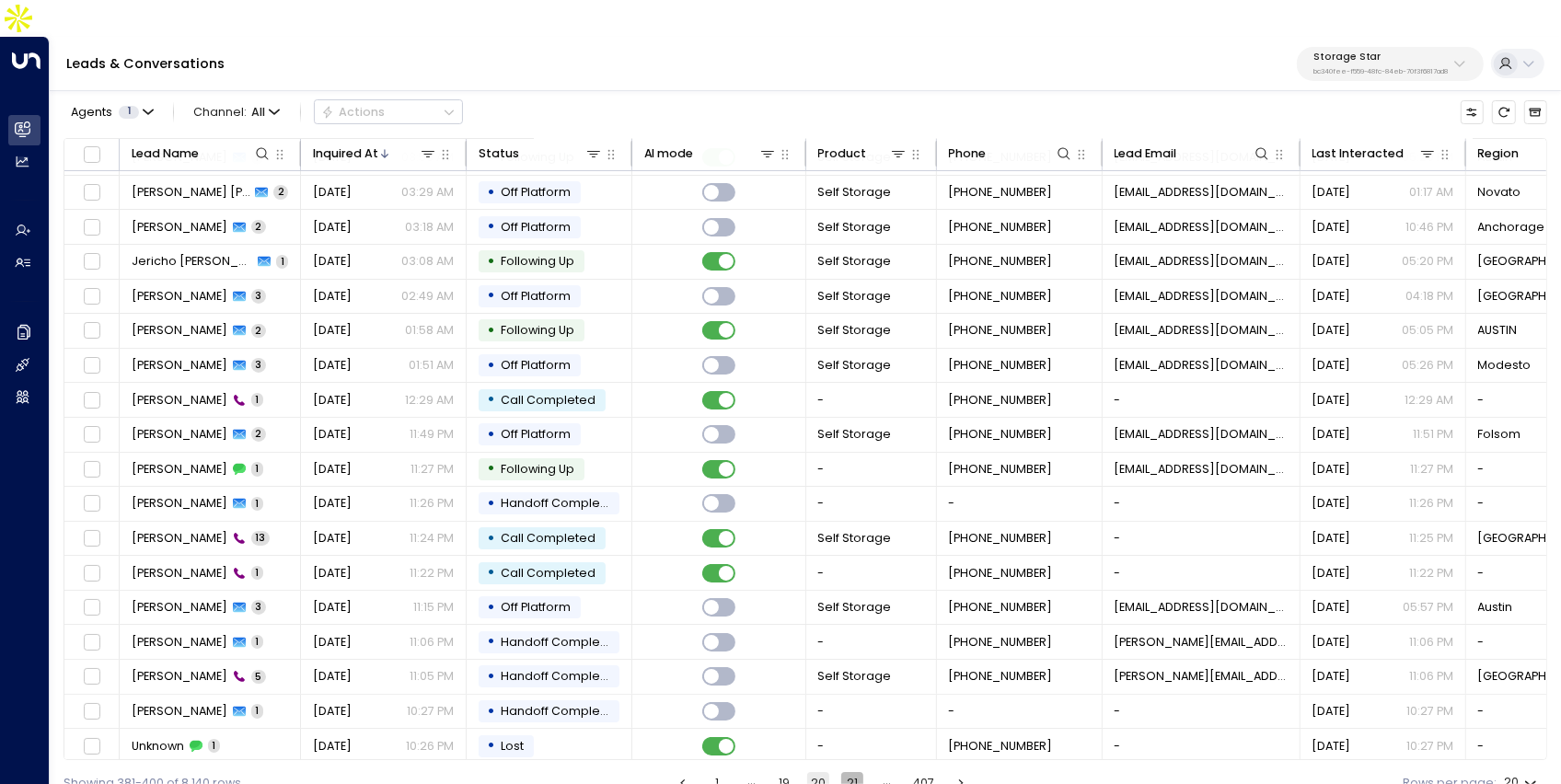
click at [848, 772] on button "21" at bounding box center [852, 782] width 22 height 22
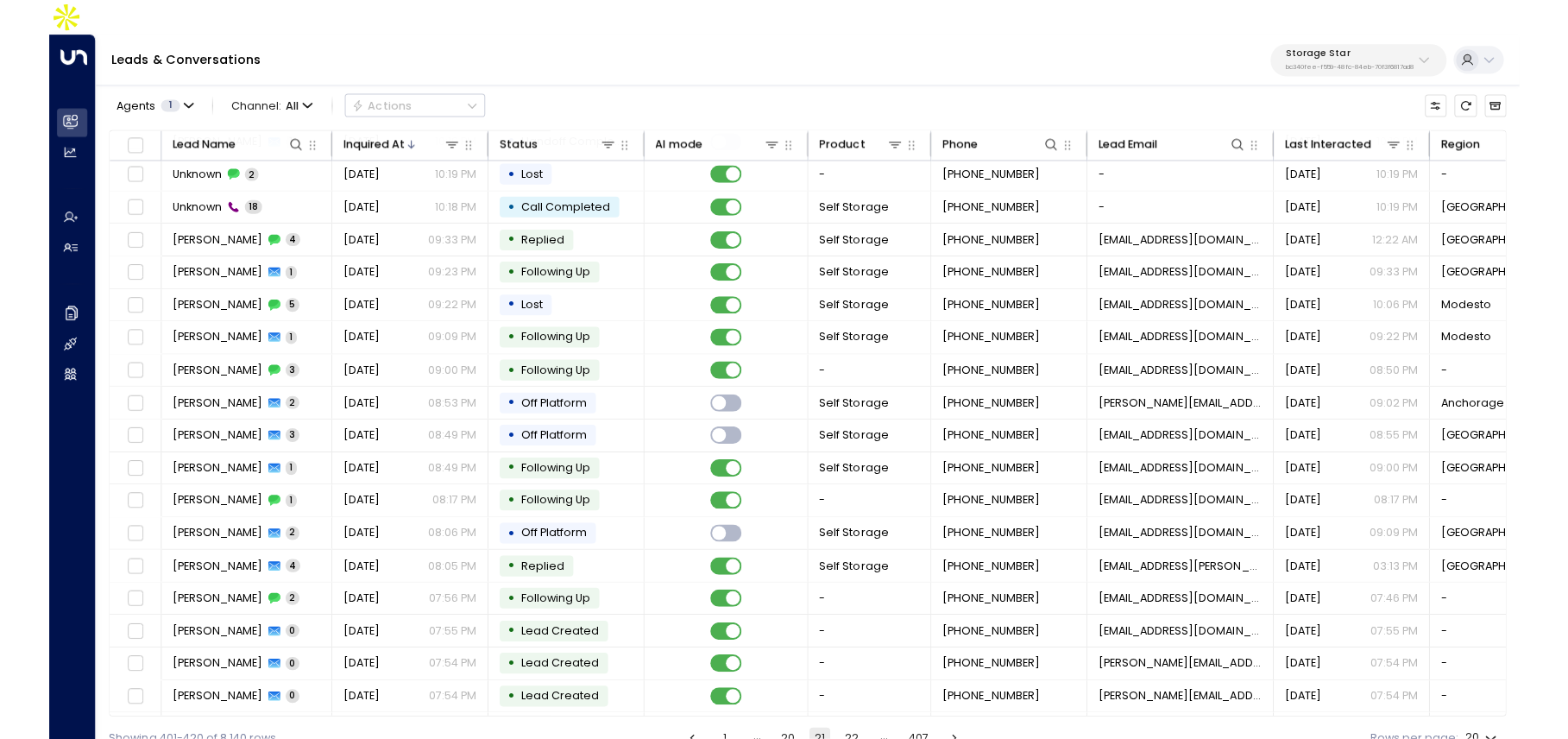
scroll to position [93, 0]
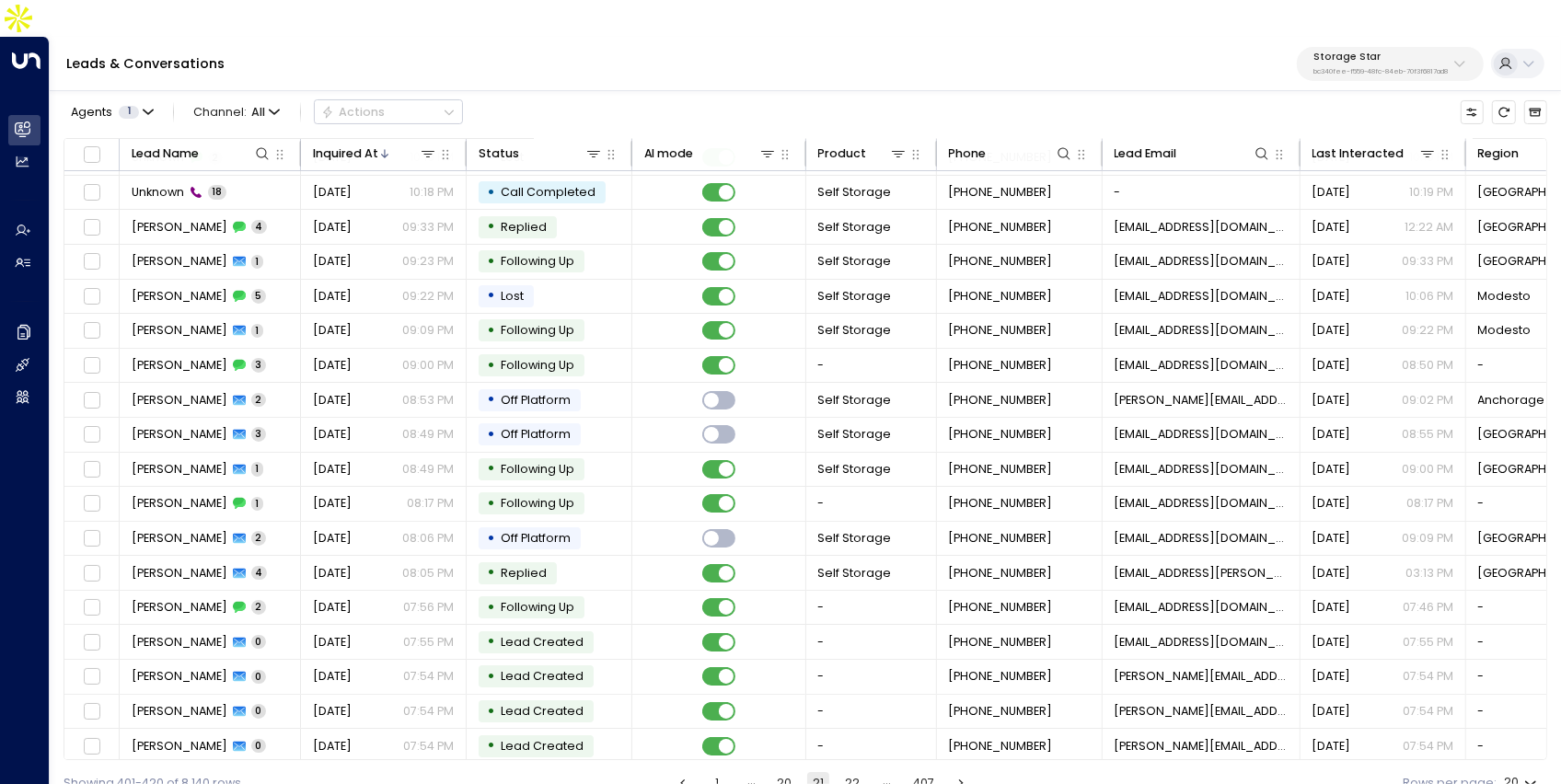
click at [810, 772] on button "21" at bounding box center [818, 782] width 22 height 22
click at [783, 772] on button "20" at bounding box center [784, 782] width 22 height 22
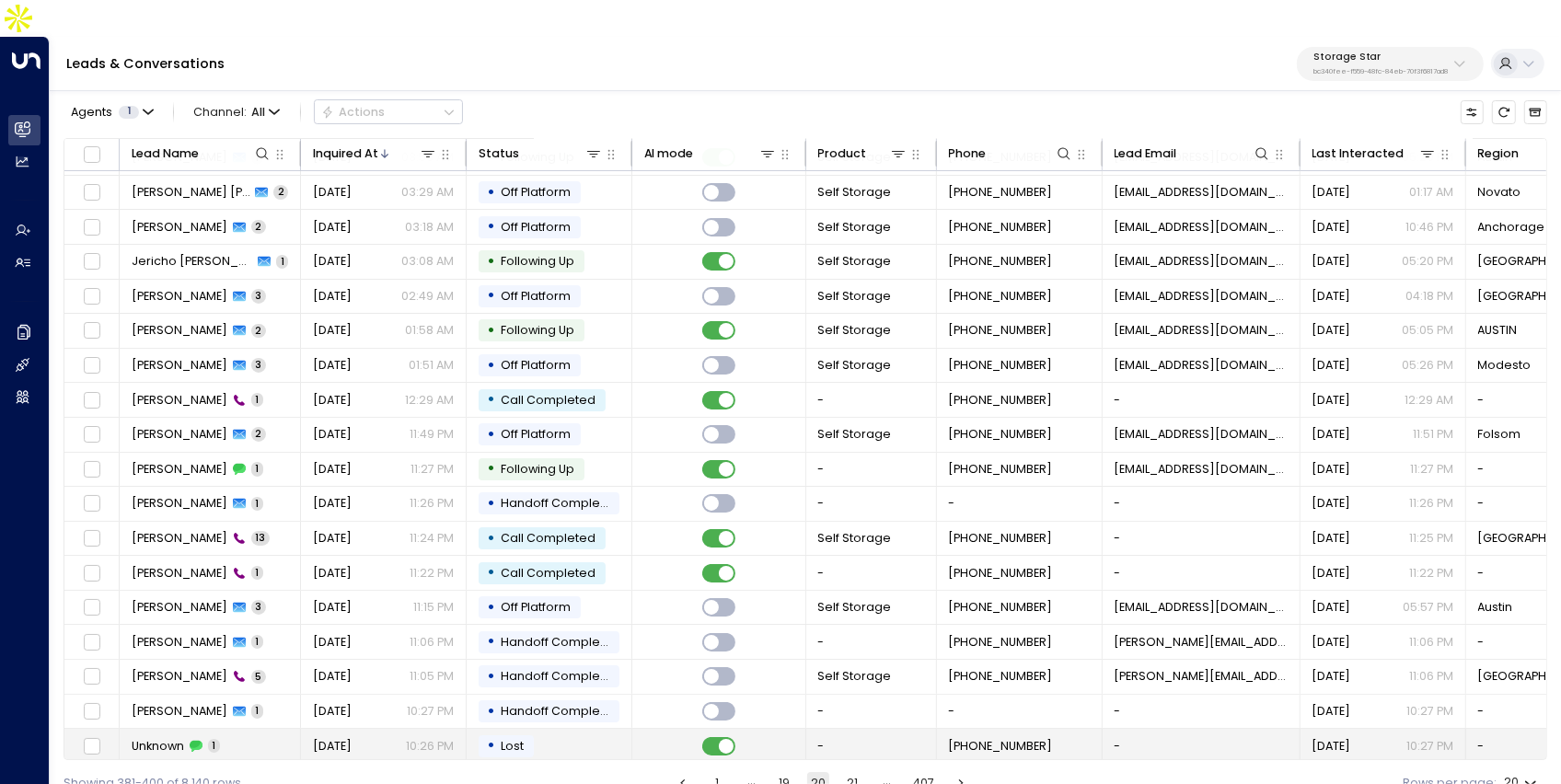
click at [610, 728] on td "• Lost" at bounding box center [550, 745] width 165 height 34
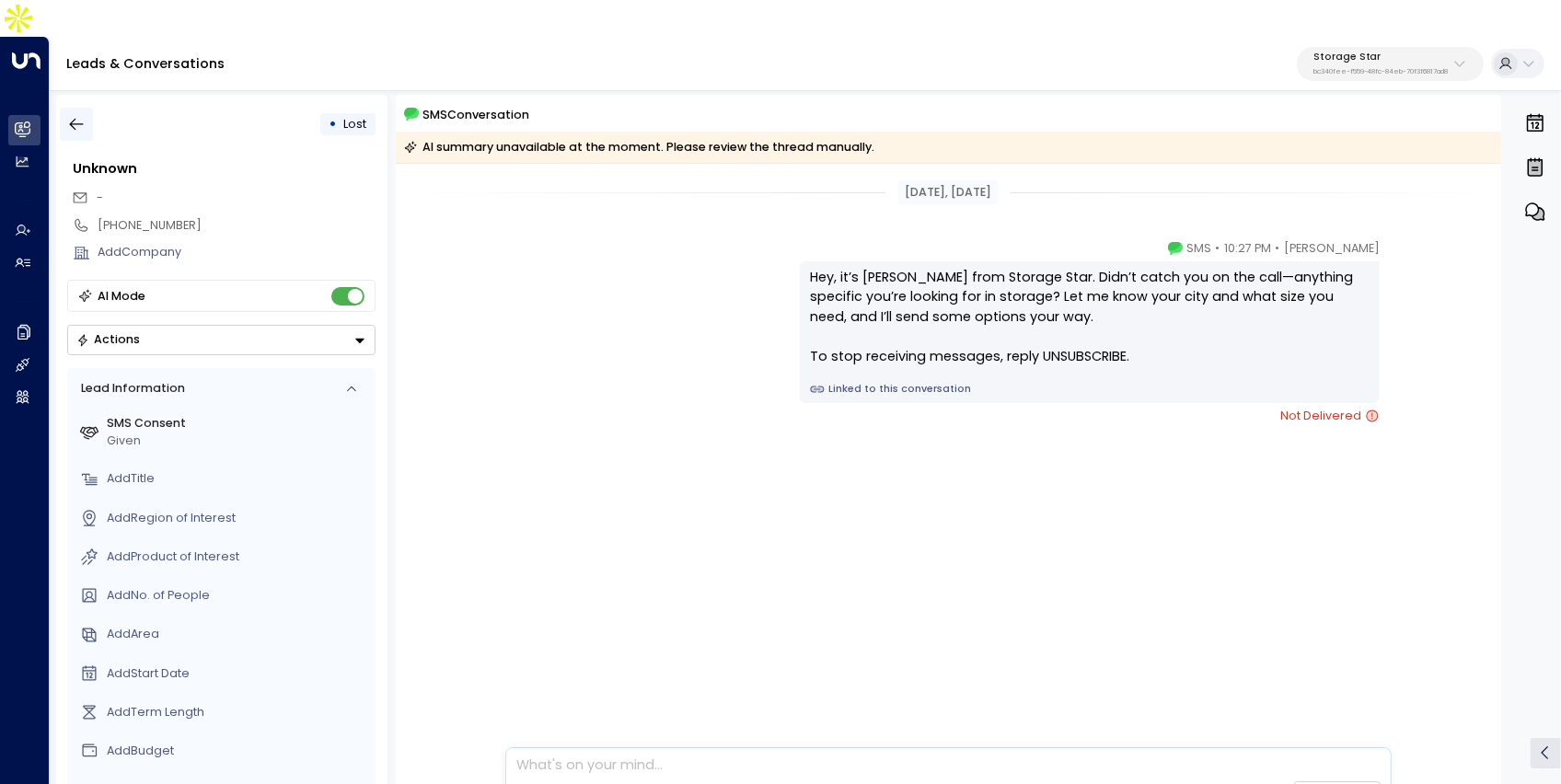
click at [83, 115] on icon "button" at bounding box center [76, 124] width 18 height 18
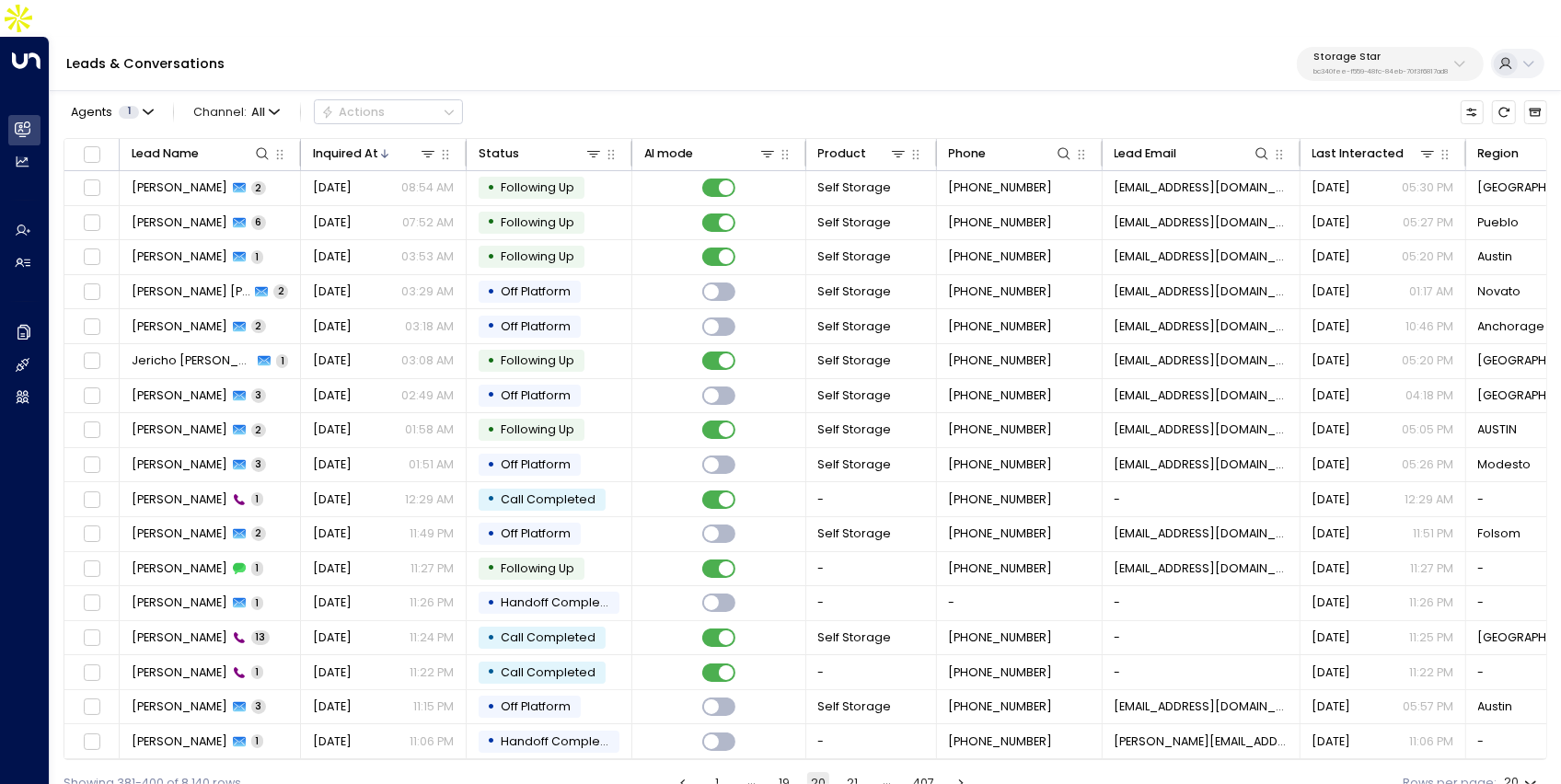
click at [844, 772] on button "21" at bounding box center [852, 782] width 22 height 22
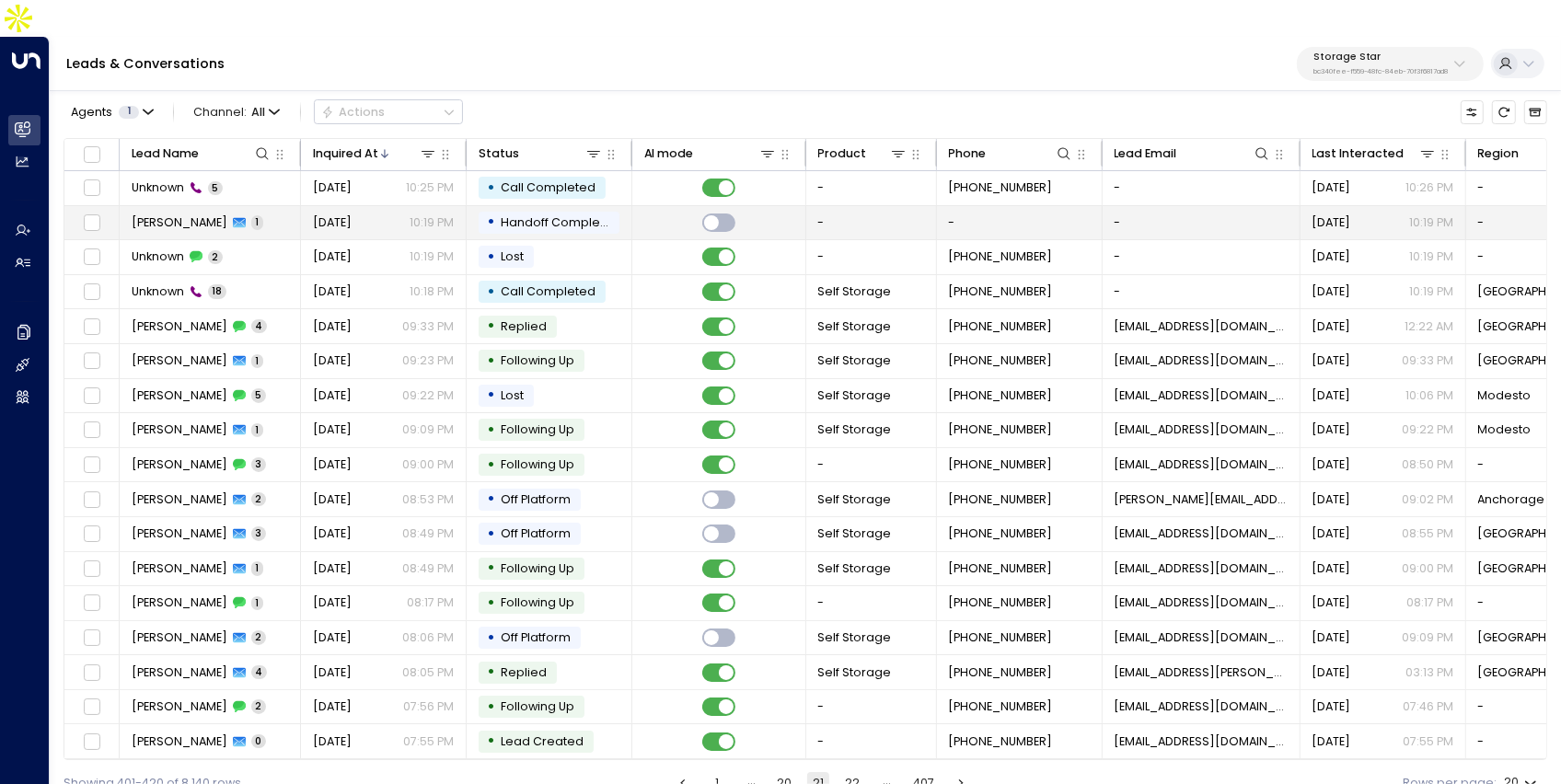
click at [343, 214] on span "Sep 18, 2025" at bounding box center [333, 222] width 38 height 16
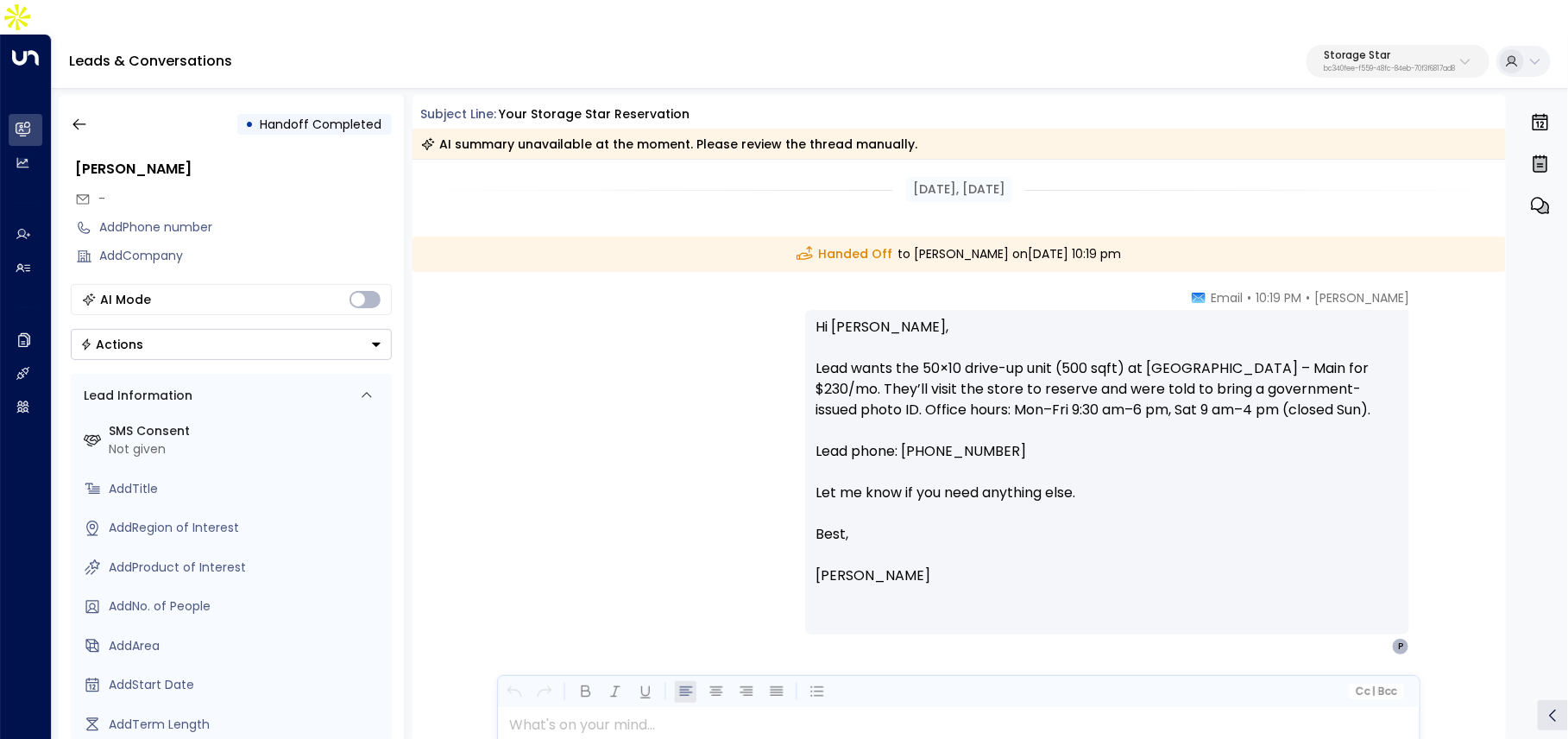
scroll to position [52, 0]
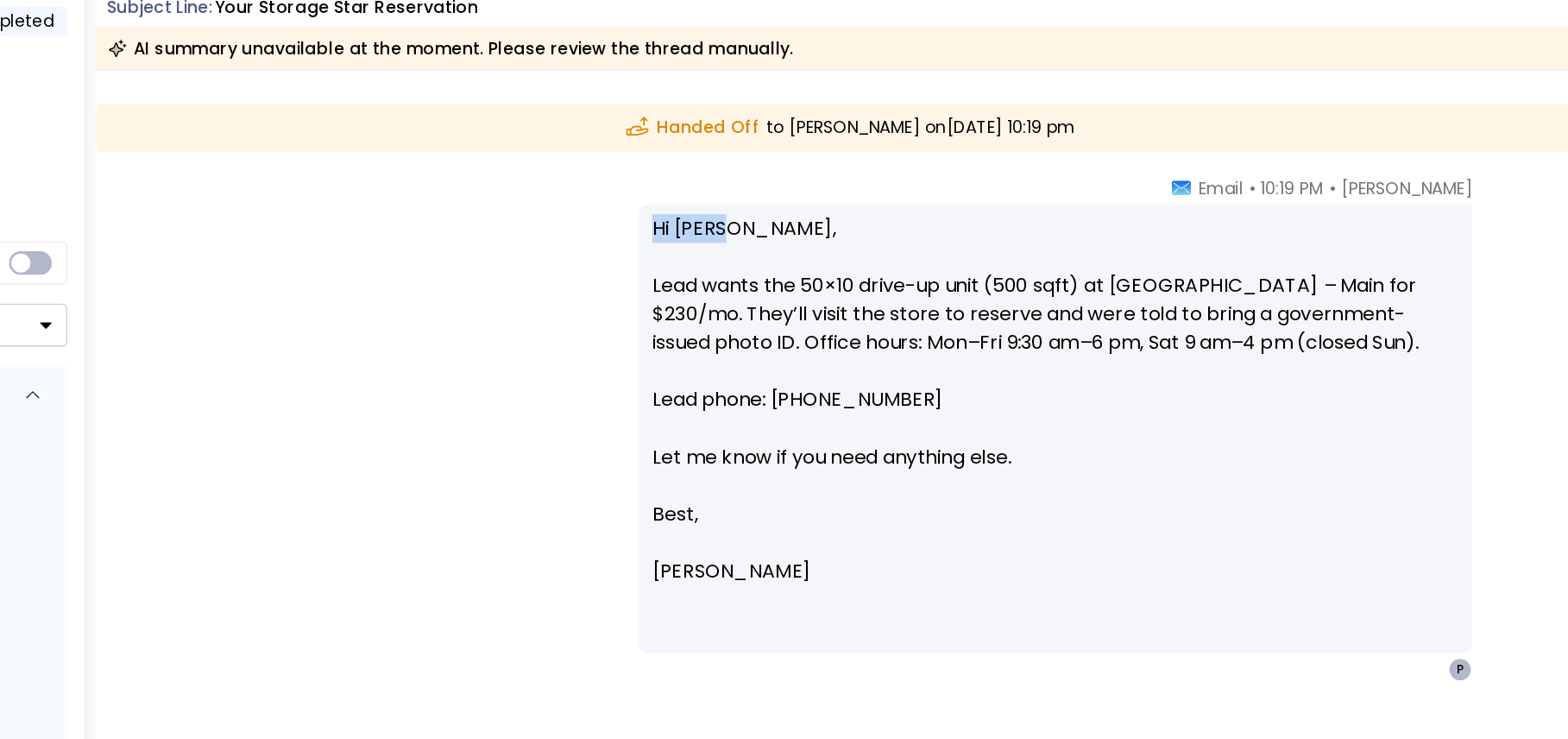
drag, startPoint x: 812, startPoint y: 241, endPoint x: 875, endPoint y: 240, distance: 63.0
click at [875, 257] on div "Hi Pete, Lead wants the 50×10 drive-up unit (500 sqft) at Grantsville – Main fo…" at bounding box center [1108, 419] width 604 height 324
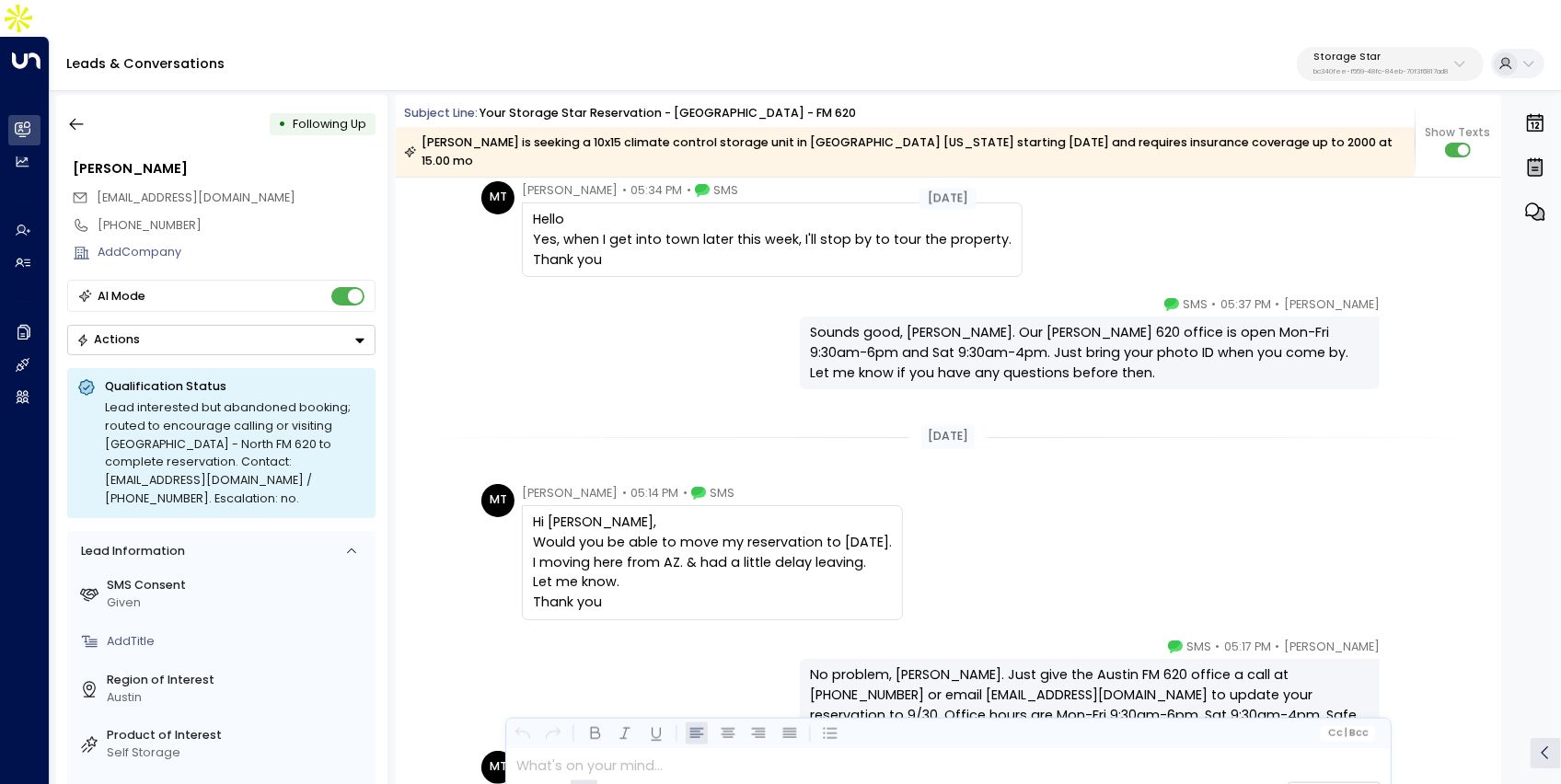
scroll to position [2220, 0]
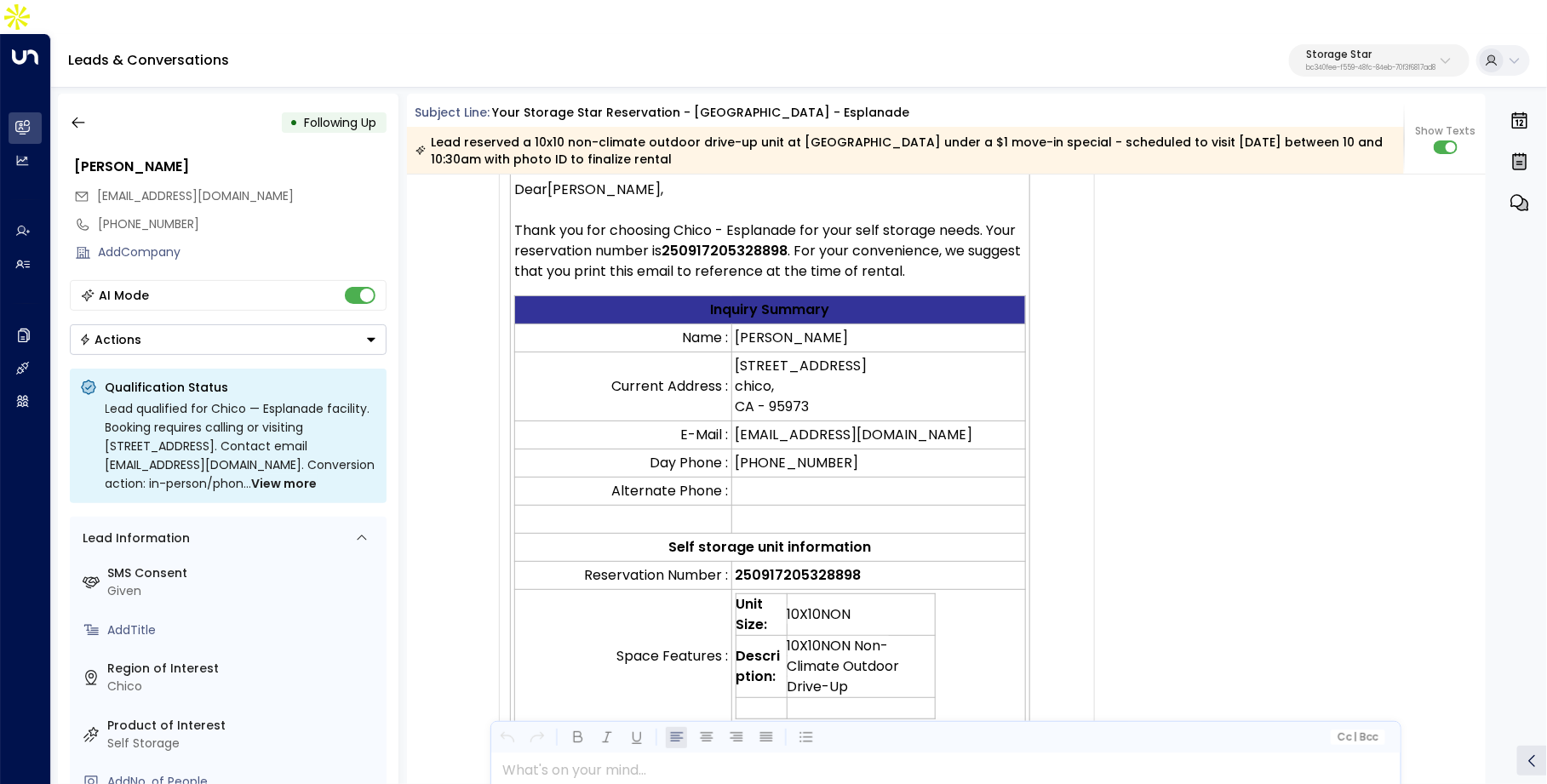
scroll to position [188, 0]
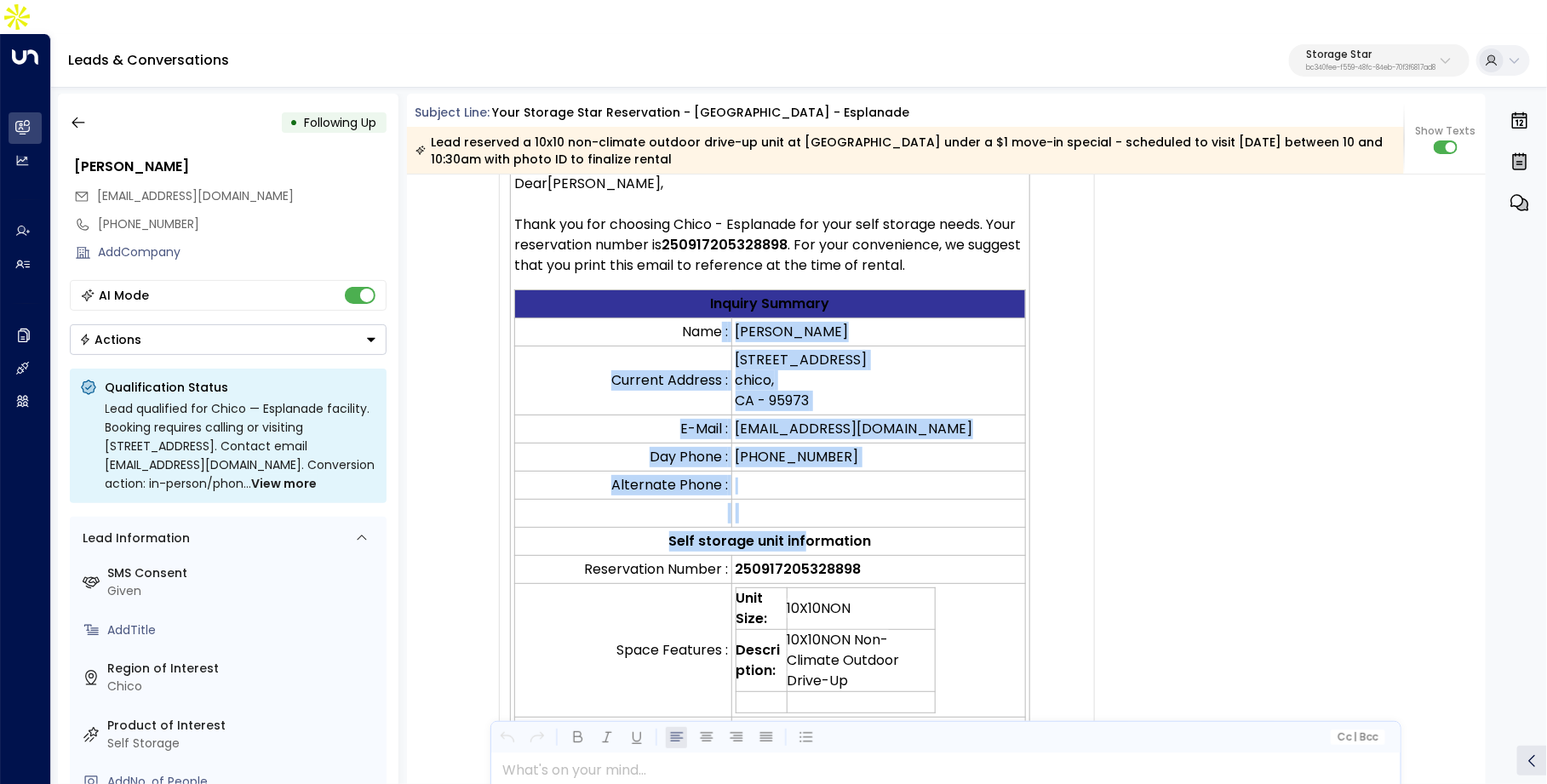
drag, startPoint x: 717, startPoint y: 295, endPoint x: 798, endPoint y: 517, distance: 236.3
click at [798, 512] on tbody "Inquiry Summary Name : Matthew Sherod Current Address : 4070 nord highway apt 2…" at bounding box center [770, 676] width 511 height 772
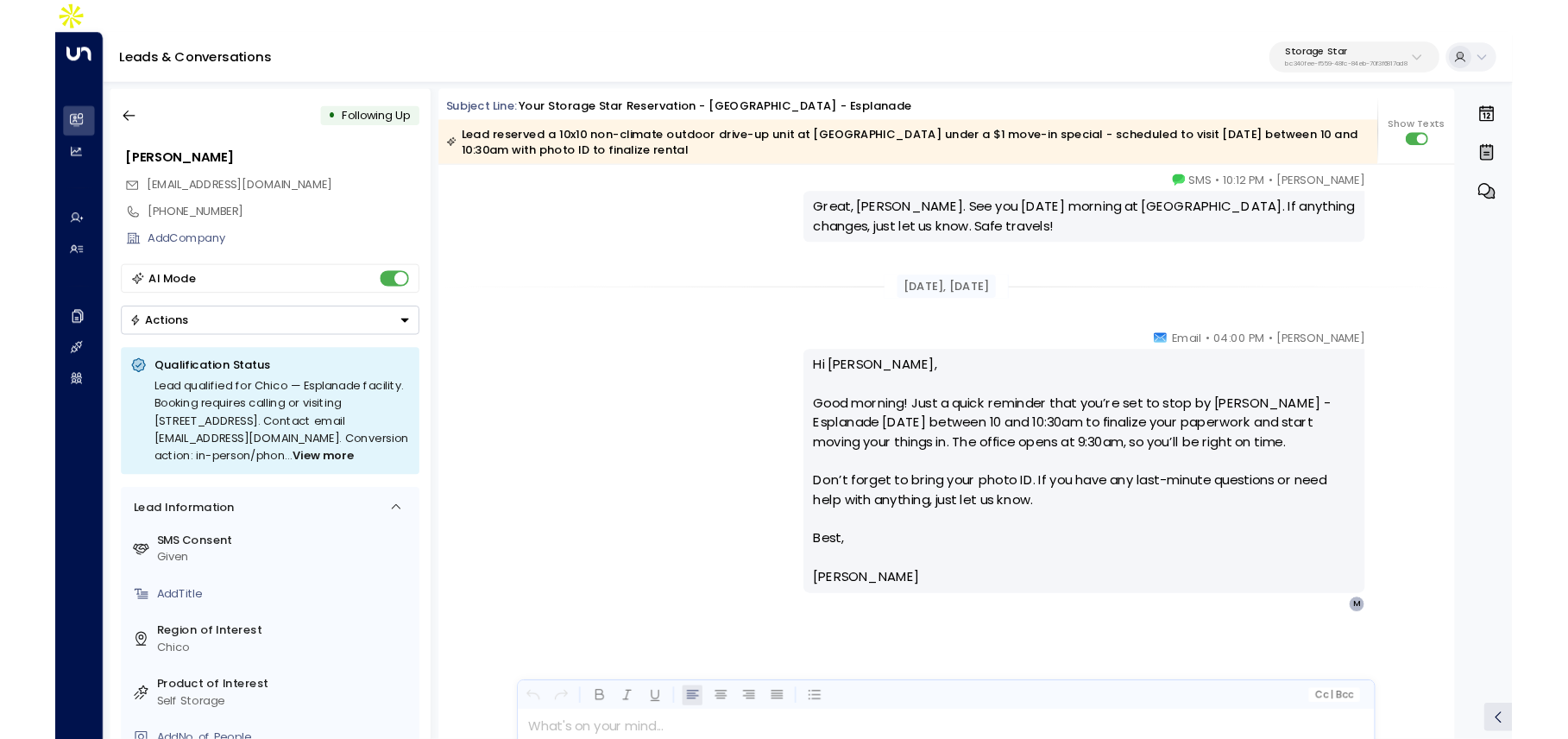
scroll to position [2462, 0]
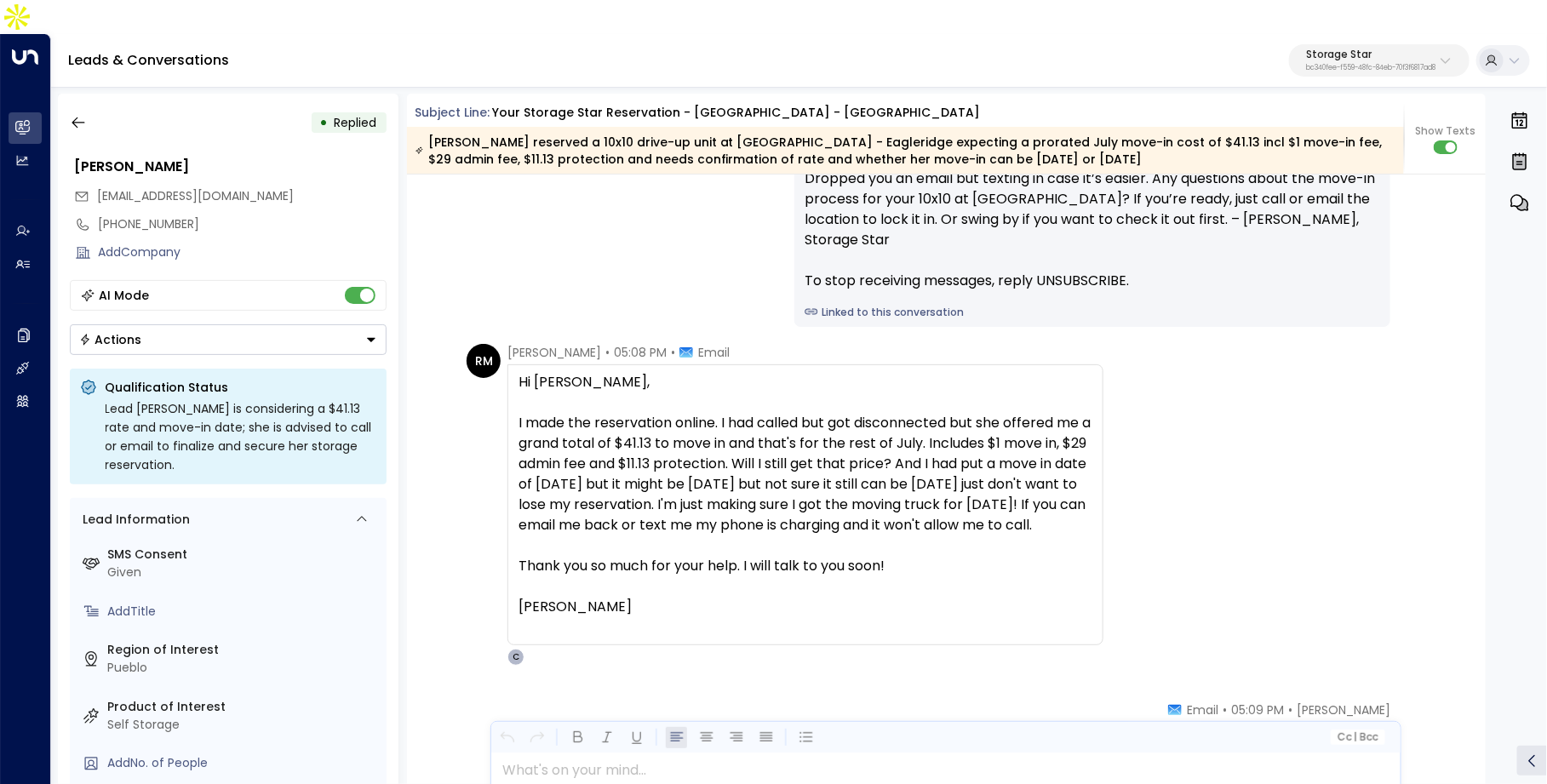
scroll to position [1891, 0]
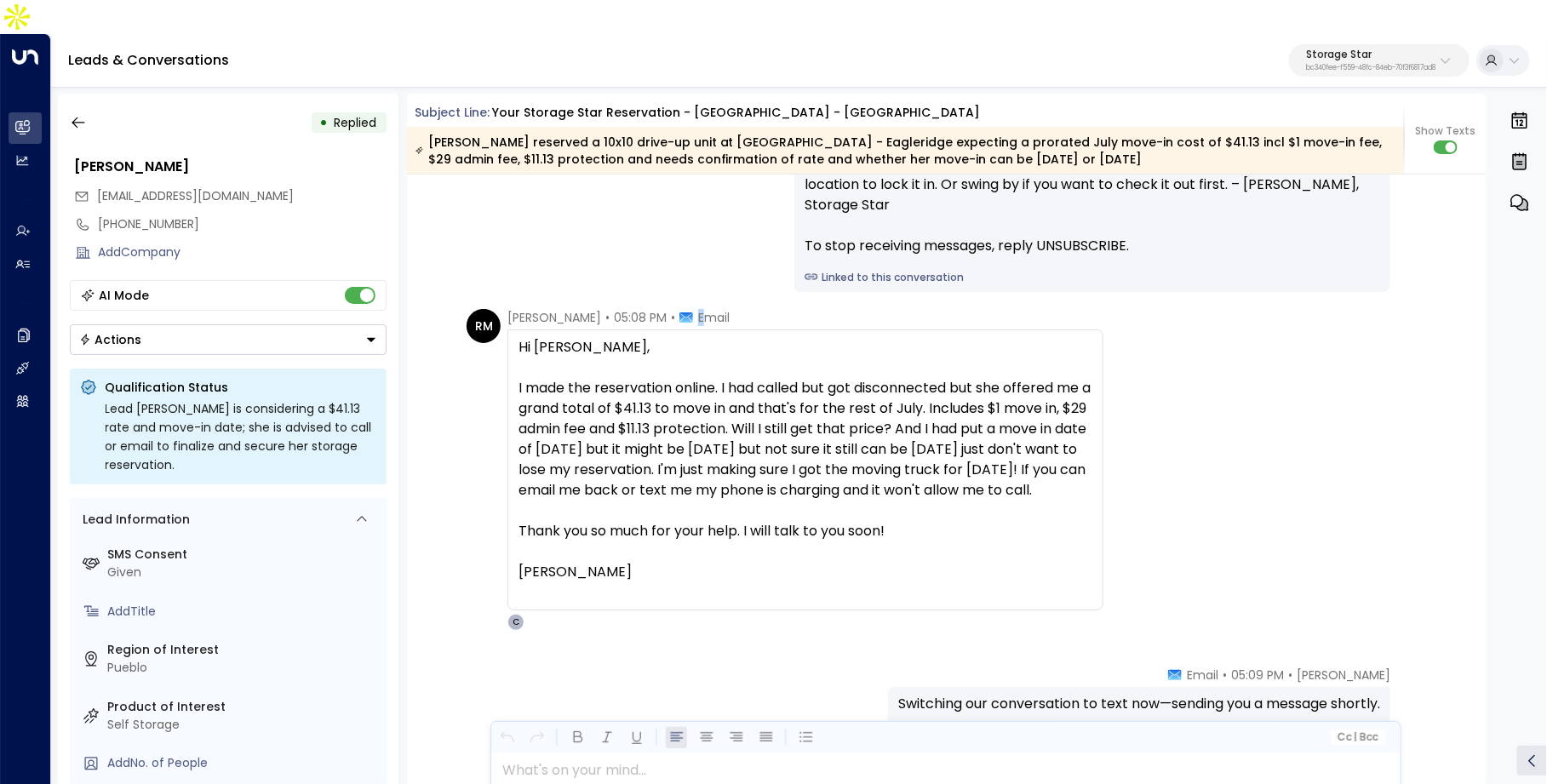
drag, startPoint x: 688, startPoint y: 279, endPoint x: 713, endPoint y: 284, distance: 25.5
click at [713, 309] on span "Email" at bounding box center [704, 317] width 51 height 17
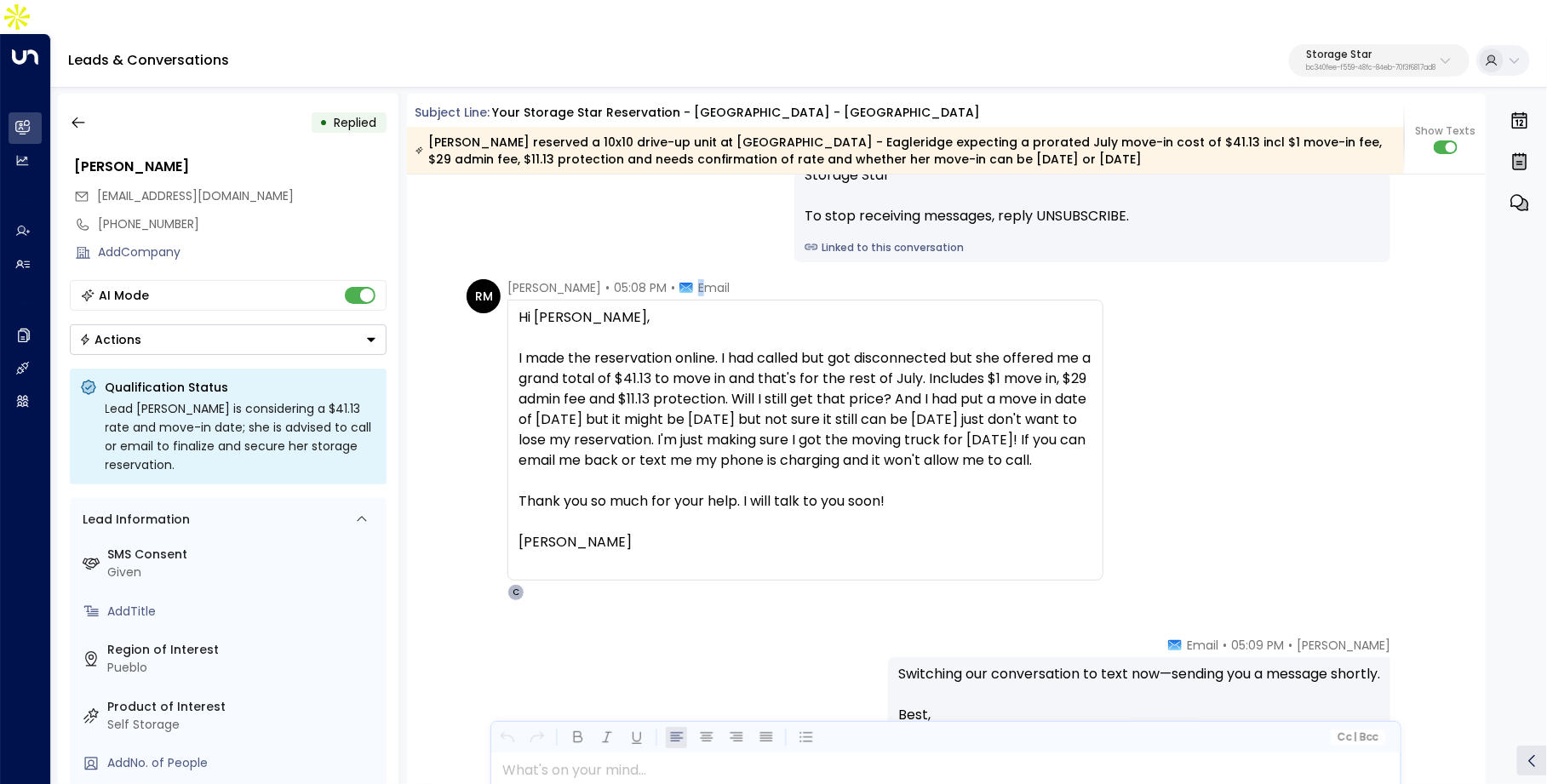
scroll to position [1918, 0]
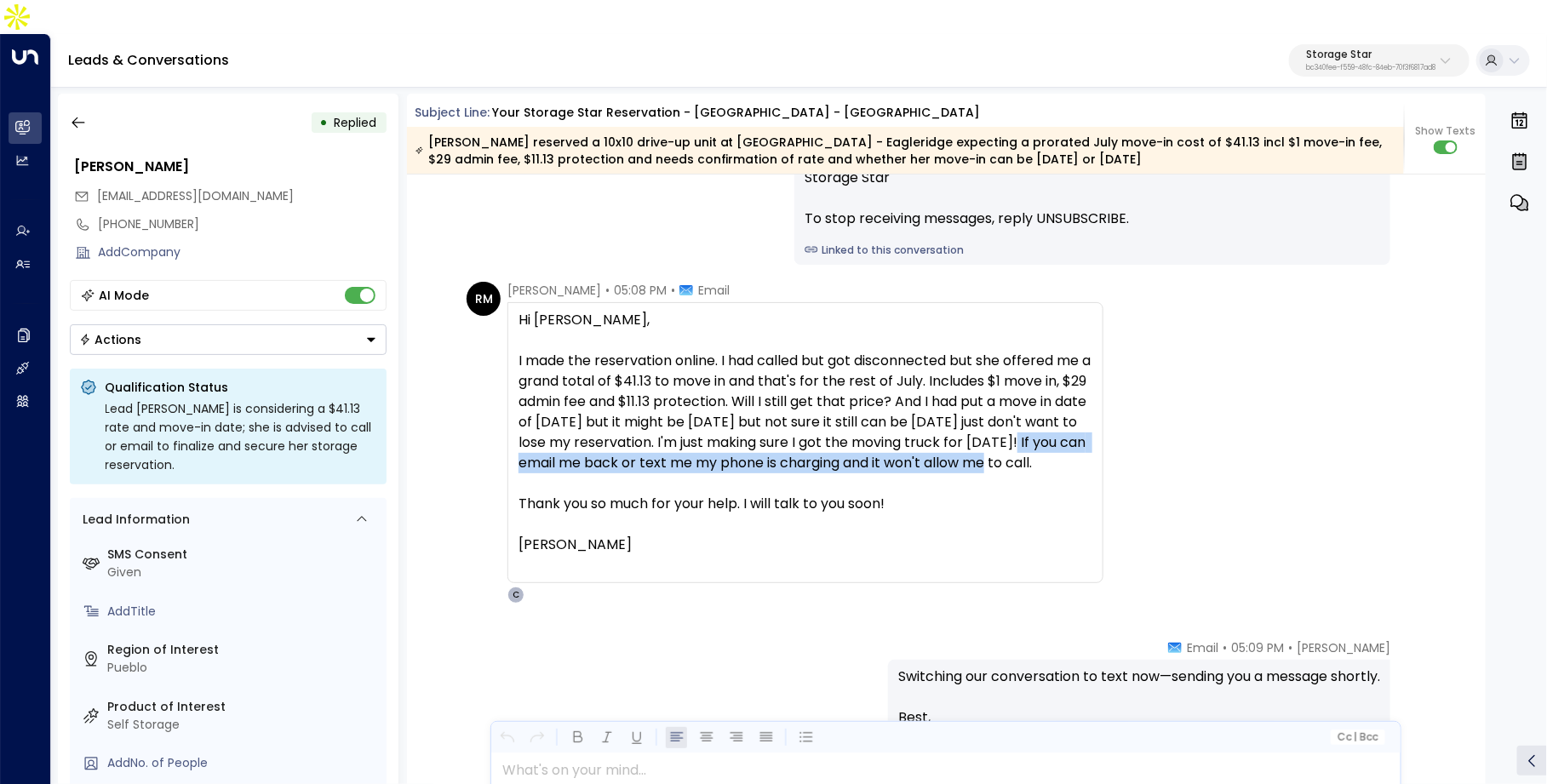
drag, startPoint x: 1073, startPoint y: 406, endPoint x: 1073, endPoint y: 431, distance: 25.0
click at [1073, 431] on div "I made the reservation online. I had called but got disconnected but she offere…" at bounding box center [805, 412] width 573 height 123
click at [801, 436] on div "I made the reservation online. I had called but got disconnected but she offere…" at bounding box center [805, 412] width 573 height 123
drag, startPoint x: 743, startPoint y: 438, endPoint x: 852, endPoint y: 437, distance: 109.0
click at [854, 437] on div "I made the reservation online. I had called but got disconnected but she offere…" at bounding box center [805, 412] width 573 height 123
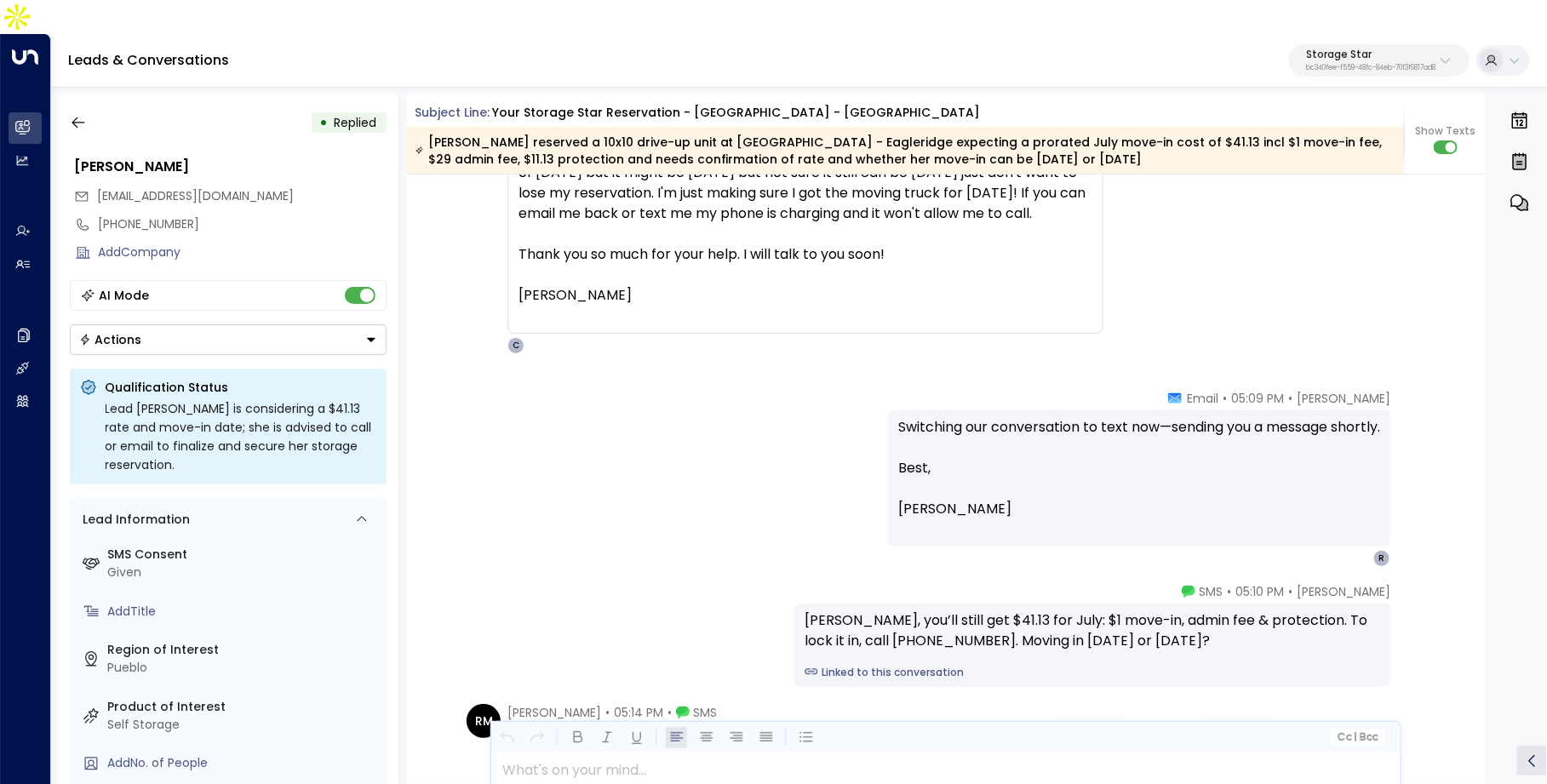
scroll to position [2189, 0]
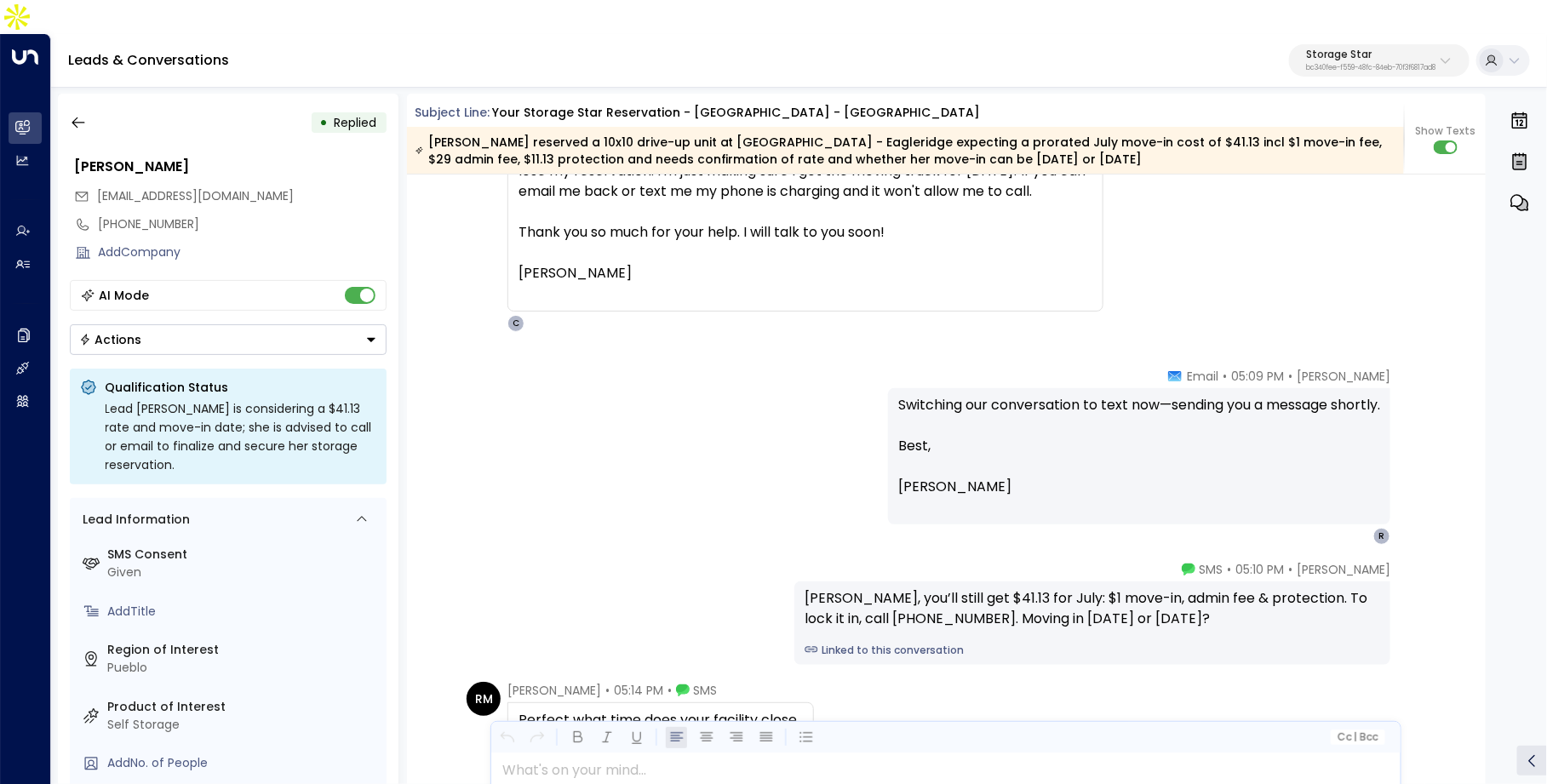
click at [1057, 395] on p "Switching our conversation to text now—sending you a message shortly." at bounding box center [1139, 415] width 482 height 41
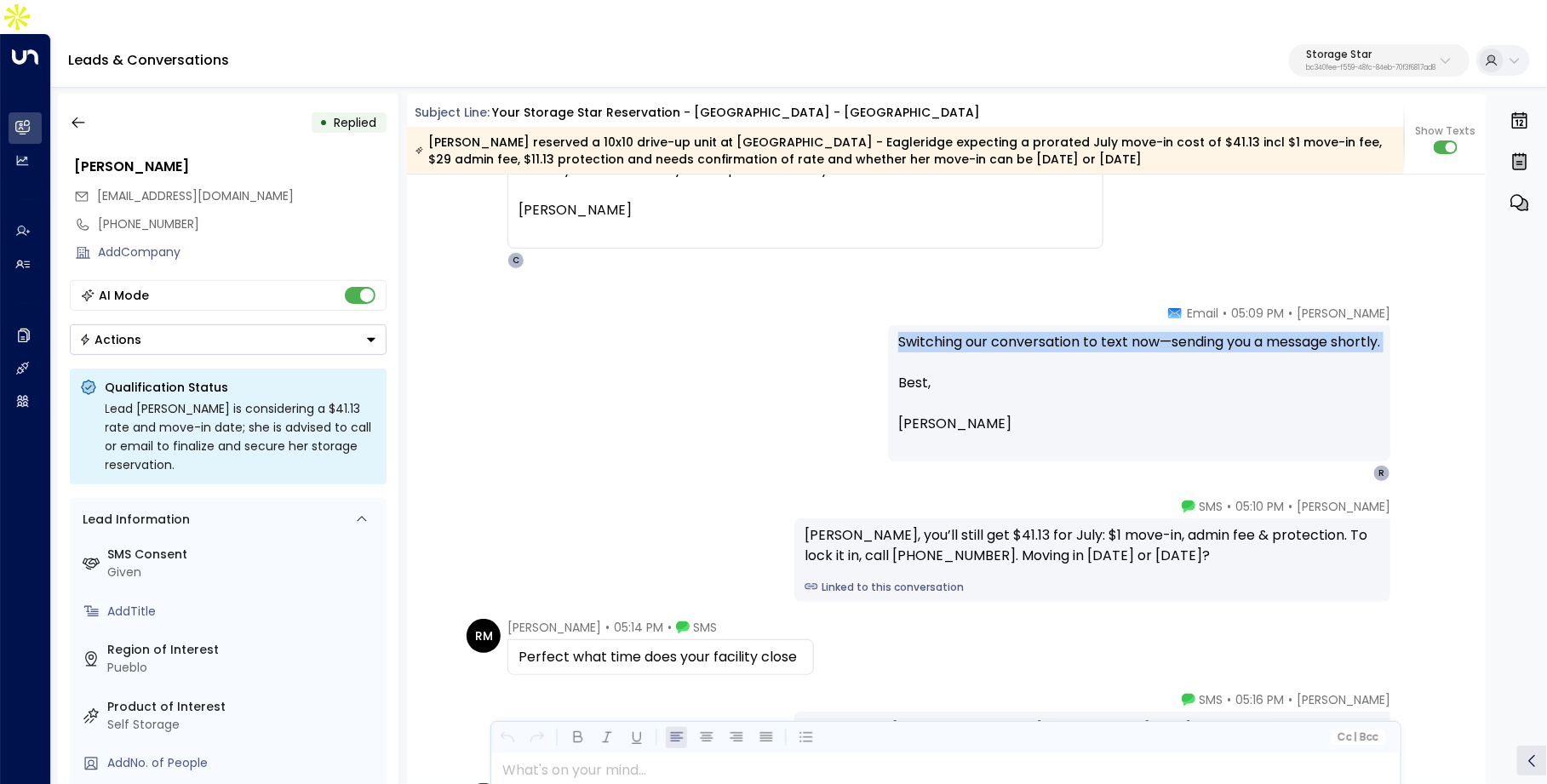
scroll to position [2266, 0]
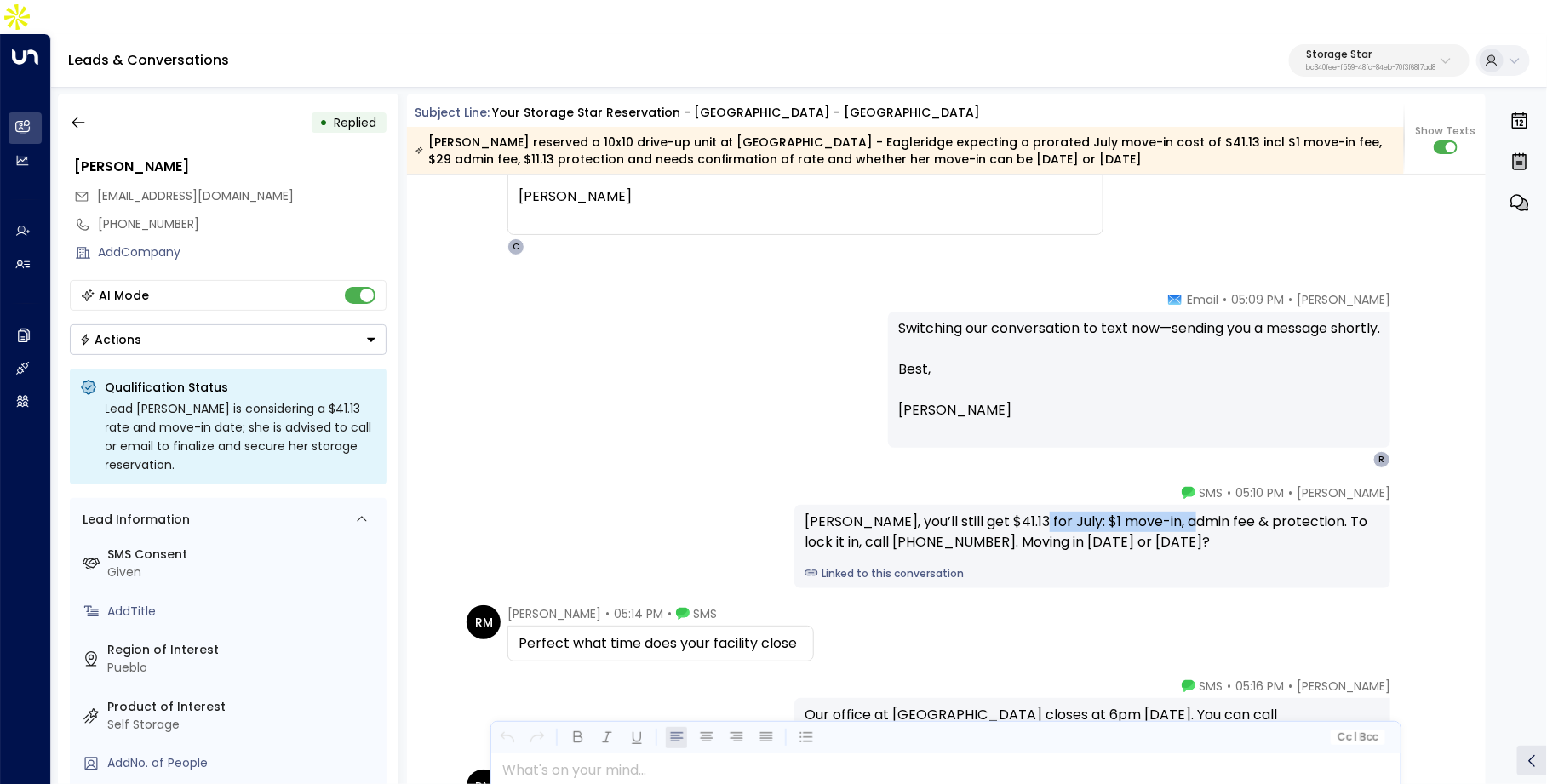
drag, startPoint x: 1022, startPoint y: 486, endPoint x: 1180, endPoint y: 487, distance: 158.0
click at [1182, 512] on div "Roberta, you’ll still get $41.13 for July: $1 move-in, admin fee & protection. …" at bounding box center [1092, 532] width 575 height 41
click at [1206, 530] on div "Roberta, you’ll still get $41.13 for July: $1 move-in, admin fee & protection. …" at bounding box center [1093, 547] width 596 height 84
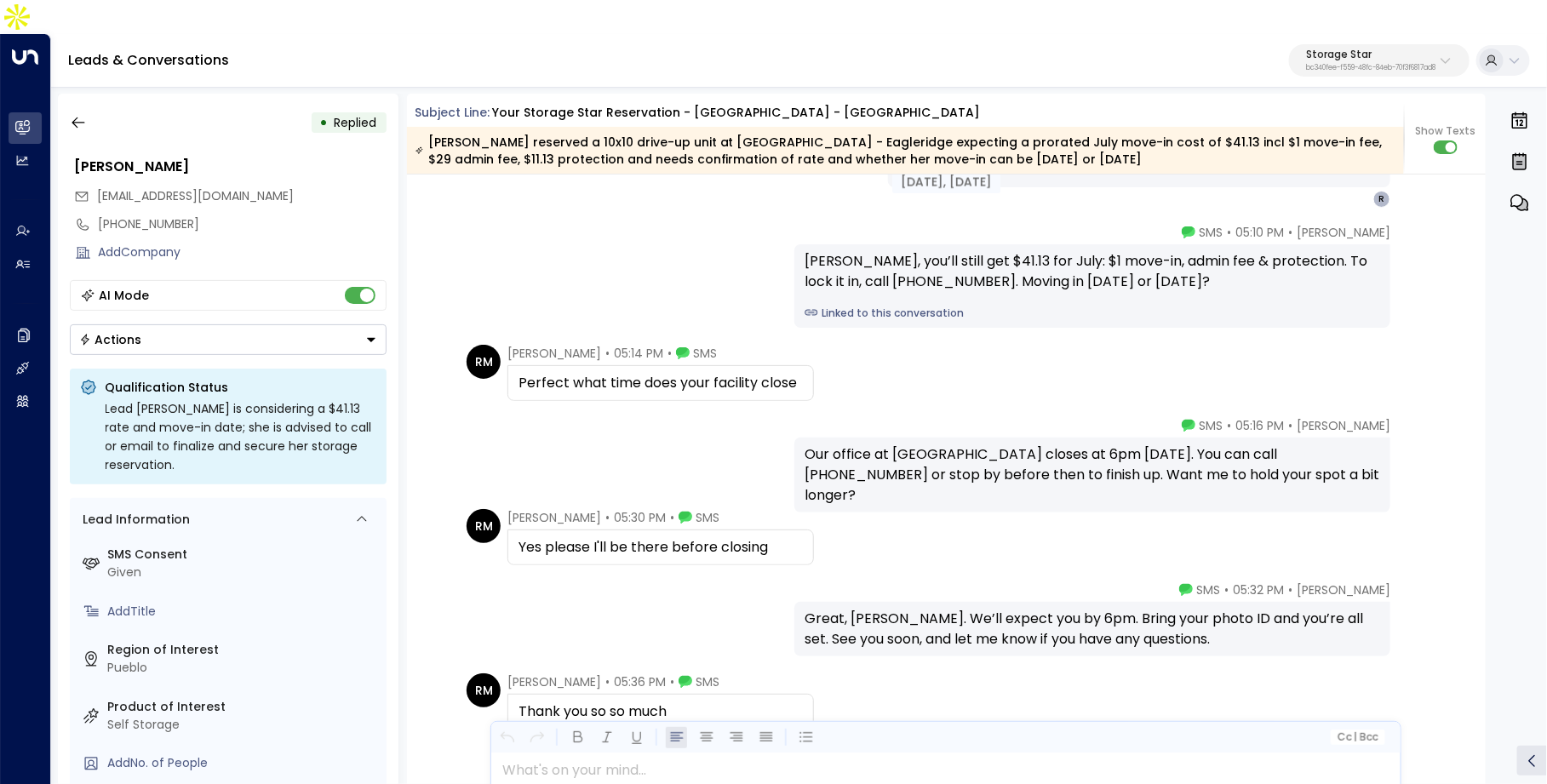
scroll to position [2577, 0]
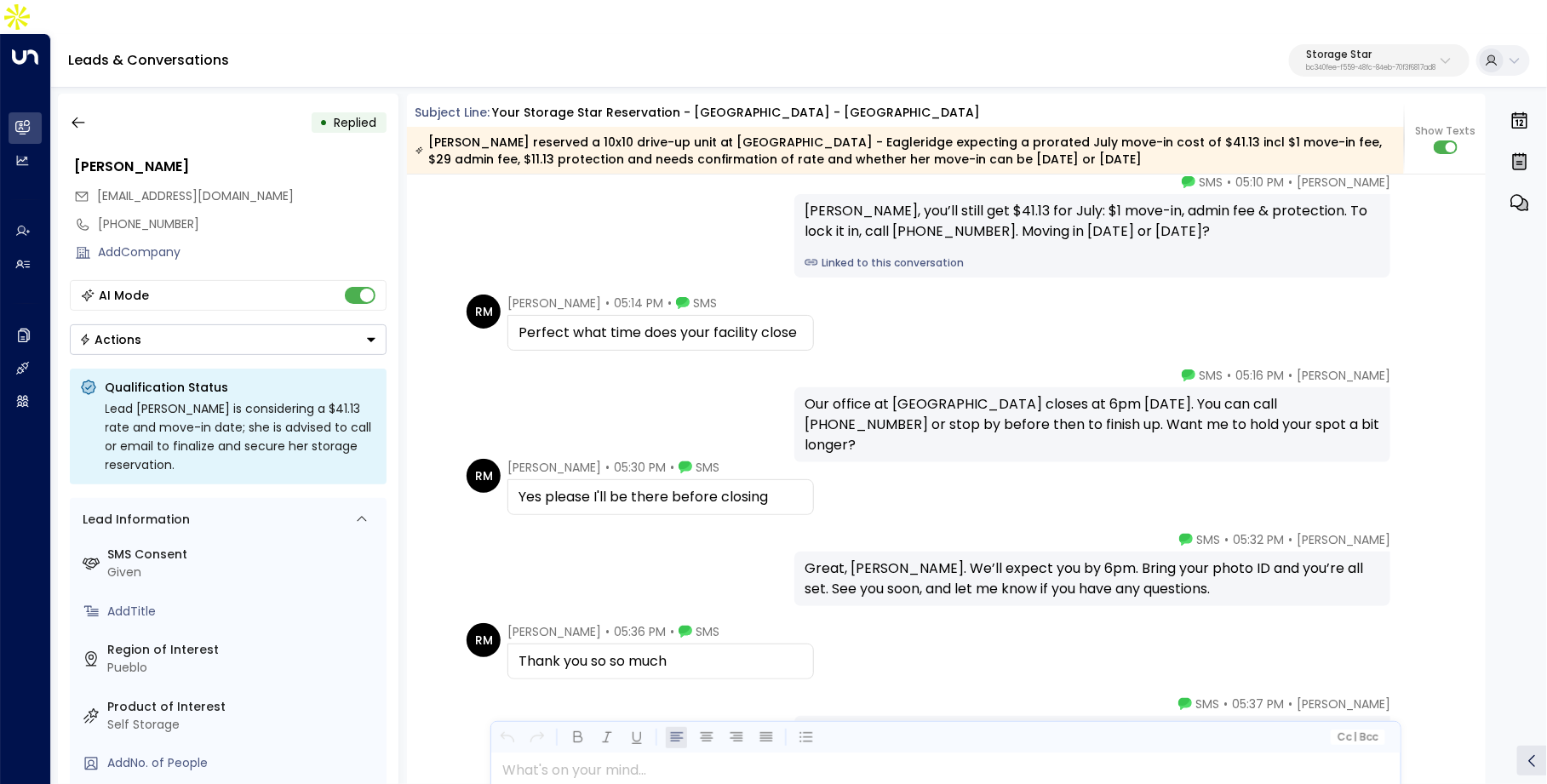
click at [956, 394] on div "Our office at Pueblo - Eagleridge closes at 6pm today. You can call 719-295-110…" at bounding box center [1092, 424] width 575 height 61
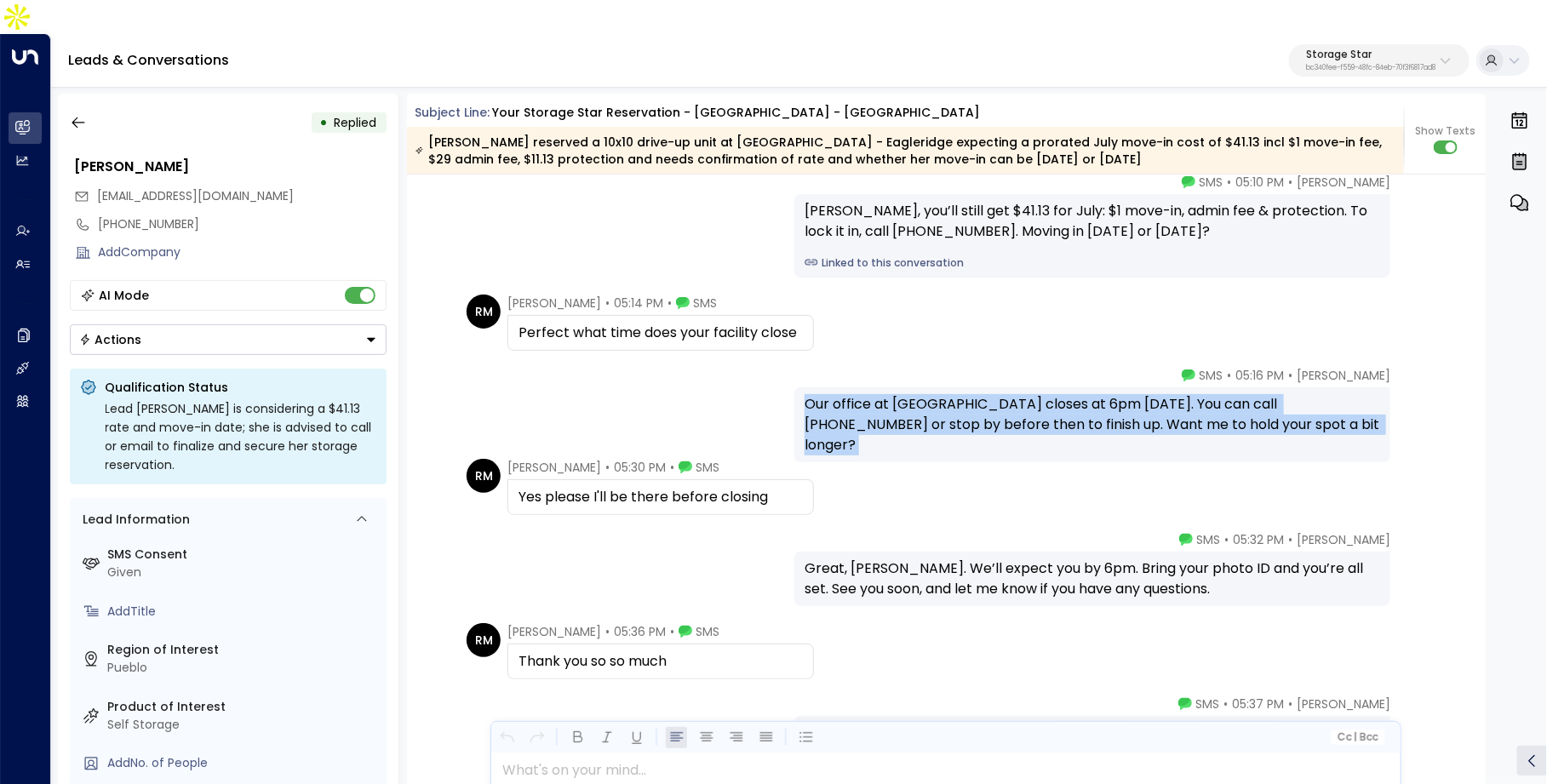
click at [956, 394] on div "Our office at Pueblo - Eagleridge closes at 6pm today. You can call 719-295-110…" at bounding box center [1092, 424] width 575 height 61
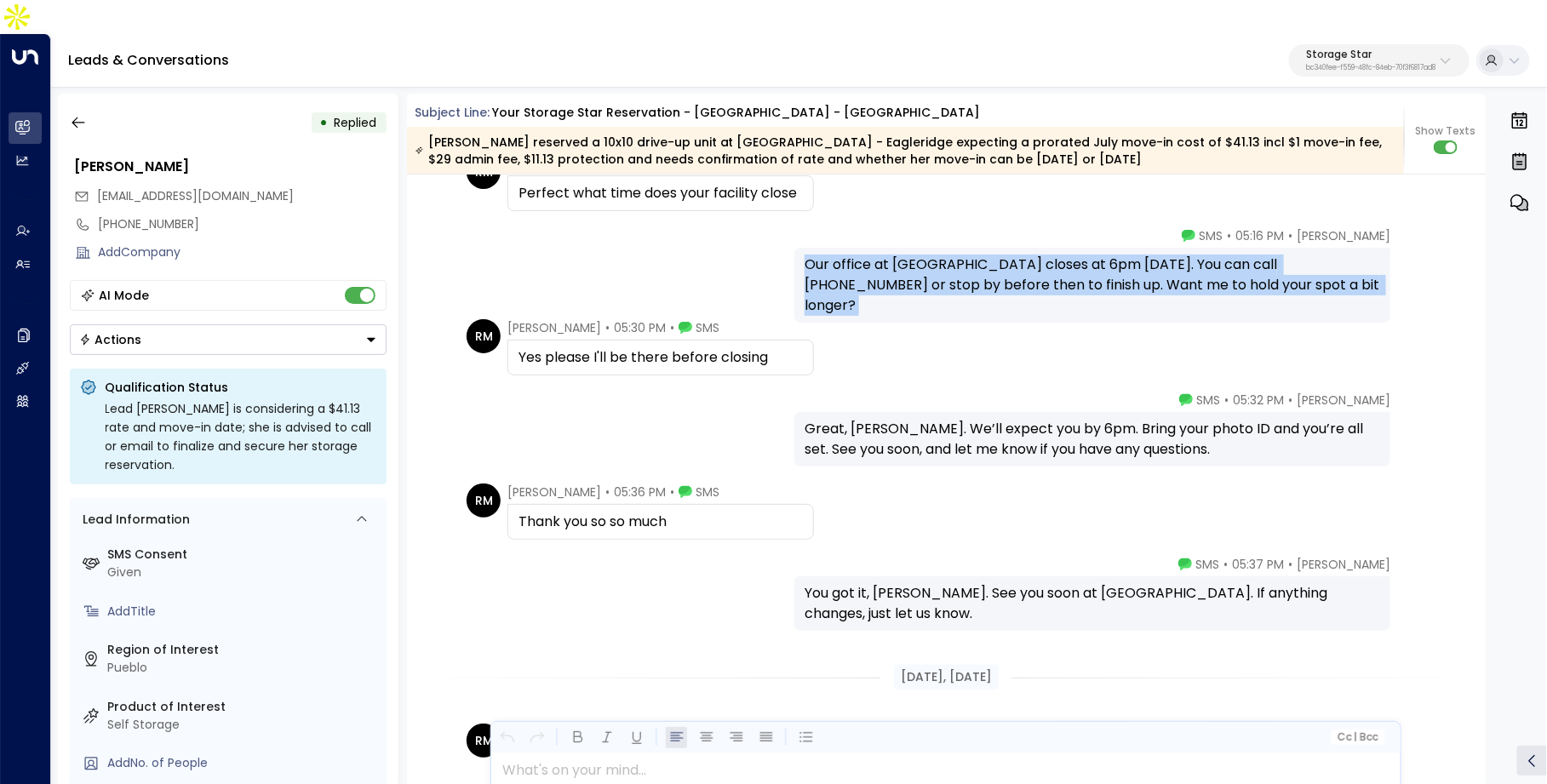
scroll to position [2738, 0]
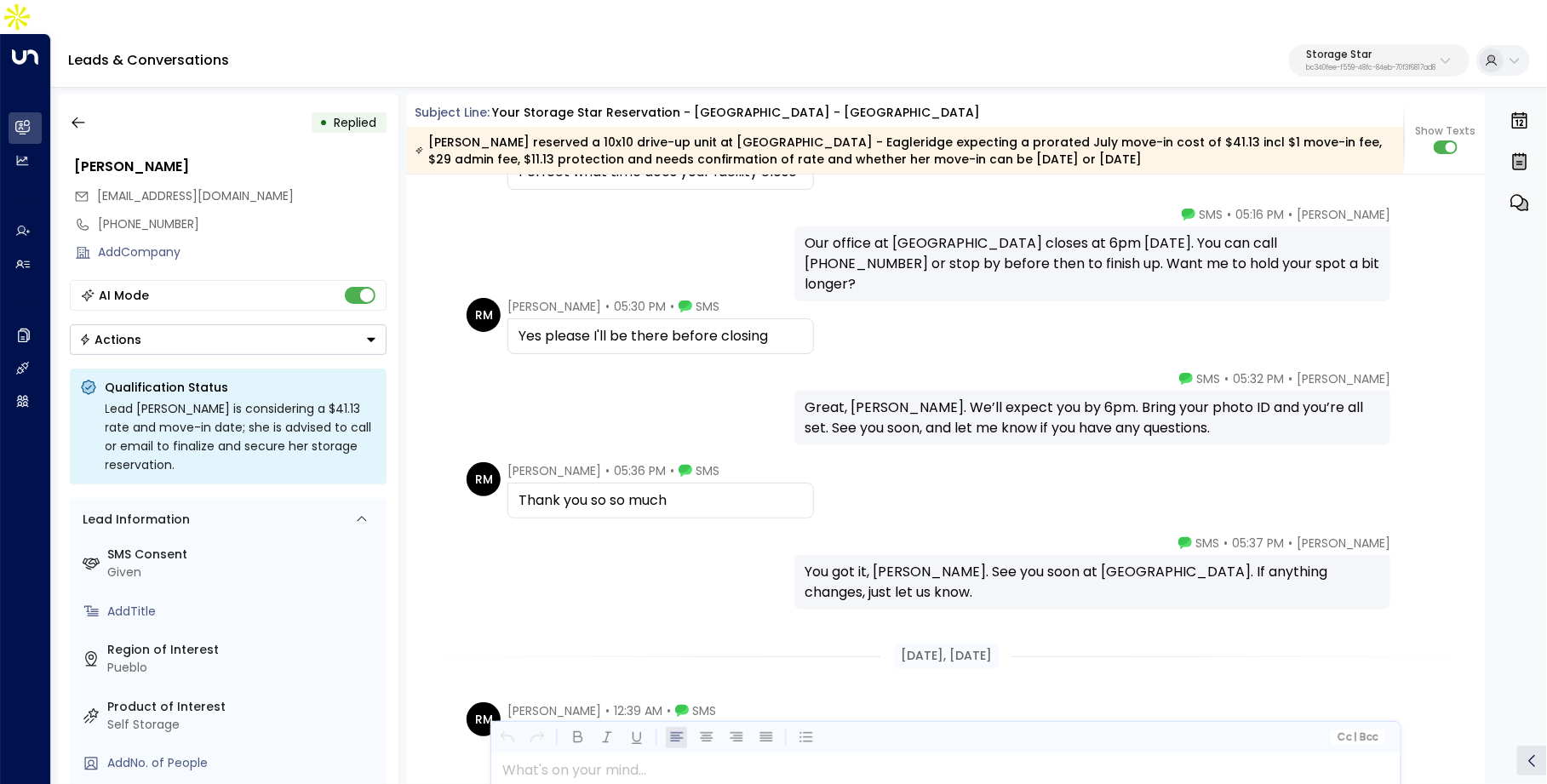
click at [607, 326] on div "Yes please I'll be there before closing" at bounding box center [661, 336] width 285 height 20
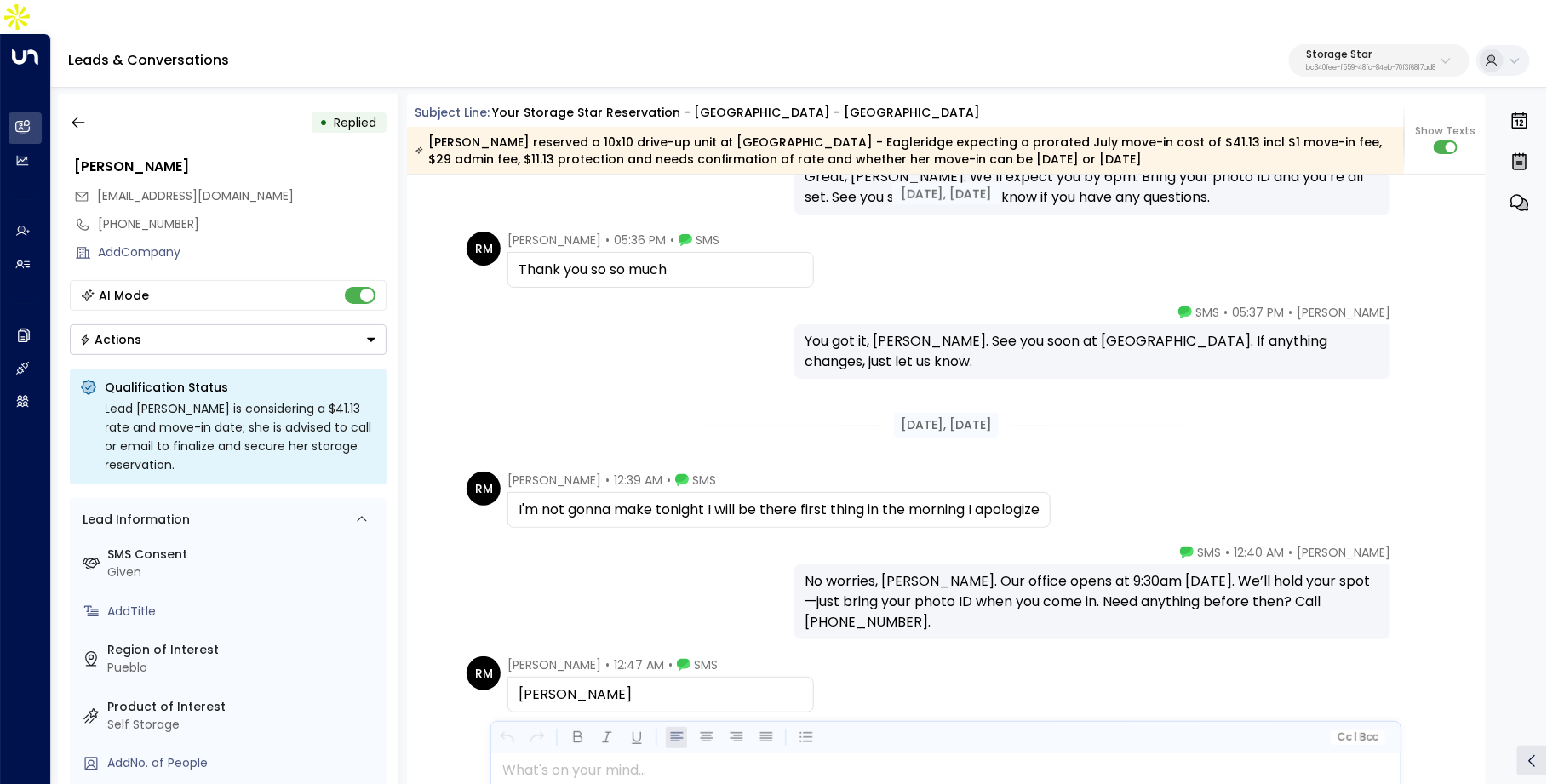
scroll to position [3049, 0]
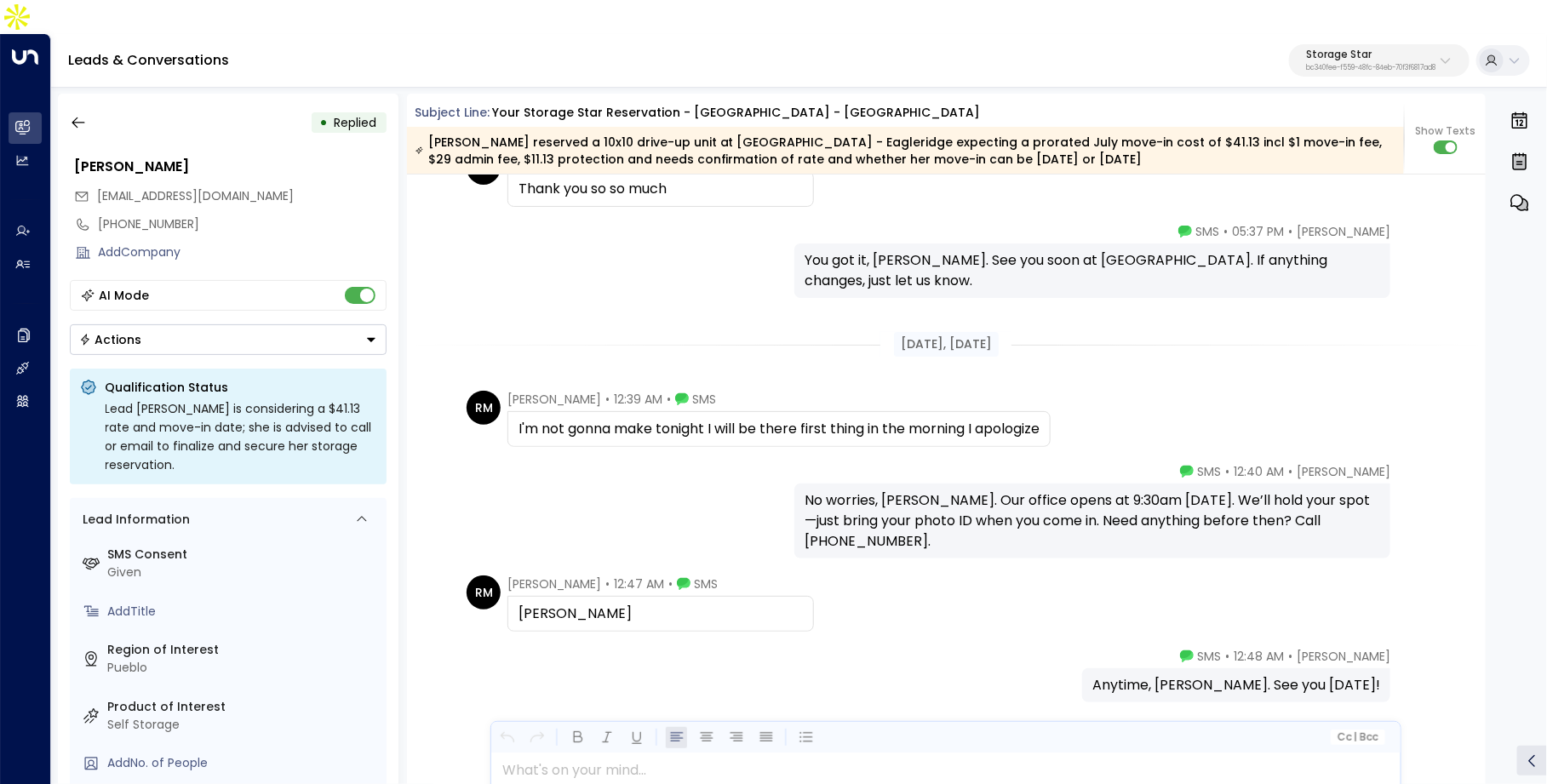
click at [594, 419] on div "I'm not gonna make tonight I will be there first thing in the morning I apologi…" at bounding box center [779, 428] width 521 height 20
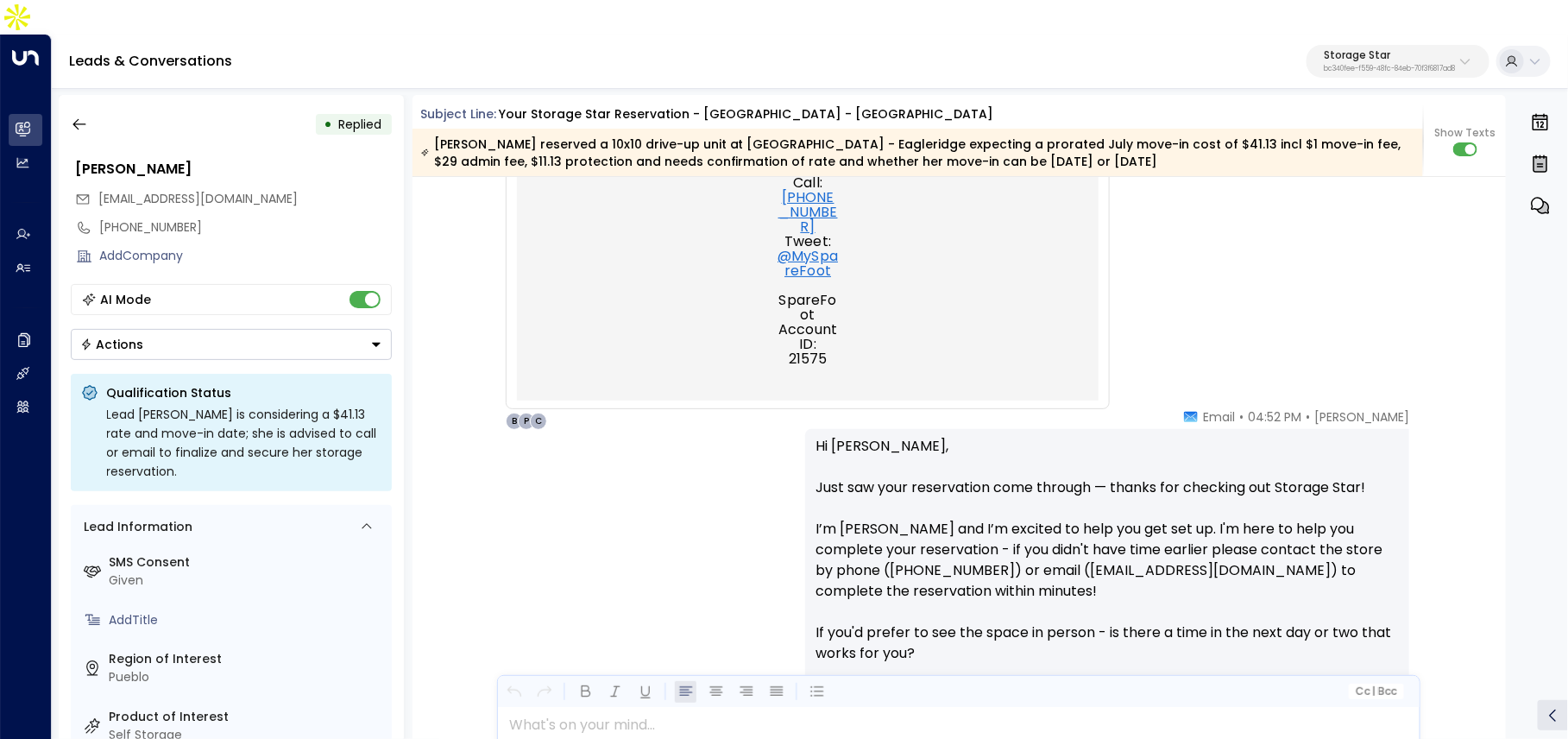
scroll to position [1096, 0]
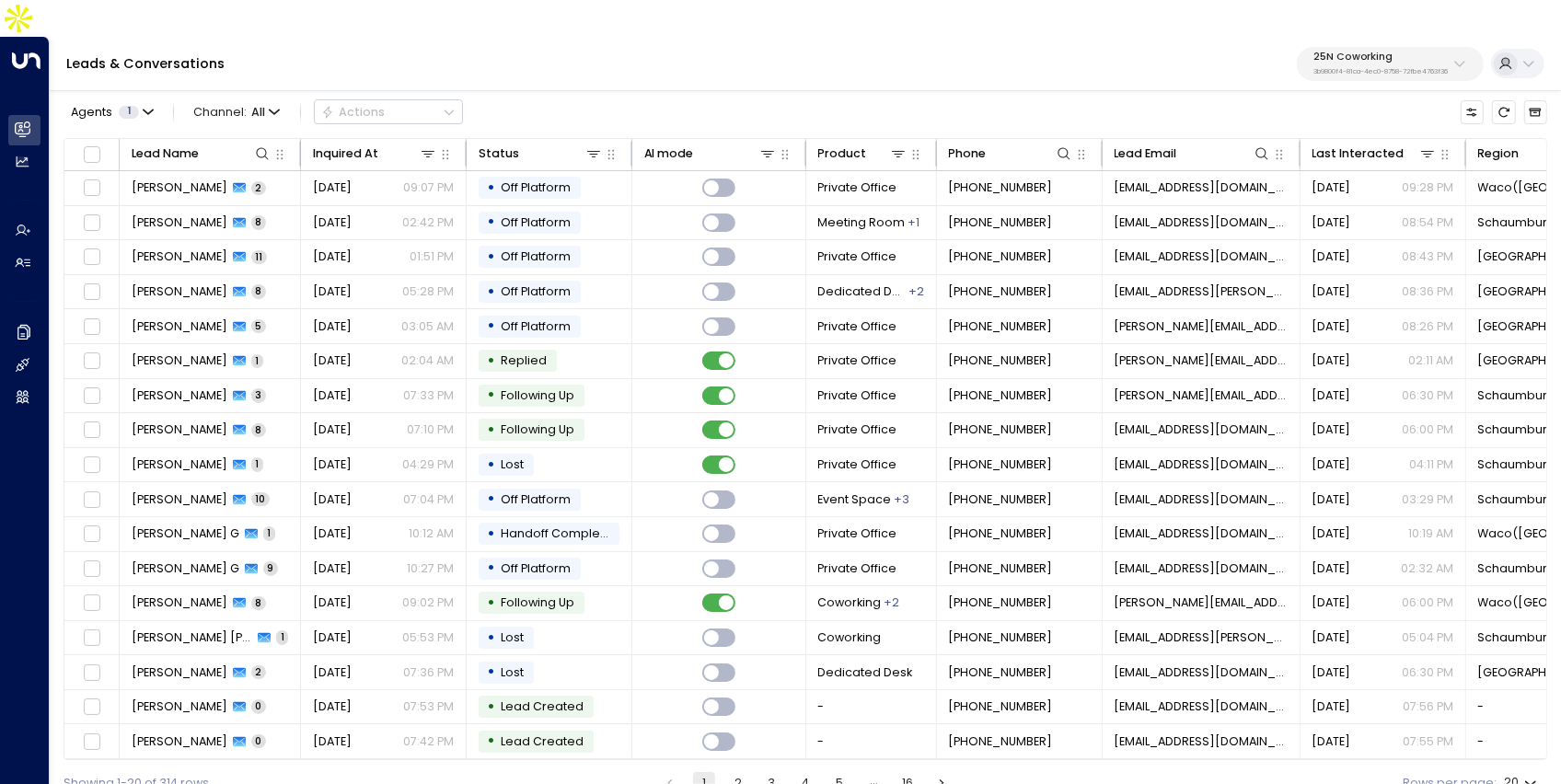
click at [1430, 68] on p "3b9800f4-81ca-4ec0-8758-72fbe4763f36" at bounding box center [1381, 72] width 136 height 8
click at [964, 37] on div "Leads & Conversations 25N Coworking 3b9800f4-81ca-4ec0-8758-72fbe4763f36" at bounding box center [805, 63] width 1511 height 55
click at [1353, 52] on p "25N Coworking" at bounding box center [1381, 57] width 136 height 11
type input "**********"
click at [1359, 153] on span "ID: bc340fee-f559-48fc-84eb-70f3f6817ad8" at bounding box center [1425, 147] width 231 height 14
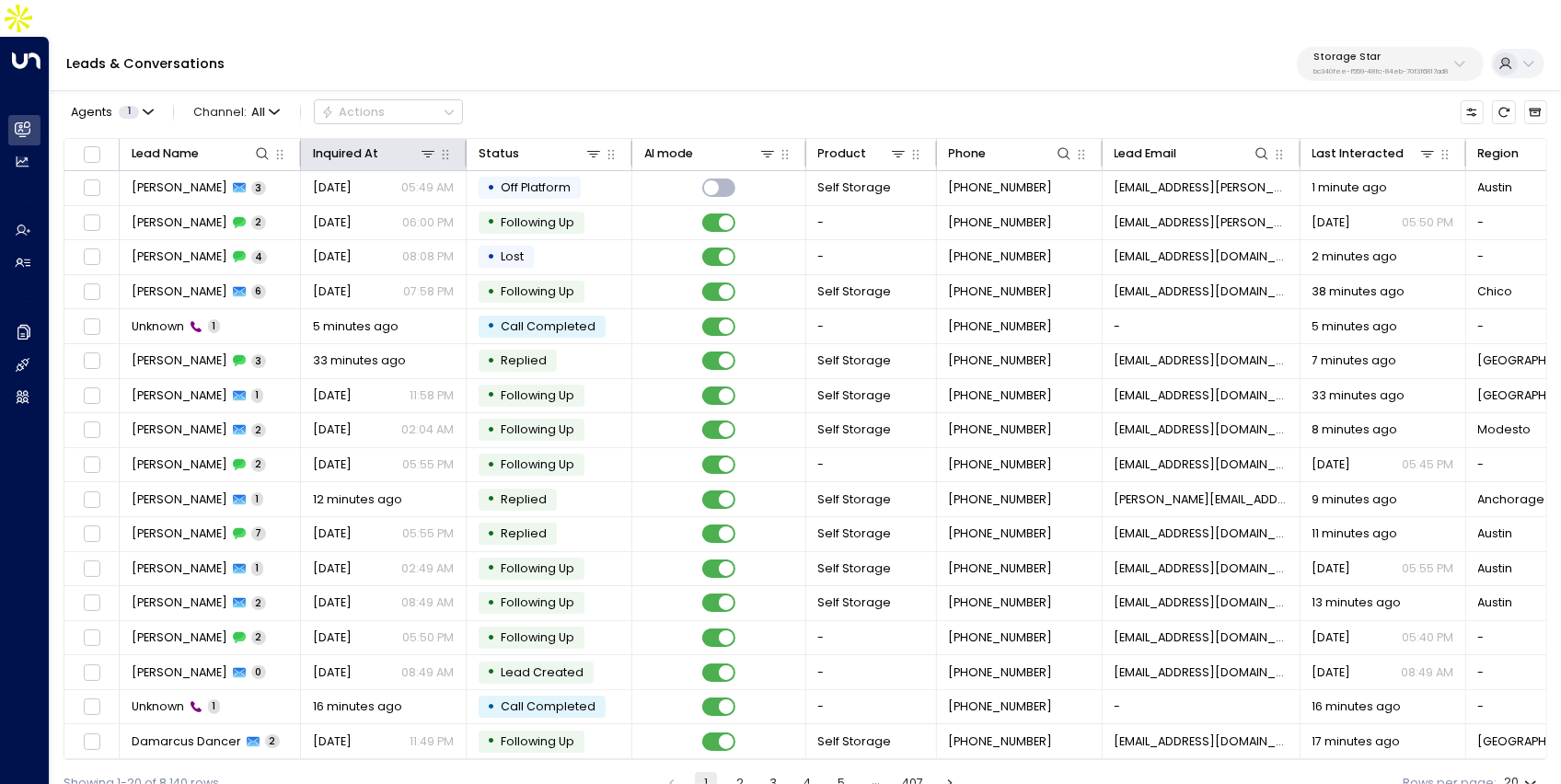
click at [333, 139] on th "Inquired At" at bounding box center [384, 156] width 165 height 33
click at [344, 143] on div "Inquired At" at bounding box center [346, 153] width 65 height 20
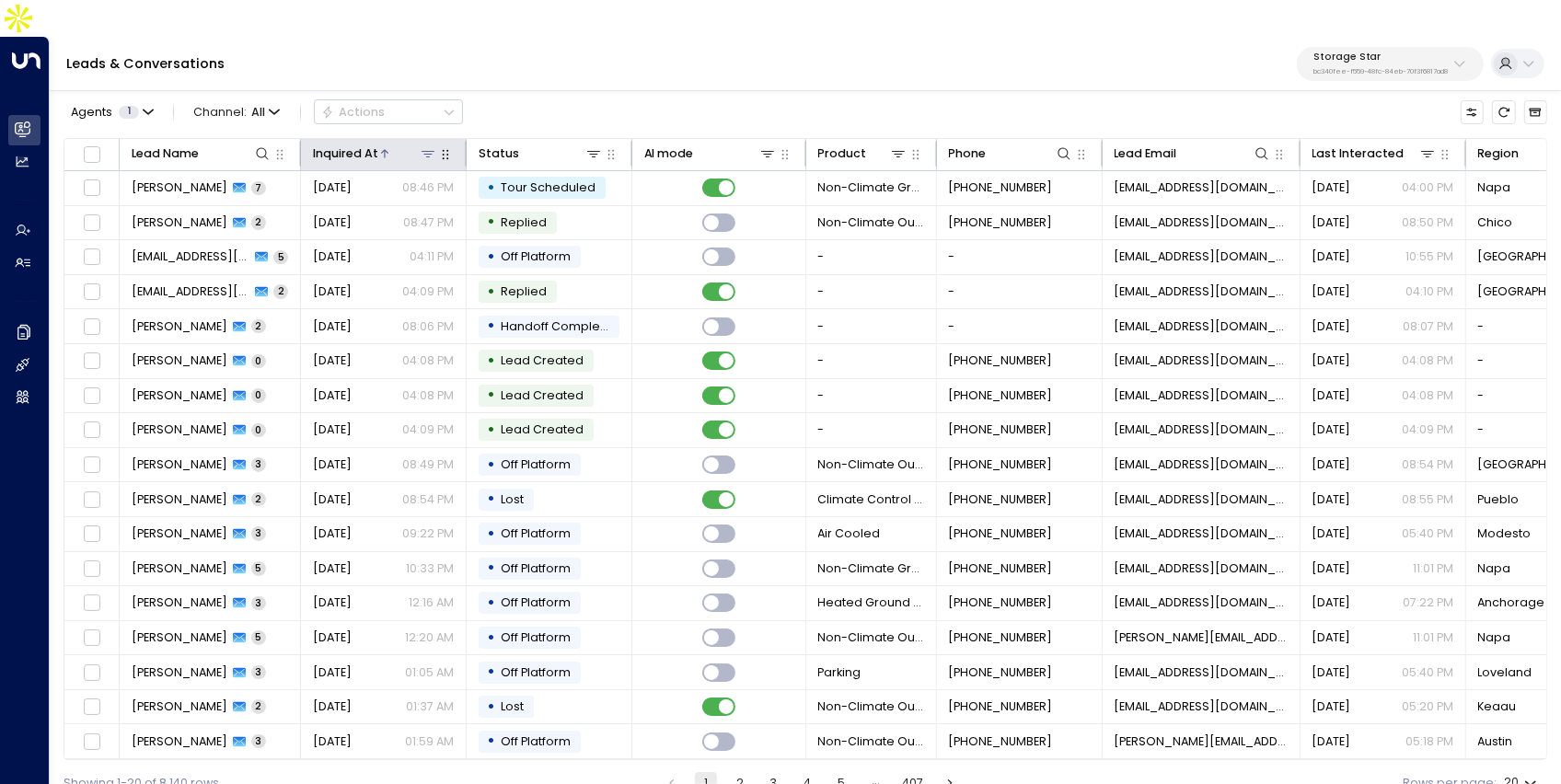
click at [344, 143] on div "Inquired At" at bounding box center [346, 153] width 65 height 20
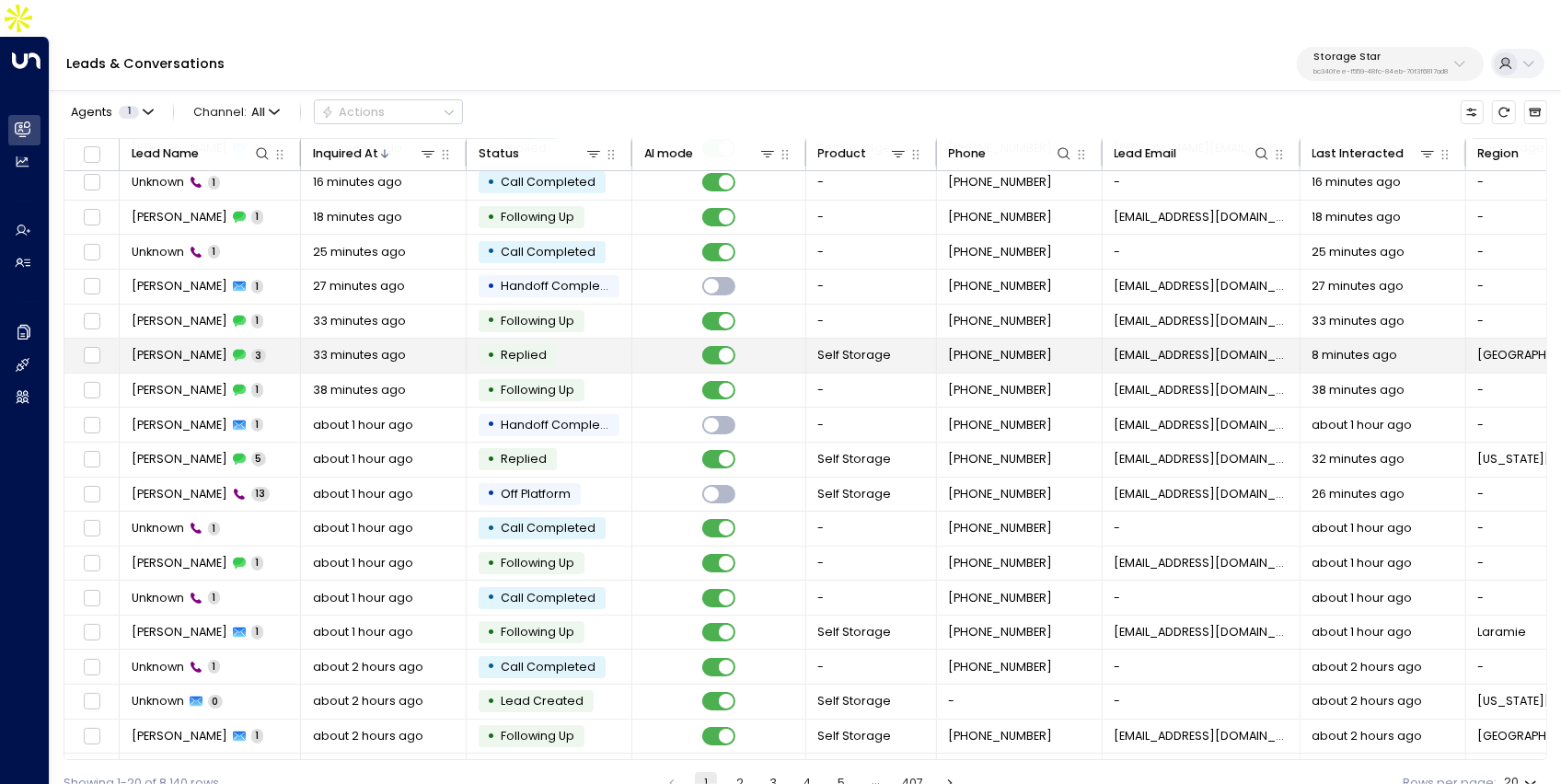
scroll to position [99, 0]
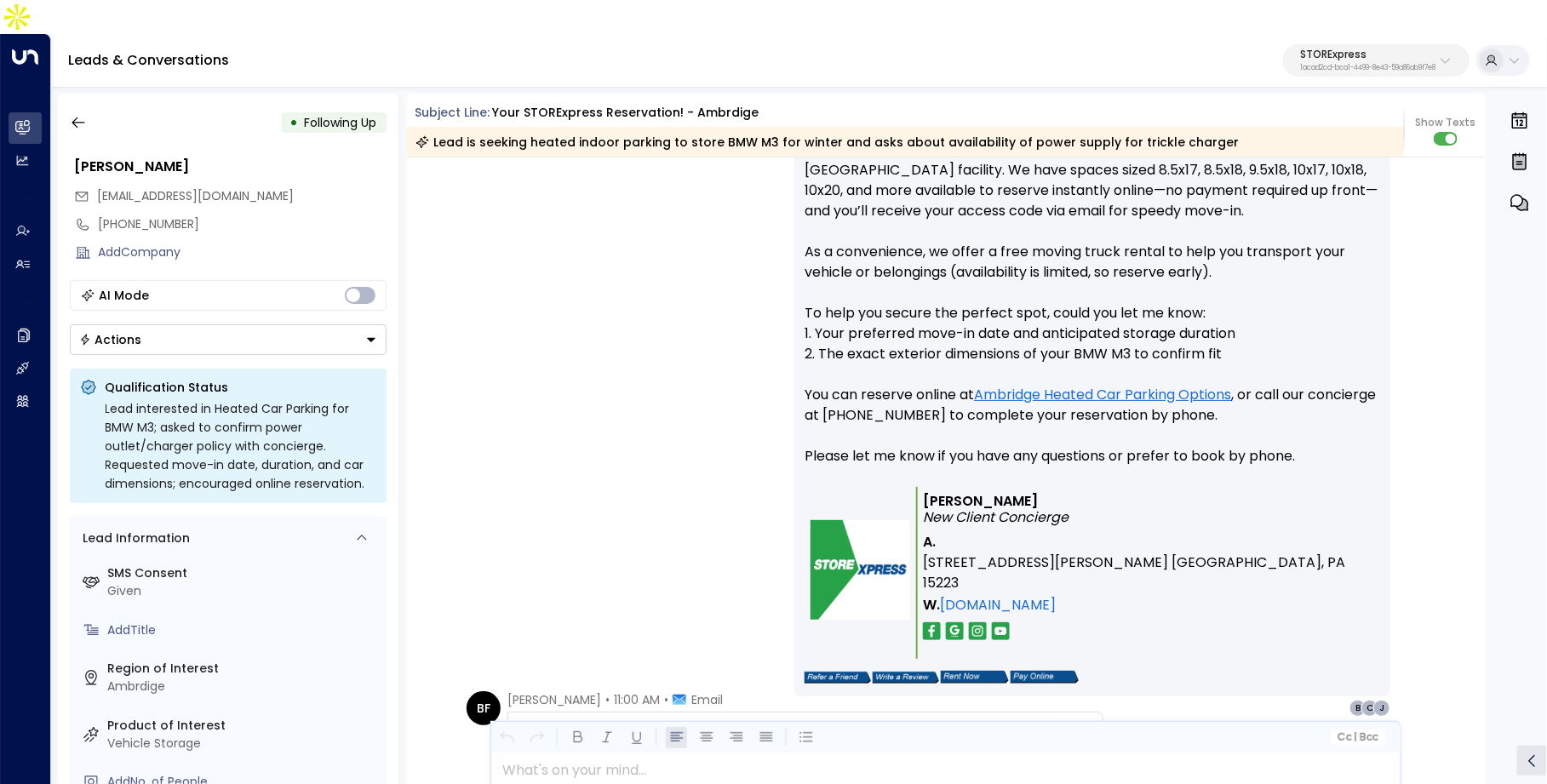
scroll to position [1180, 0]
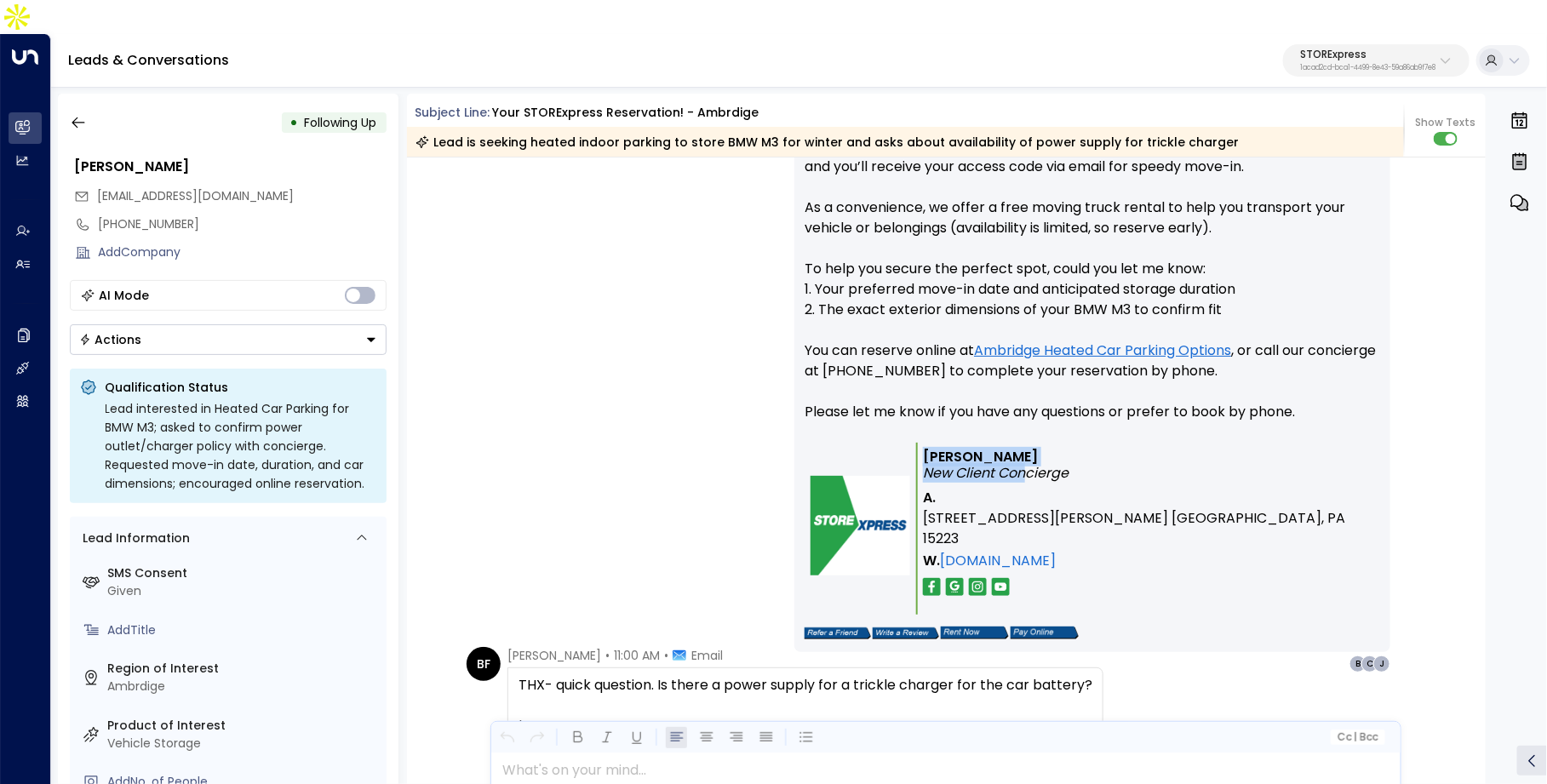
drag, startPoint x: 923, startPoint y: 418, endPoint x: 1025, endPoint y: 429, distance: 102.6
click at [1025, 449] on p "[PERSON_NAME] New Client Concierge" at bounding box center [1149, 465] width 452 height 32
click at [1086, 449] on p "[PERSON_NAME] New Client Concierge" at bounding box center [1149, 465] width 452 height 32
drag, startPoint x: 1086, startPoint y: 432, endPoint x: 935, endPoint y: 432, distance: 151.0
click at [935, 449] on p "[PERSON_NAME] New Client Concierge" at bounding box center [1149, 465] width 452 height 32
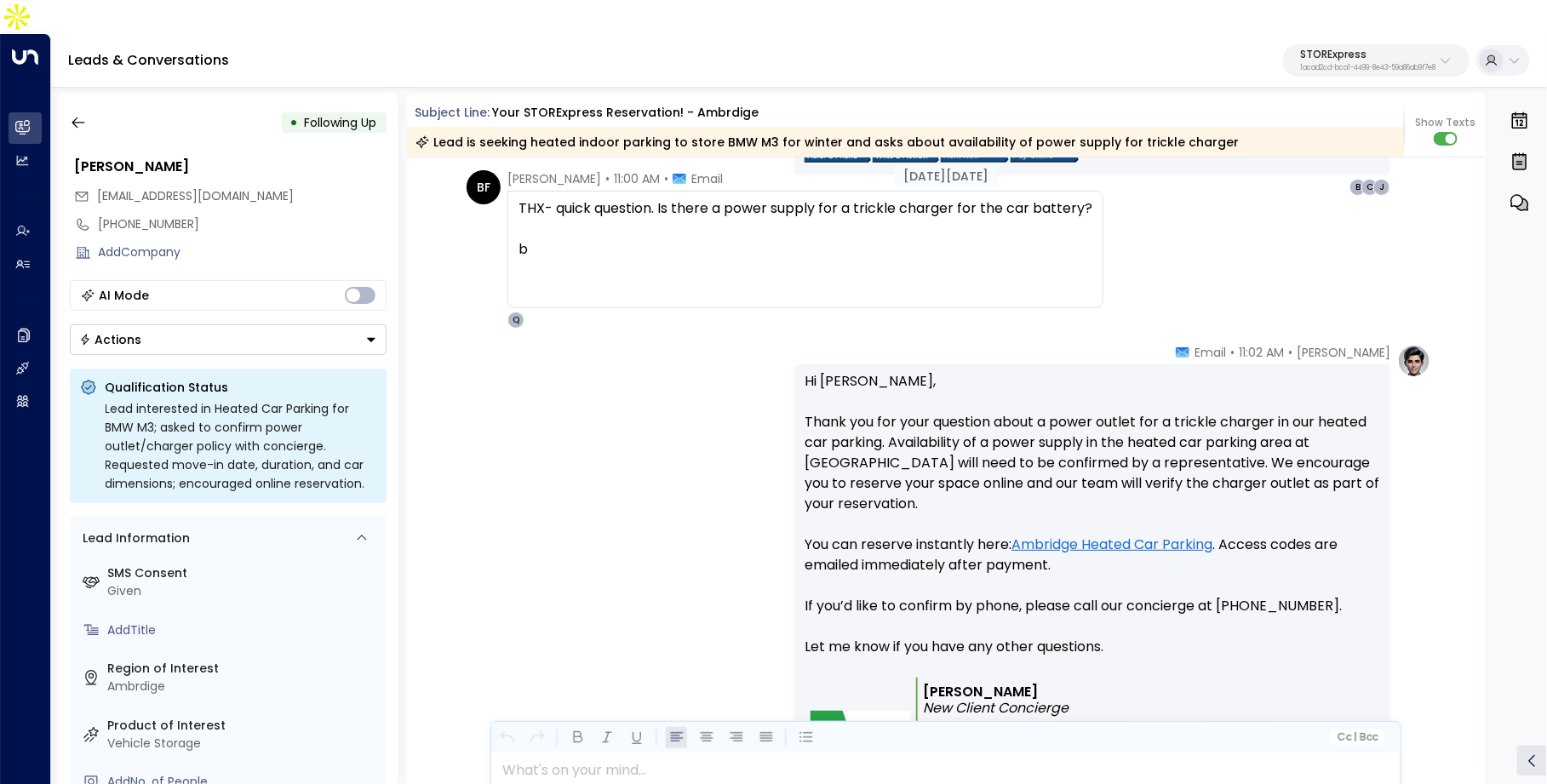
scroll to position [1649, 0]
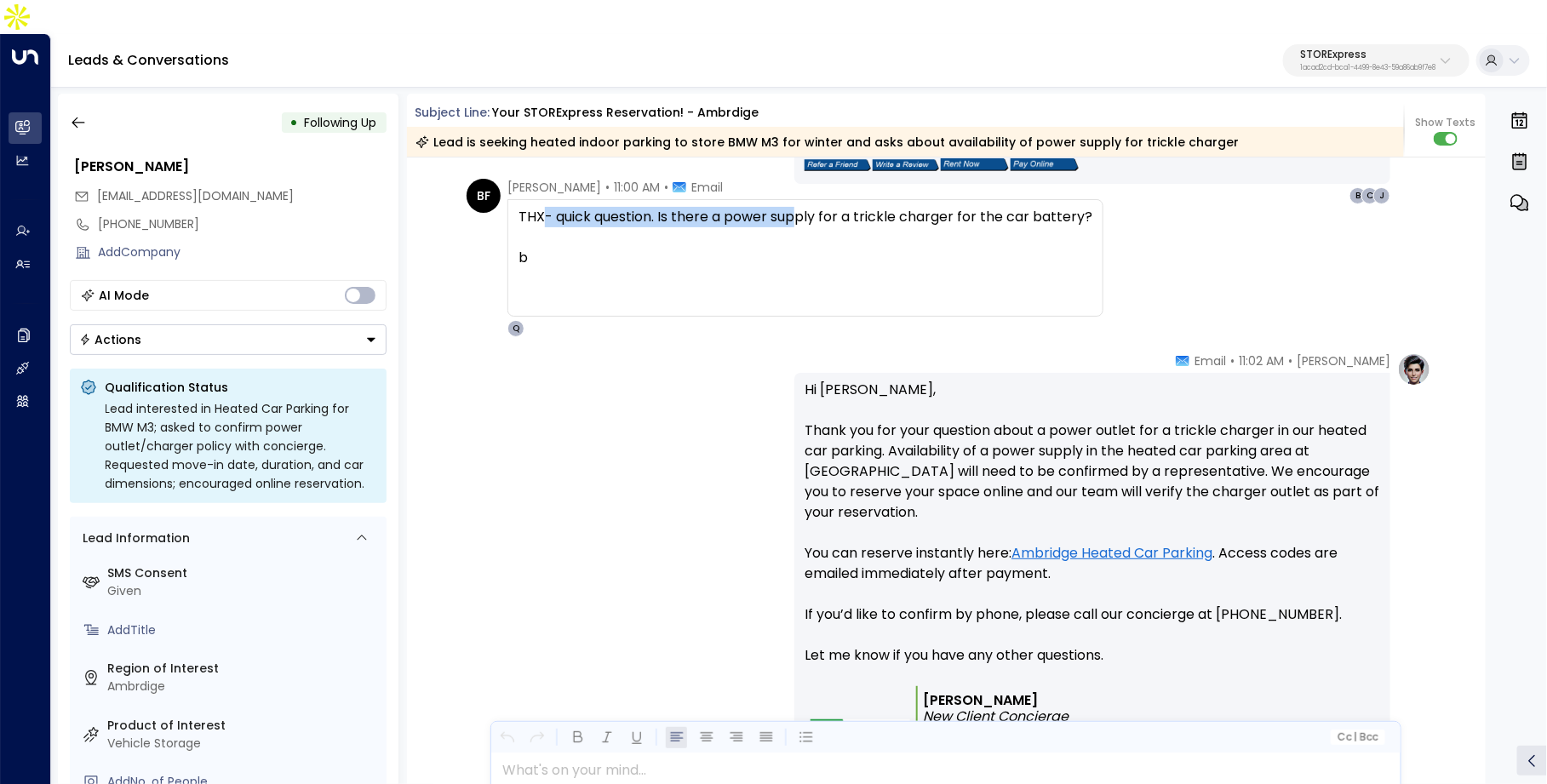
drag, startPoint x: 546, startPoint y: 180, endPoint x: 796, endPoint y: 191, distance: 250.2
click at [796, 207] on div "THX- quick question. Is there a power supply for a trickle charger for the car …" at bounding box center [805, 217] width 573 height 20
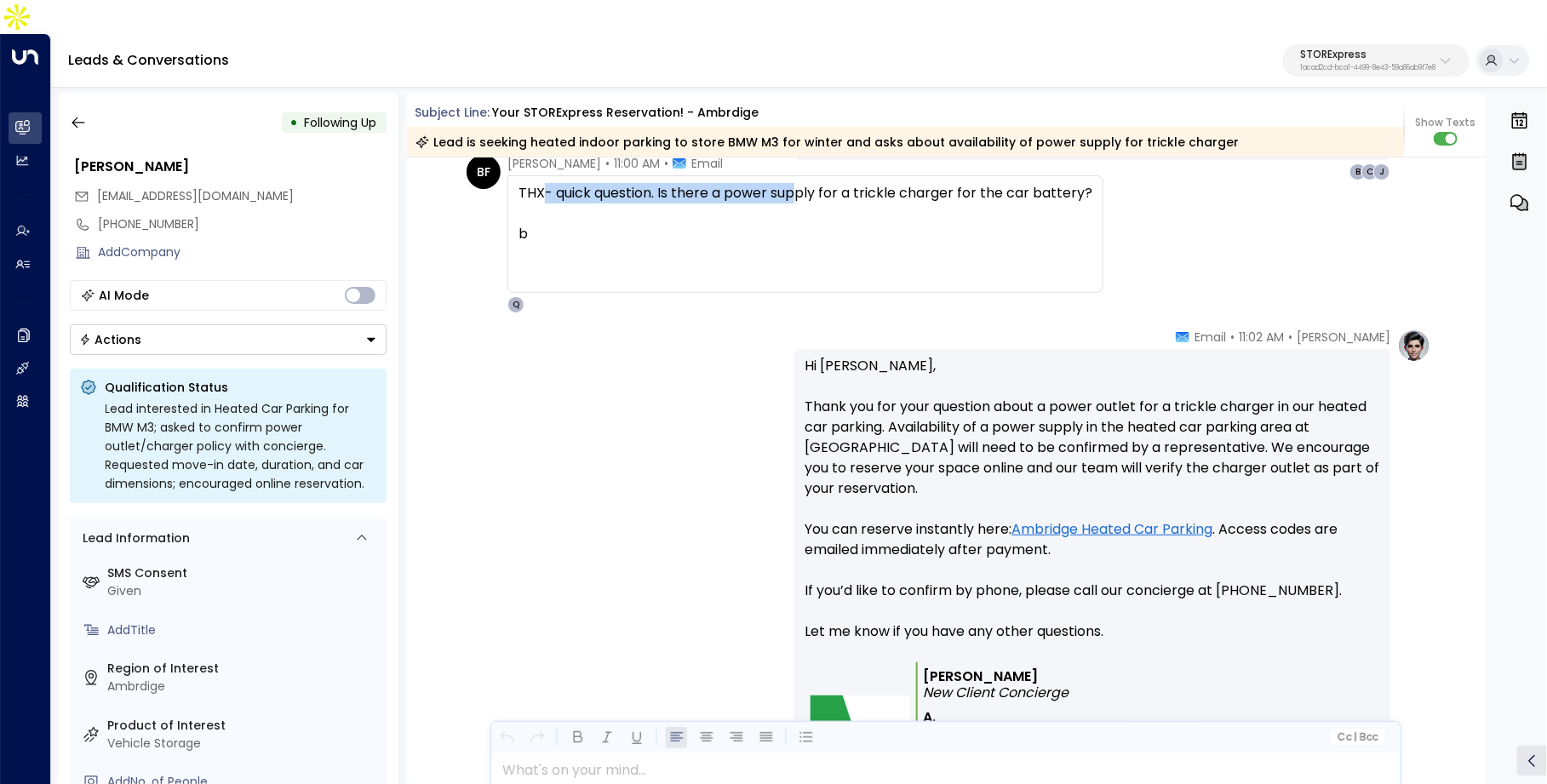
scroll to position [1696, 0]
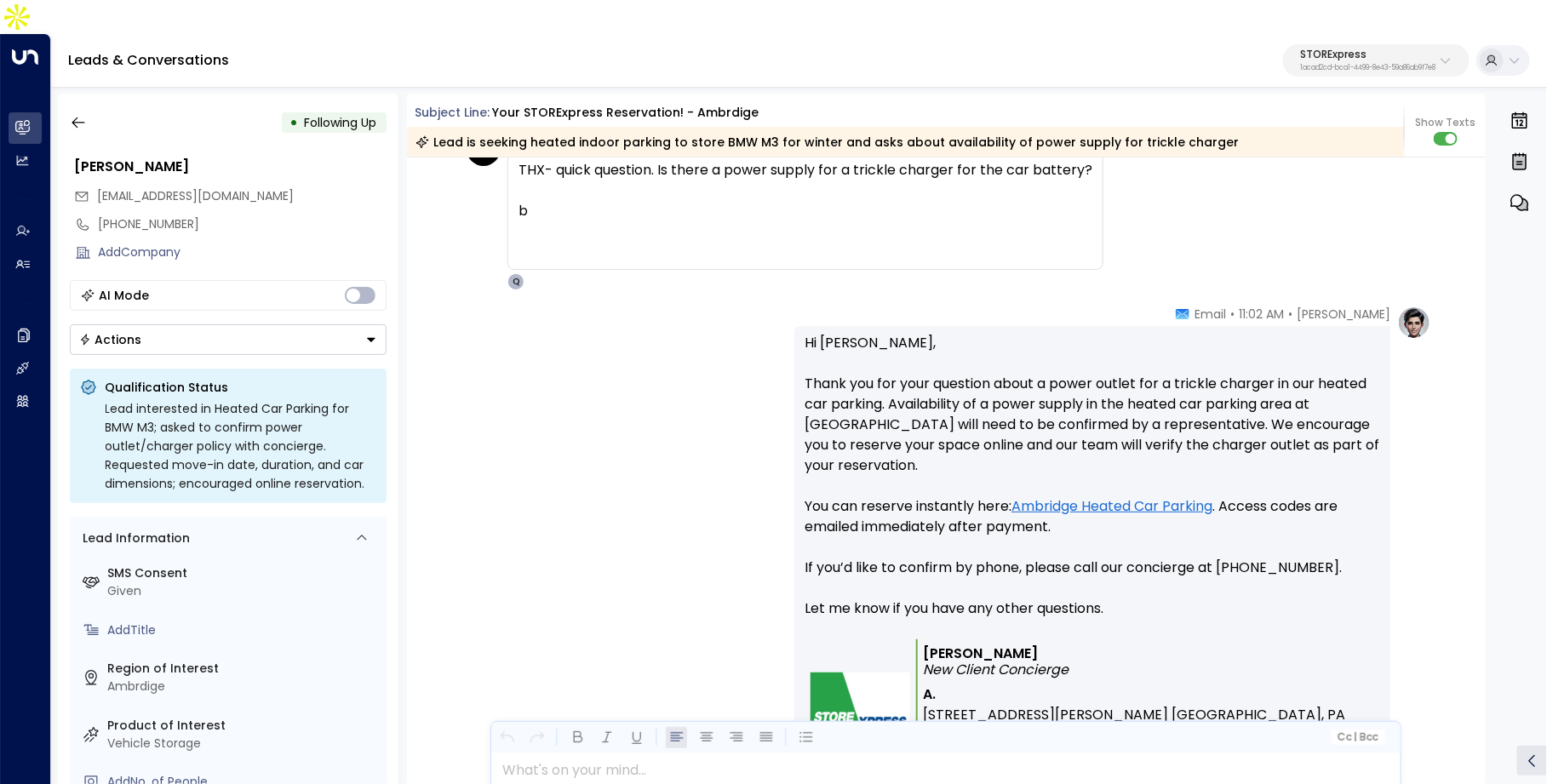
click at [885, 369] on p "Hi [PERSON_NAME], Thank you for your question about a power outlet for a trickl…" at bounding box center [1092, 485] width 575 height 307
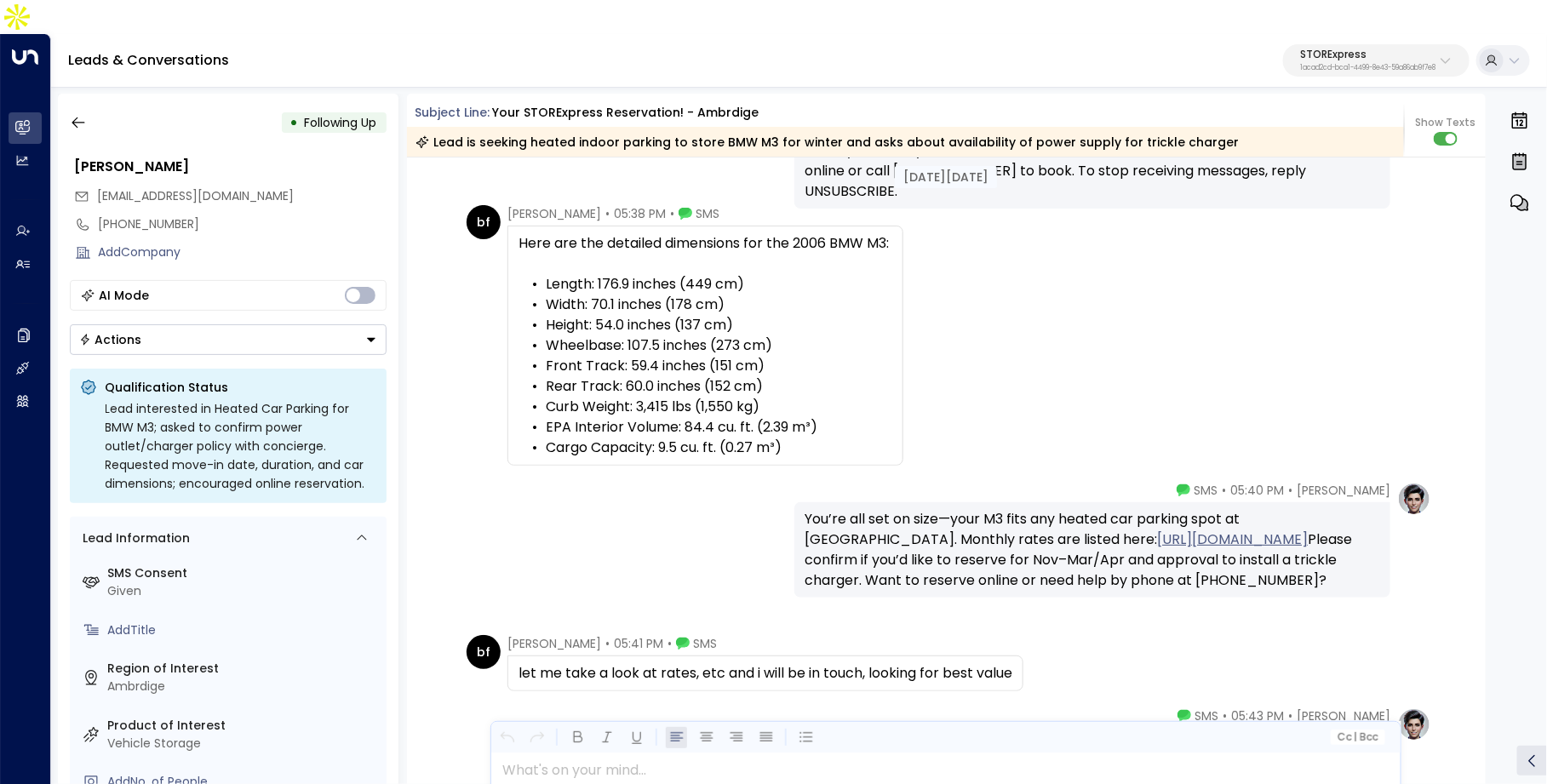
scroll to position [3248, 0]
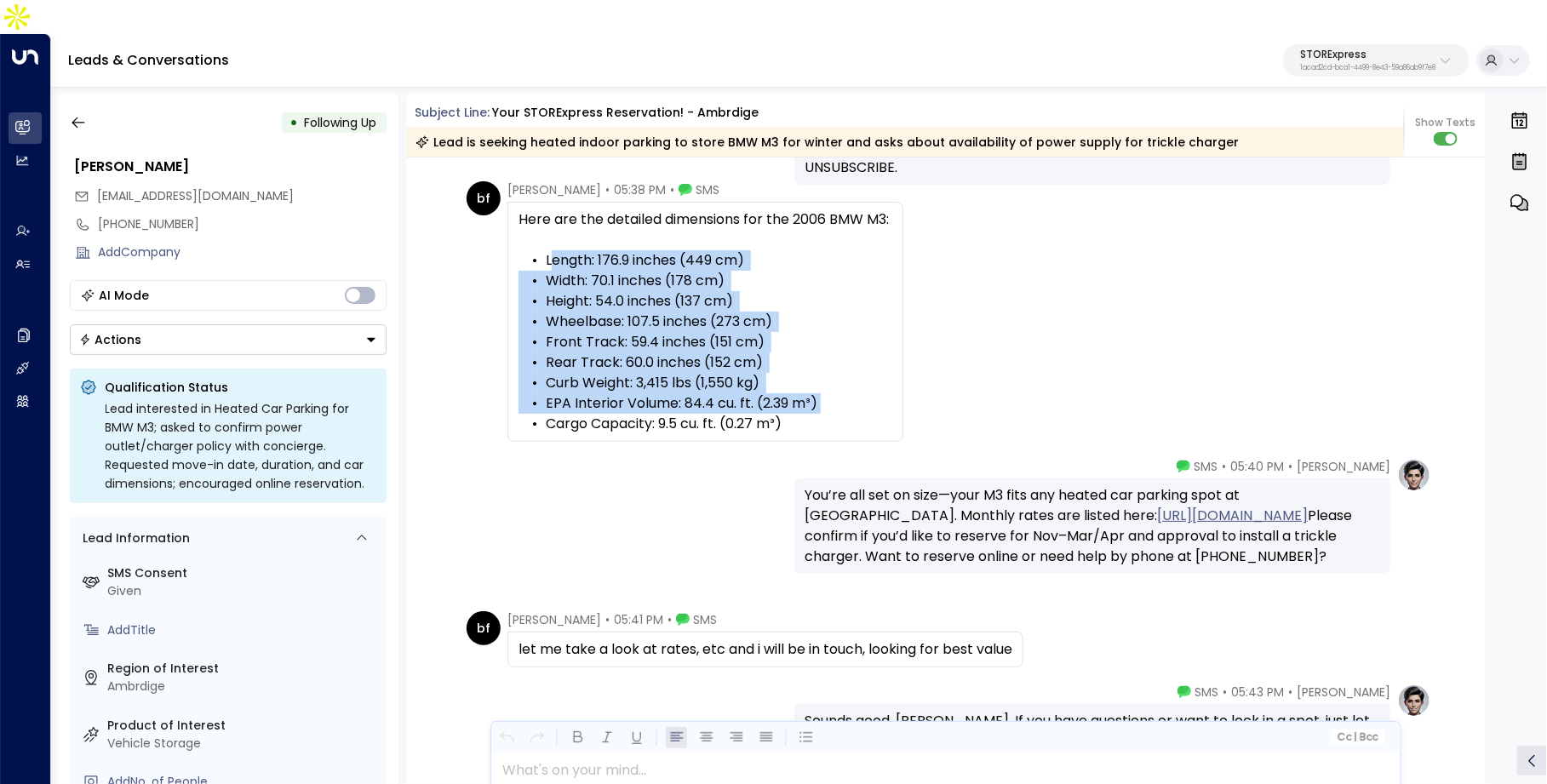
drag, startPoint x: 549, startPoint y: 228, endPoint x: 840, endPoint y: 362, distance: 320.4
click at [840, 362] on div "Here are the detailed dimensions for the 2006 BMW M3: • Length: 176.9 inches (4…" at bounding box center [705, 322] width 373 height 225
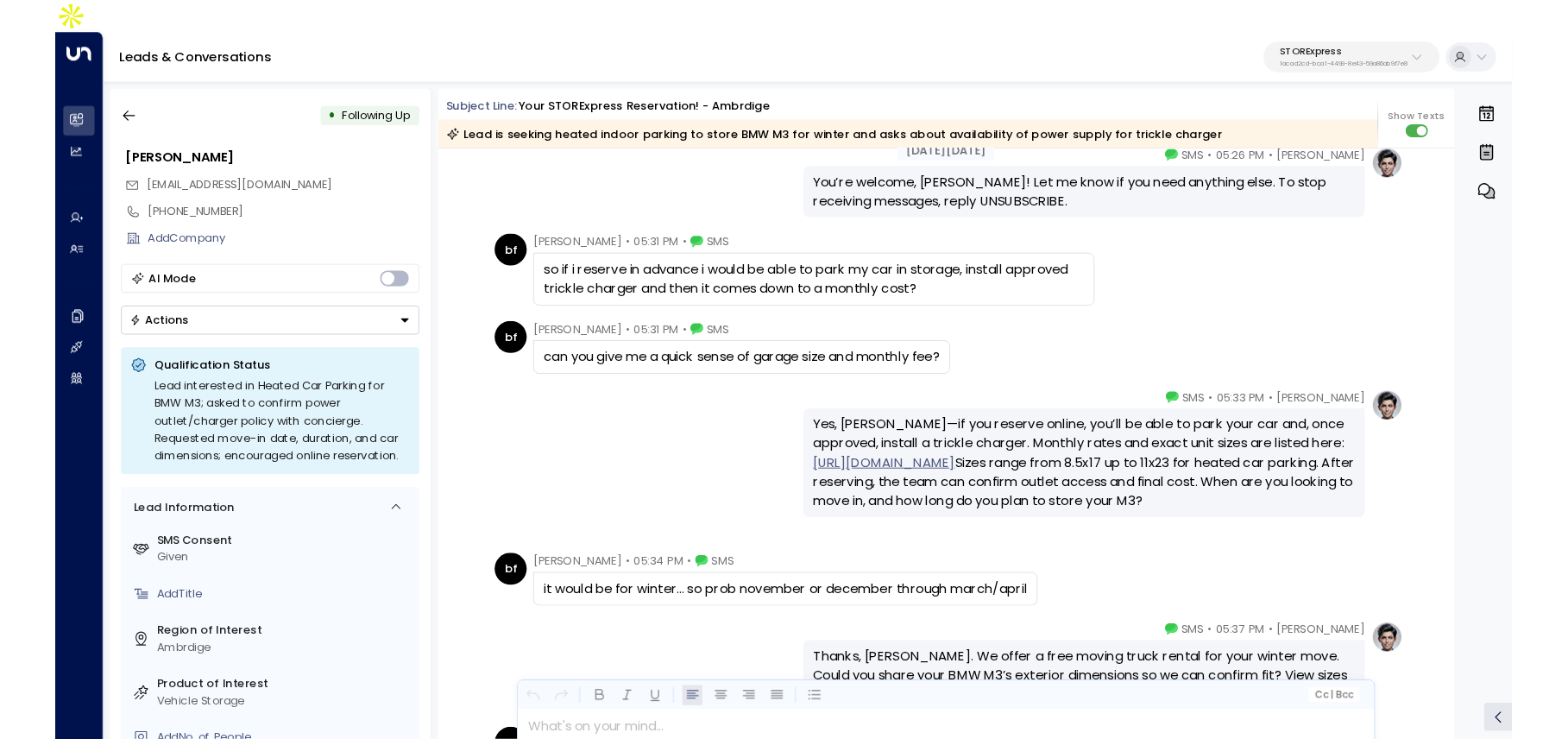
scroll to position [2553, 0]
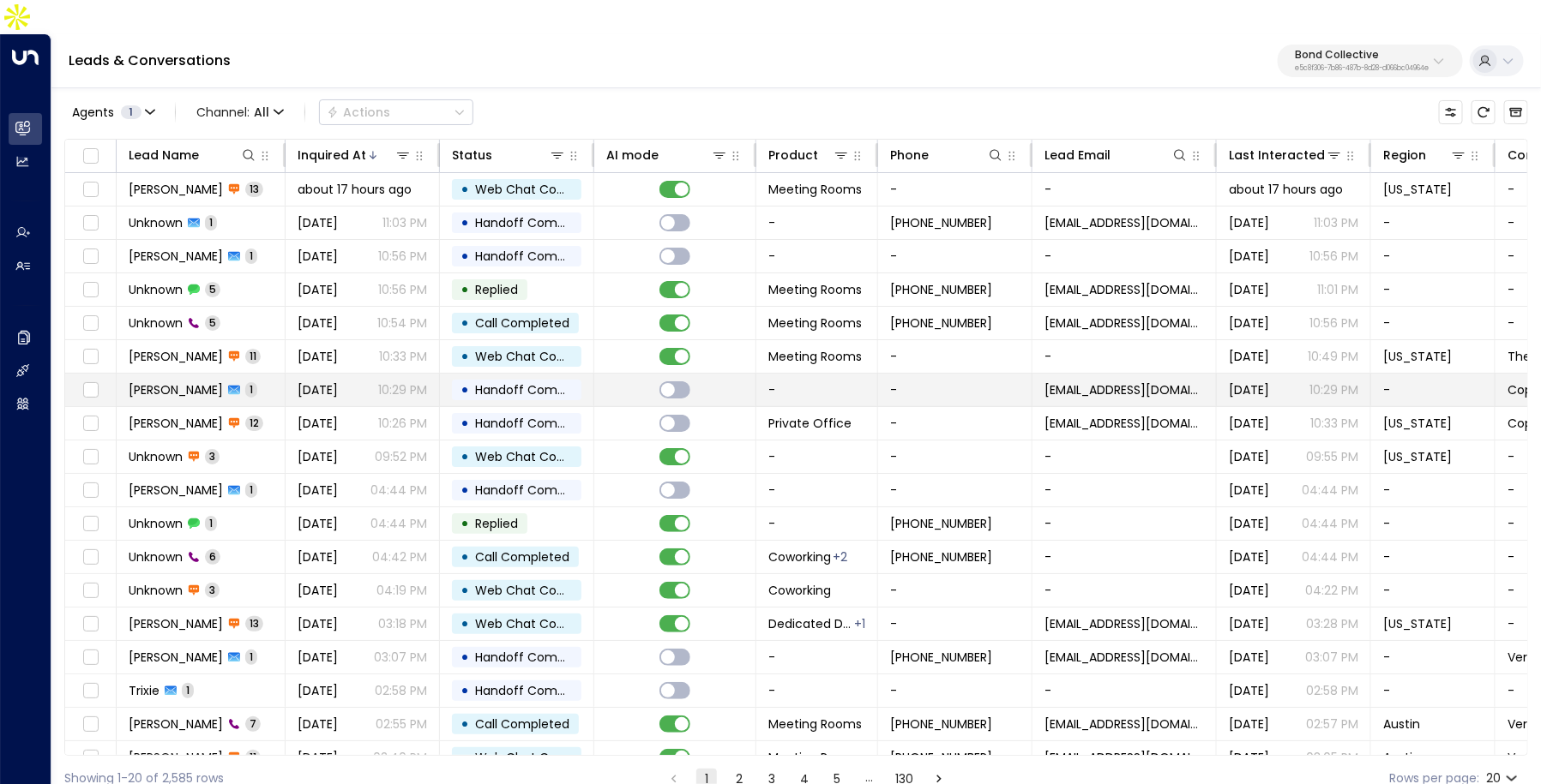
scroll to position [32, 0]
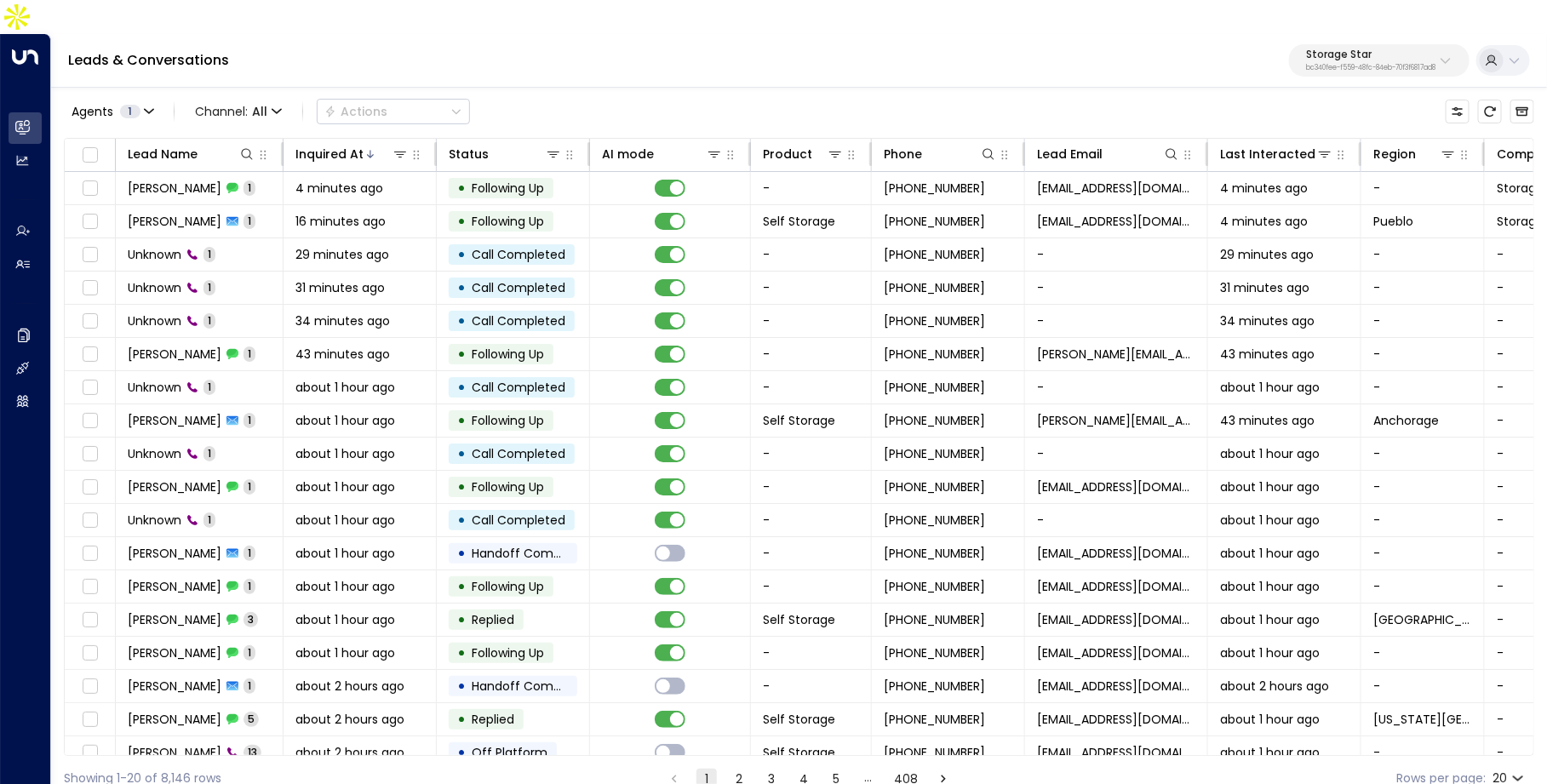
scroll to position [77, 0]
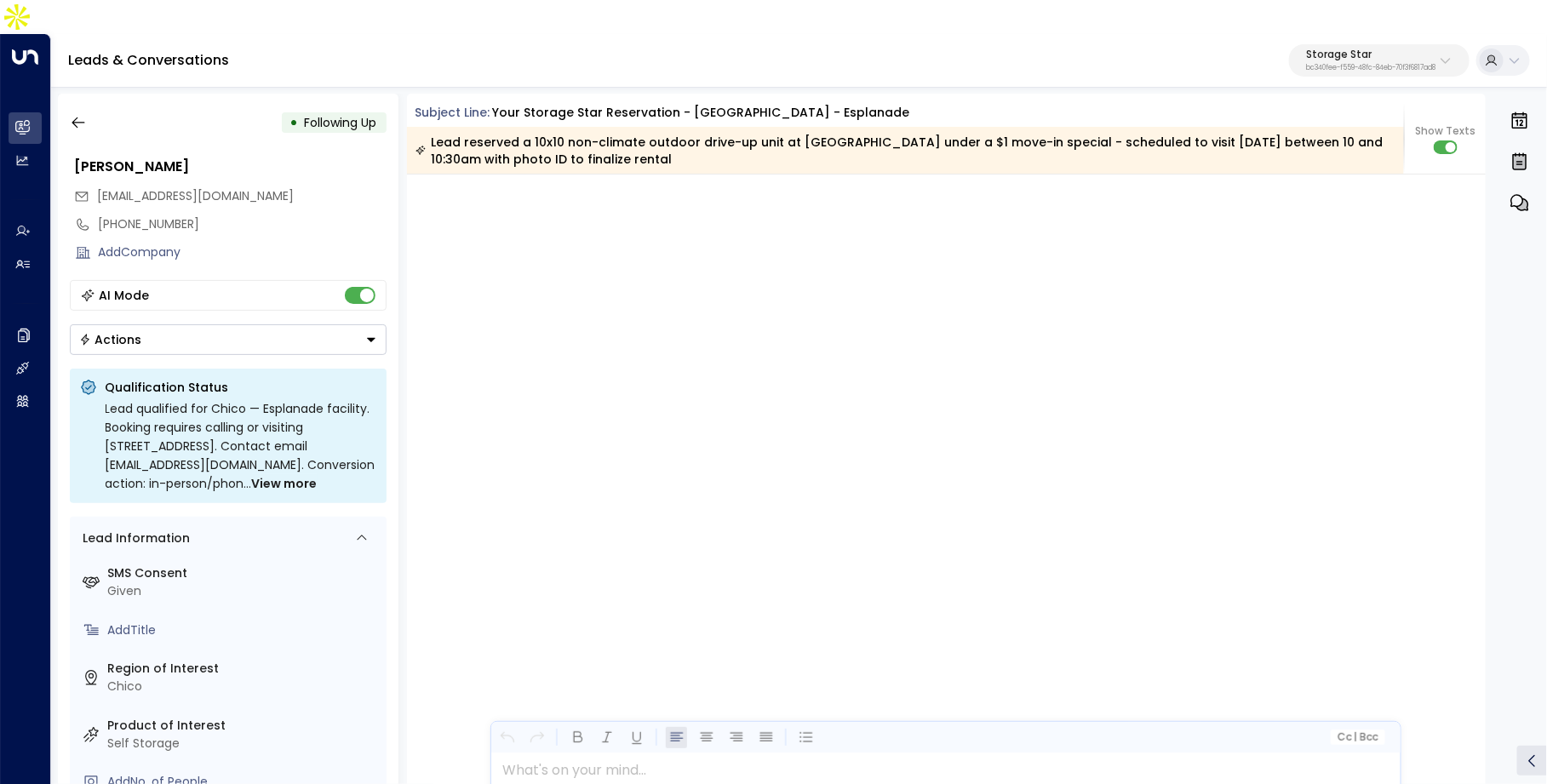
scroll to position [2428, 0]
